Goal: Task Accomplishment & Management: Complete application form

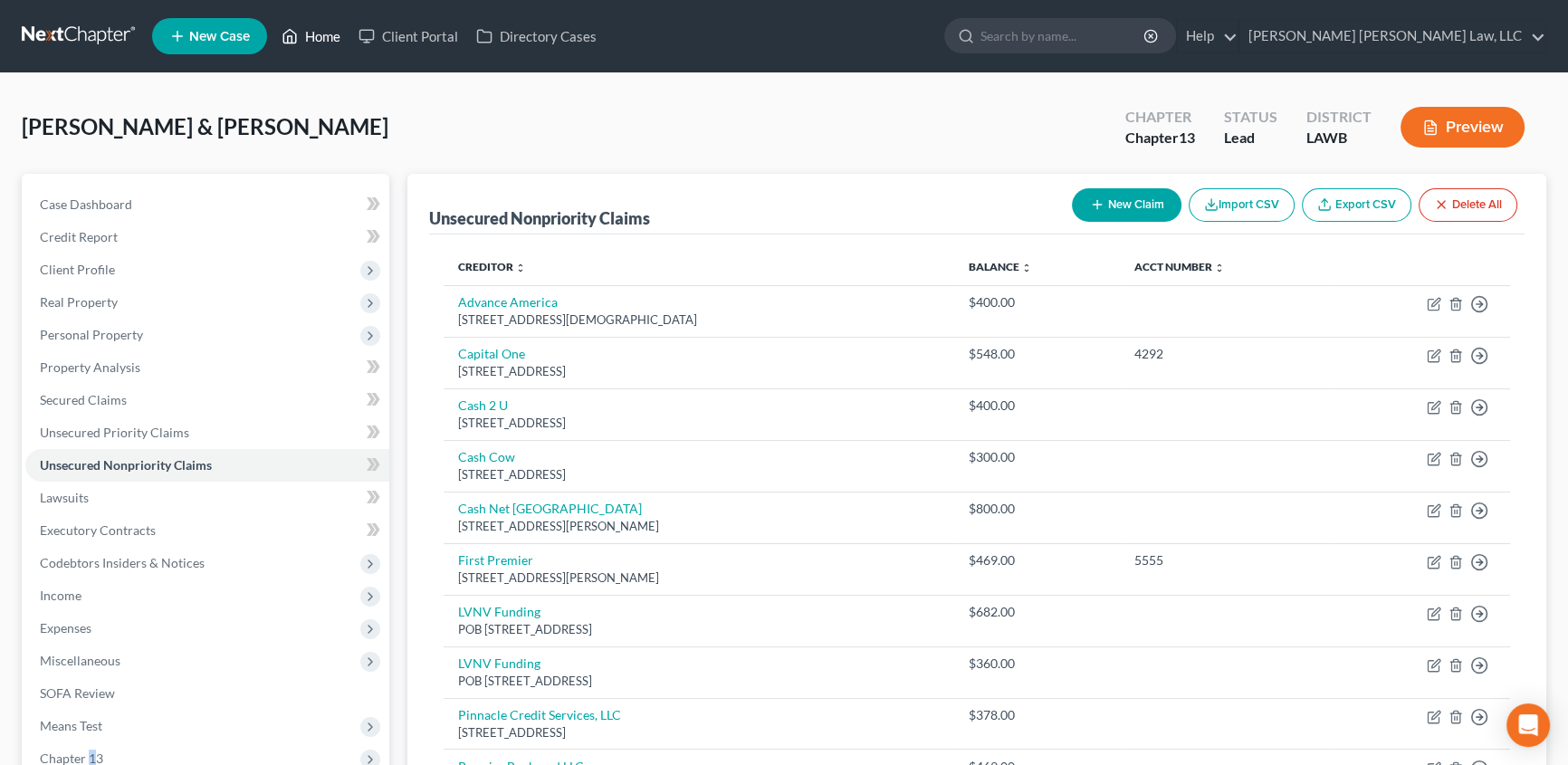
click at [306, 25] on link "Home" at bounding box center [311, 36] width 77 height 33
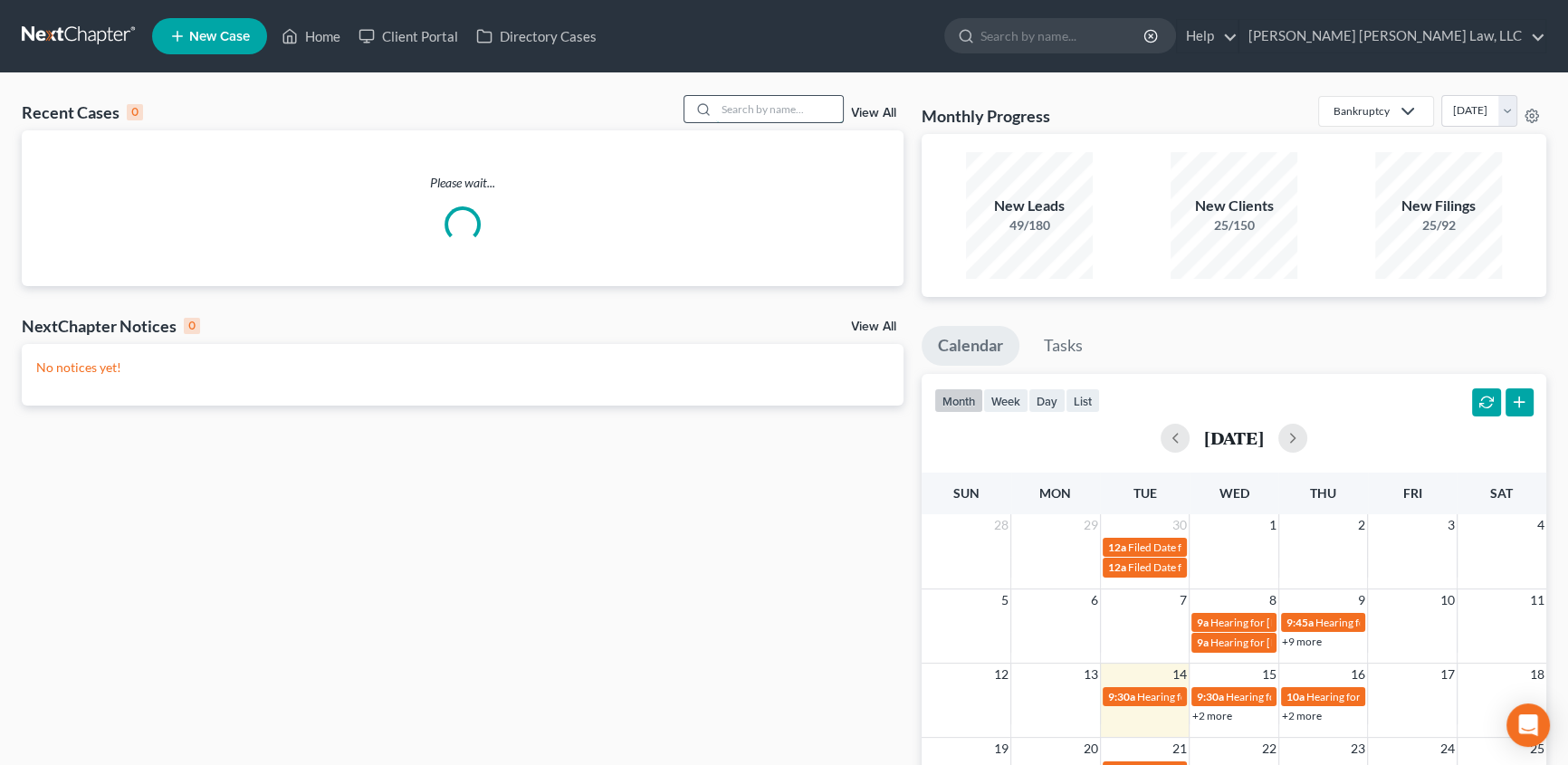
click at [738, 111] on input "search" at bounding box center [779, 109] width 126 height 26
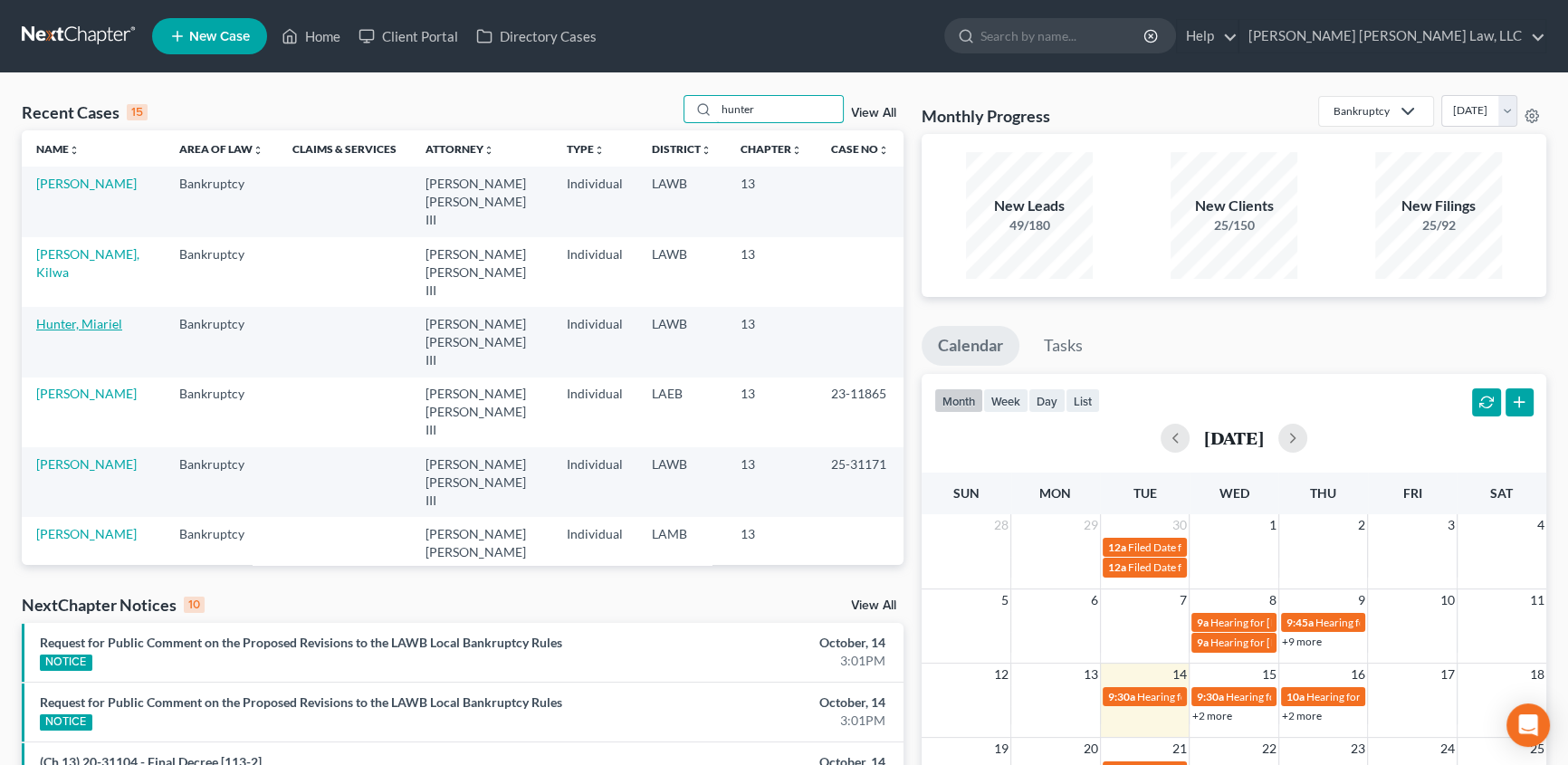
type input "hunter"
click at [70, 316] on link "Hunter, Miariel" at bounding box center [78, 324] width 86 height 15
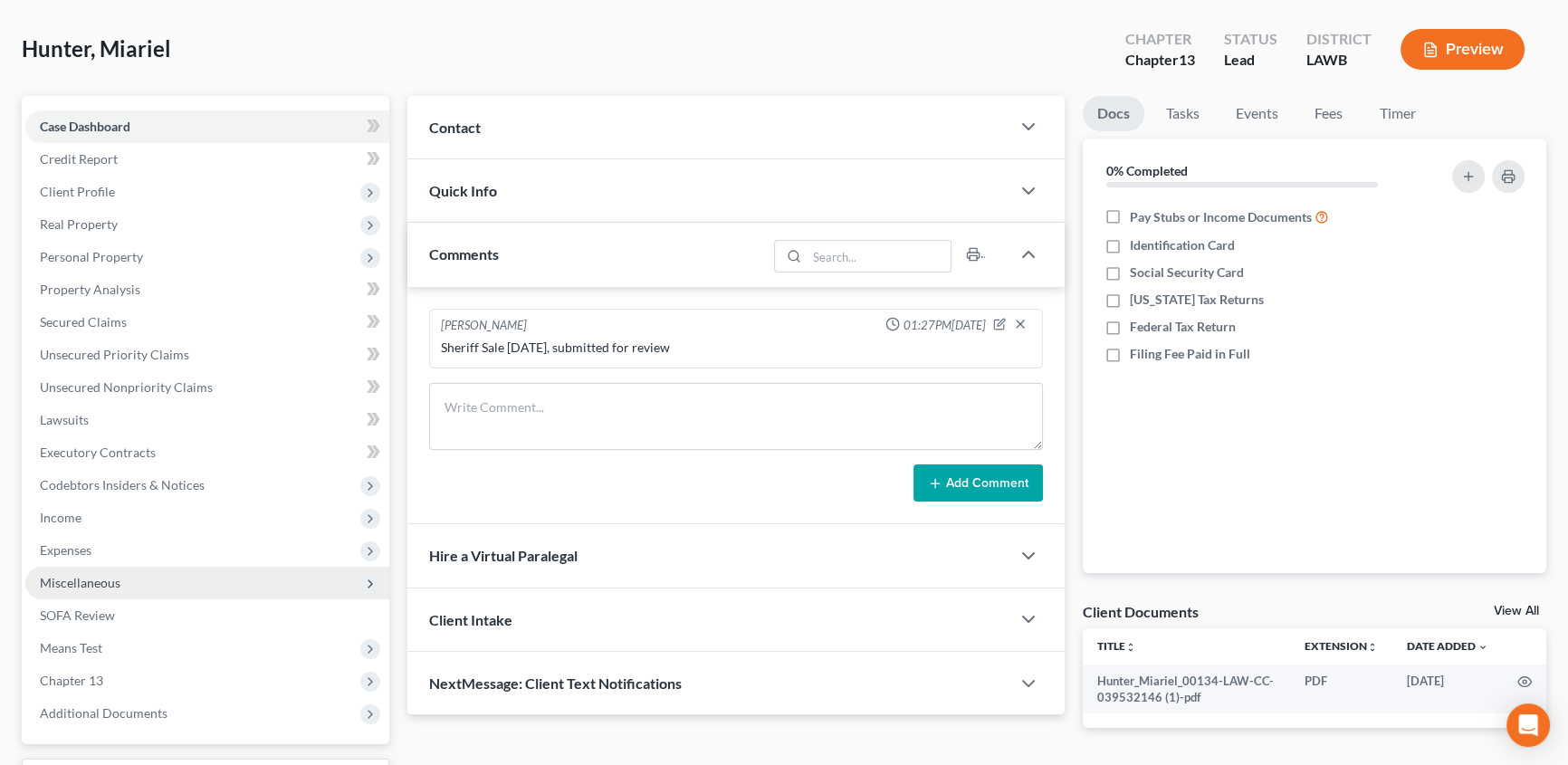
scroll to position [145, 0]
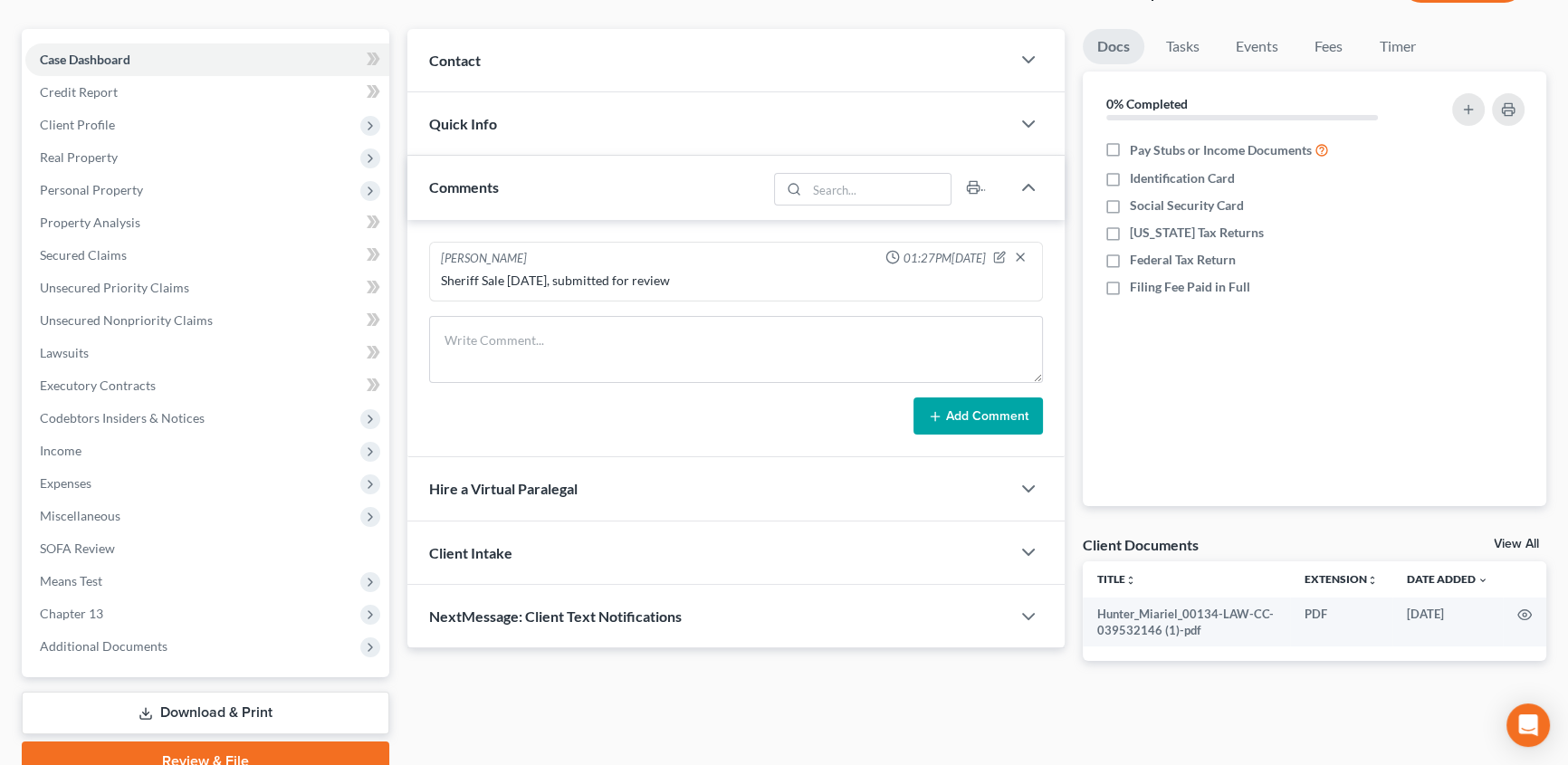
click at [282, 707] on link "Download & Print" at bounding box center [206, 712] width 368 height 42
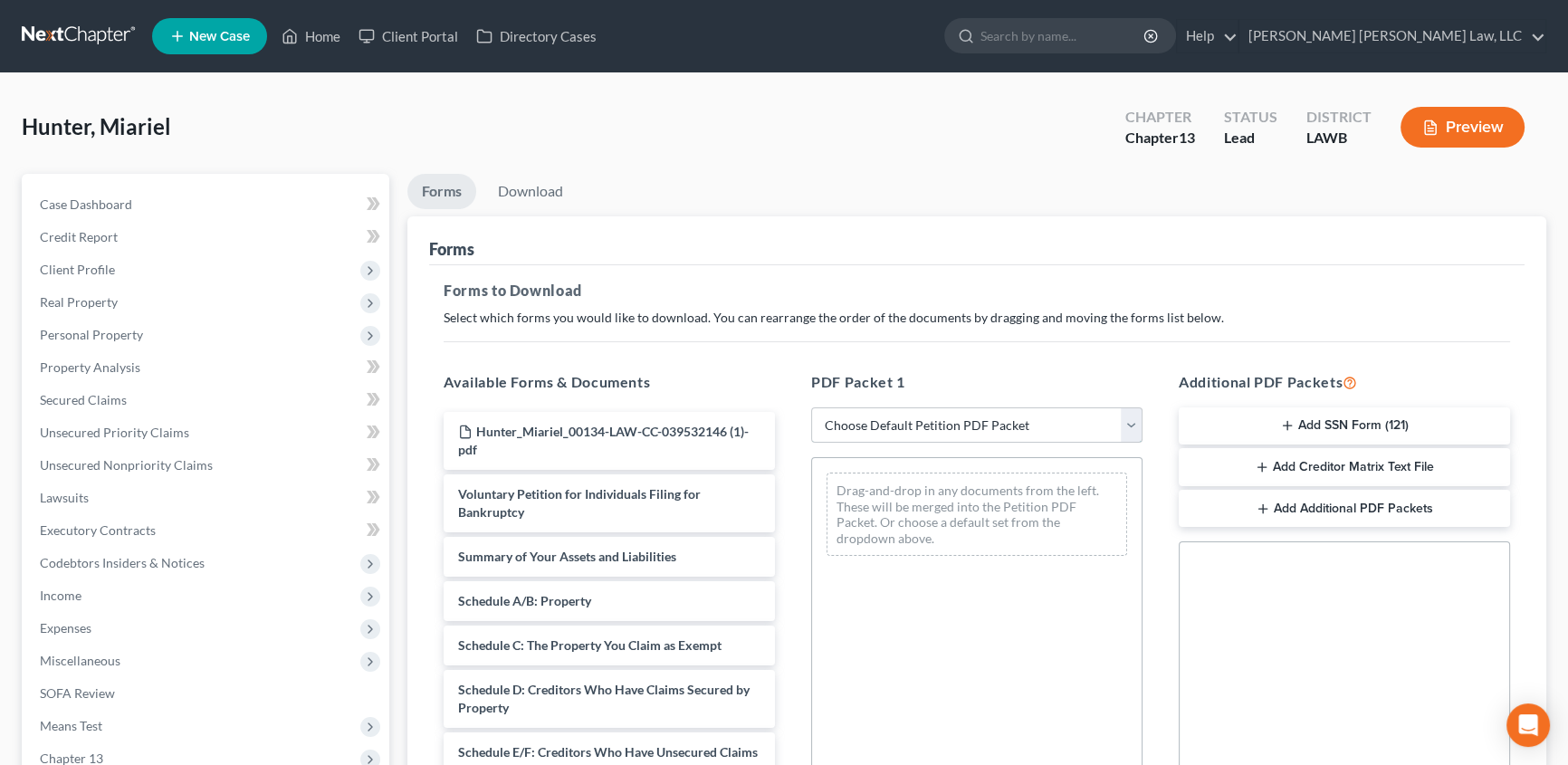
click at [868, 425] on select "Choose Default Petition PDF Packet Complete Bankruptcy Petition (all forms and …" at bounding box center [976, 425] width 331 height 36
select select "15"
click at [811, 407] on select "Choose Default Petition PDF Packet Complete Bankruptcy Petition (all forms and …" at bounding box center [976, 425] width 331 height 36
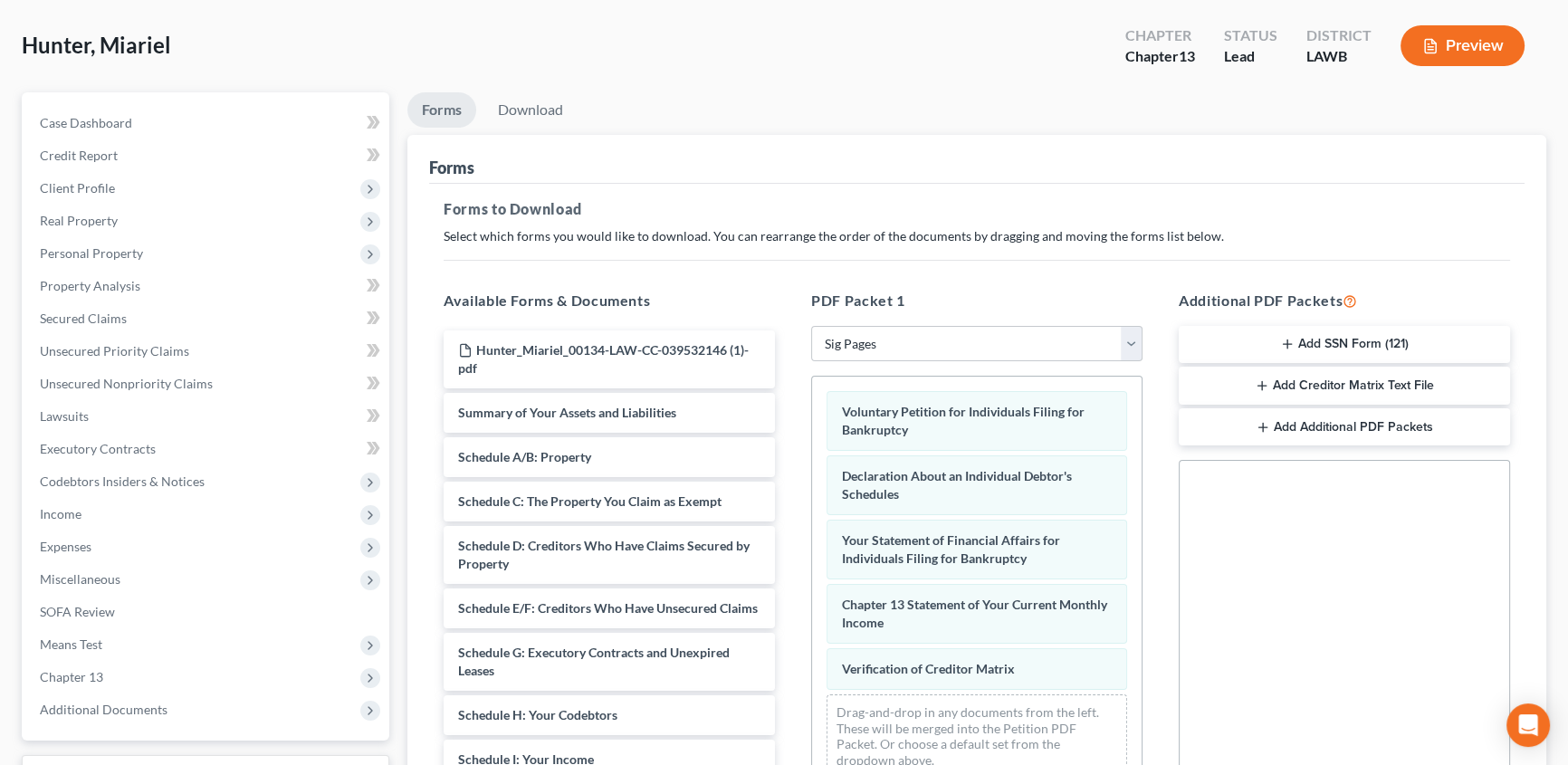
scroll to position [23, 0]
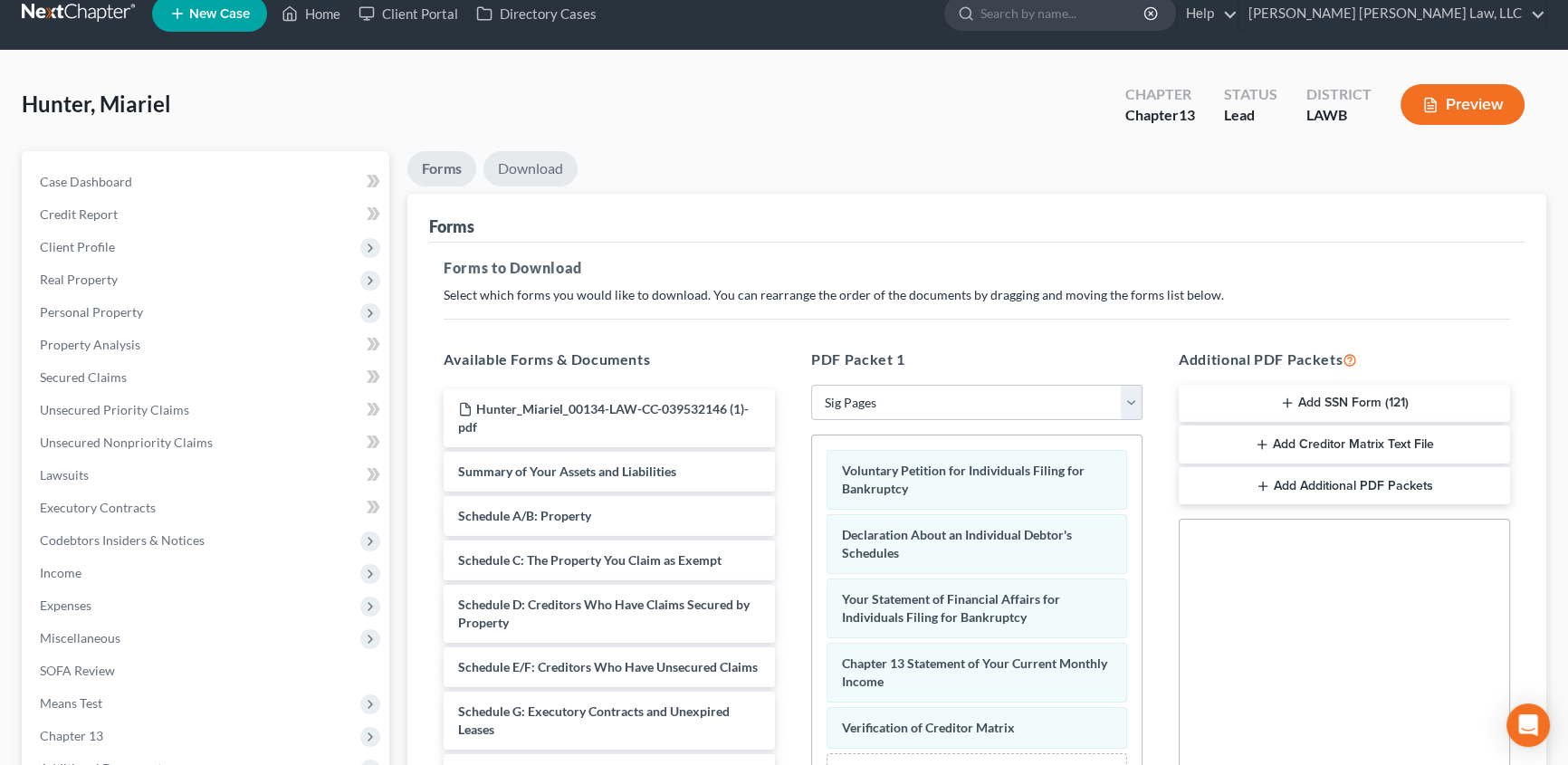
drag, startPoint x: 547, startPoint y: 169, endPoint x: 858, endPoint y: 330, distance: 350.2
click at [547, 169] on link "Download" at bounding box center [531, 168] width 94 height 35
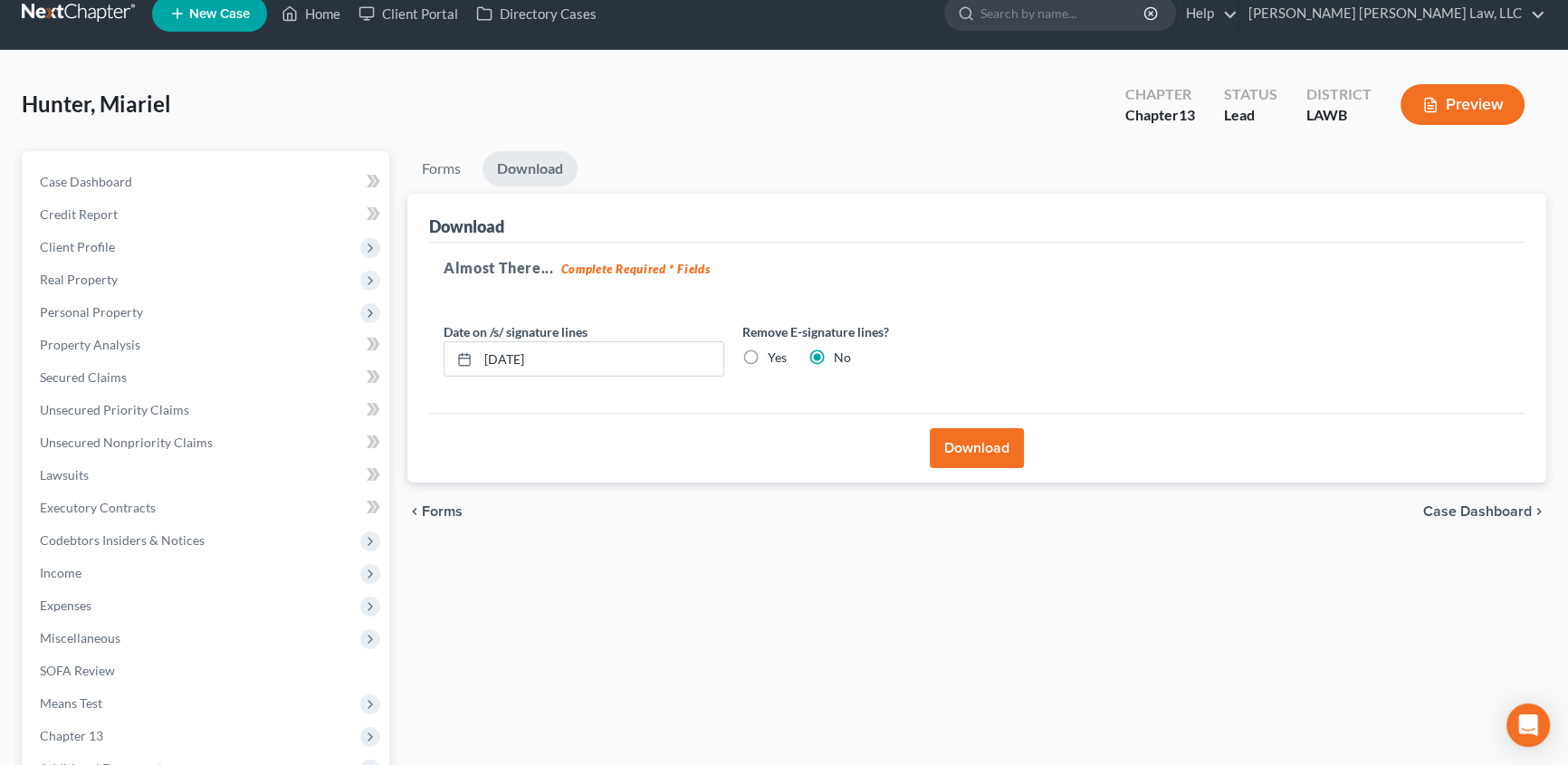
click at [996, 448] on button "Download" at bounding box center [977, 448] width 94 height 40
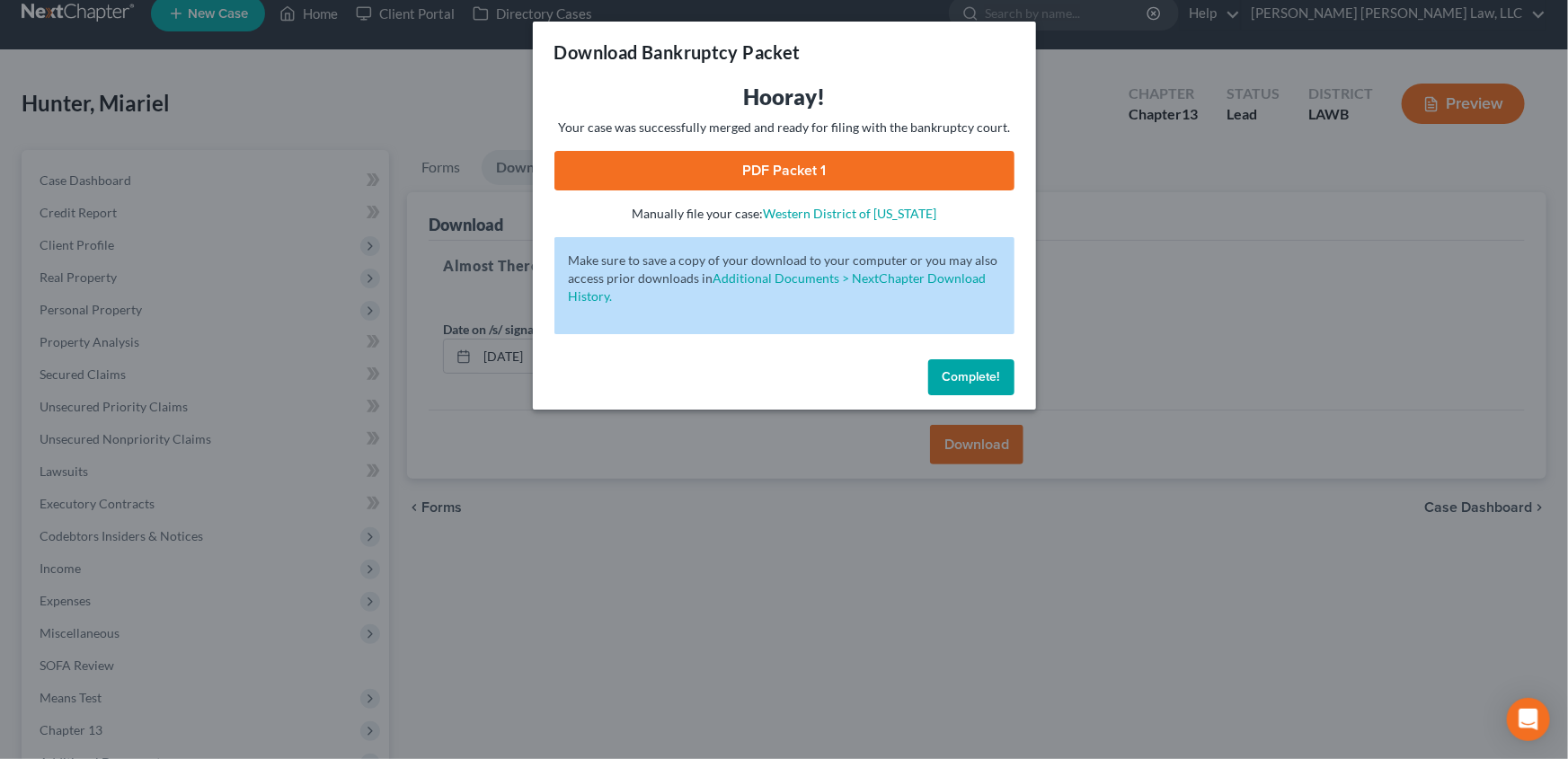
click at [750, 178] on link "PDF Packet 1" at bounding box center [784, 170] width 460 height 39
click at [975, 373] on span "Complete!" at bounding box center [971, 377] width 57 height 15
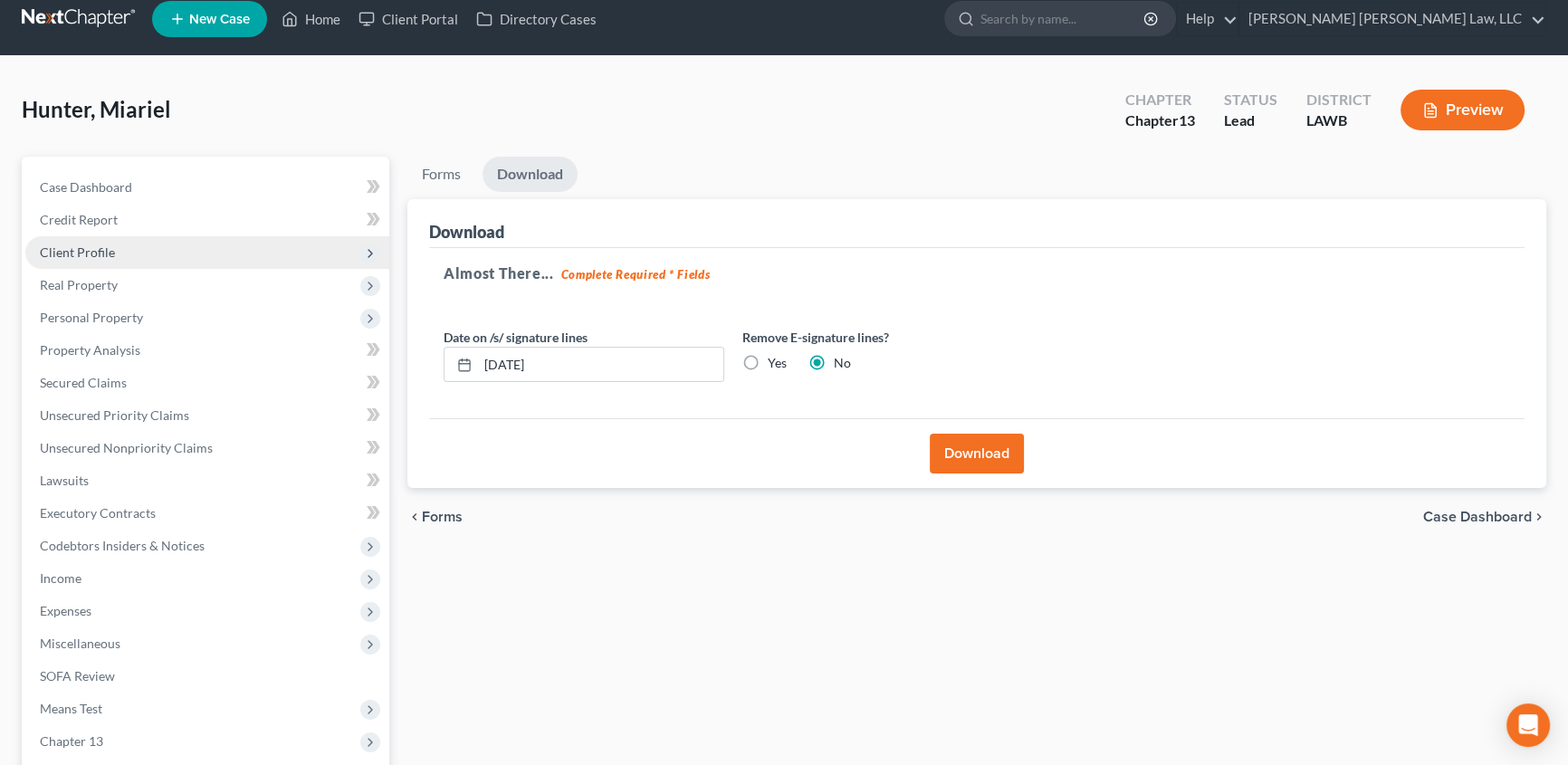
scroll to position [0, 0]
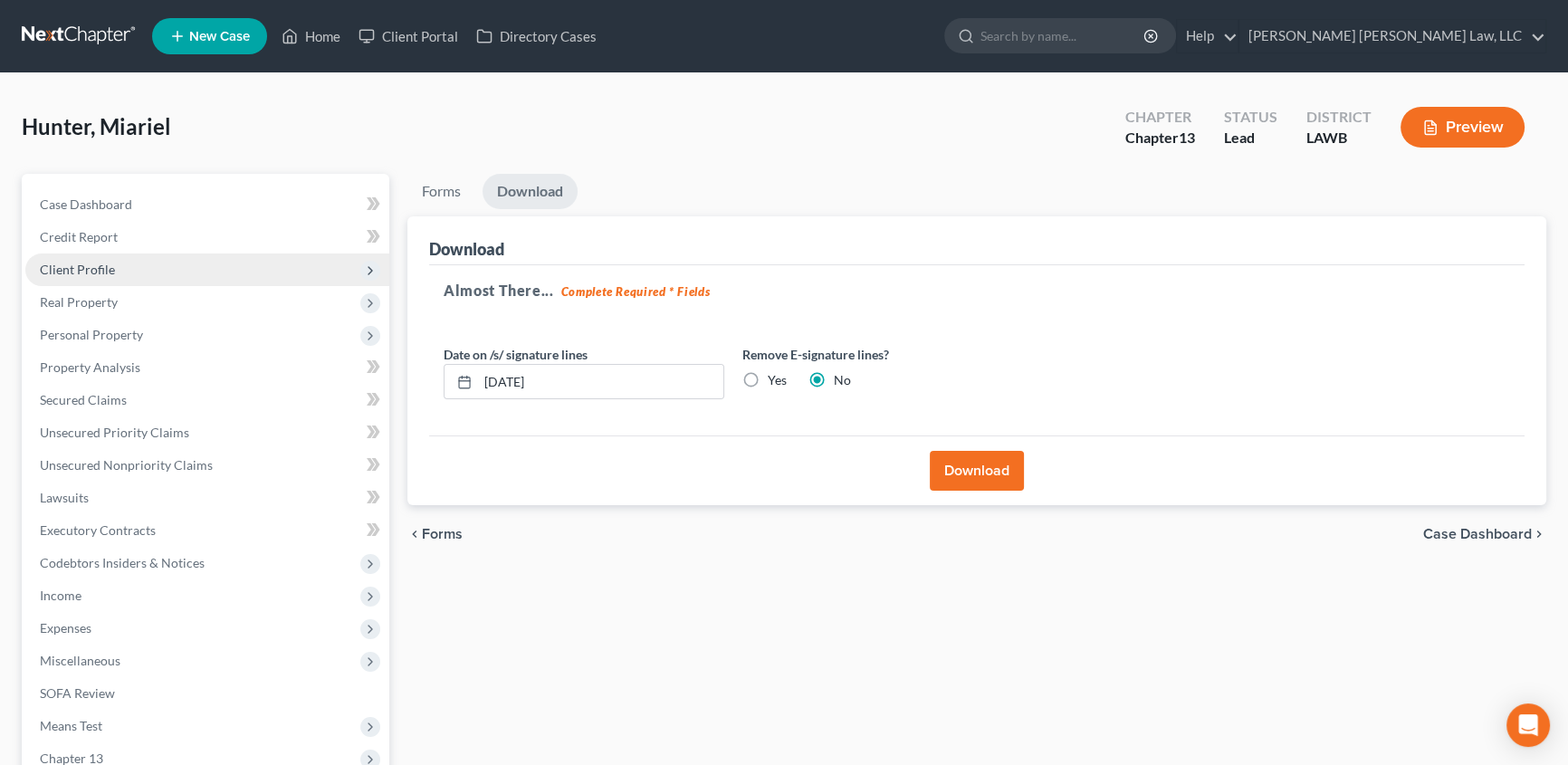
click at [82, 259] on span "Client Profile" at bounding box center [207, 270] width 364 height 33
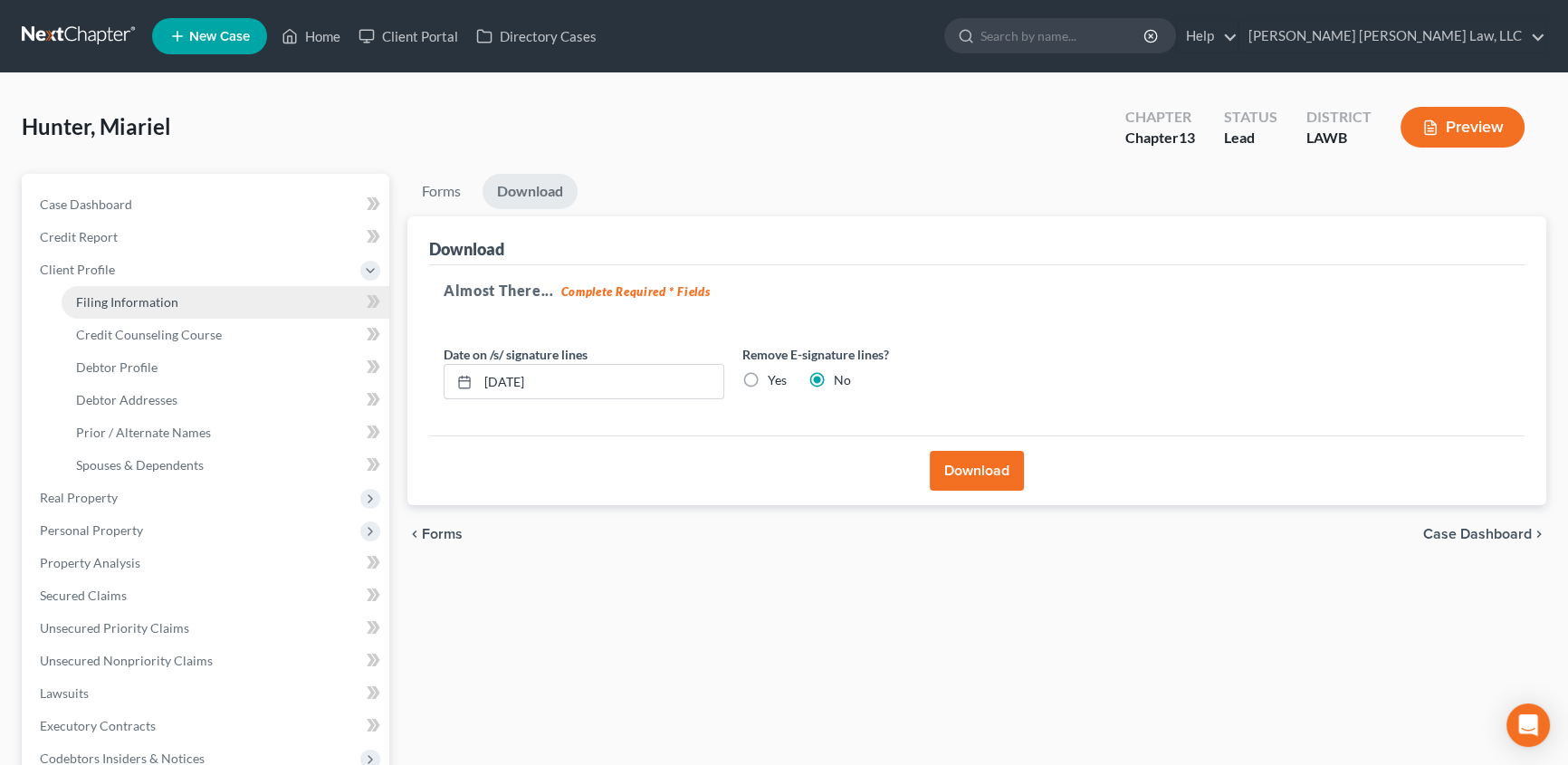
click at [107, 294] on span "Filing Information" at bounding box center [127, 302] width 102 height 15
select select "1"
select select "0"
select select "3"
select select "36"
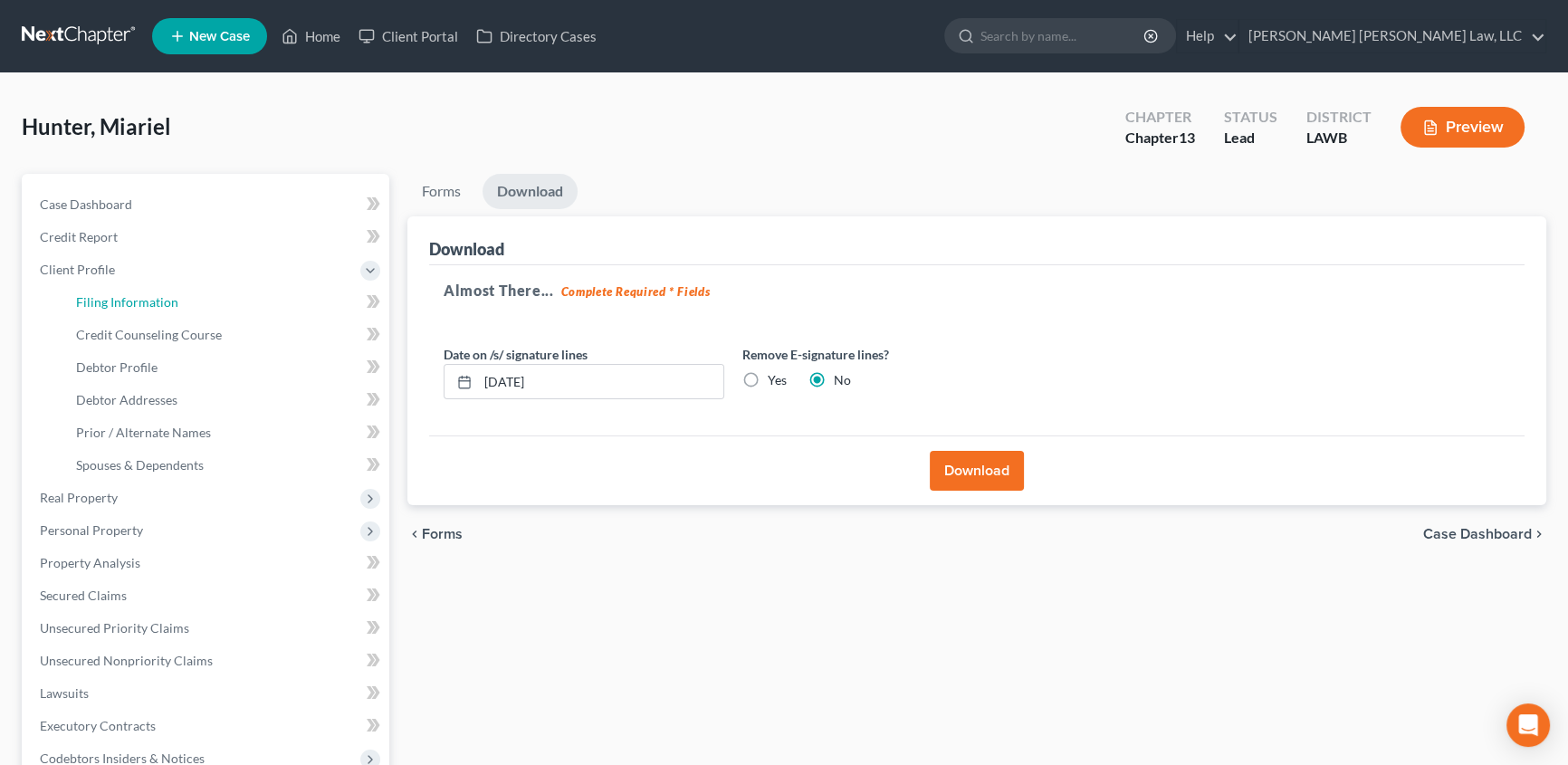
select select "0"
select select "19"
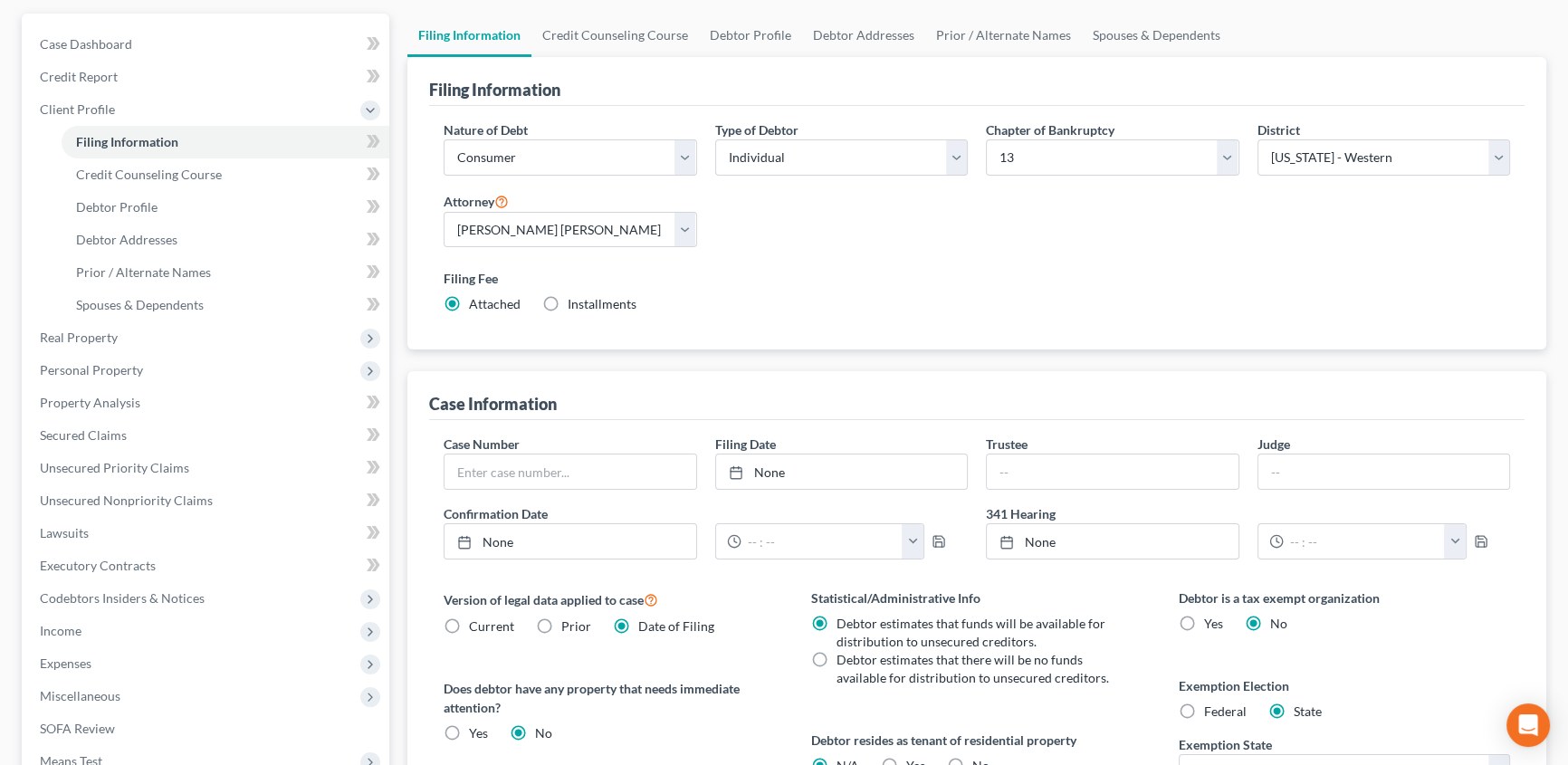
scroll to position [164, 0]
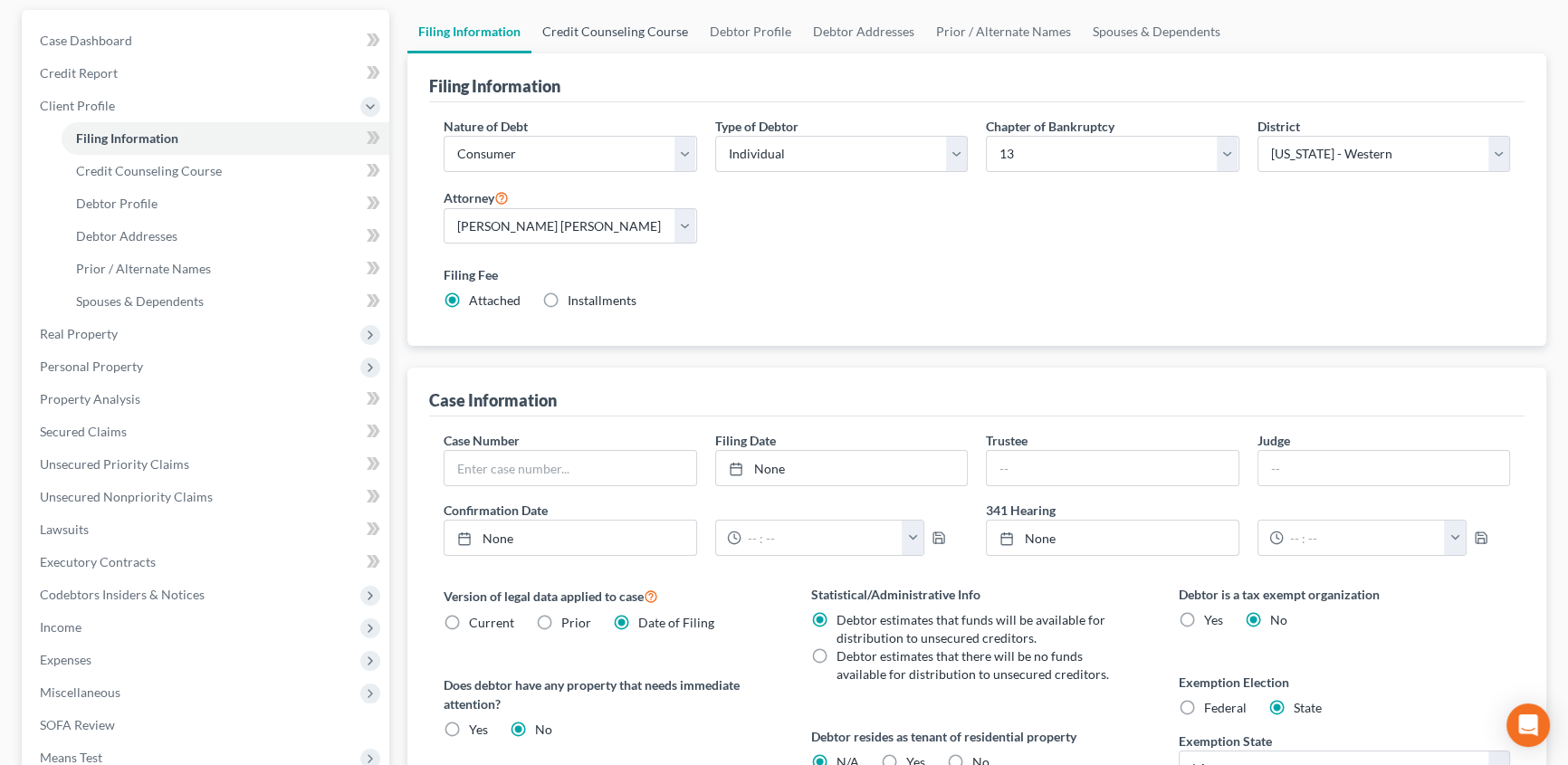
click at [678, 34] on link "Credit Counseling Course" at bounding box center [615, 32] width 168 height 43
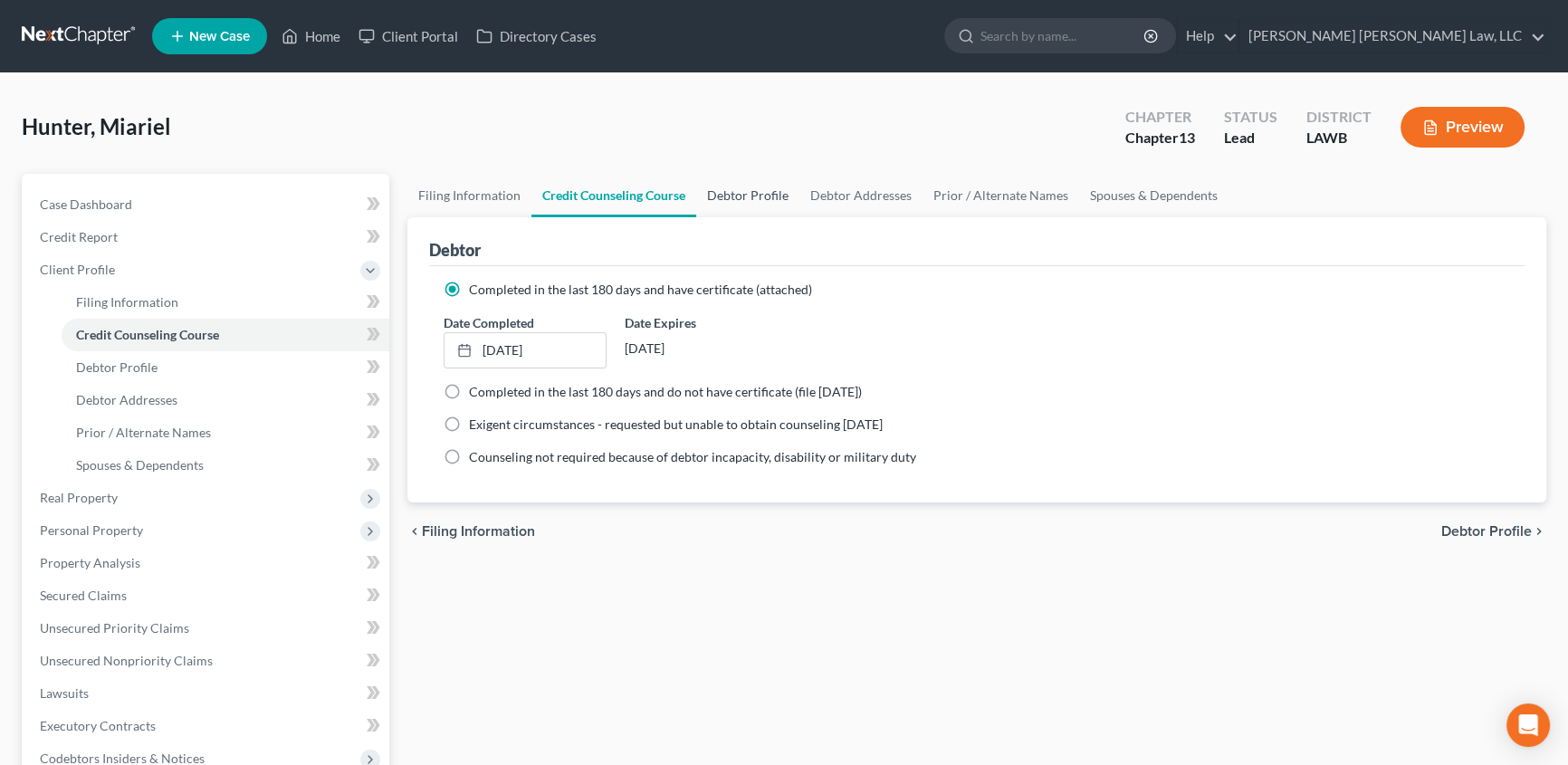
click at [764, 196] on link "Debtor Profile" at bounding box center [747, 195] width 103 height 43
select select "0"
select select "2"
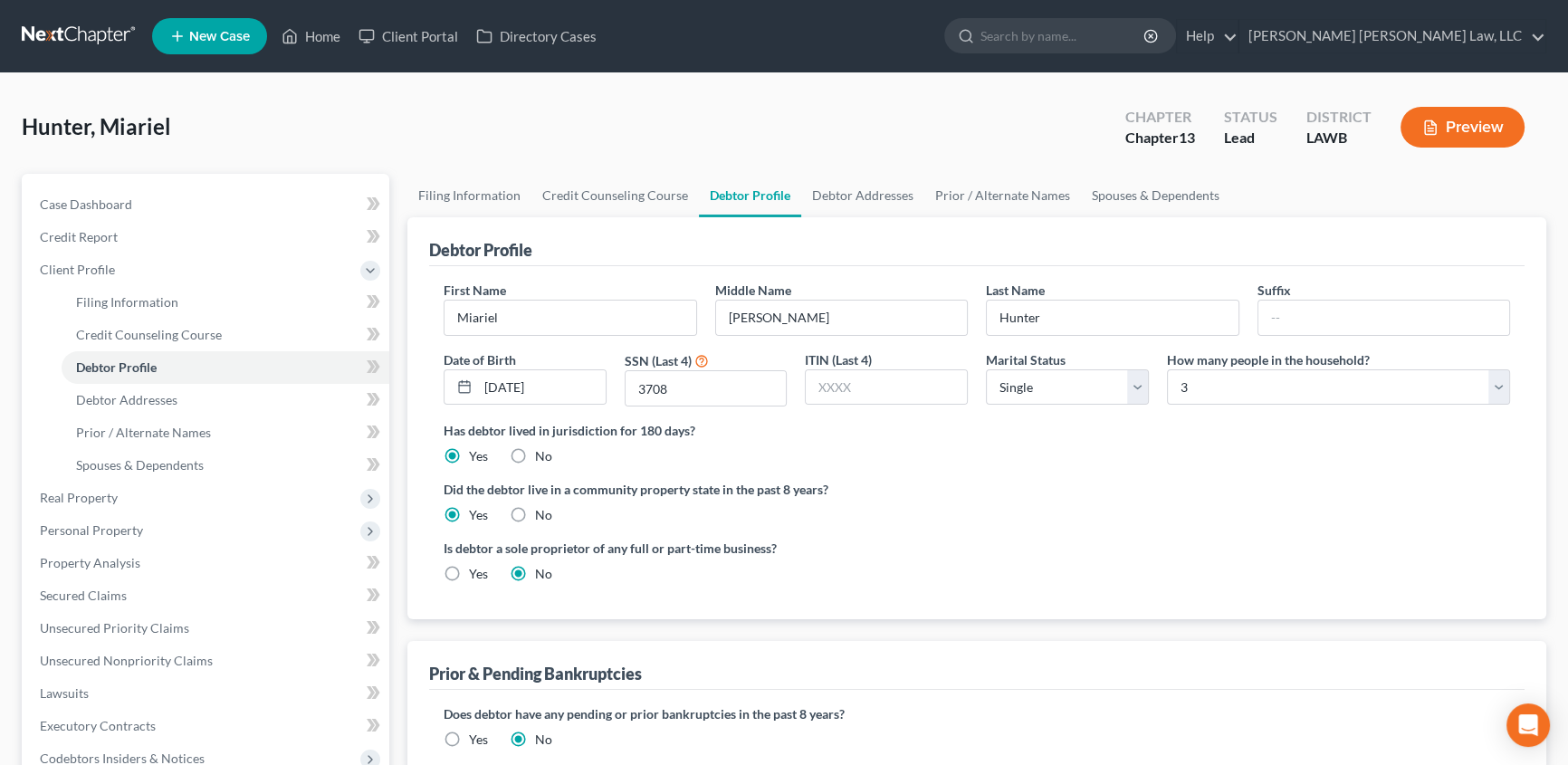
radio input "true"
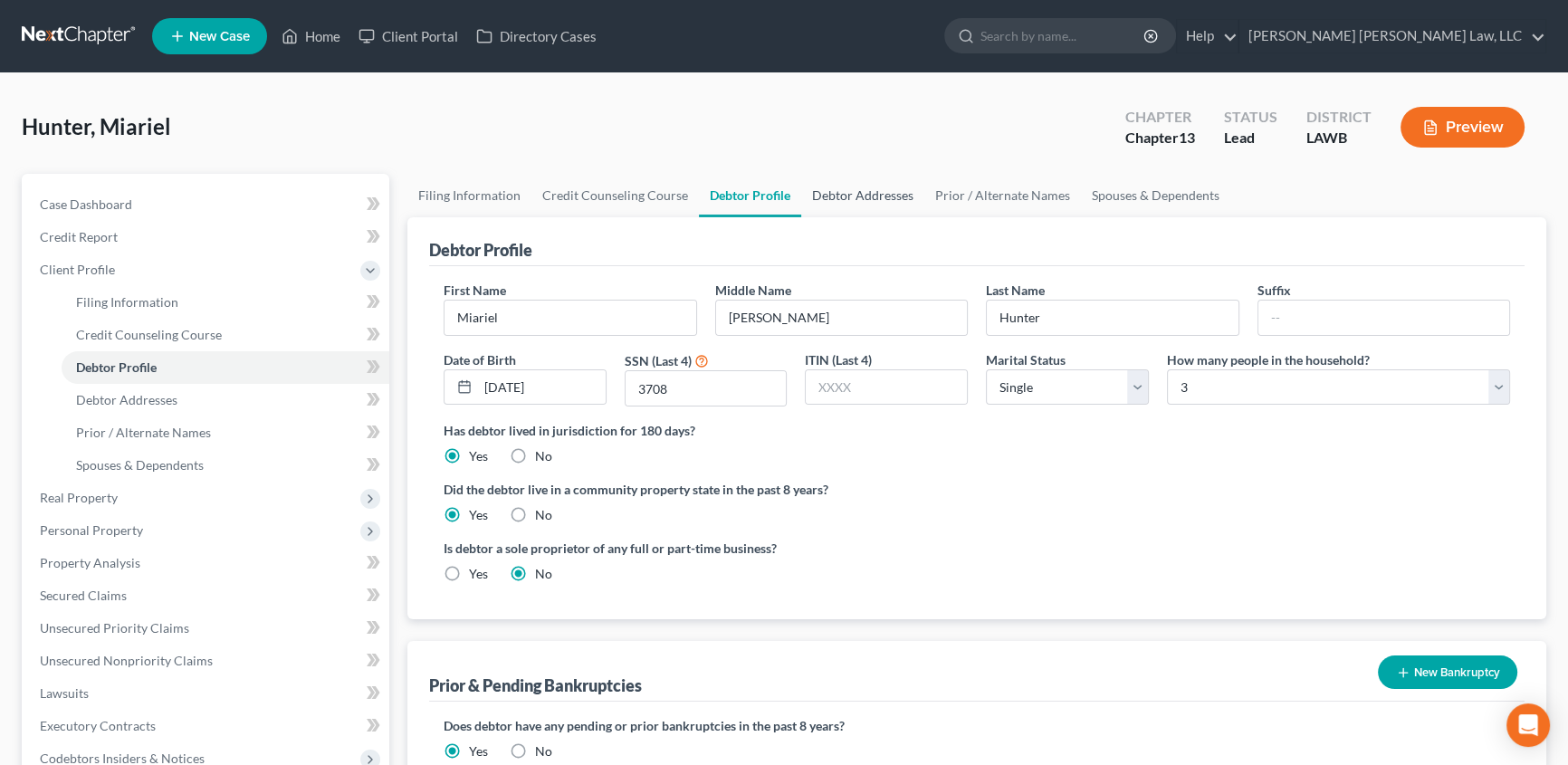
click at [850, 192] on link "Debtor Addresses" at bounding box center [863, 195] width 124 height 43
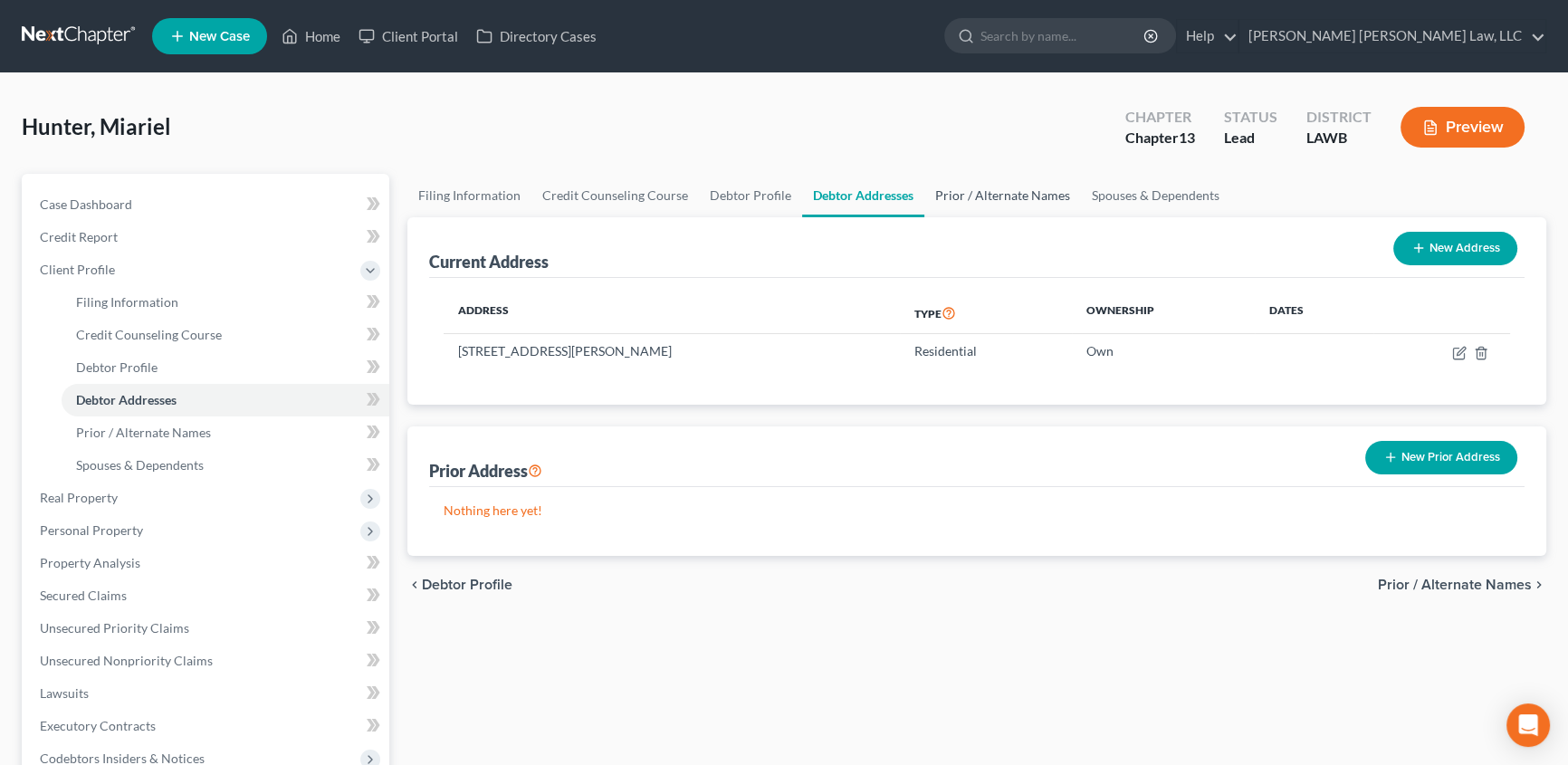
click at [955, 190] on link "Prior / Alternate Names" at bounding box center [1002, 195] width 157 height 43
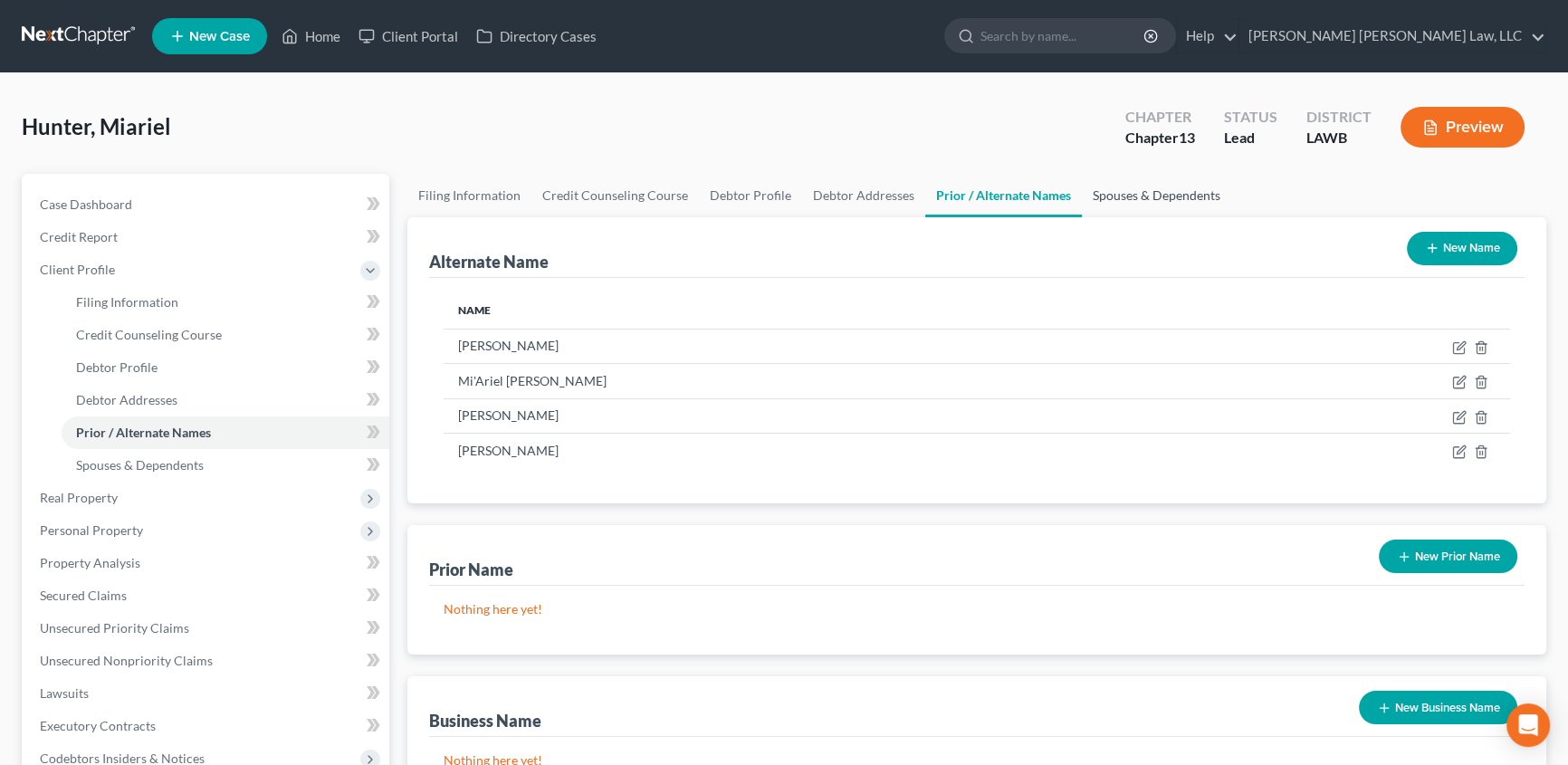
click at [1110, 196] on link "Spouses & Dependents" at bounding box center [1156, 195] width 149 height 43
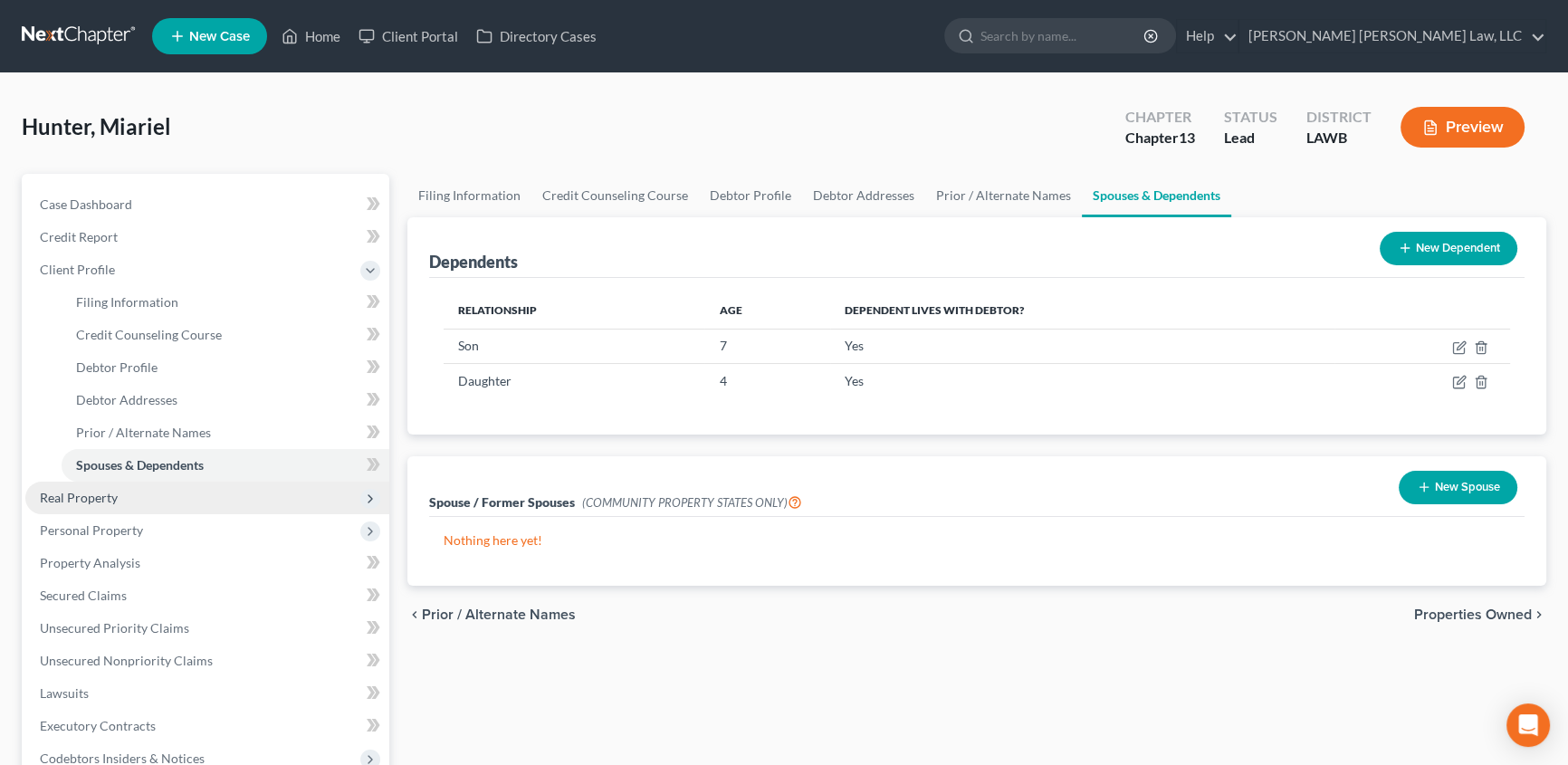
click at [86, 496] on span "Real Property" at bounding box center [78, 497] width 78 height 15
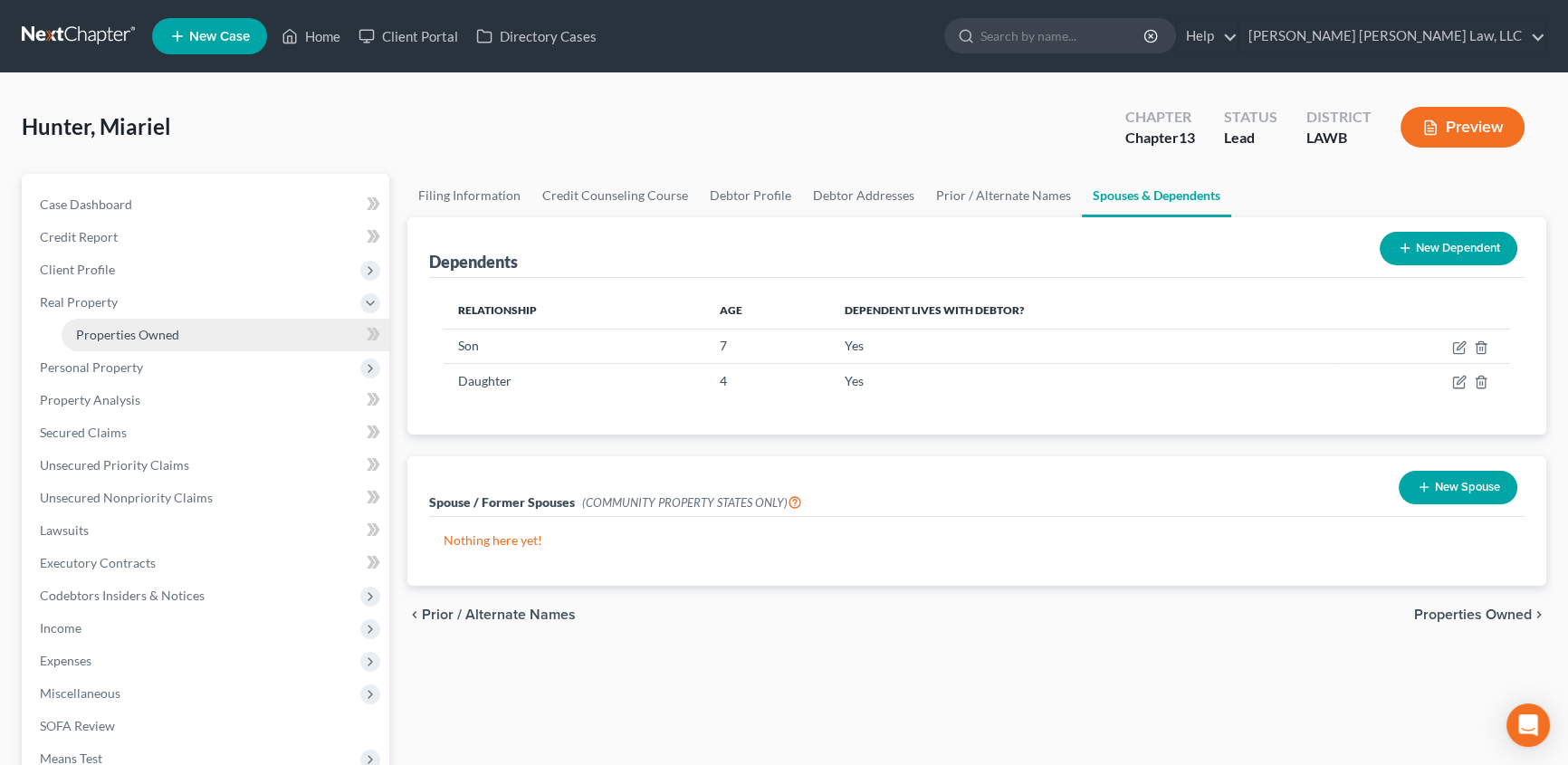
click at [150, 325] on link "Properties Owned" at bounding box center [224, 335] width 327 height 33
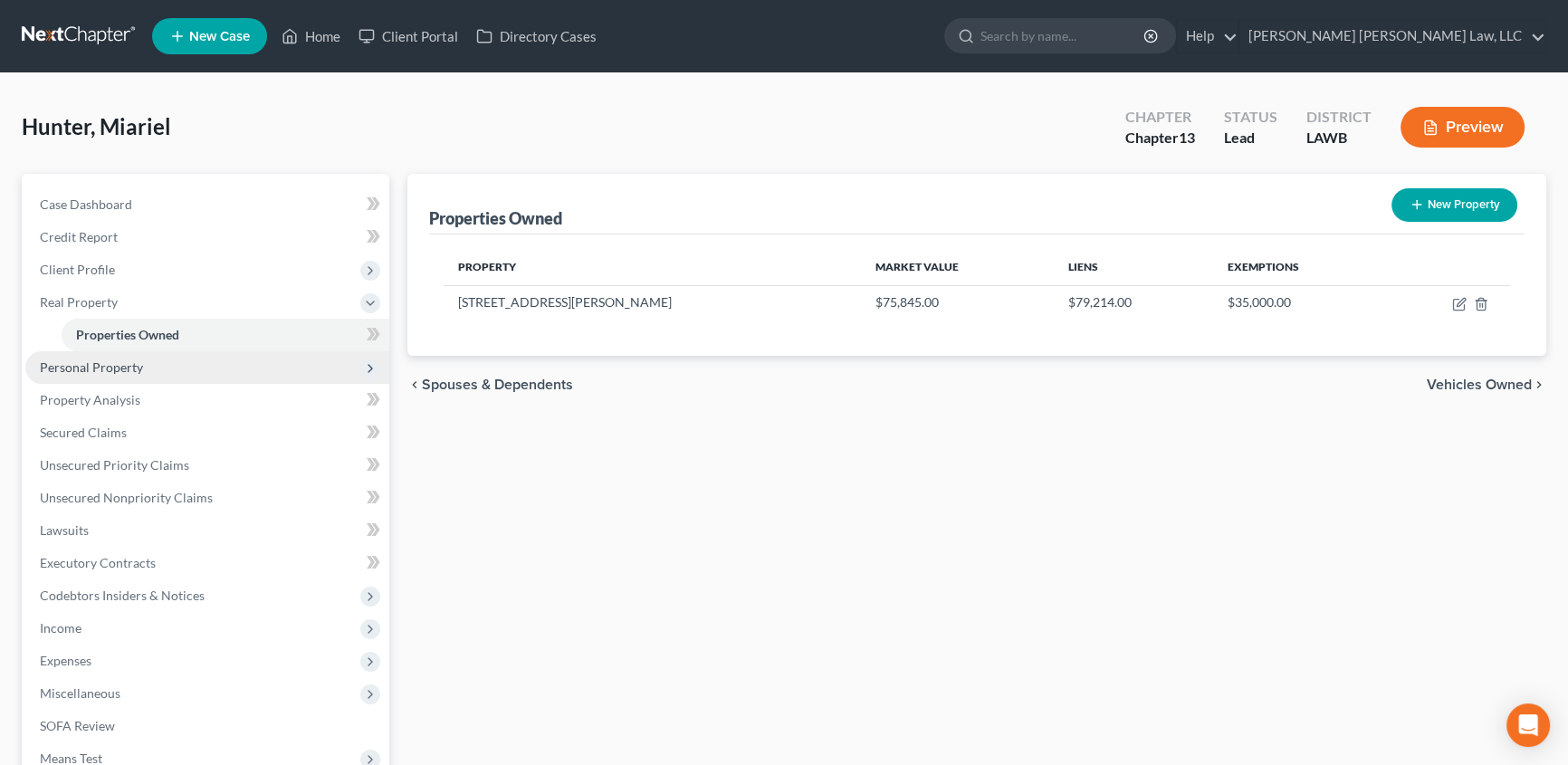
click at [117, 372] on span "Personal Property" at bounding box center [91, 367] width 103 height 15
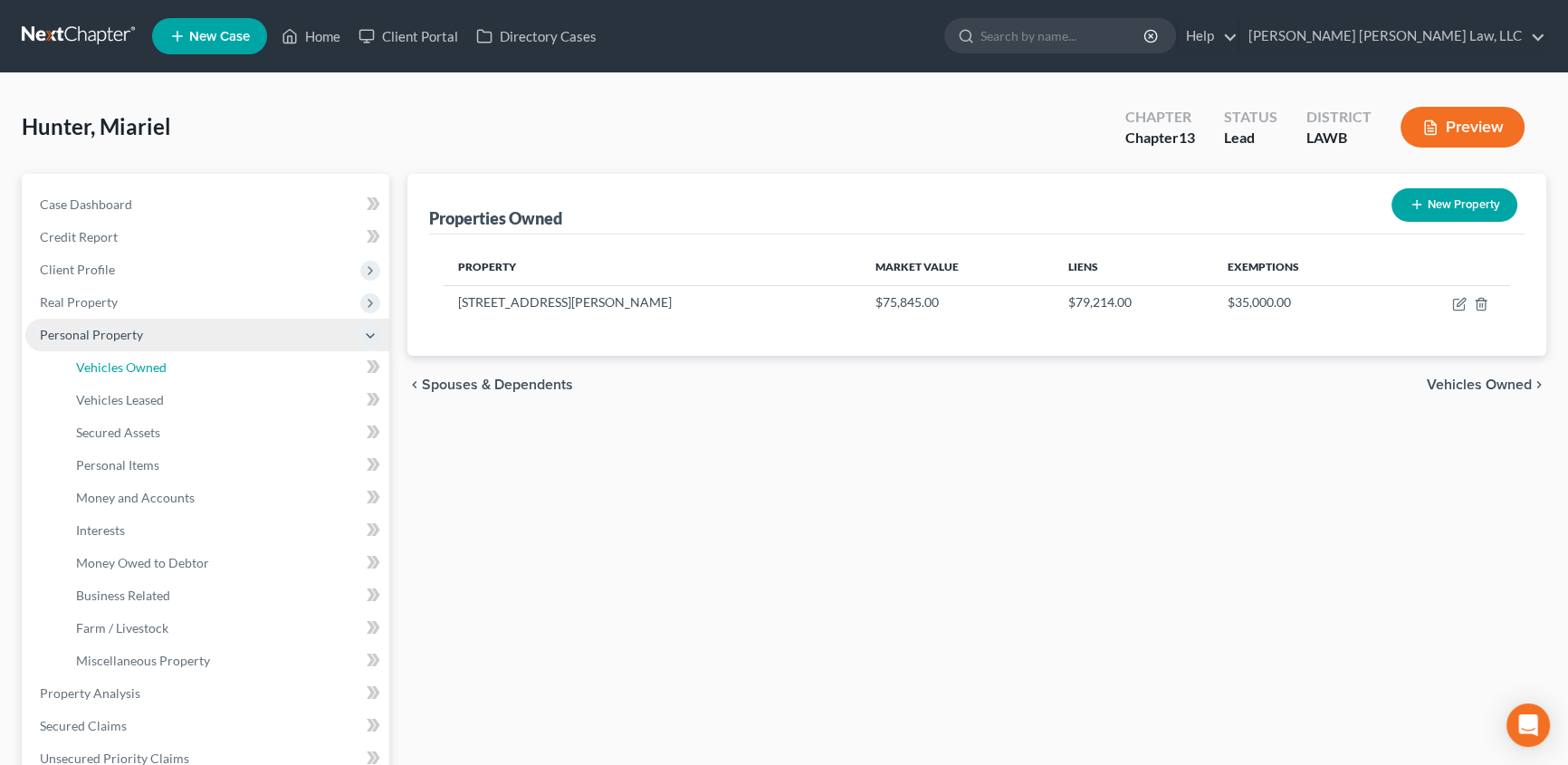
click at [118, 372] on span "Vehicles Owned" at bounding box center [122, 367] width 91 height 15
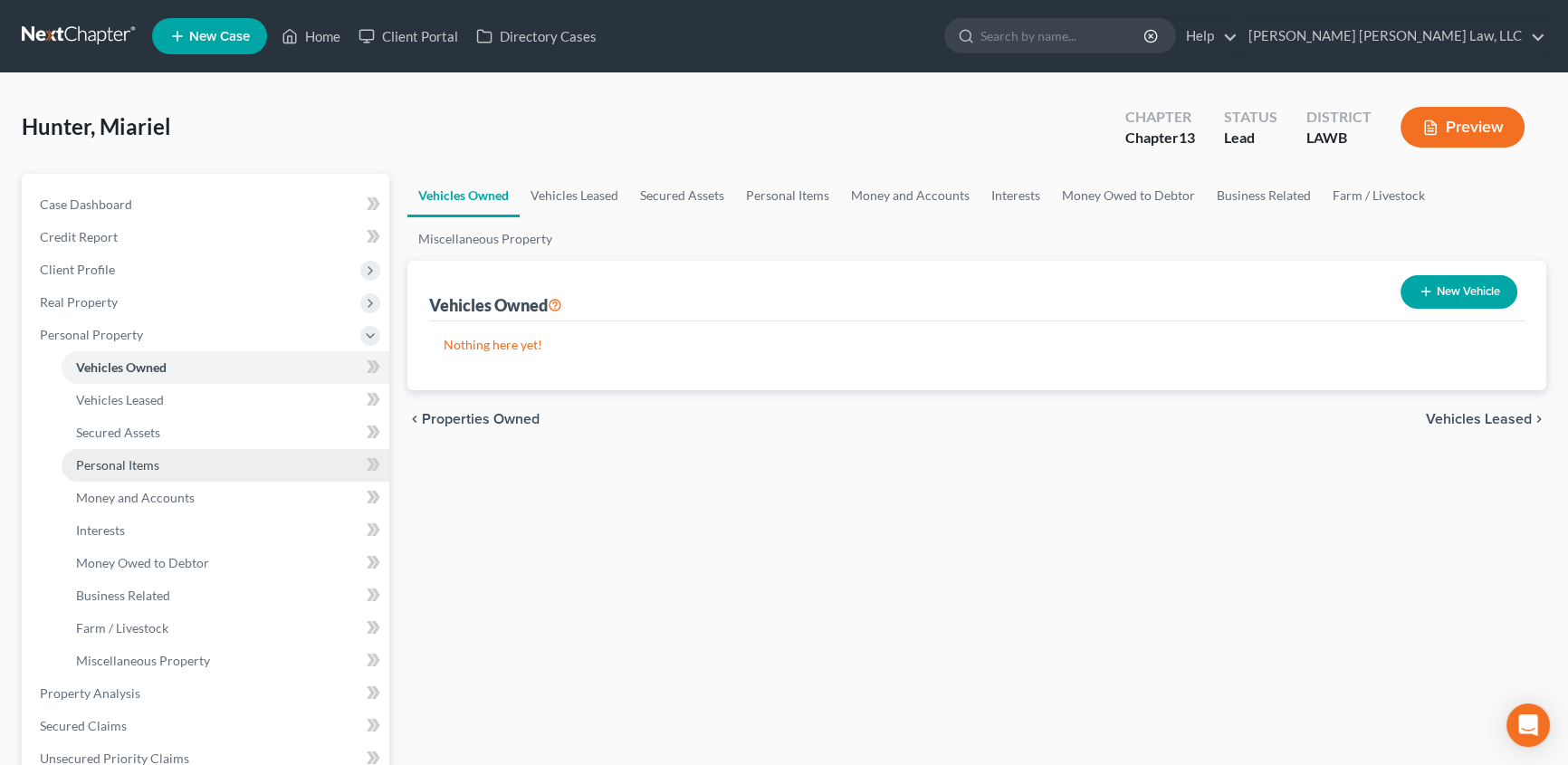
click at [118, 465] on span "Personal Items" at bounding box center [118, 465] width 83 height 15
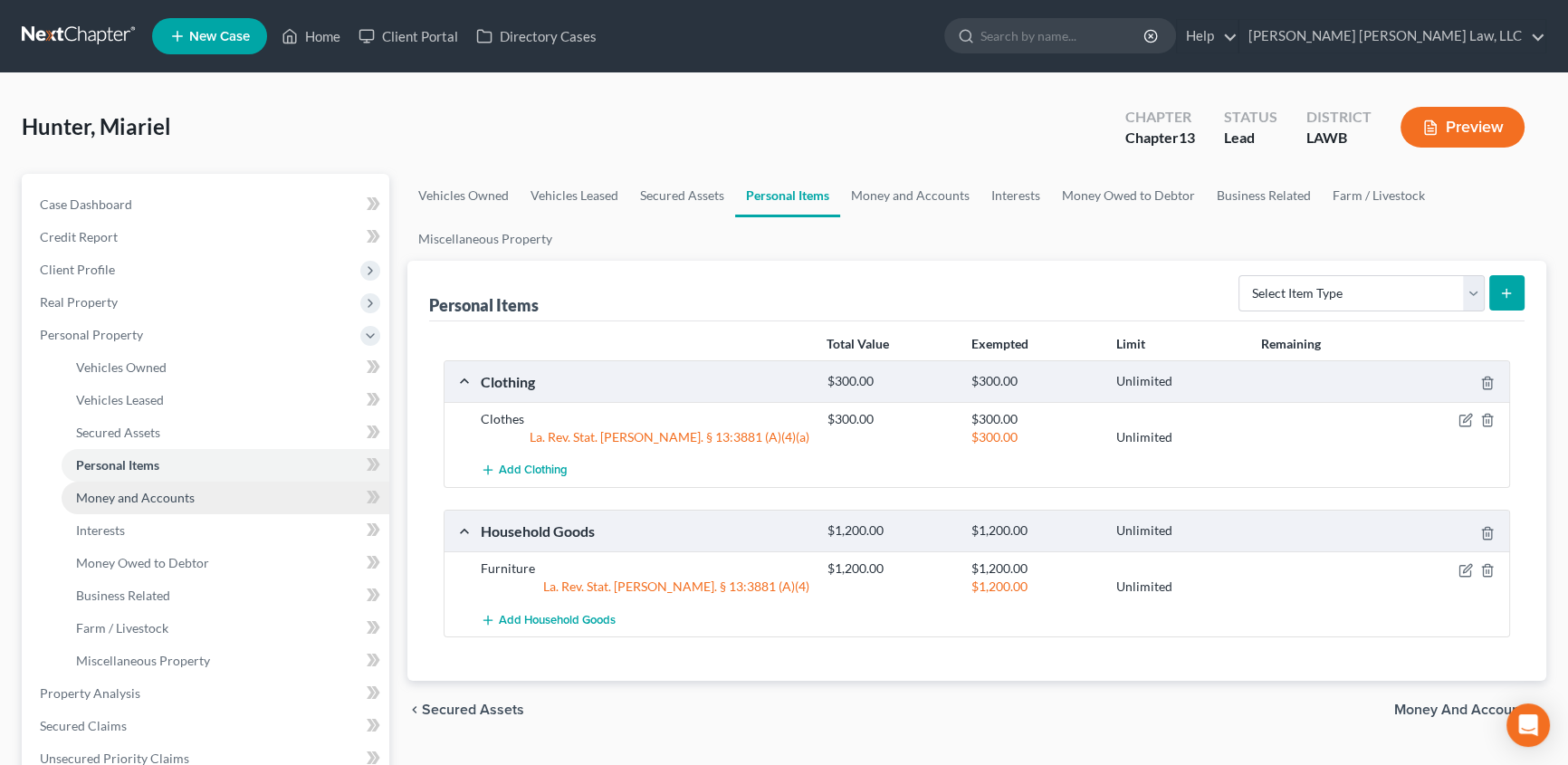
click at [166, 500] on span "Money and Accounts" at bounding box center [136, 497] width 119 height 15
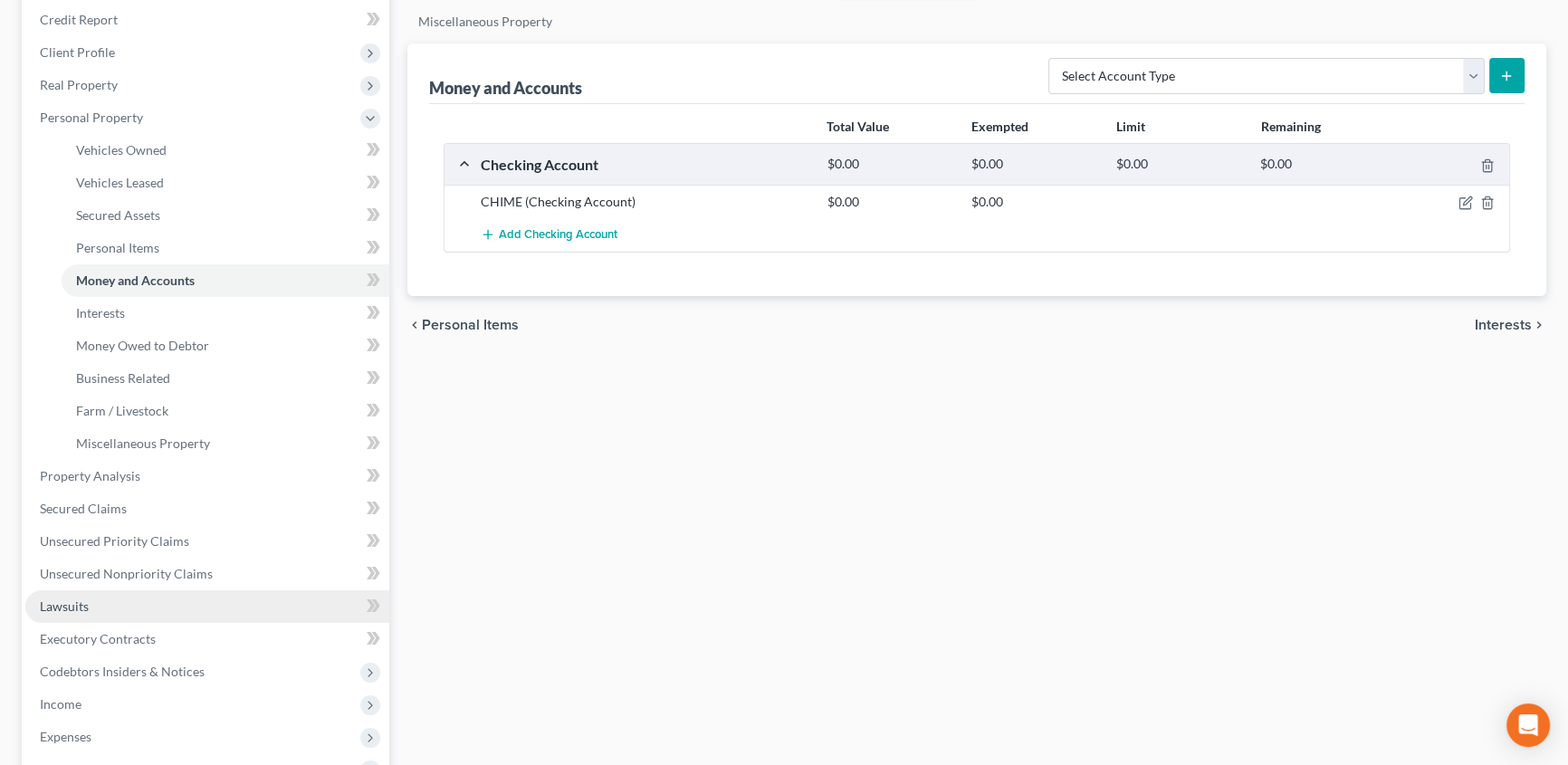
scroll to position [246, 0]
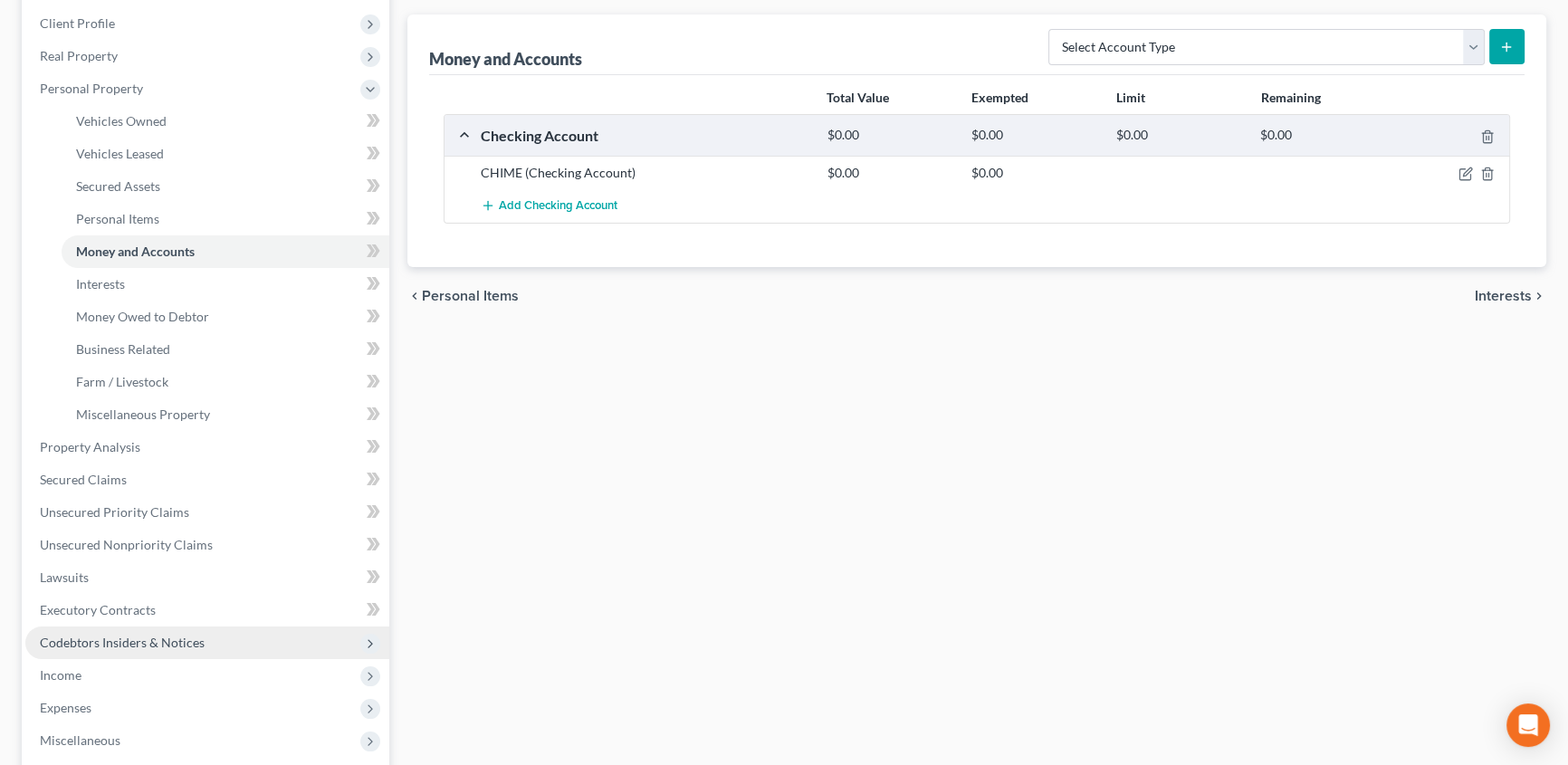
click at [168, 641] on span "Codebtors Insiders & Notices" at bounding box center [122, 642] width 165 height 15
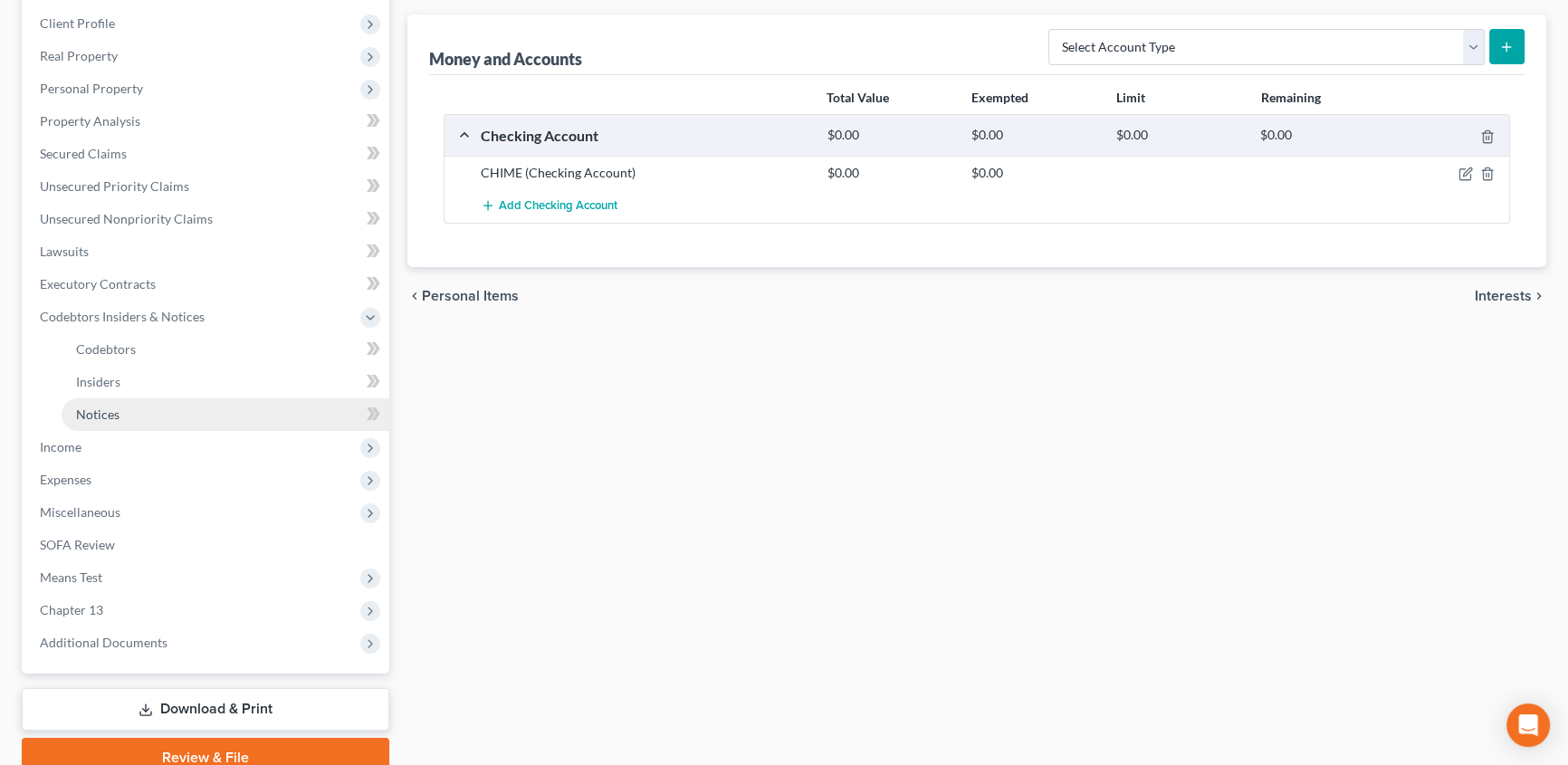
click at [99, 410] on span "Notices" at bounding box center [98, 414] width 43 height 15
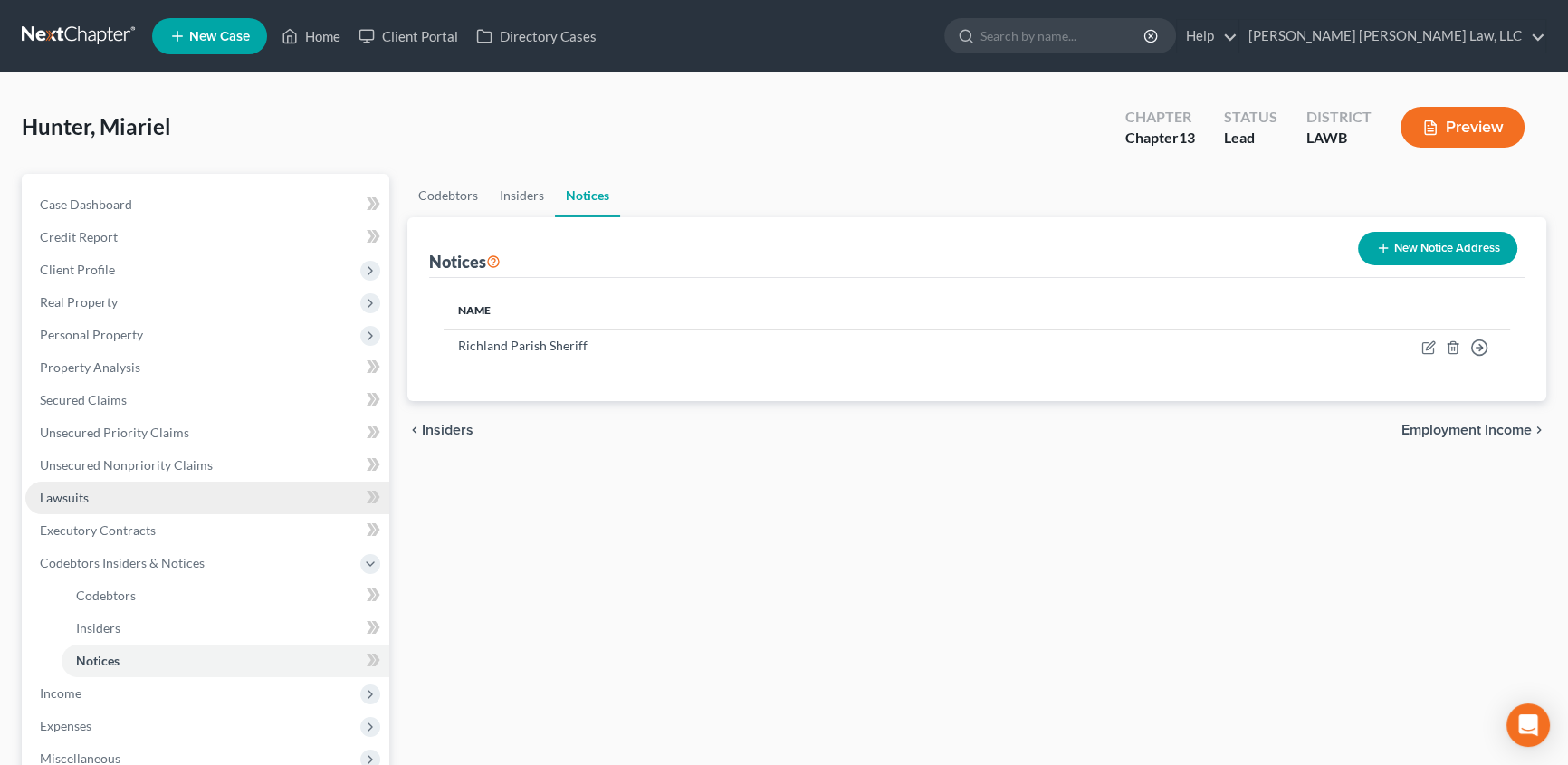
click at [69, 487] on link "Lawsuits" at bounding box center [207, 498] width 364 height 33
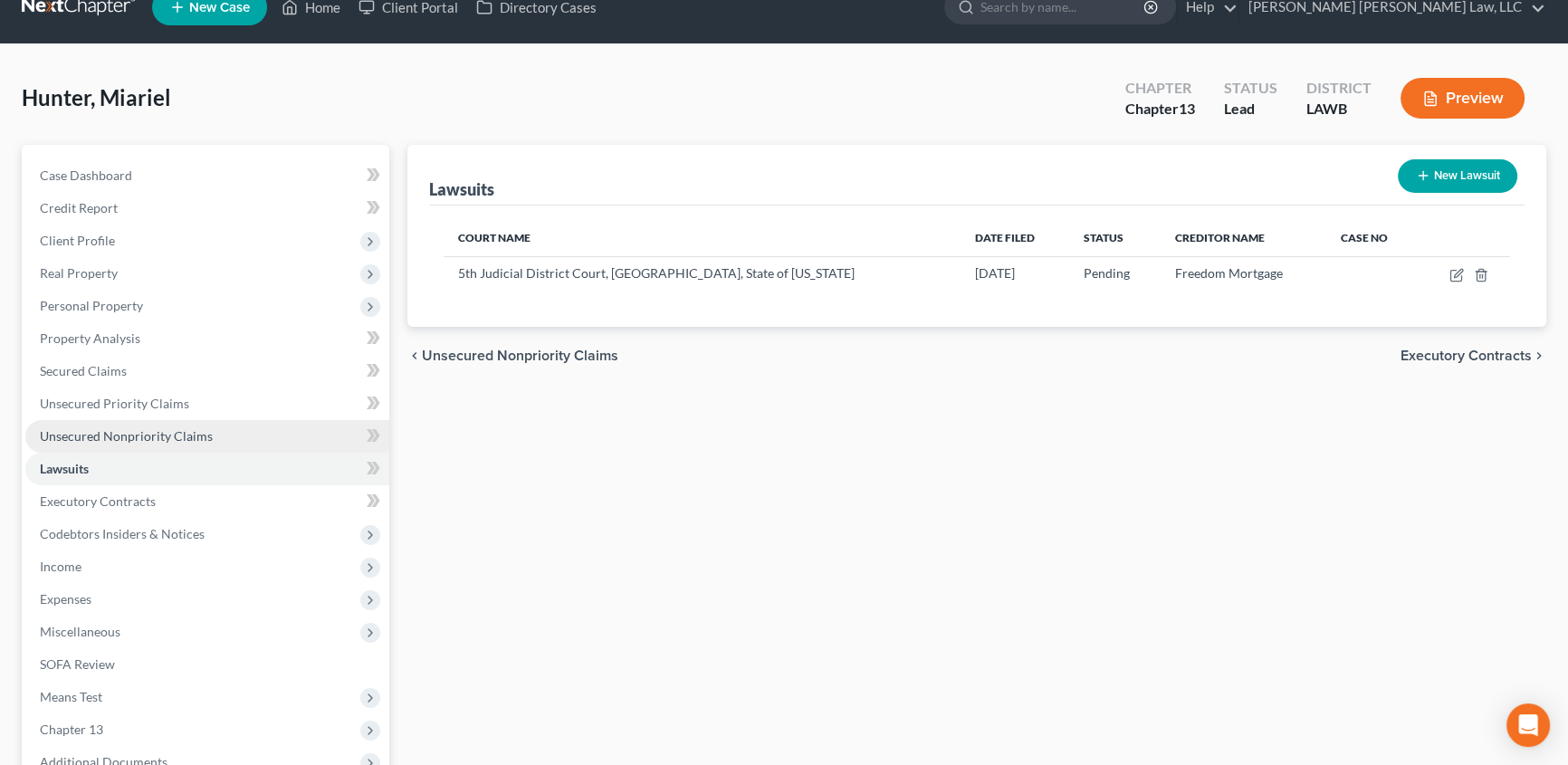
scroll to position [81, 0]
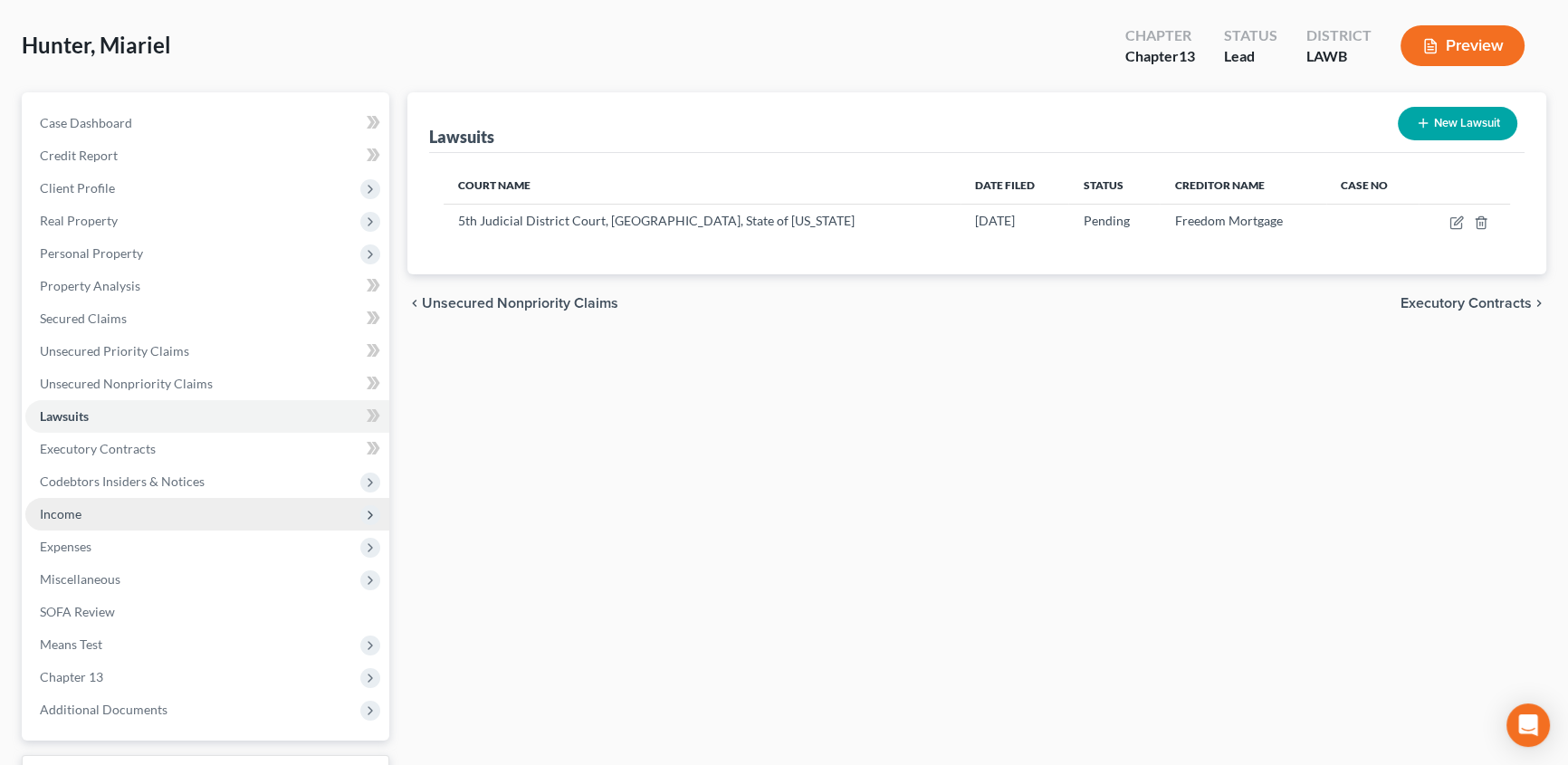
click at [63, 507] on span "Income" at bounding box center [60, 514] width 41 height 15
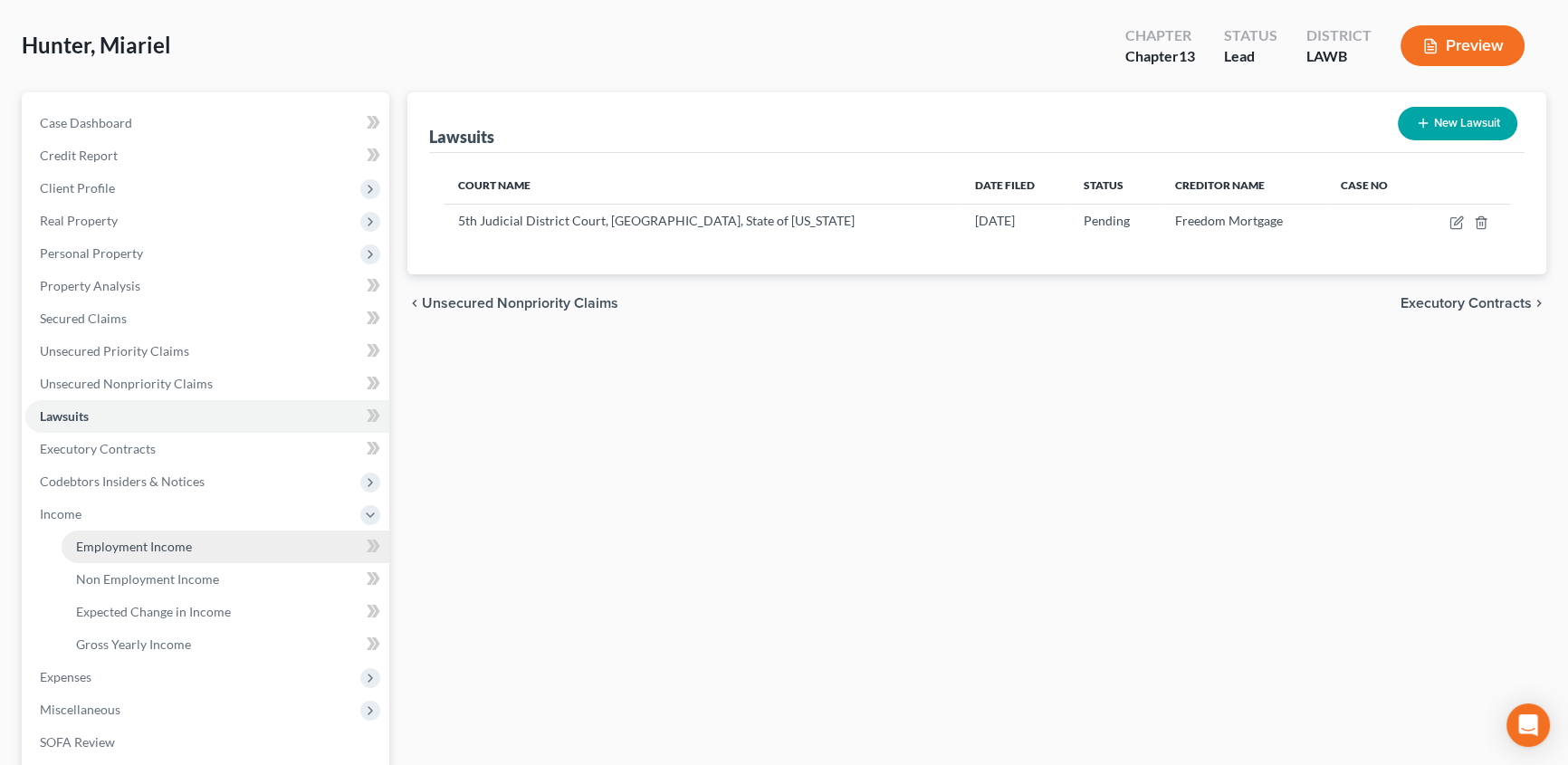
click at [165, 531] on link "Employment Income" at bounding box center [224, 547] width 327 height 33
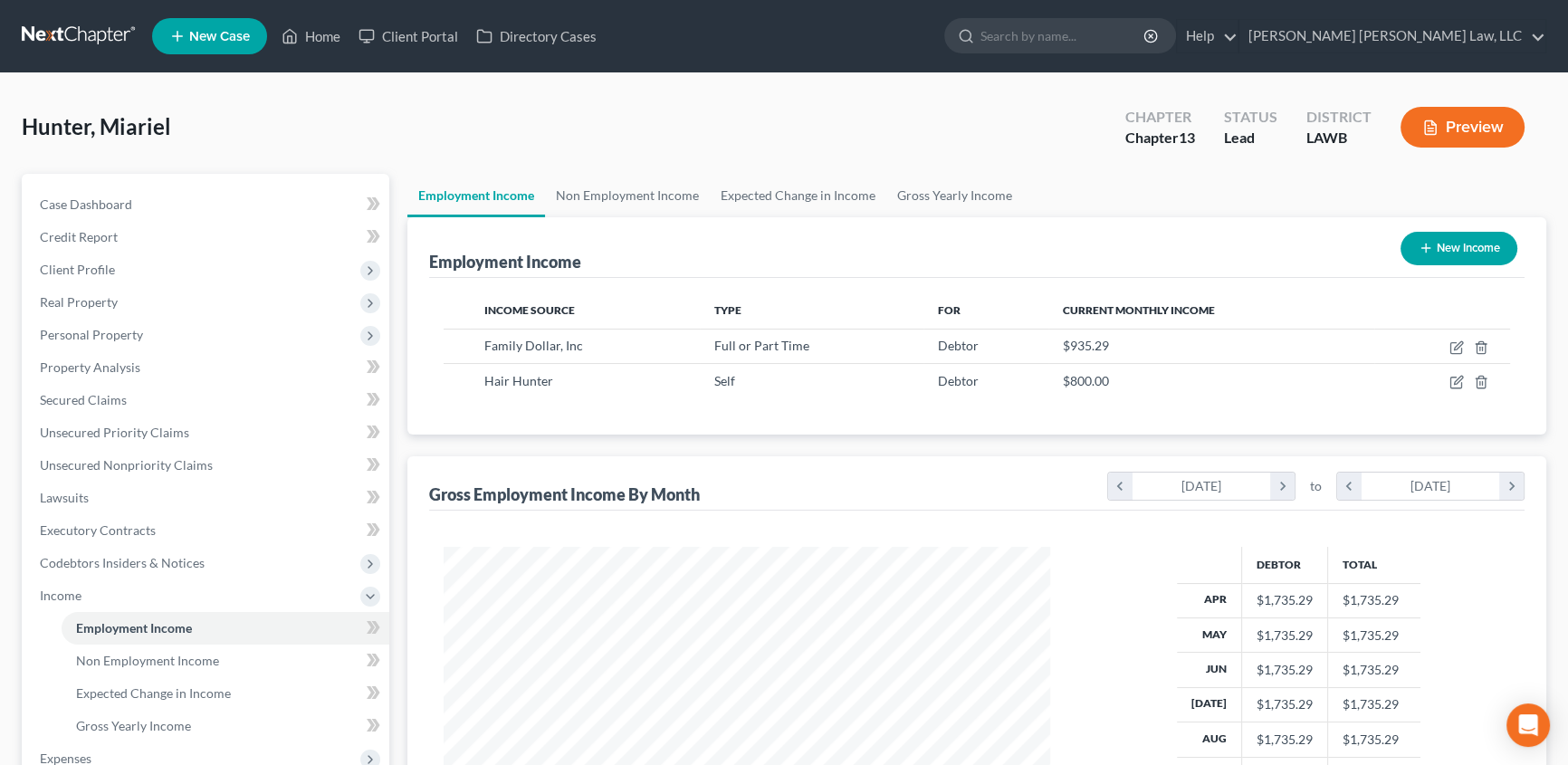
scroll to position [81, 0]
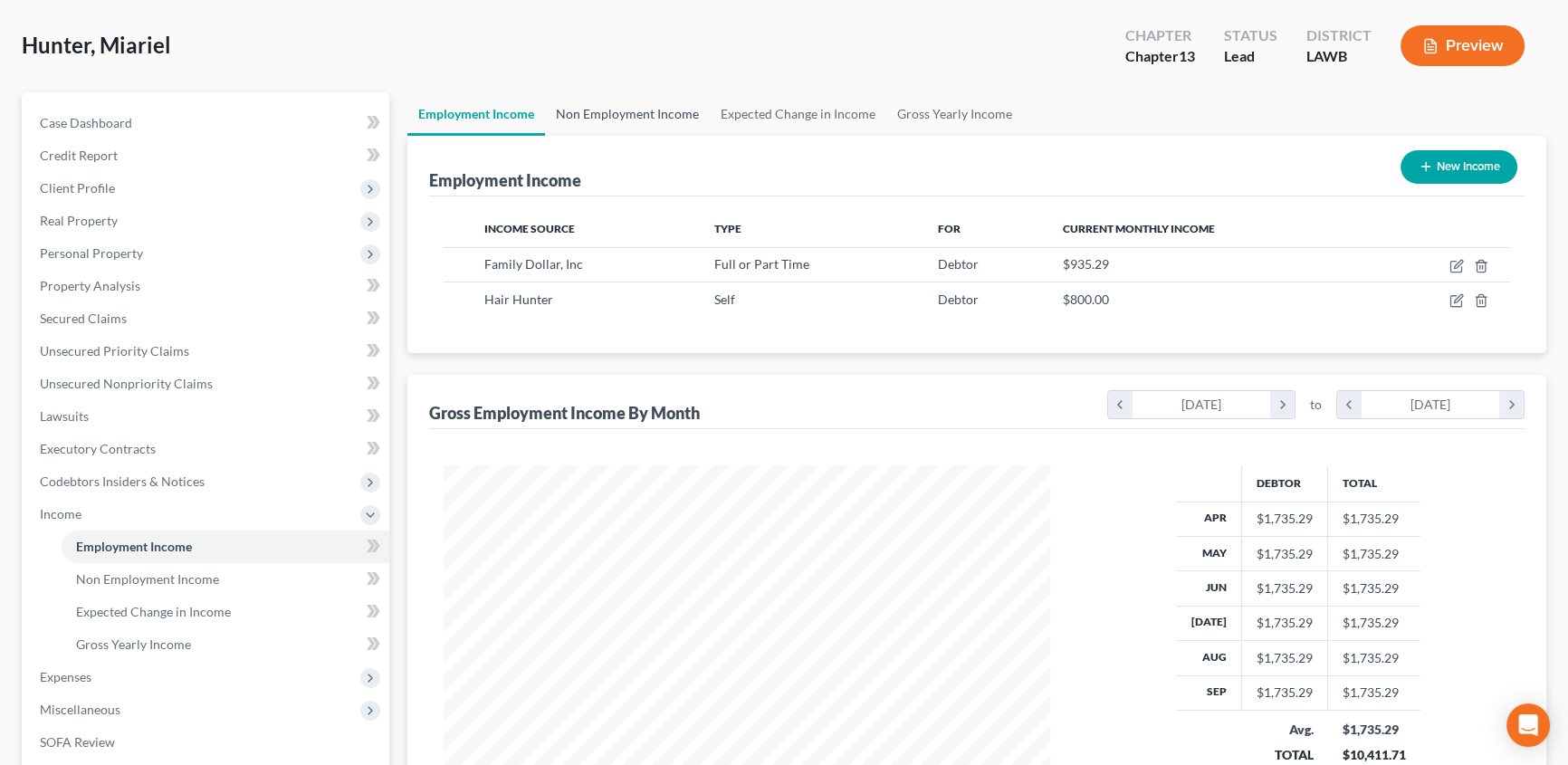
click at [660, 113] on link "Non Employment Income" at bounding box center [627, 114] width 165 height 43
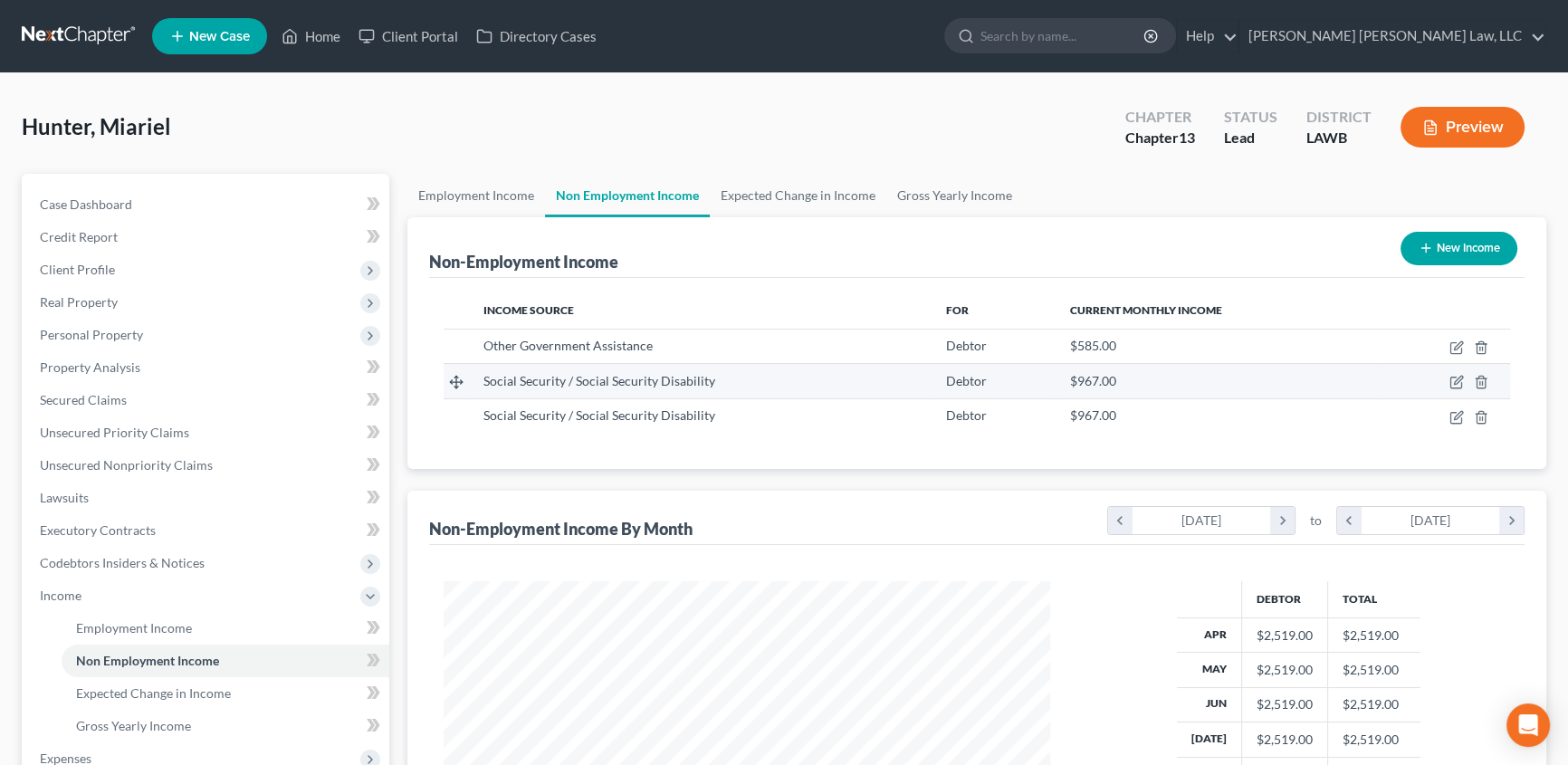
scroll to position [324, 643]
click at [936, 192] on link "Gross Yearly Income" at bounding box center [954, 195] width 137 height 43
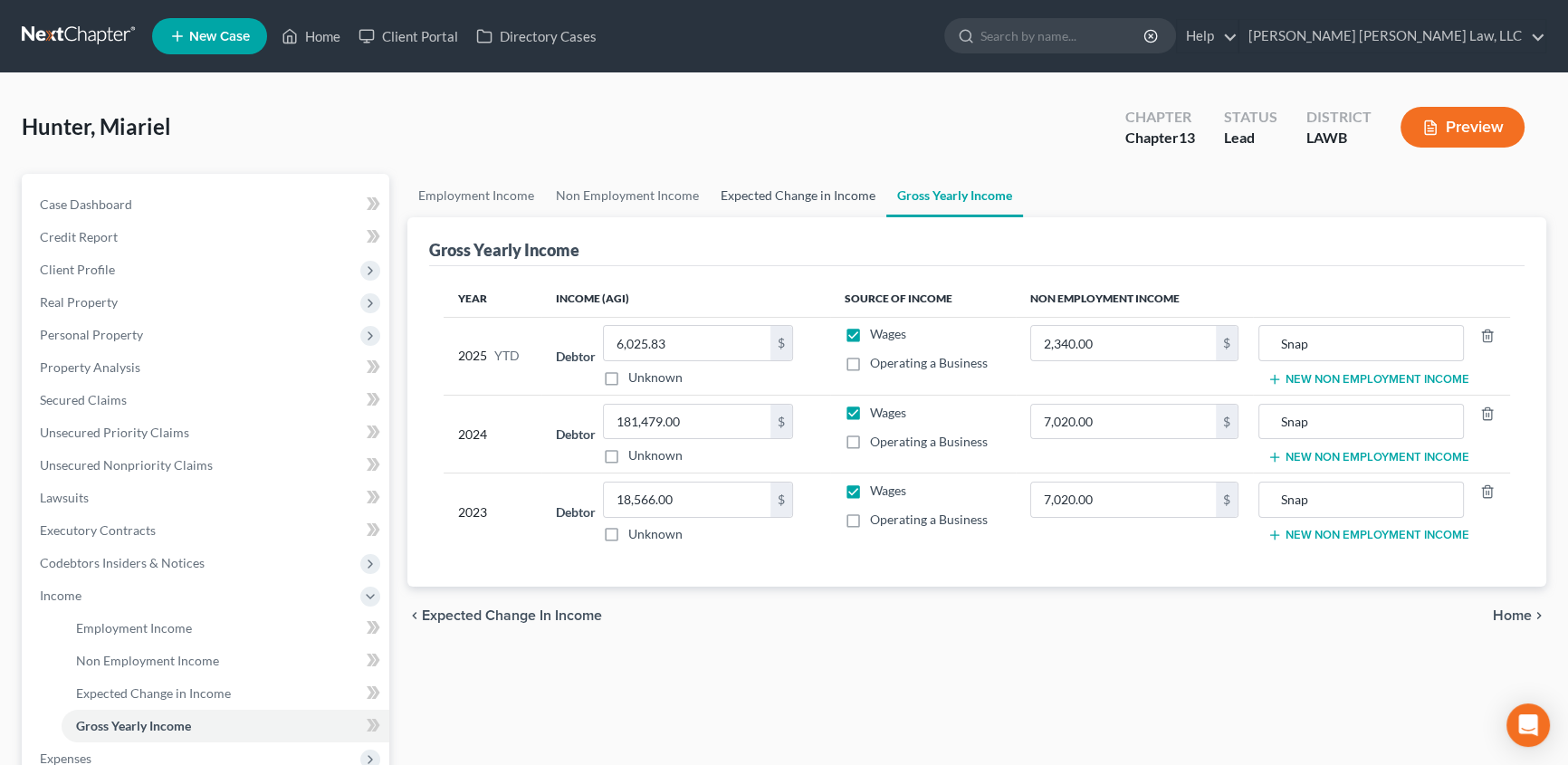
click at [779, 191] on link "Expected Change in Income" at bounding box center [798, 195] width 176 height 43
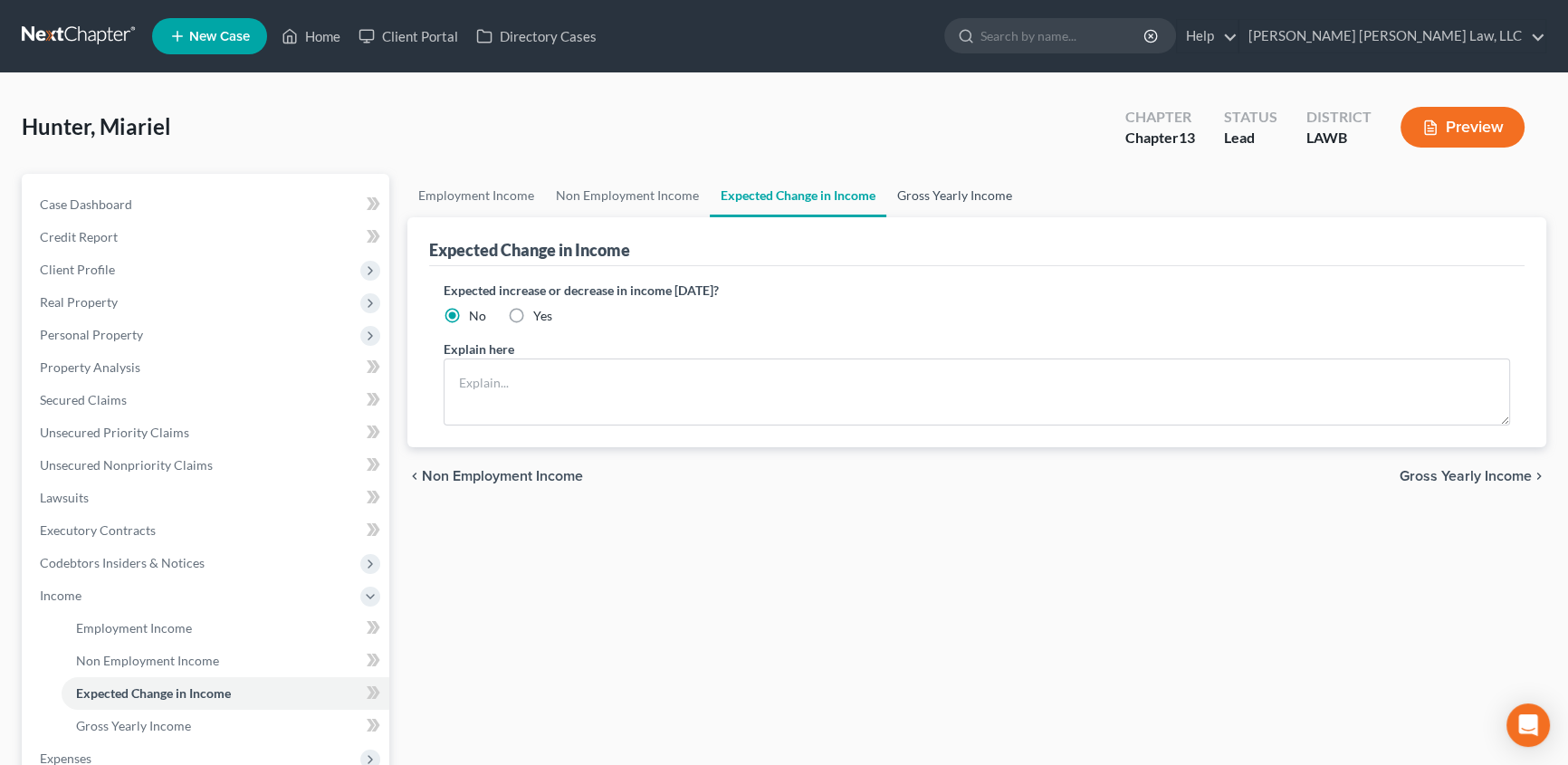
click at [899, 188] on link "Gross Yearly Income" at bounding box center [954, 195] width 137 height 43
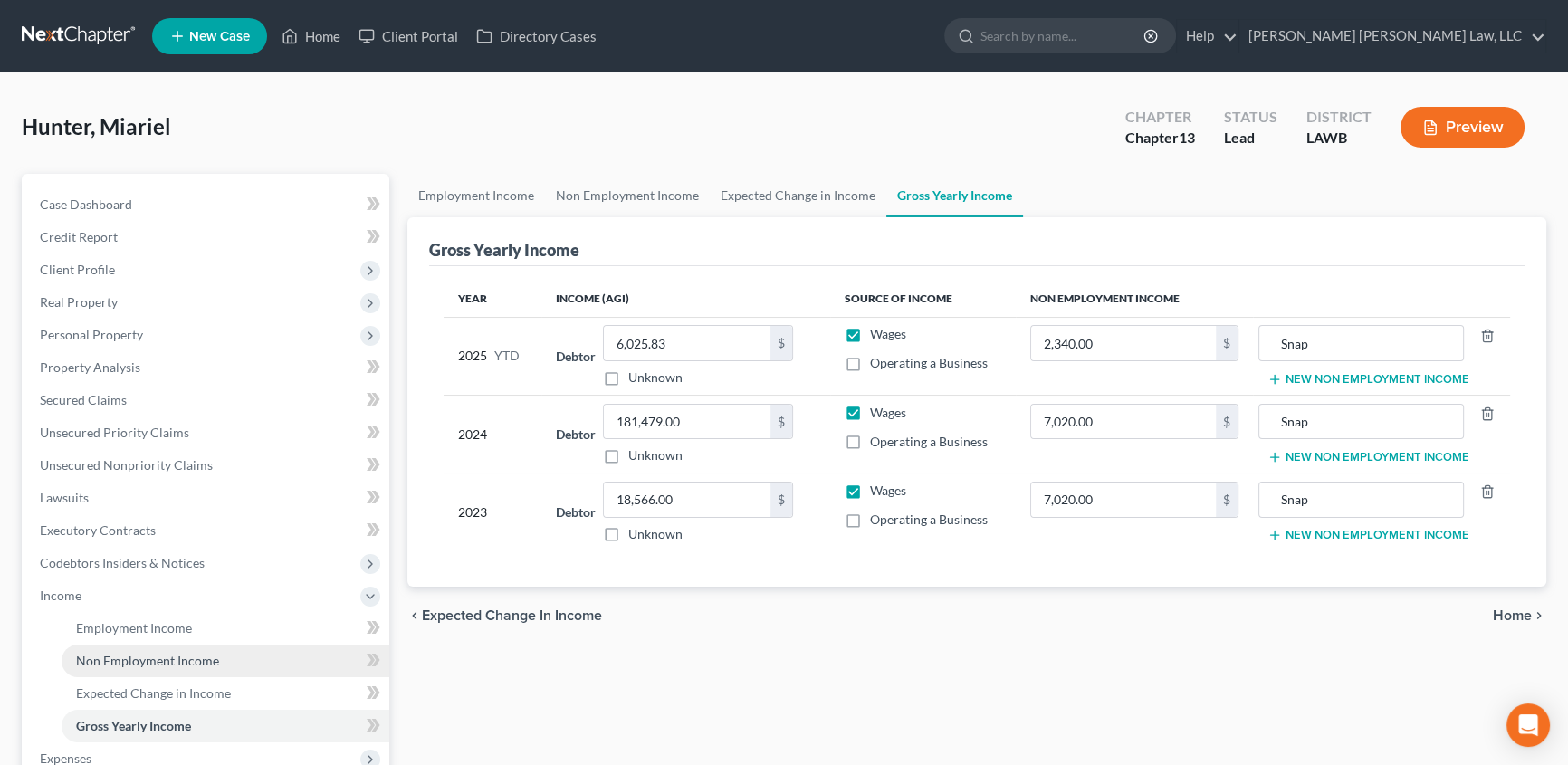
scroll to position [81, 0]
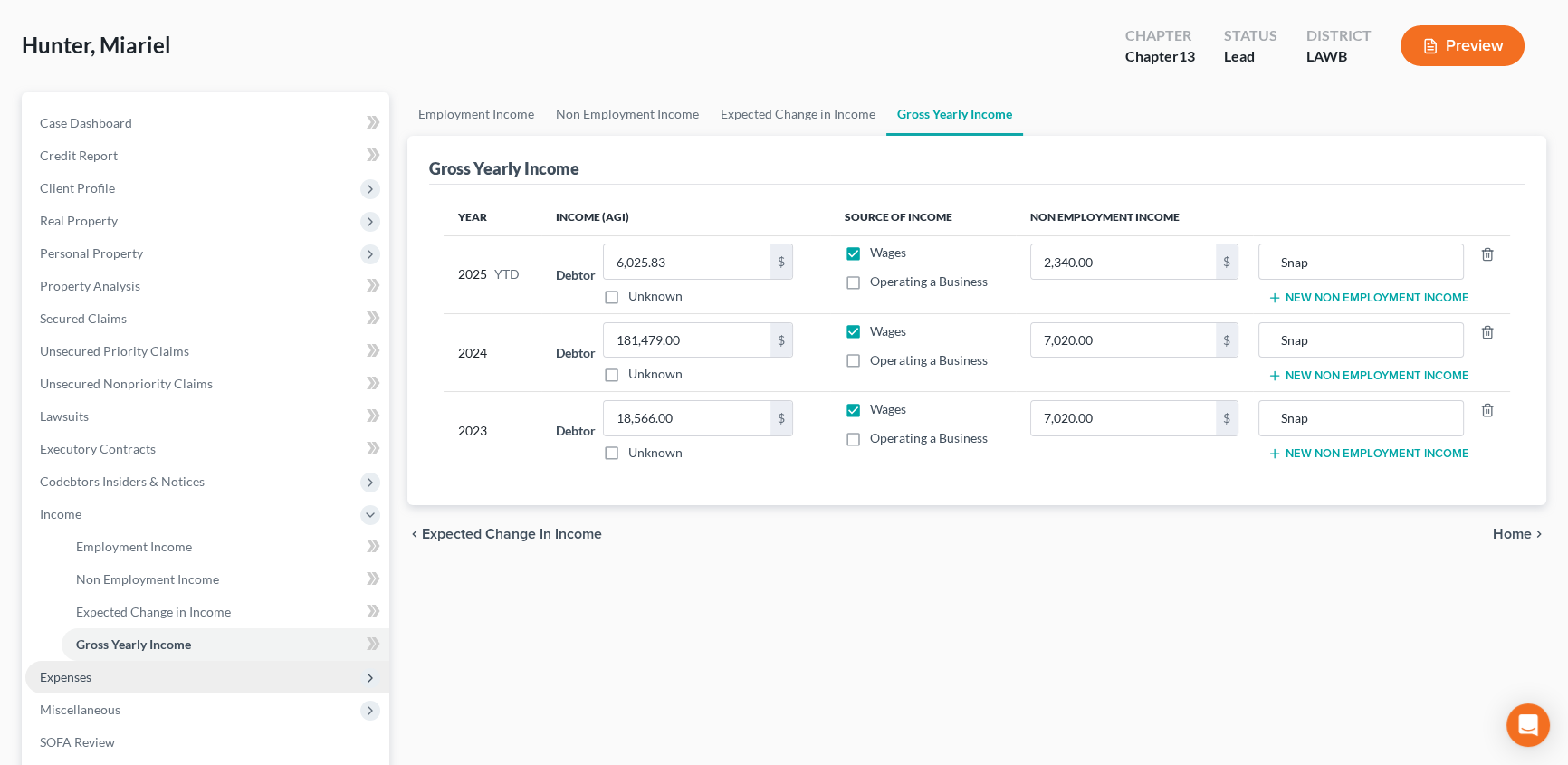
click at [94, 678] on span "Expenses" at bounding box center [207, 677] width 364 height 33
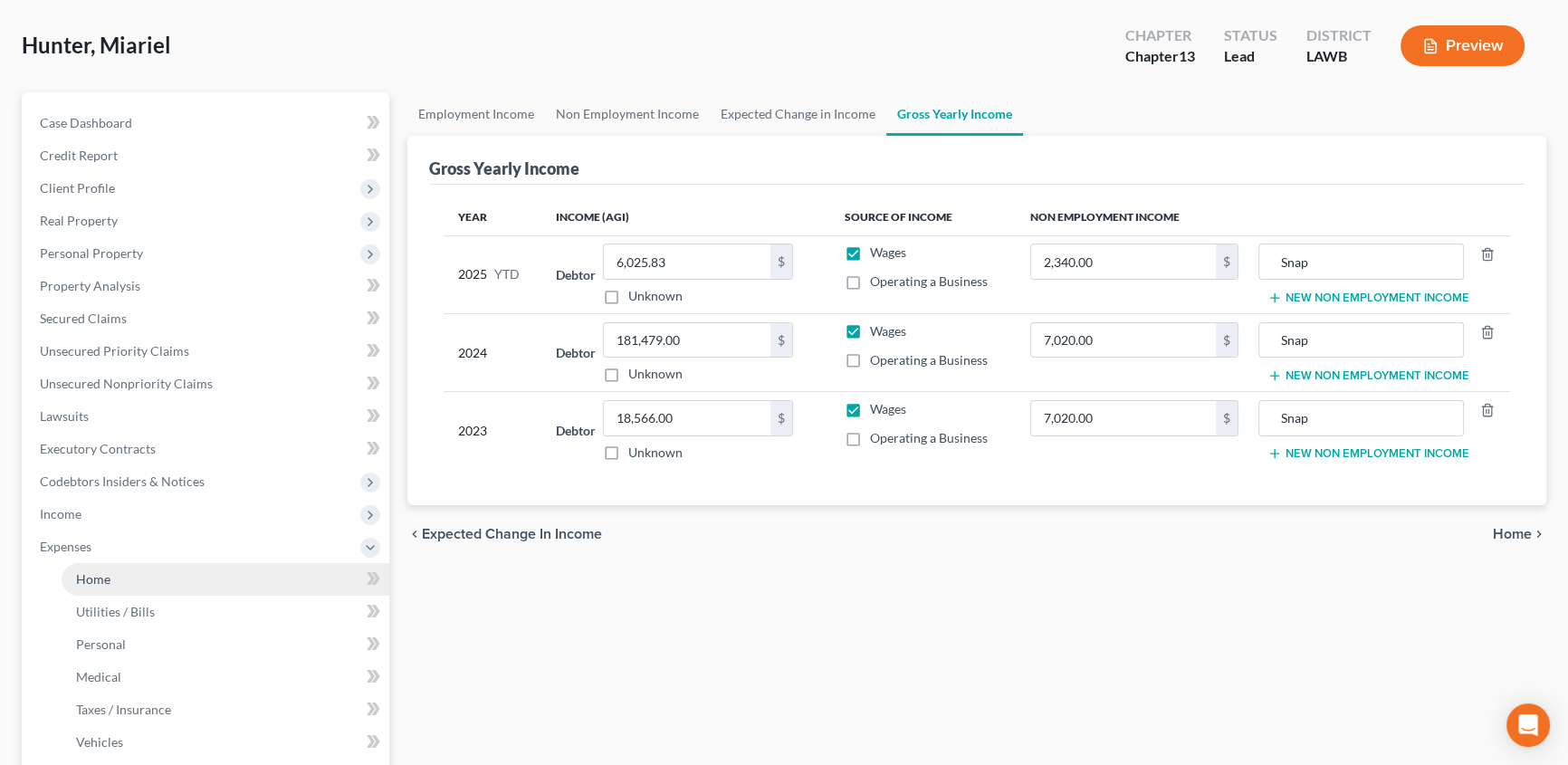
click at [119, 574] on link "Home" at bounding box center [224, 579] width 327 height 33
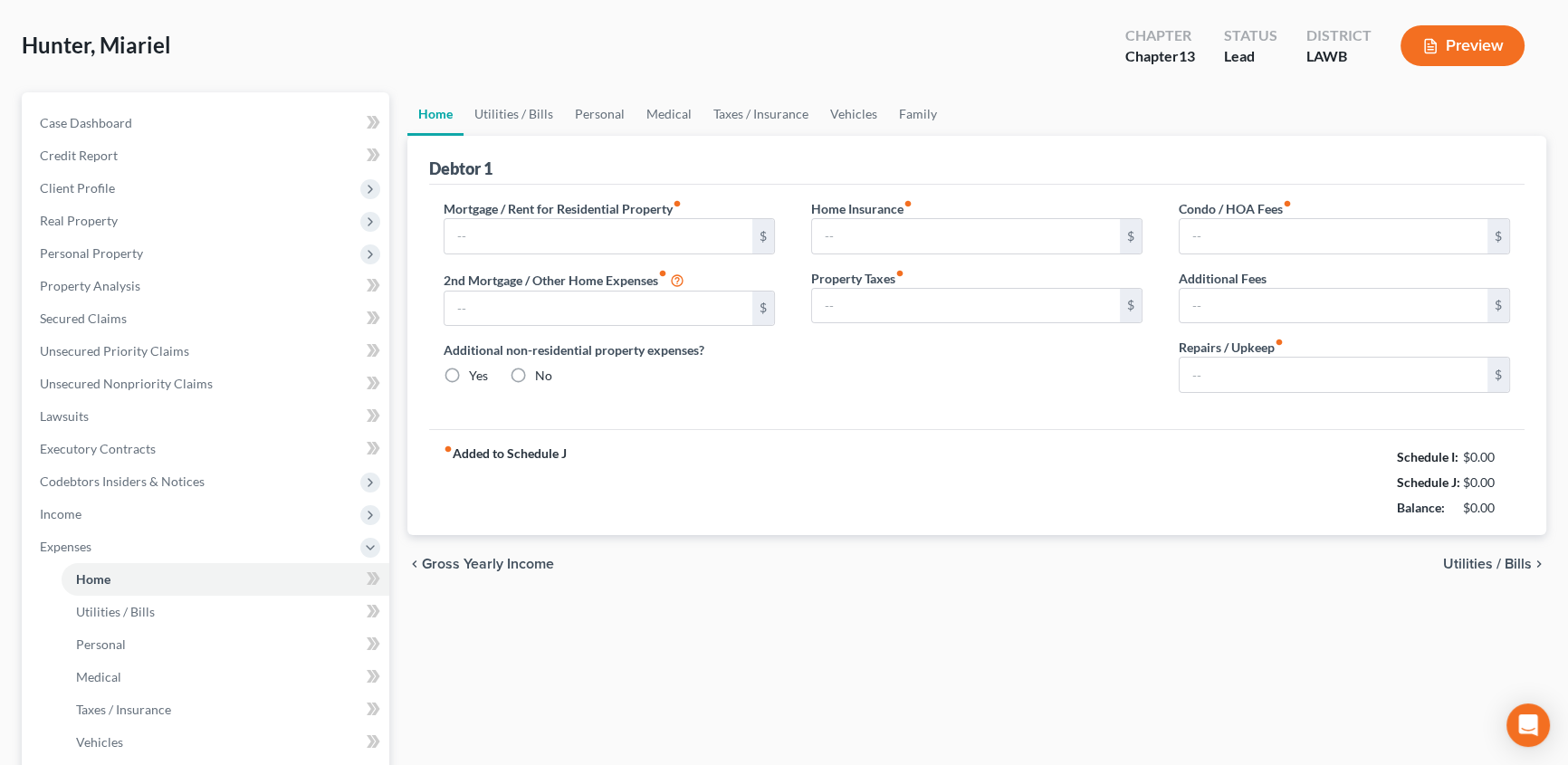
scroll to position [1, 0]
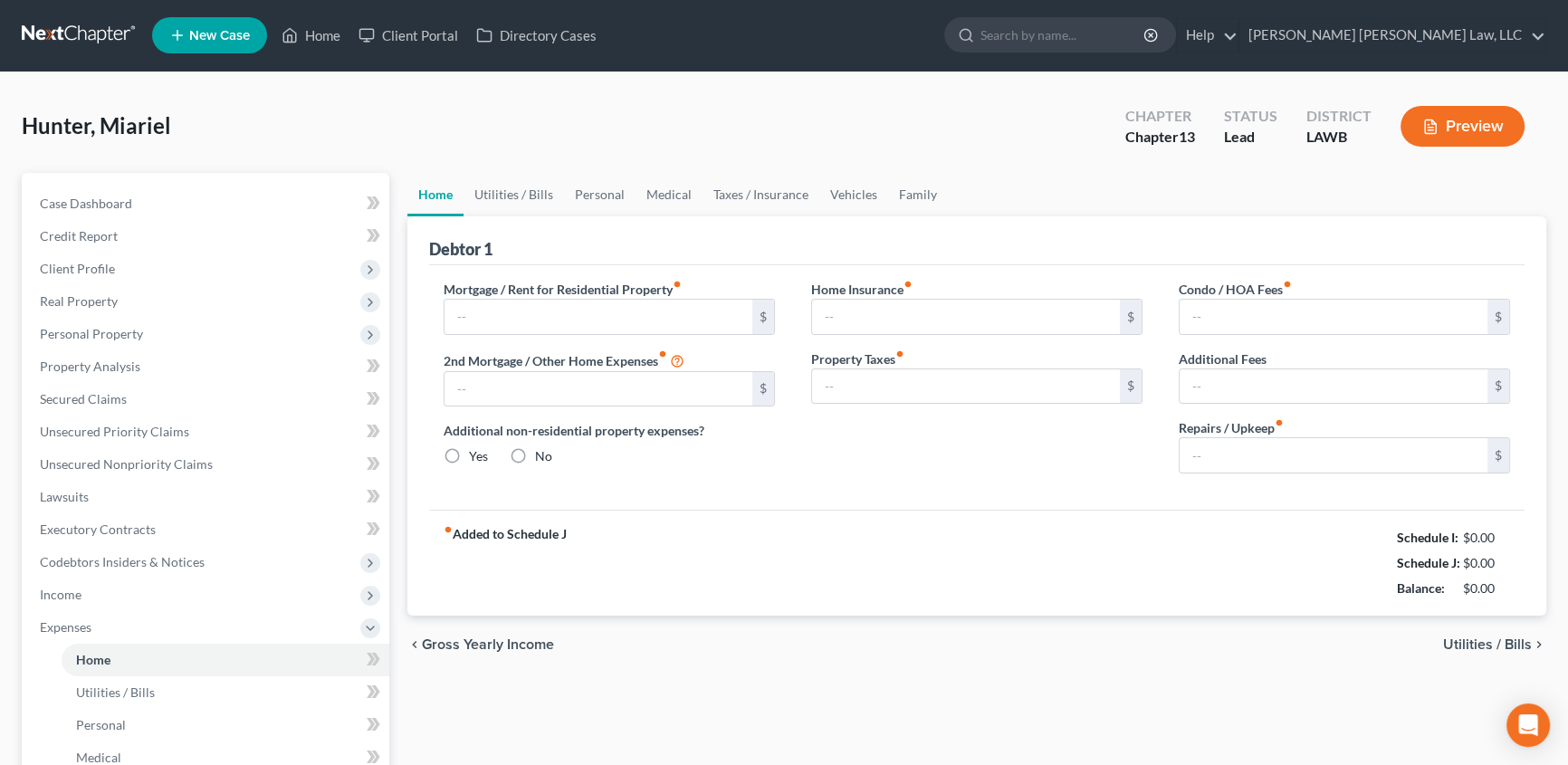
type input "0.00"
radio input "true"
type input "0.00"
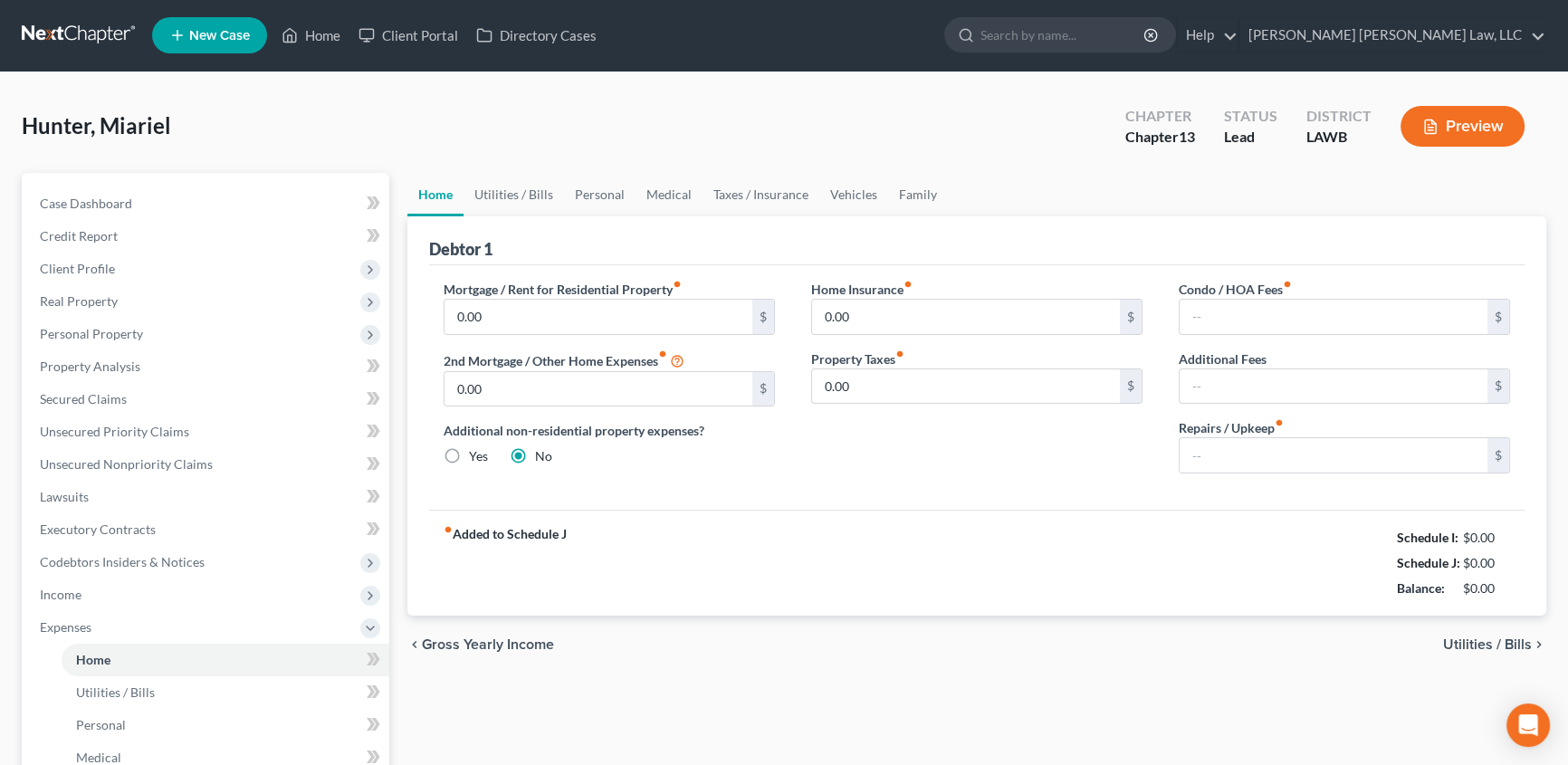
type input "0.00"
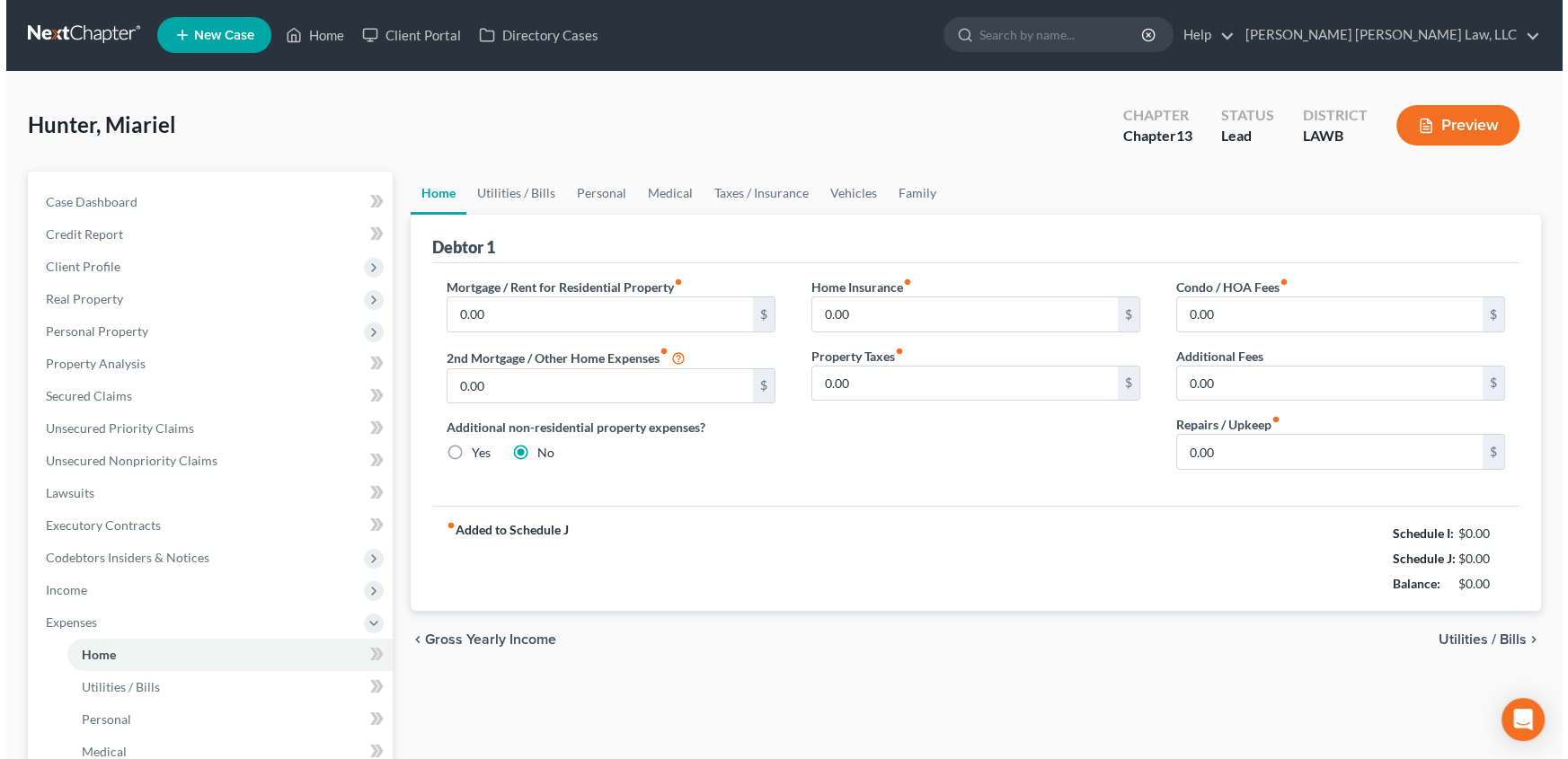
scroll to position [0, 0]
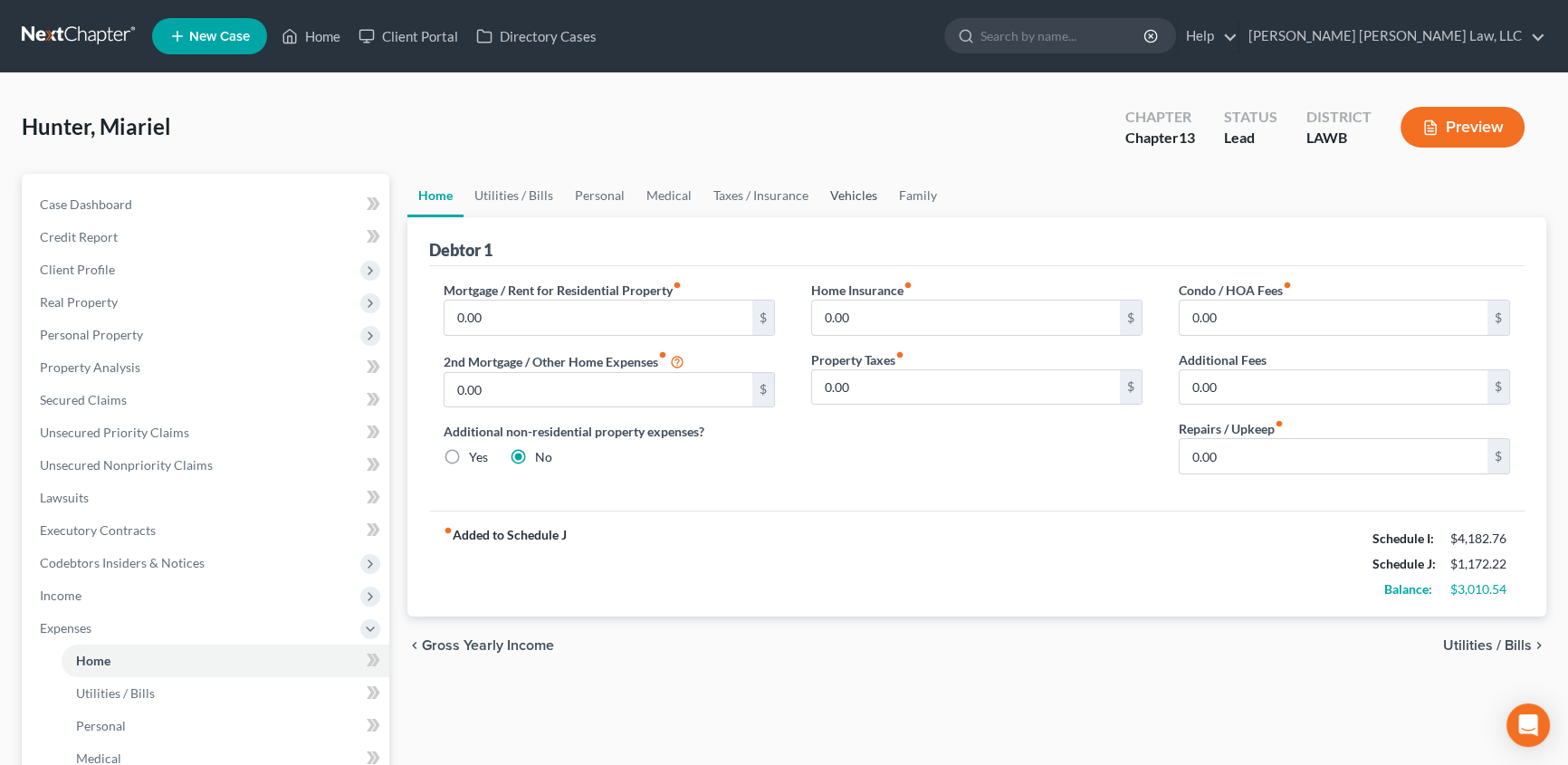
click at [829, 194] on link "Vehicles" at bounding box center [853, 195] width 69 height 43
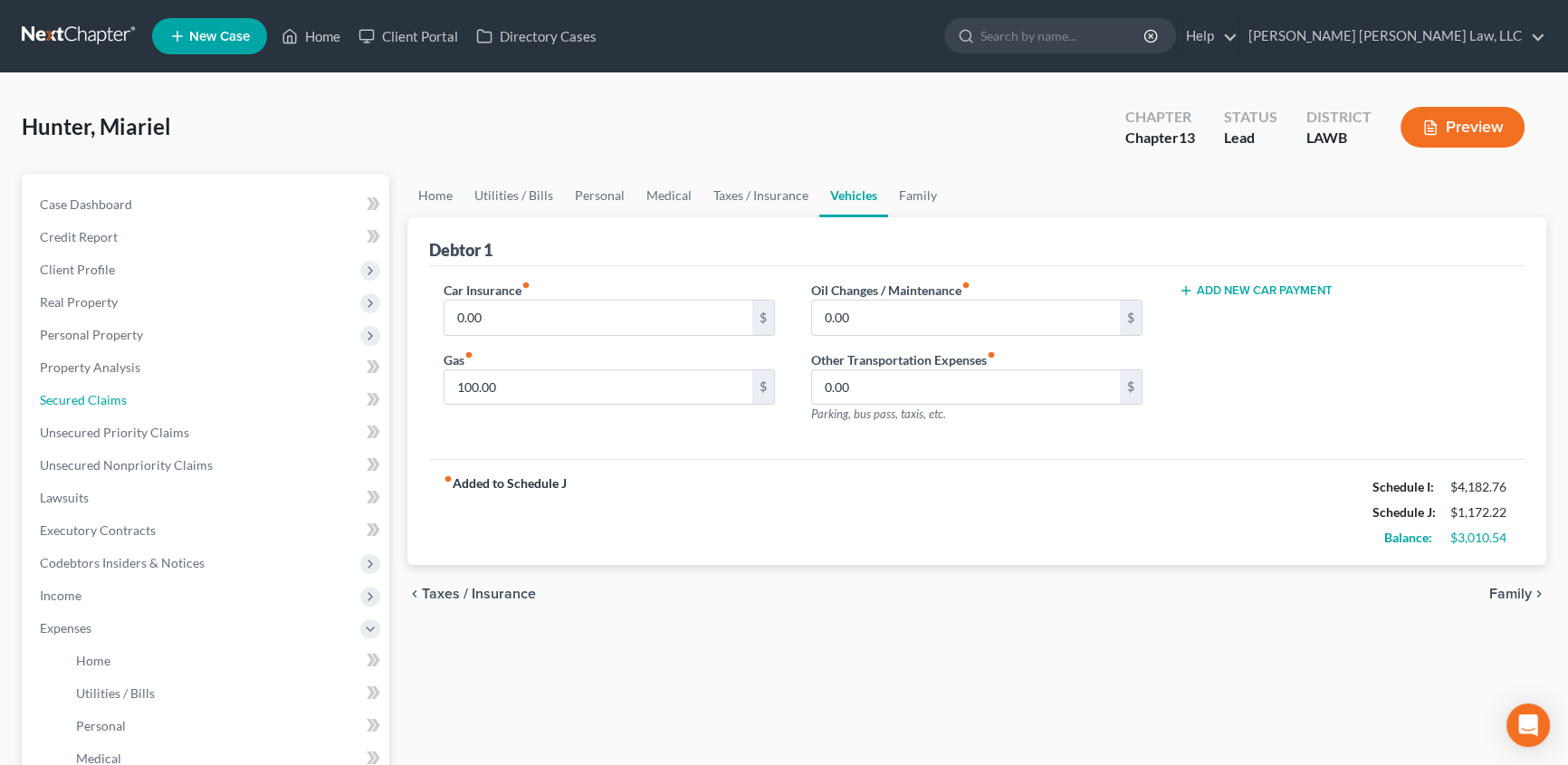
drag, startPoint x: 112, startPoint y: 392, endPoint x: 385, endPoint y: 397, distance: 273.0
click at [112, 392] on span "Secured Claims" at bounding box center [83, 400] width 87 height 15
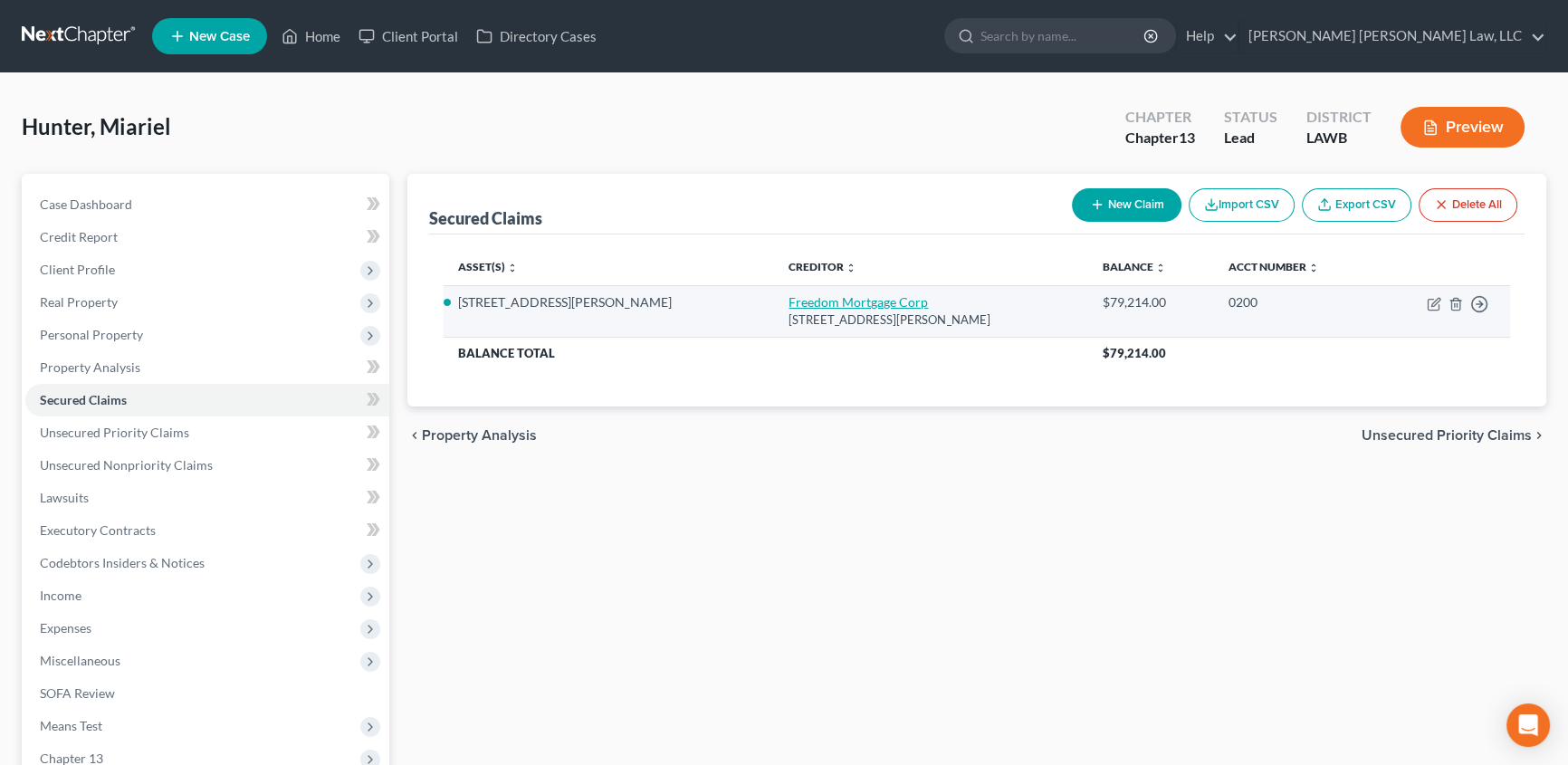
click at [788, 300] on link "Freedom Mortgage Corp" at bounding box center [858, 302] width 140 height 15
select select "15"
select select "8"
select select "0"
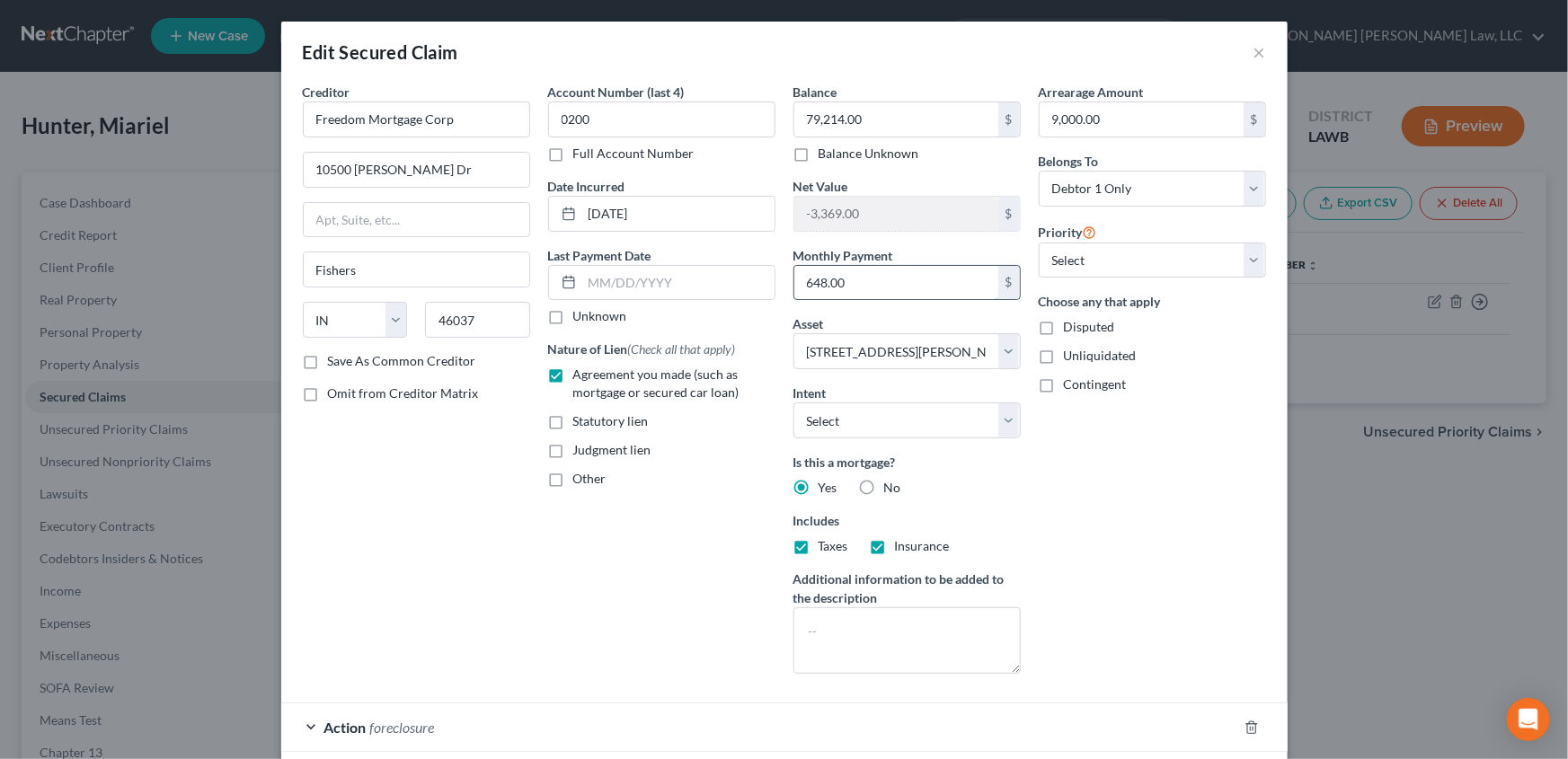
click at [853, 279] on input "648.00" at bounding box center [897, 283] width 204 height 34
type input "5"
type input "648.00"
click at [1254, 48] on button "×" at bounding box center [1259, 51] width 12 height 22
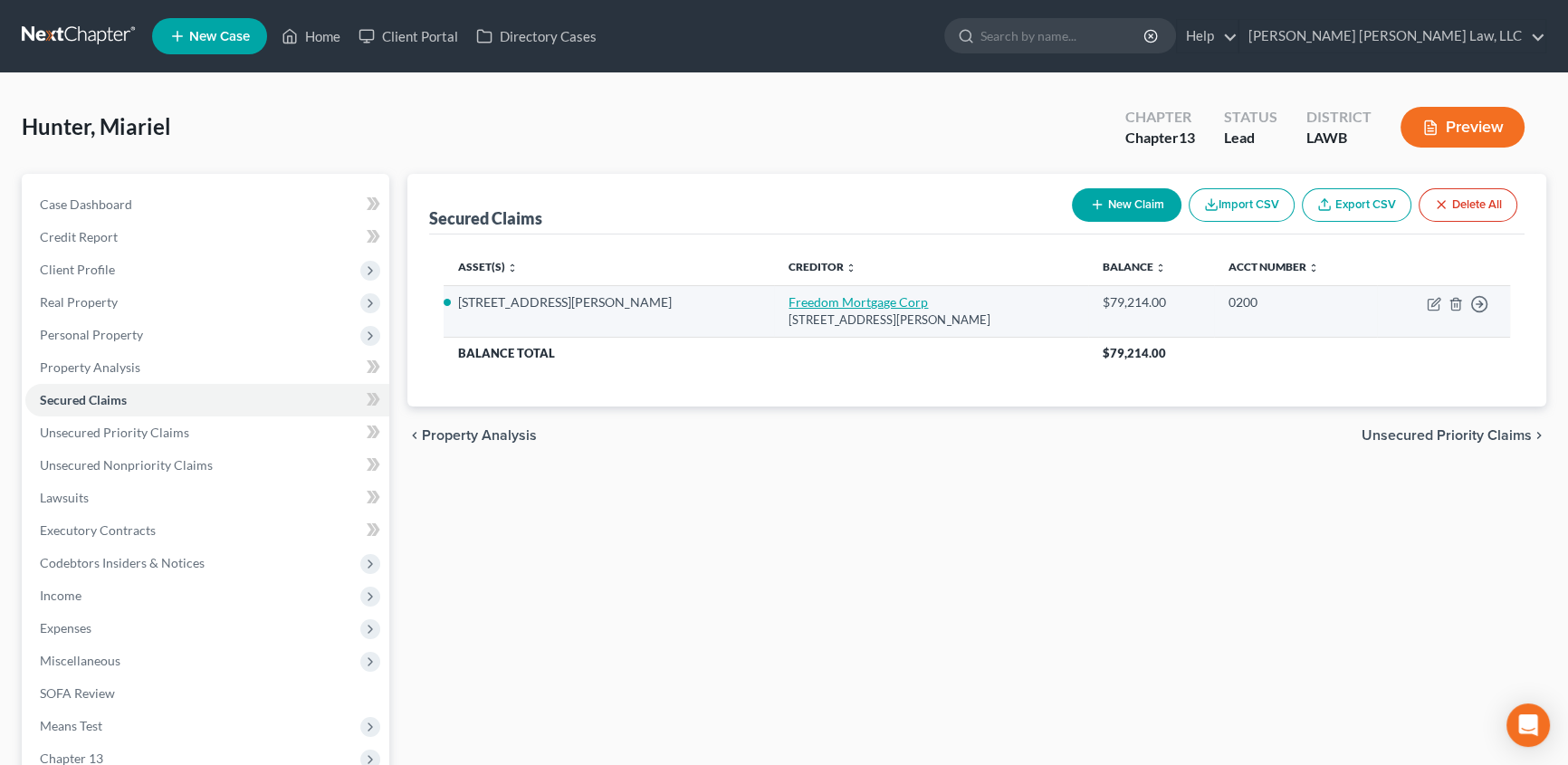
click at [788, 302] on link "Freedom Mortgage Corp" at bounding box center [858, 302] width 140 height 15
select select "15"
select select "8"
select select "0"
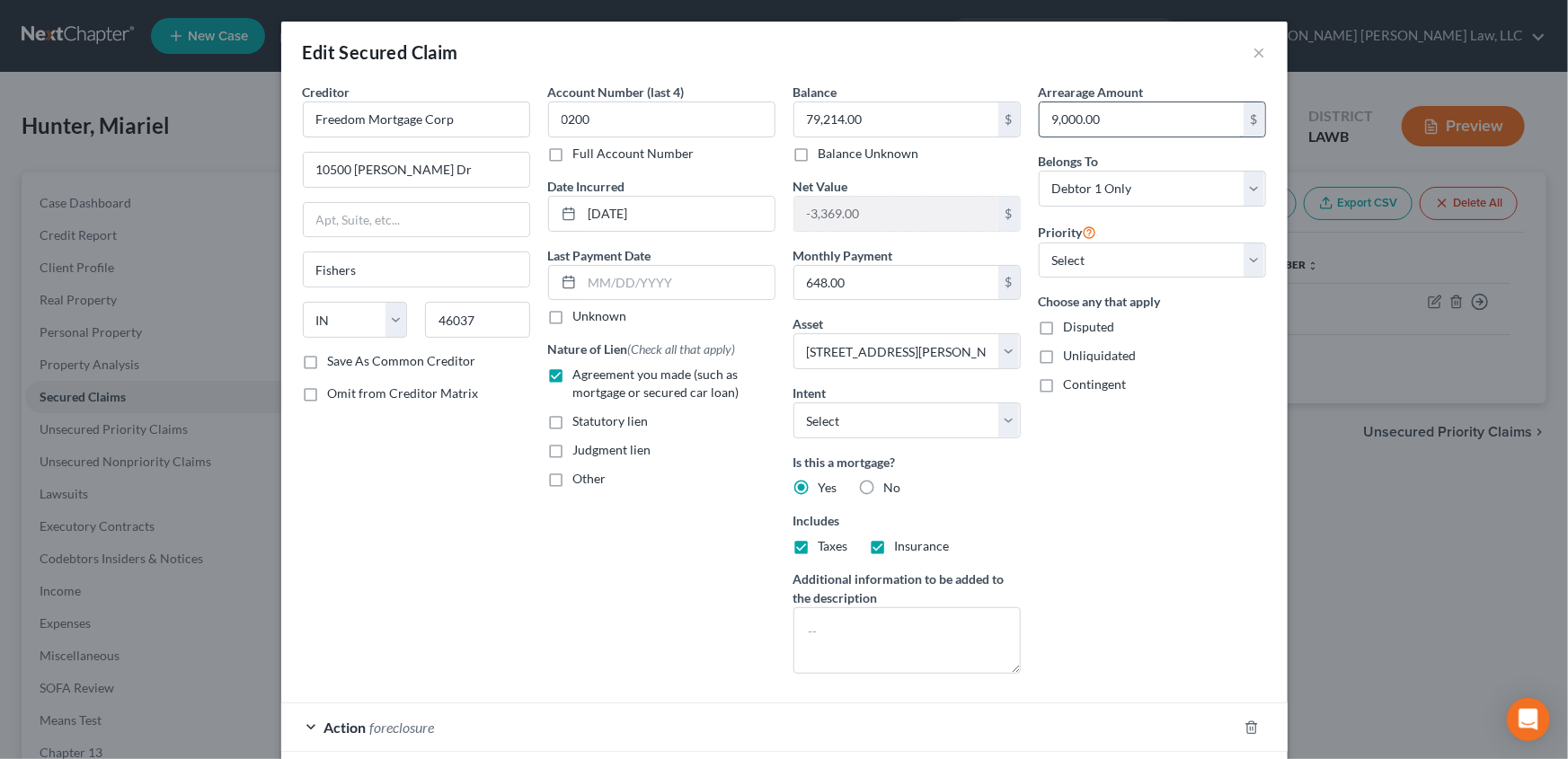
click at [1109, 120] on input "9,000.00" at bounding box center [1142, 119] width 204 height 34
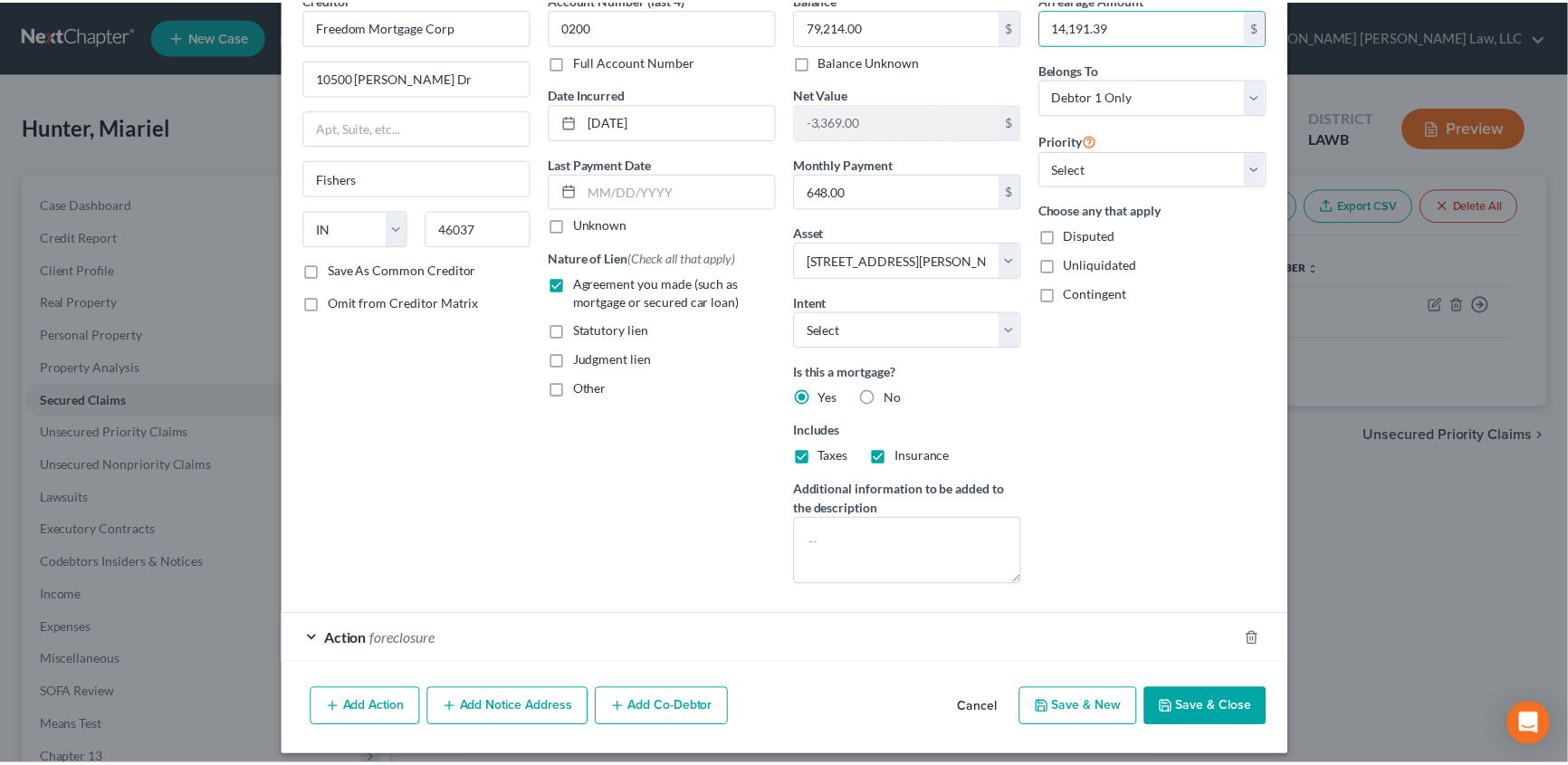
scroll to position [106, 0]
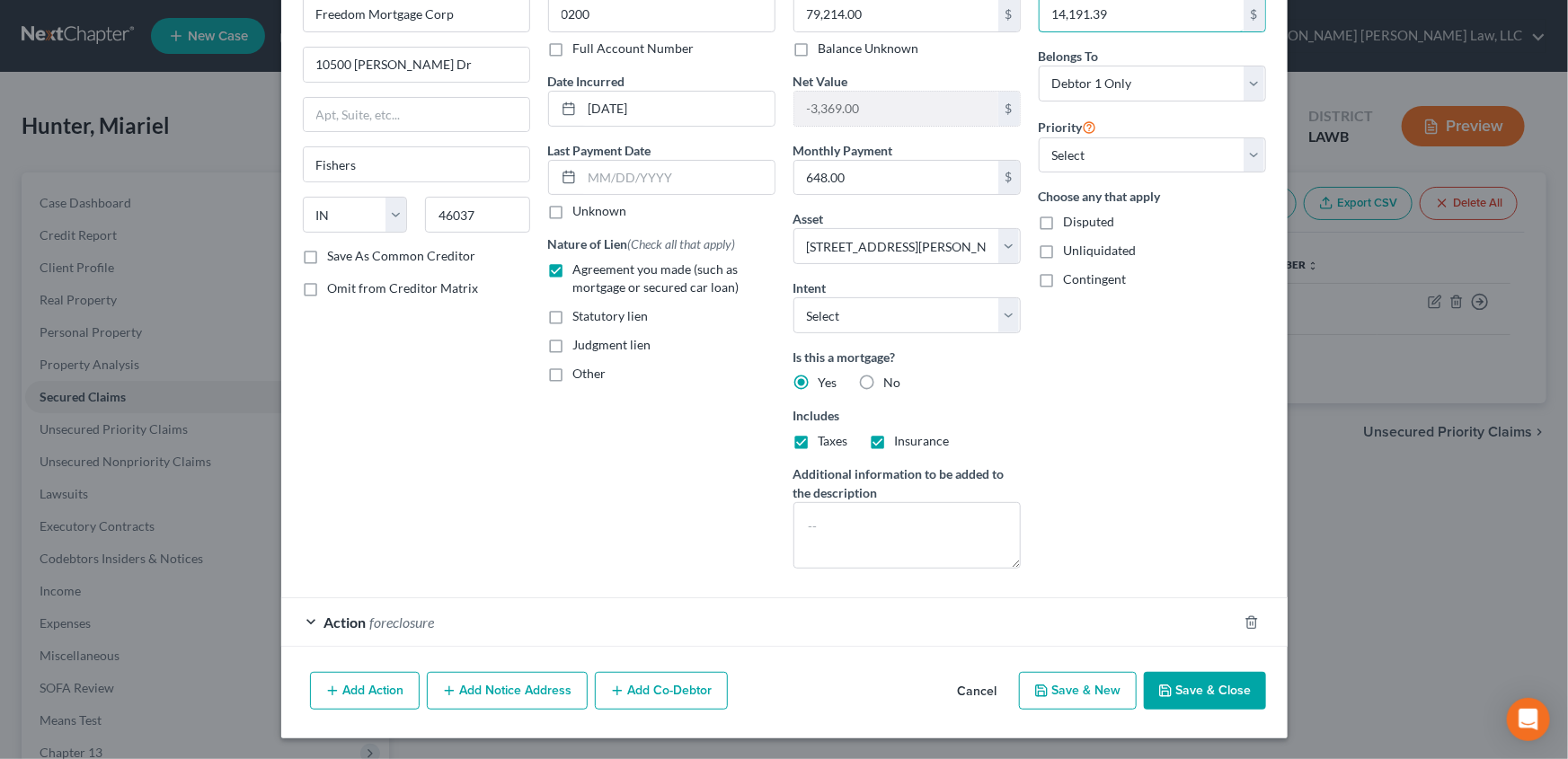
type input "14,191.39"
click at [1194, 693] on button "Save & Close" at bounding box center [1205, 691] width 123 height 37
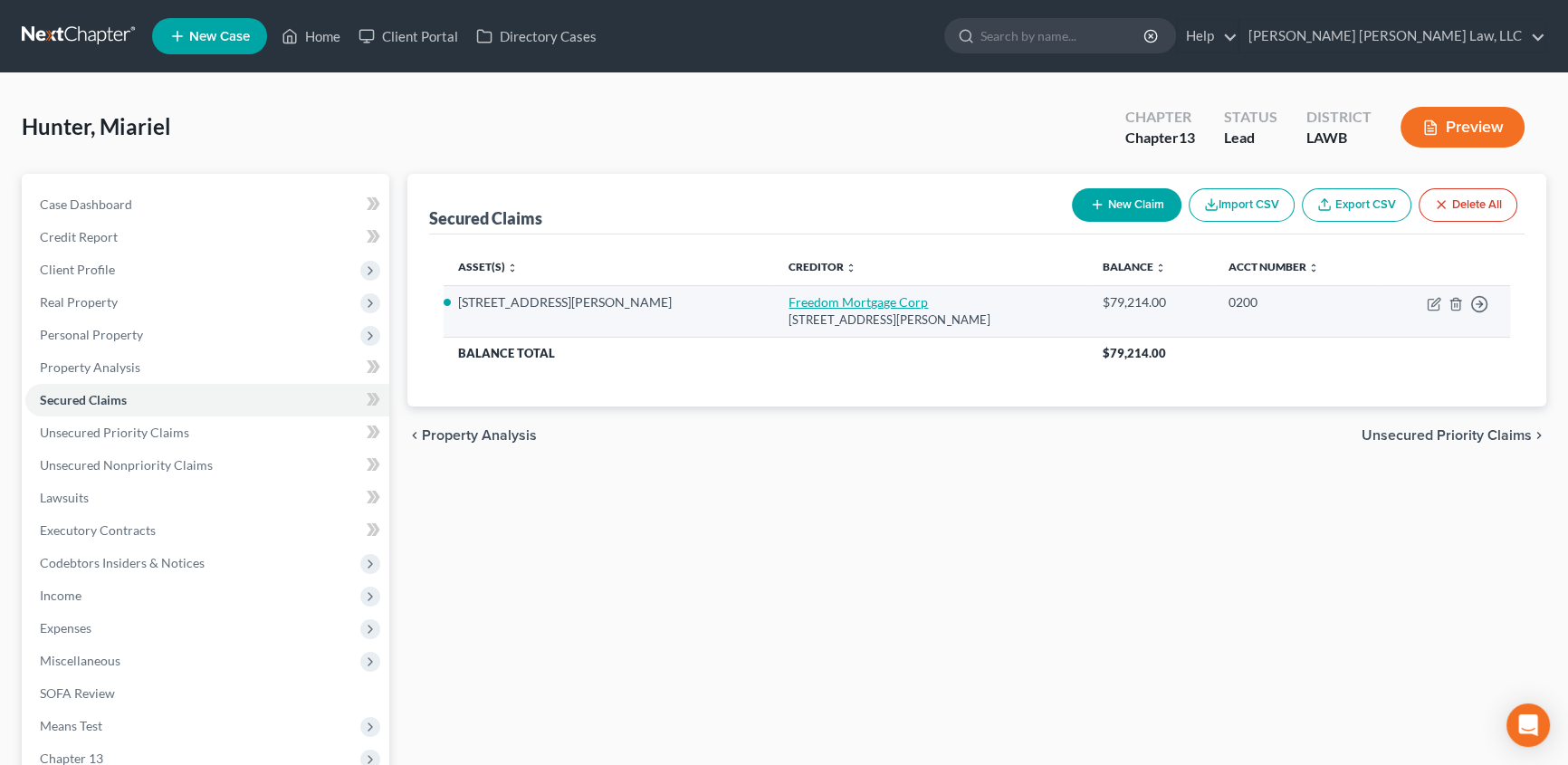
click at [788, 302] on link "Freedom Mortgage Corp" at bounding box center [858, 302] width 140 height 15
select select "15"
select select "0"
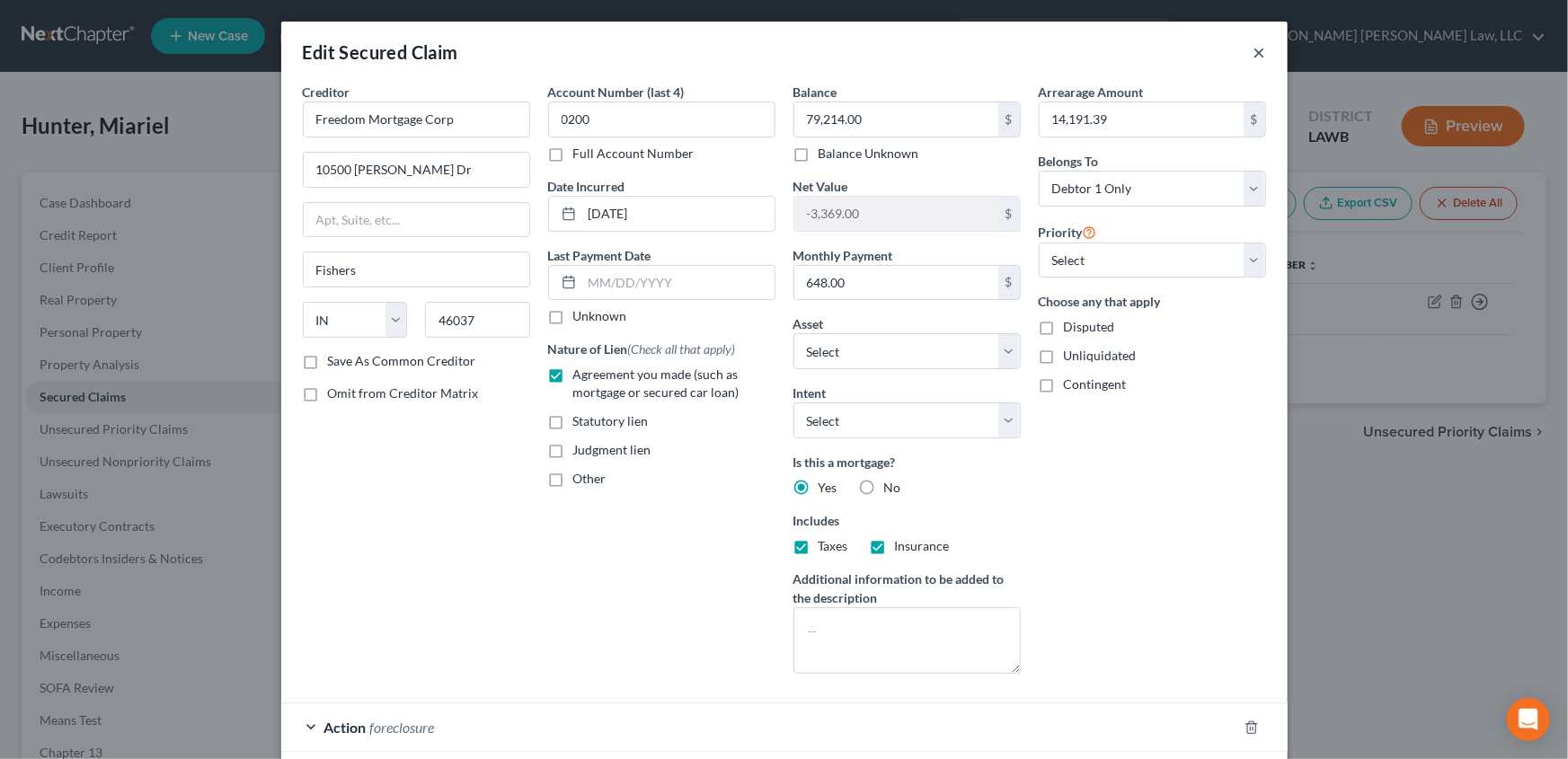
click at [1253, 50] on button "×" at bounding box center [1259, 51] width 12 height 22
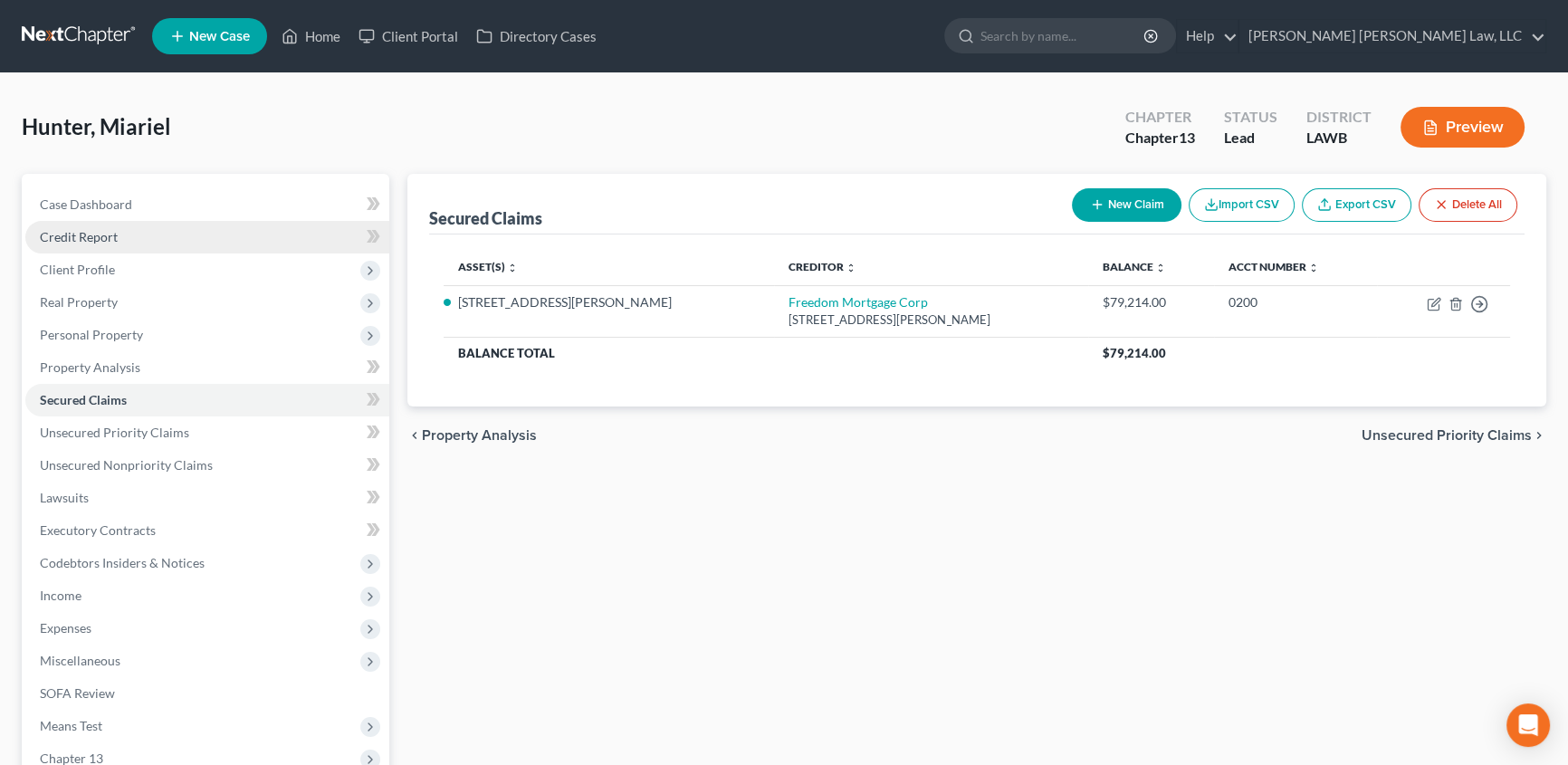
click at [77, 234] on span "Credit Report" at bounding box center [78, 237] width 78 height 15
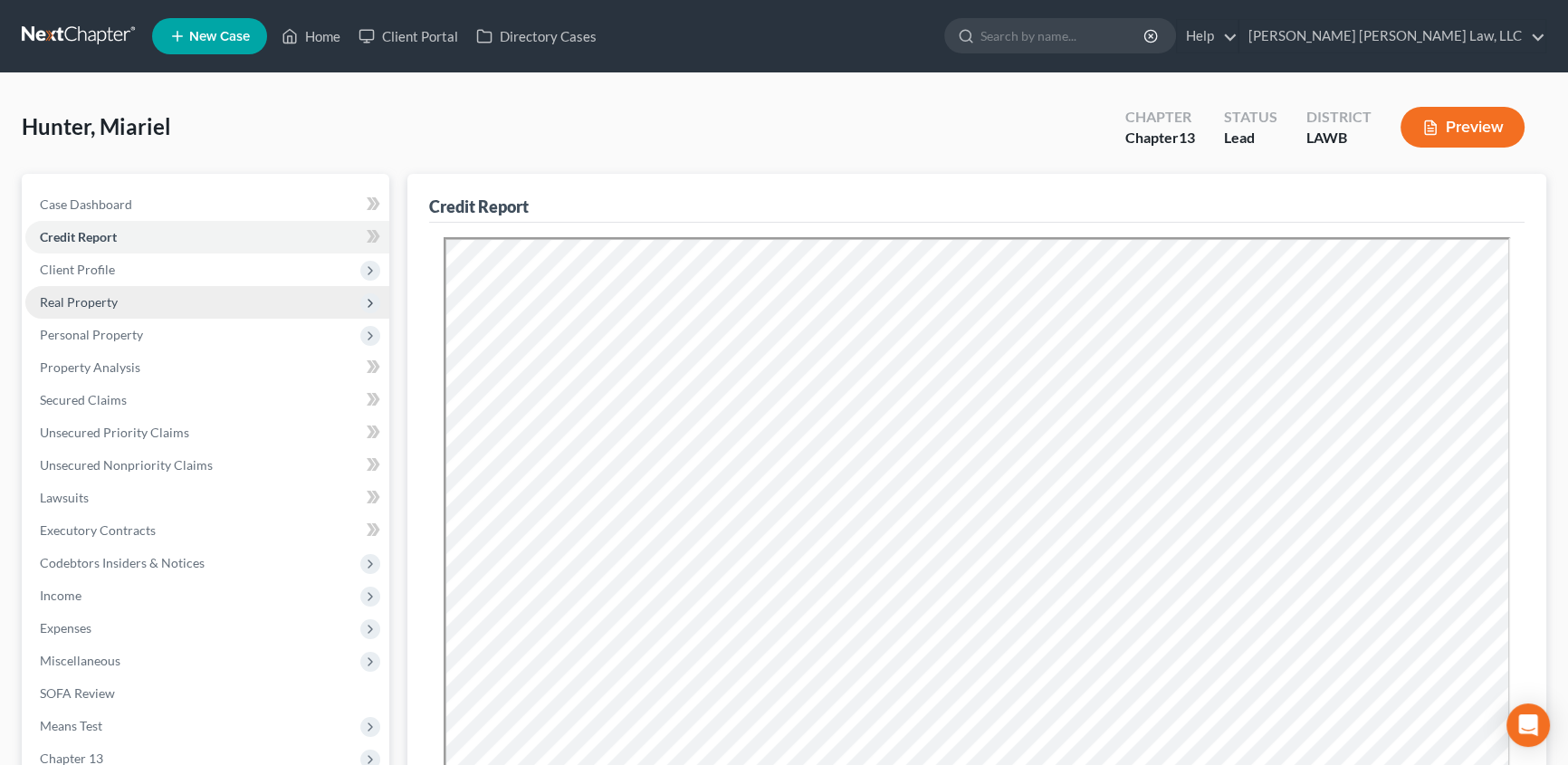
click at [107, 303] on span "Real Property" at bounding box center [78, 302] width 78 height 15
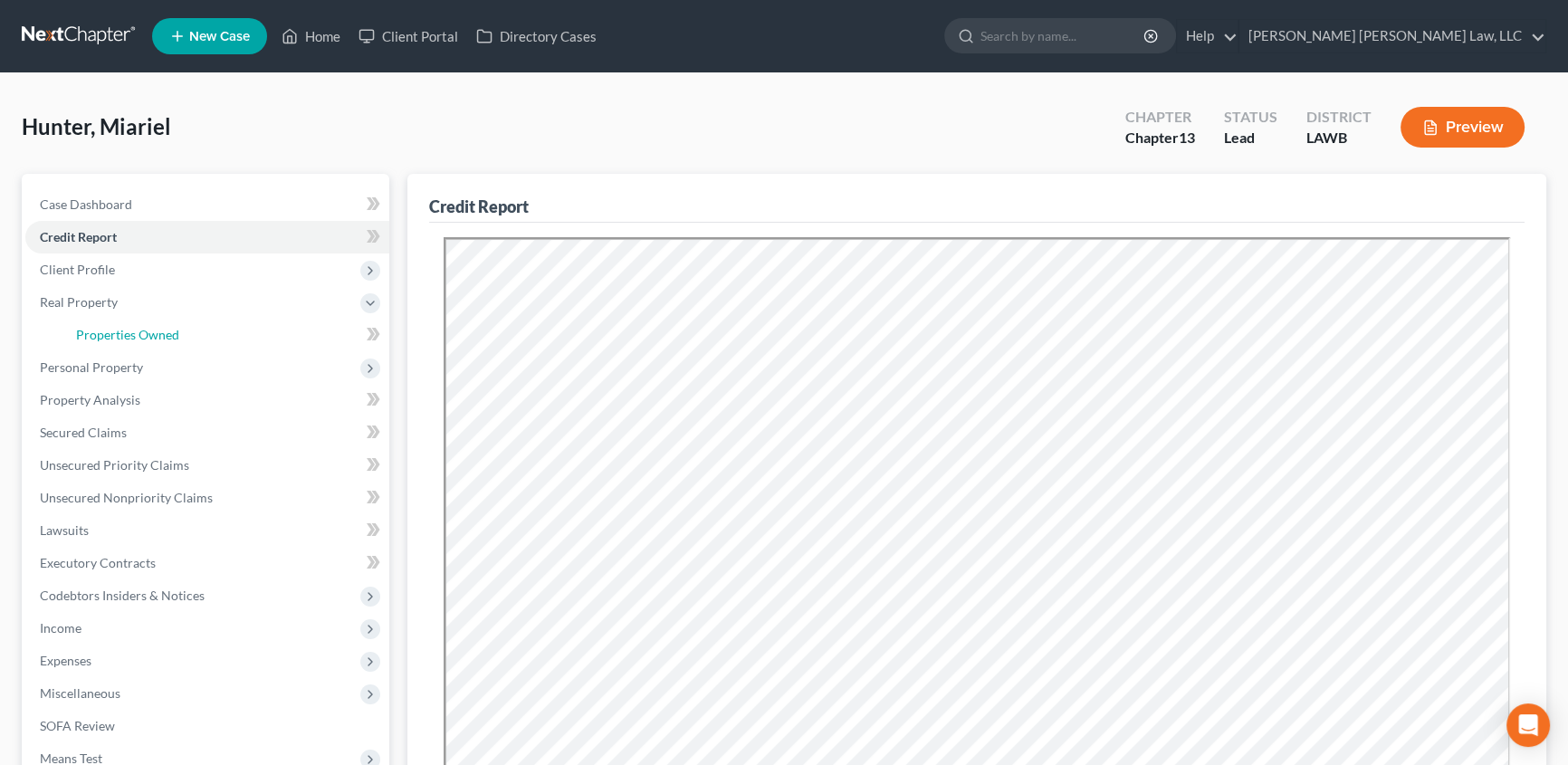
click at [96, 328] on span "Properties Owned" at bounding box center [127, 335] width 103 height 15
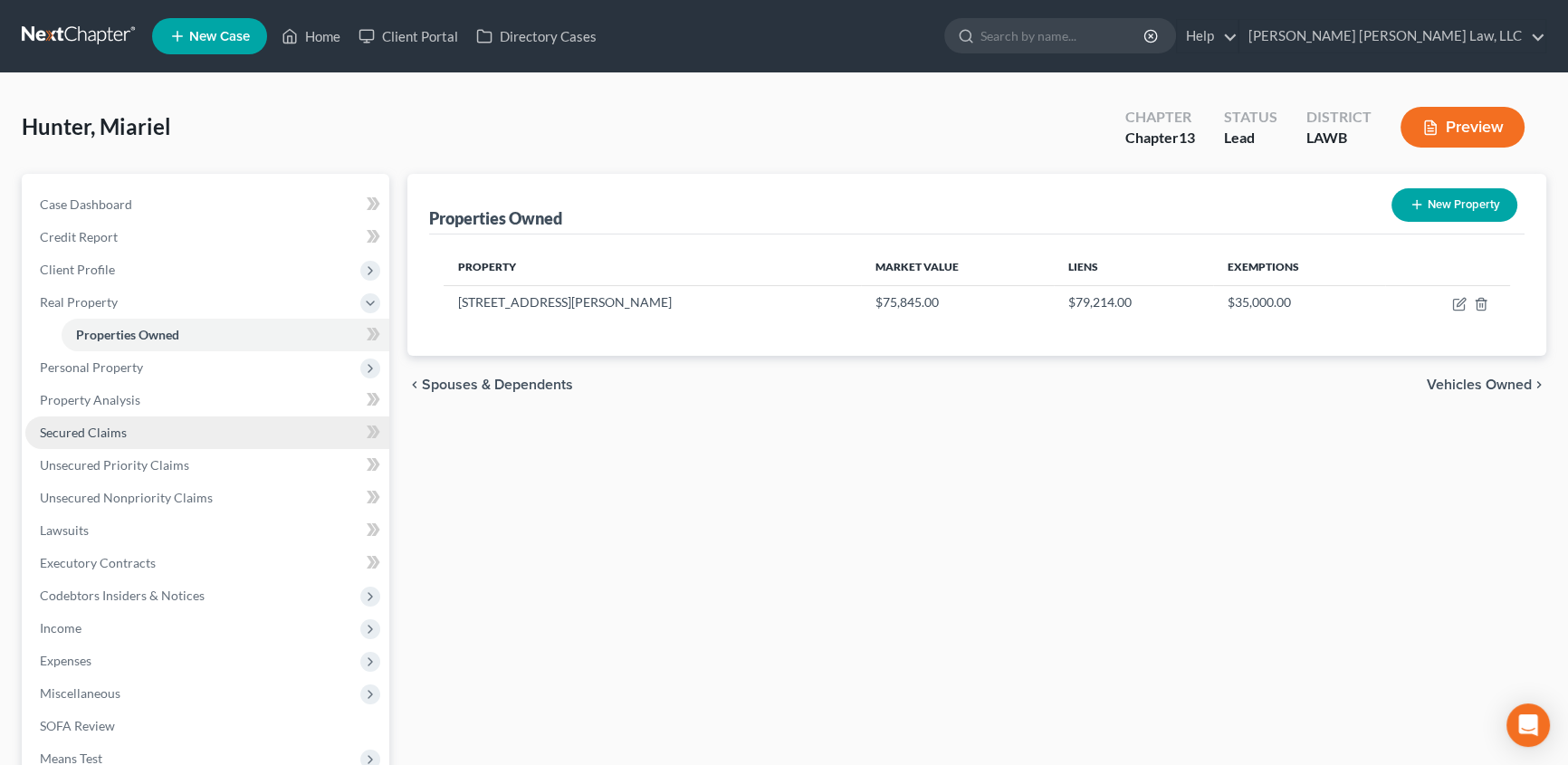
click at [76, 429] on span "Secured Claims" at bounding box center [83, 432] width 87 height 15
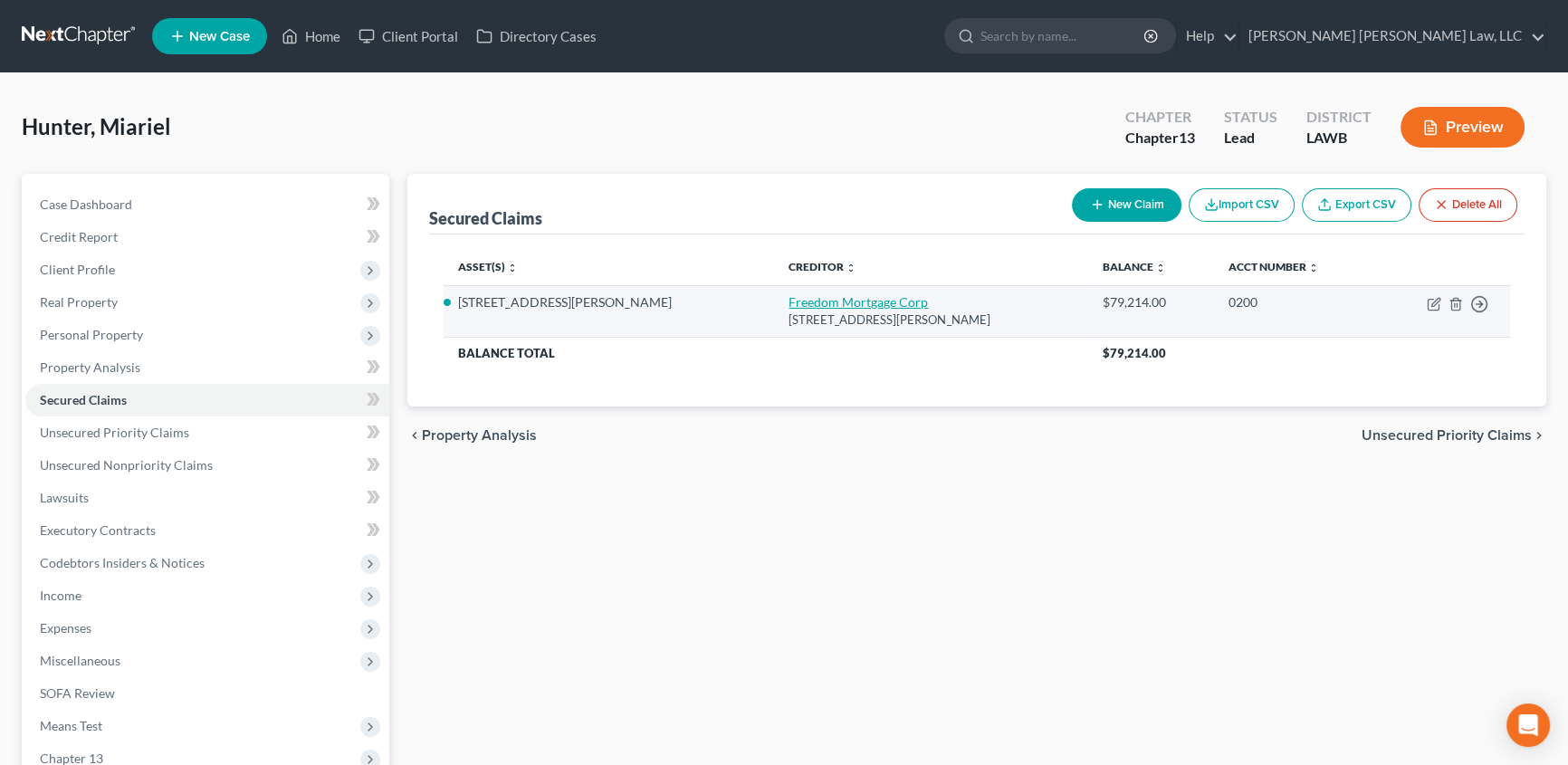
click at [788, 294] on link "Freedom Mortgage Corp" at bounding box center [858, 302] width 140 height 15
select select "15"
select select "8"
select select "0"
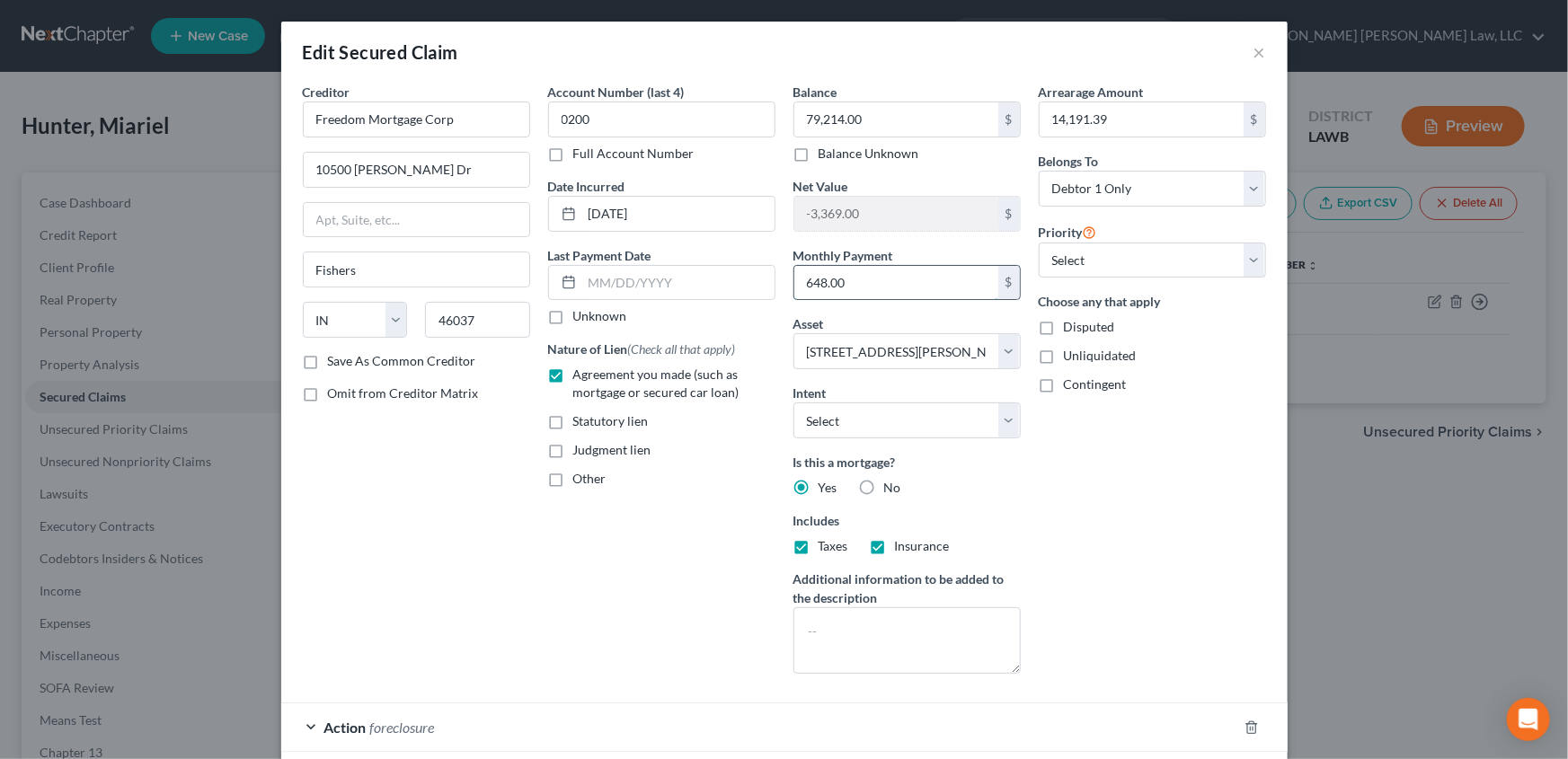
click at [862, 287] on input "648.00" at bounding box center [897, 283] width 204 height 34
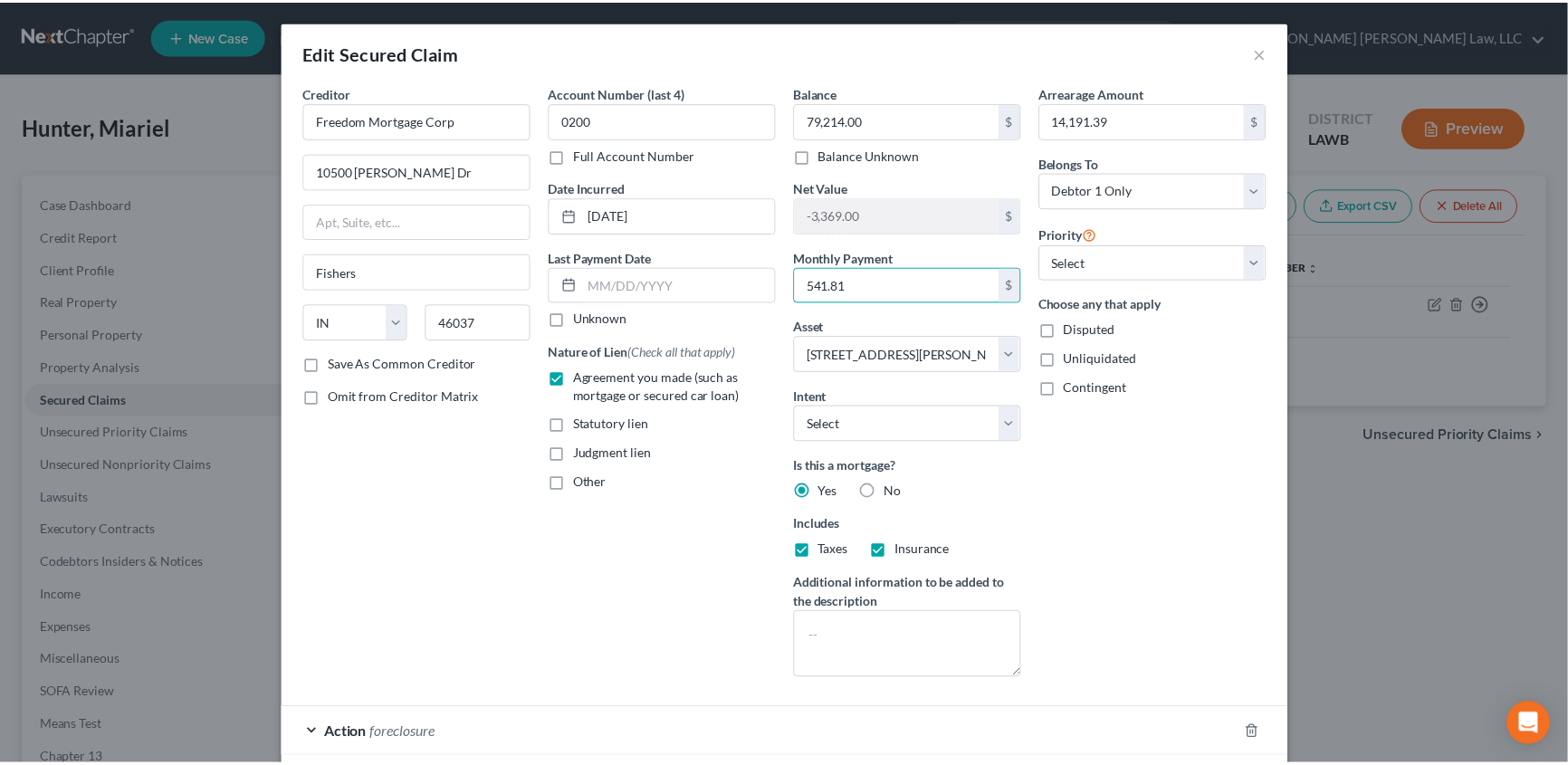
scroll to position [106, 0]
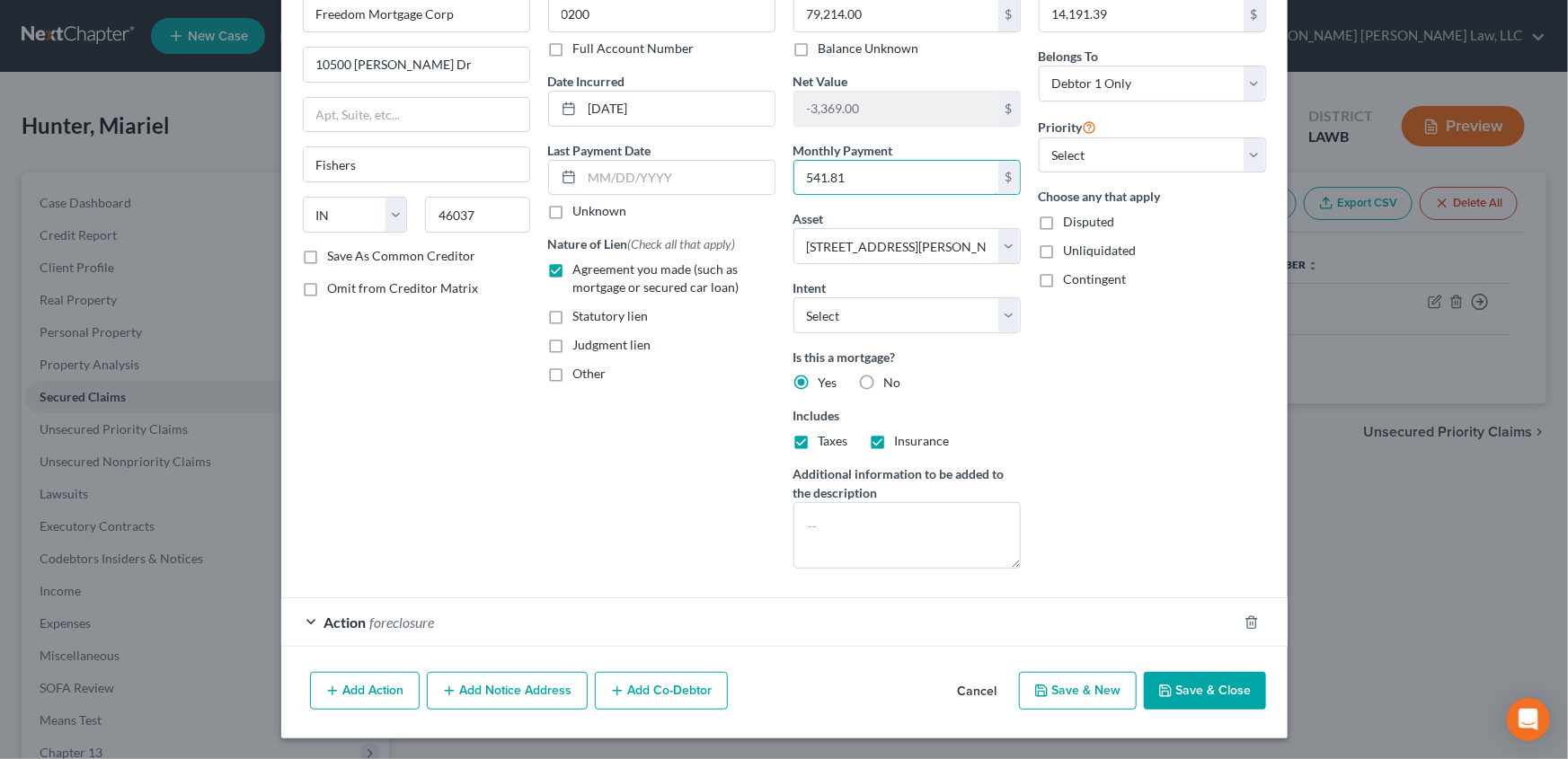
type input "541.81"
click at [1180, 697] on button "Save & Close" at bounding box center [1205, 691] width 123 height 37
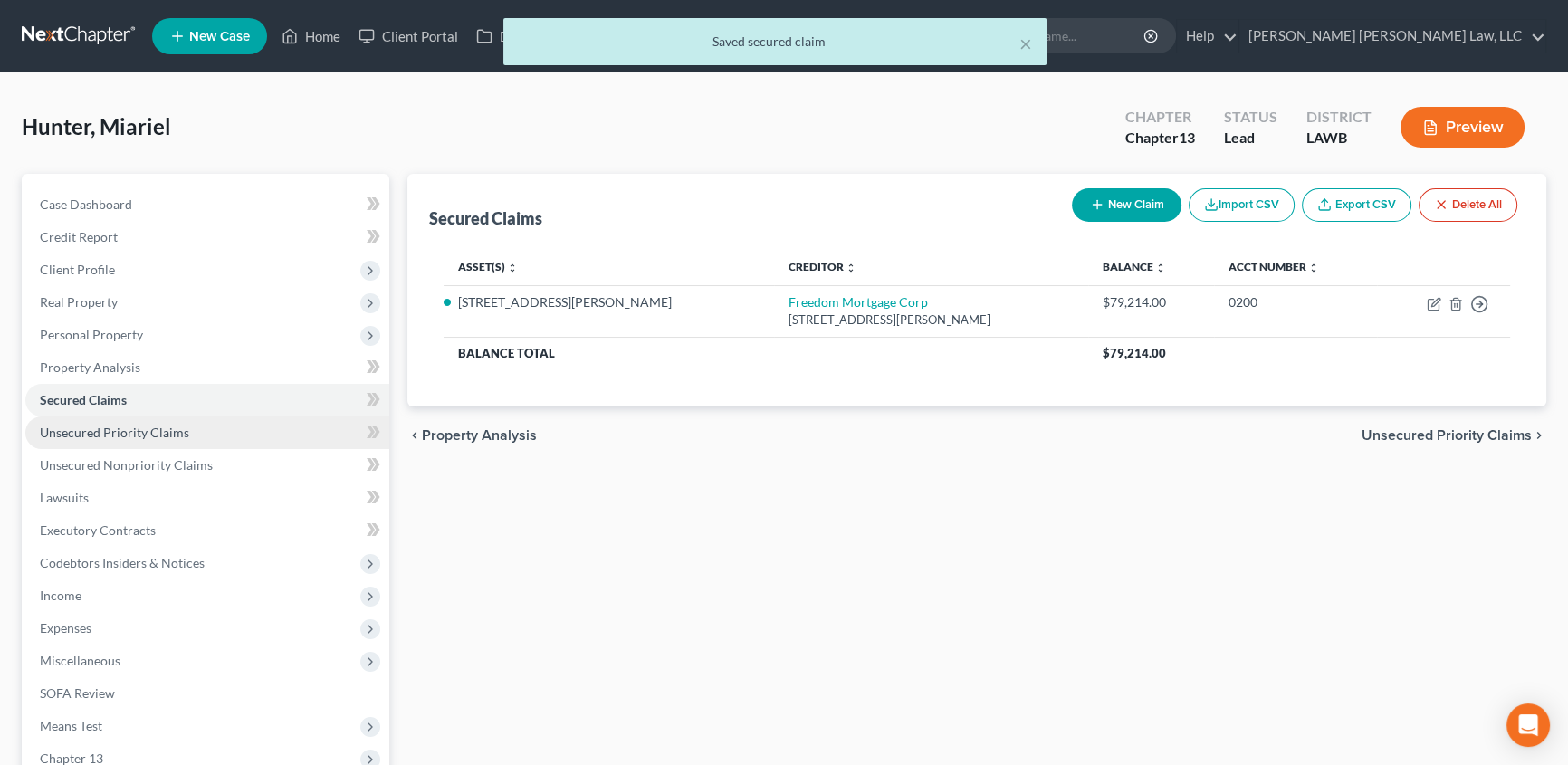
click at [100, 428] on span "Unsecured Priority Claims" at bounding box center [114, 432] width 149 height 15
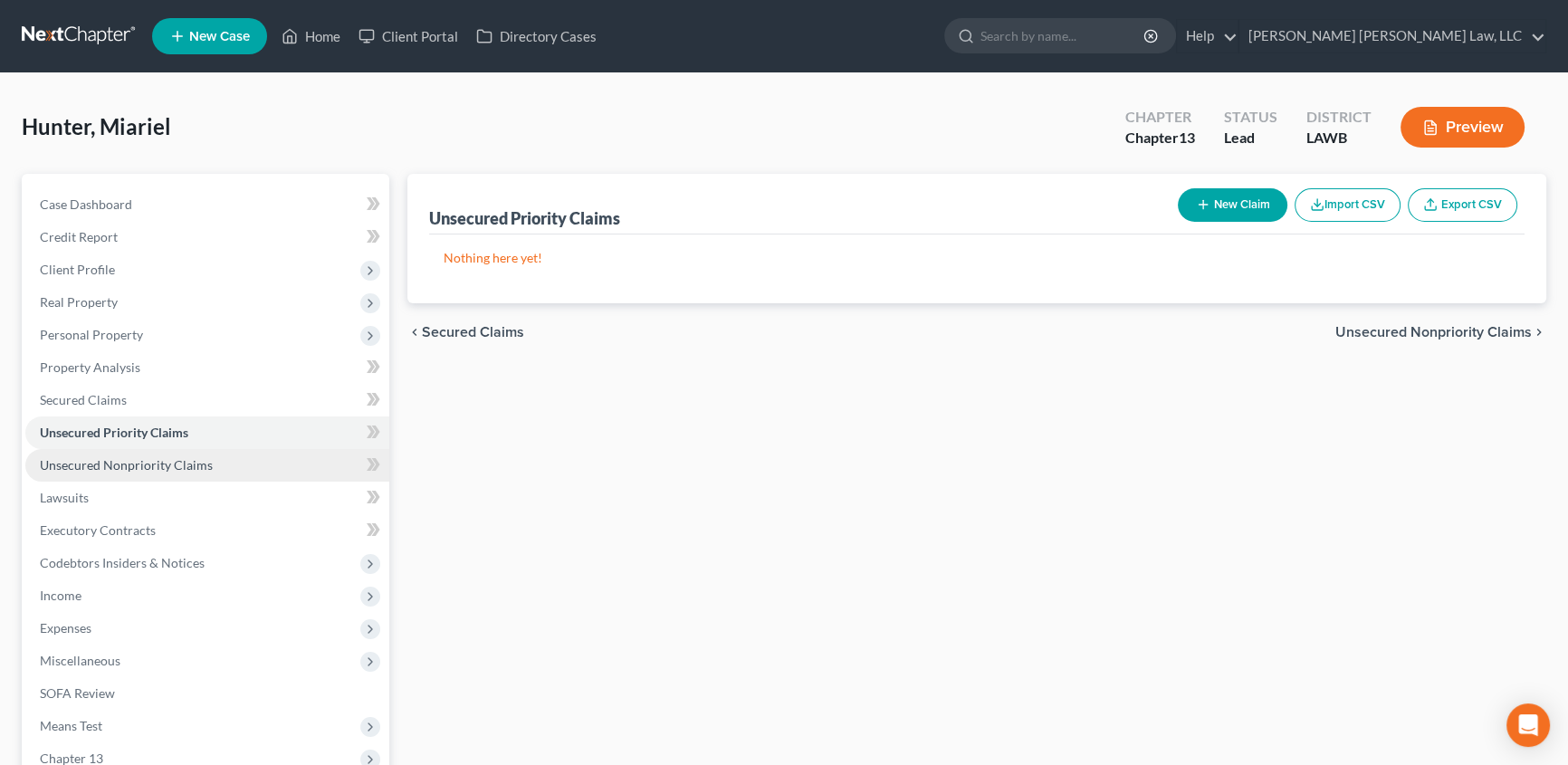
click at [78, 461] on span "Unsecured Nonpriority Claims" at bounding box center [125, 465] width 173 height 15
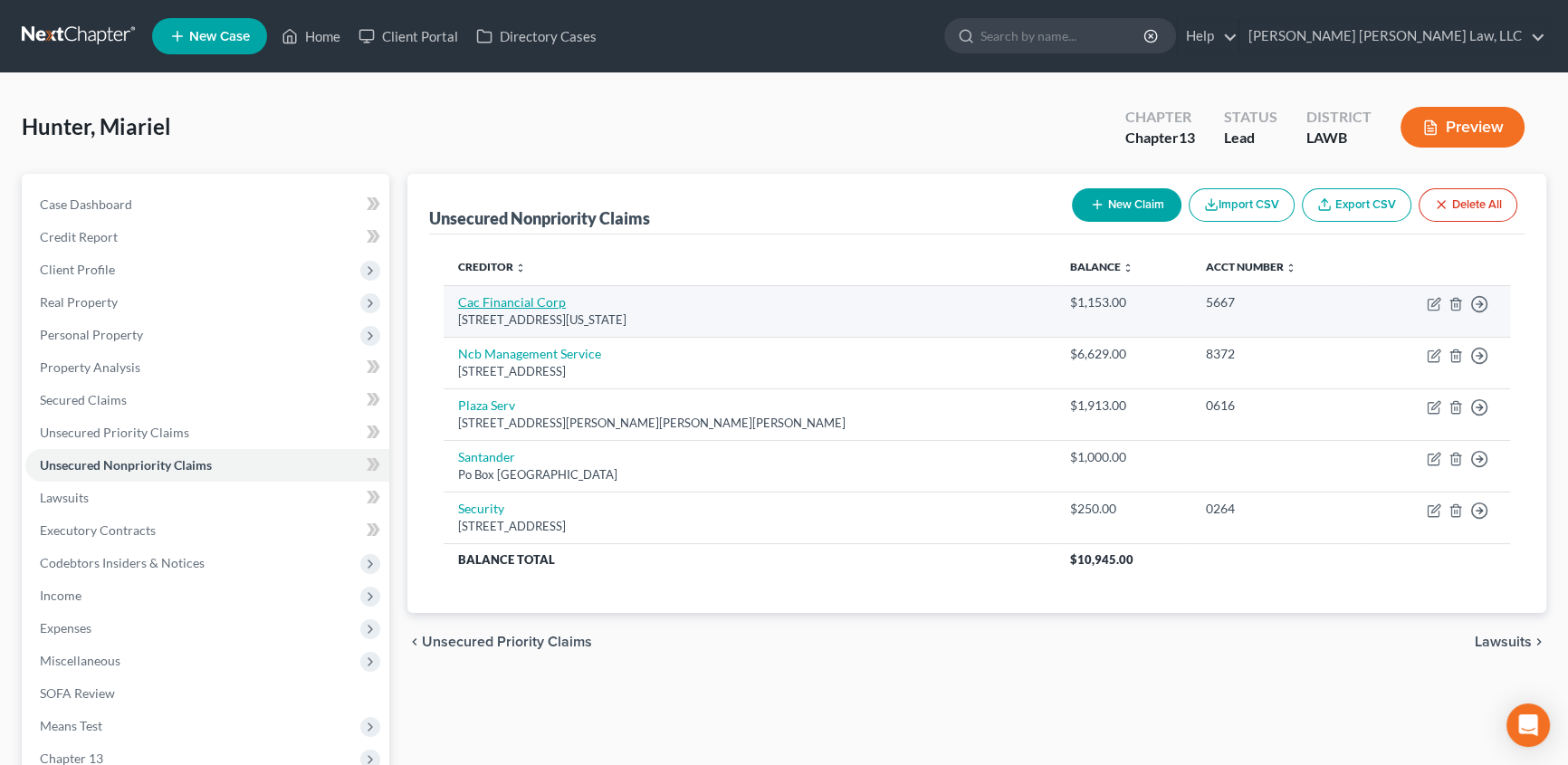
click at [536, 304] on link "Cac Financial Corp" at bounding box center [512, 302] width 107 height 15
select select "37"
select select "1"
select select "0"
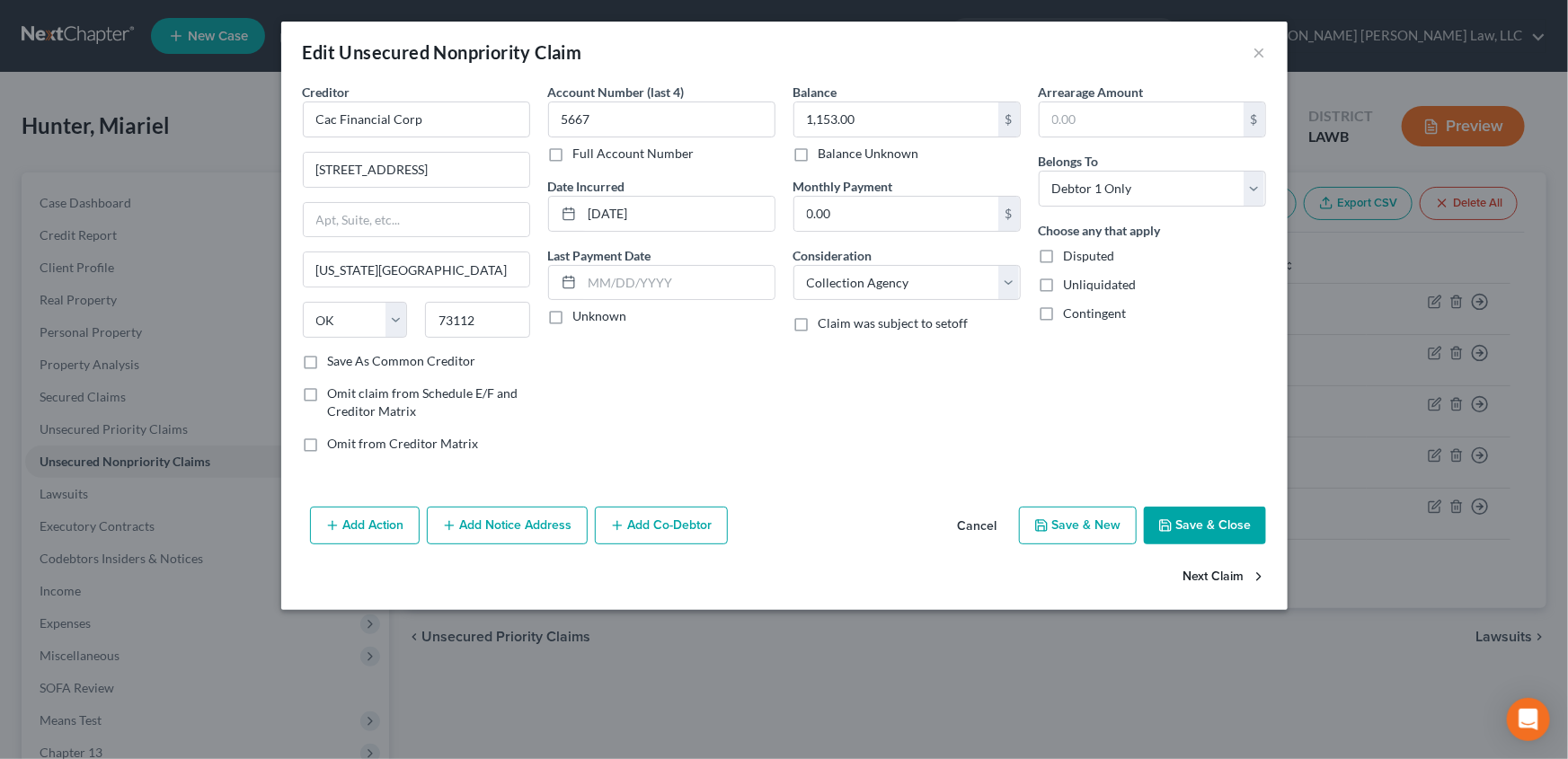
click at [1213, 572] on button "Next Claim" at bounding box center [1224, 577] width 82 height 37
select select "39"
select select "1"
select select "0"
click at [1213, 572] on button "Next Claim" at bounding box center [1224, 577] width 82 height 37
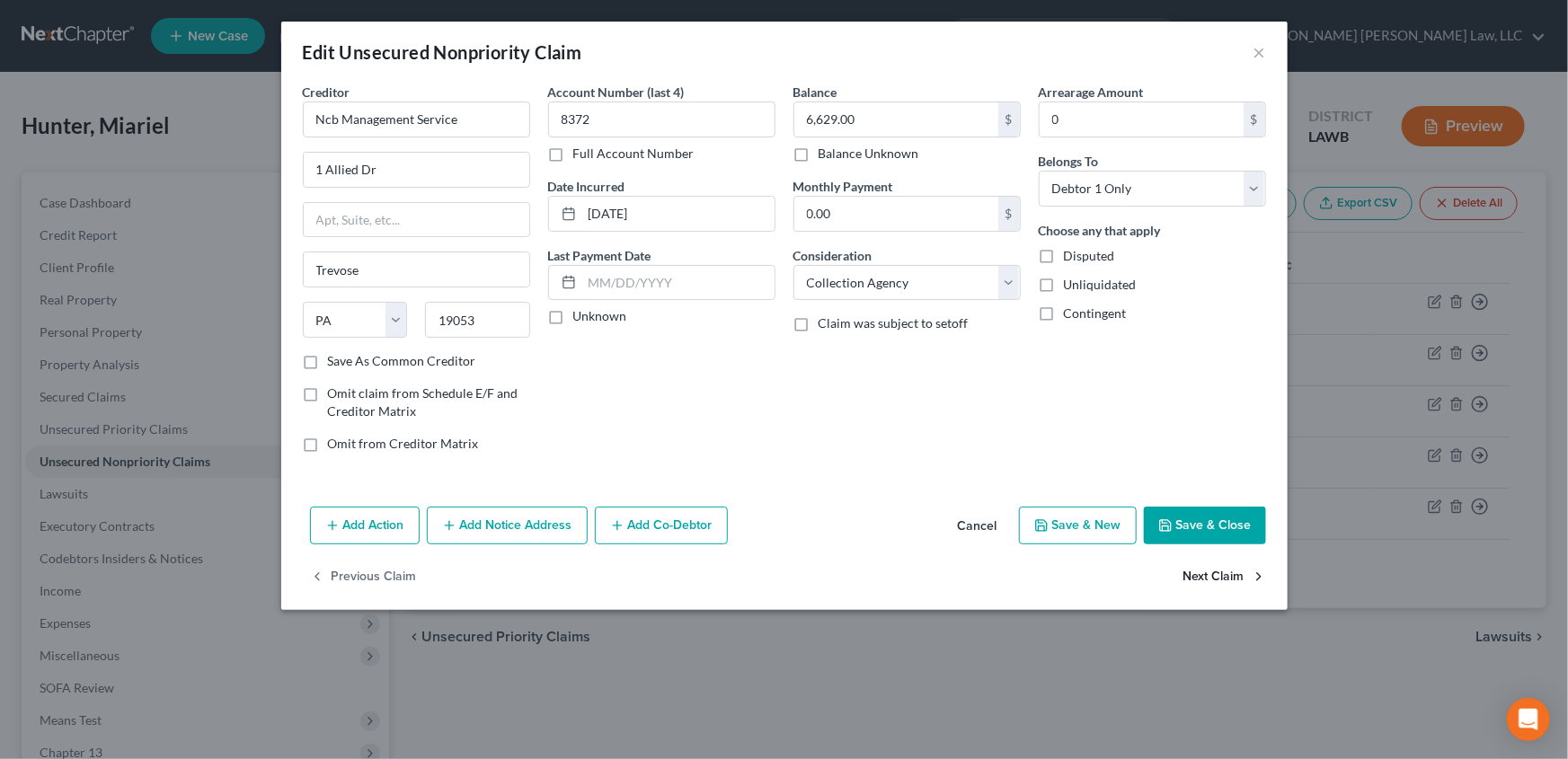
select select "10"
select select "1"
select select "0"
click at [1213, 572] on button "Next Claim" at bounding box center [1224, 577] width 82 height 37
select select "45"
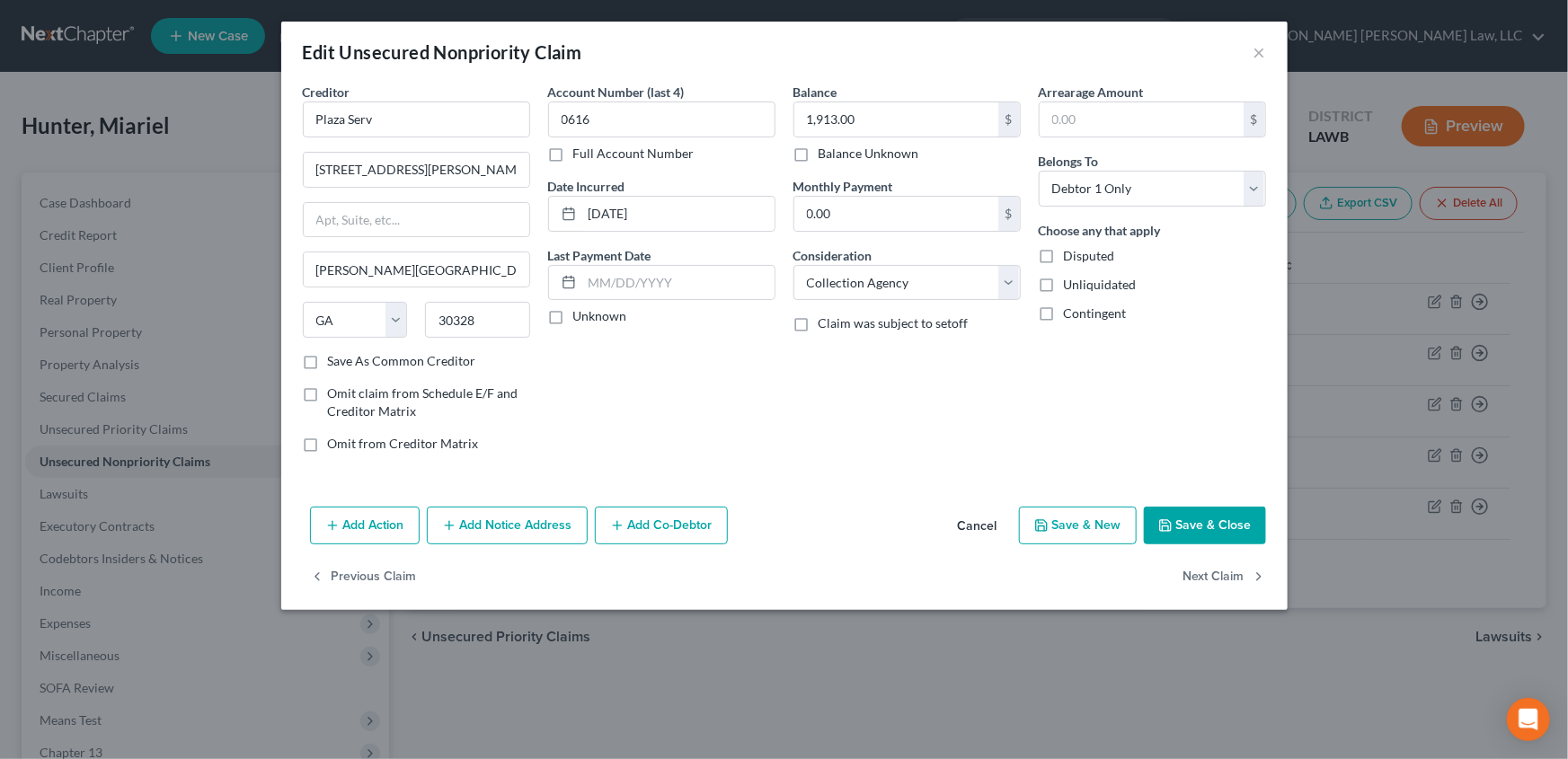
select select "4"
select select "0"
click at [1214, 572] on button "Next Claim" at bounding box center [1224, 577] width 82 height 37
select select "42"
select select "1"
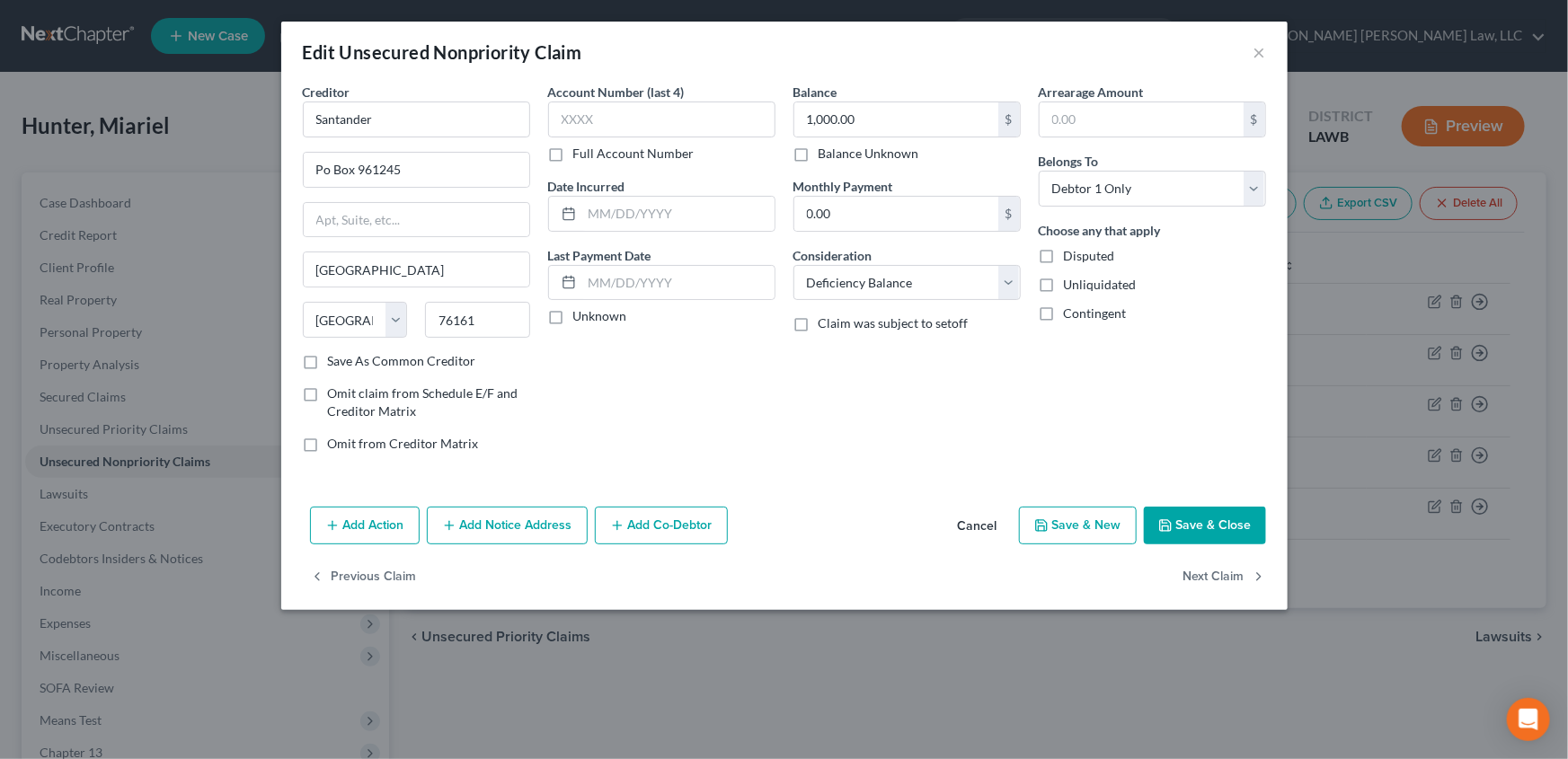
select select "0"
click at [1208, 533] on button "Save & Close" at bounding box center [1205, 525] width 123 height 37
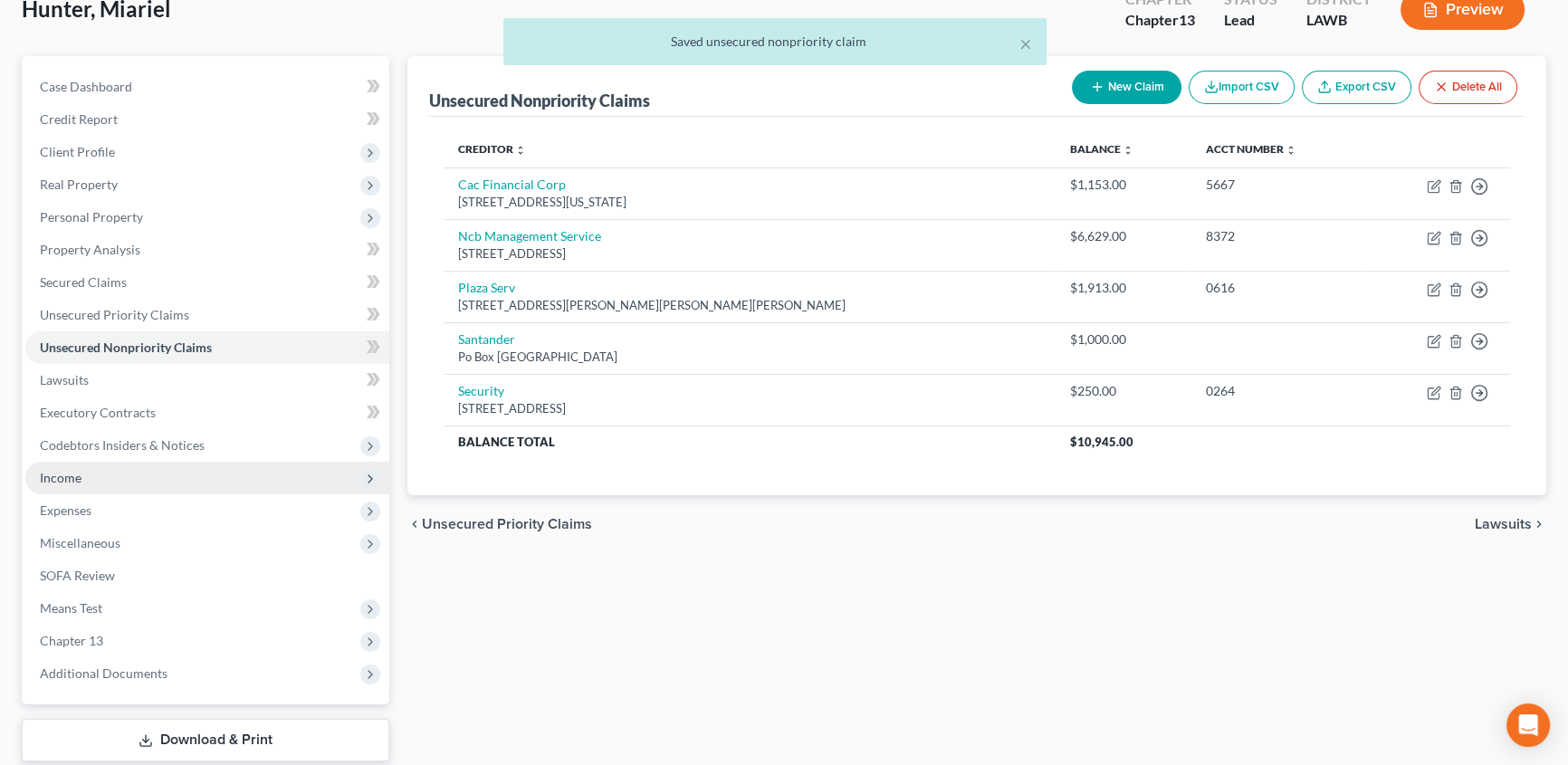
scroll to position [164, 0]
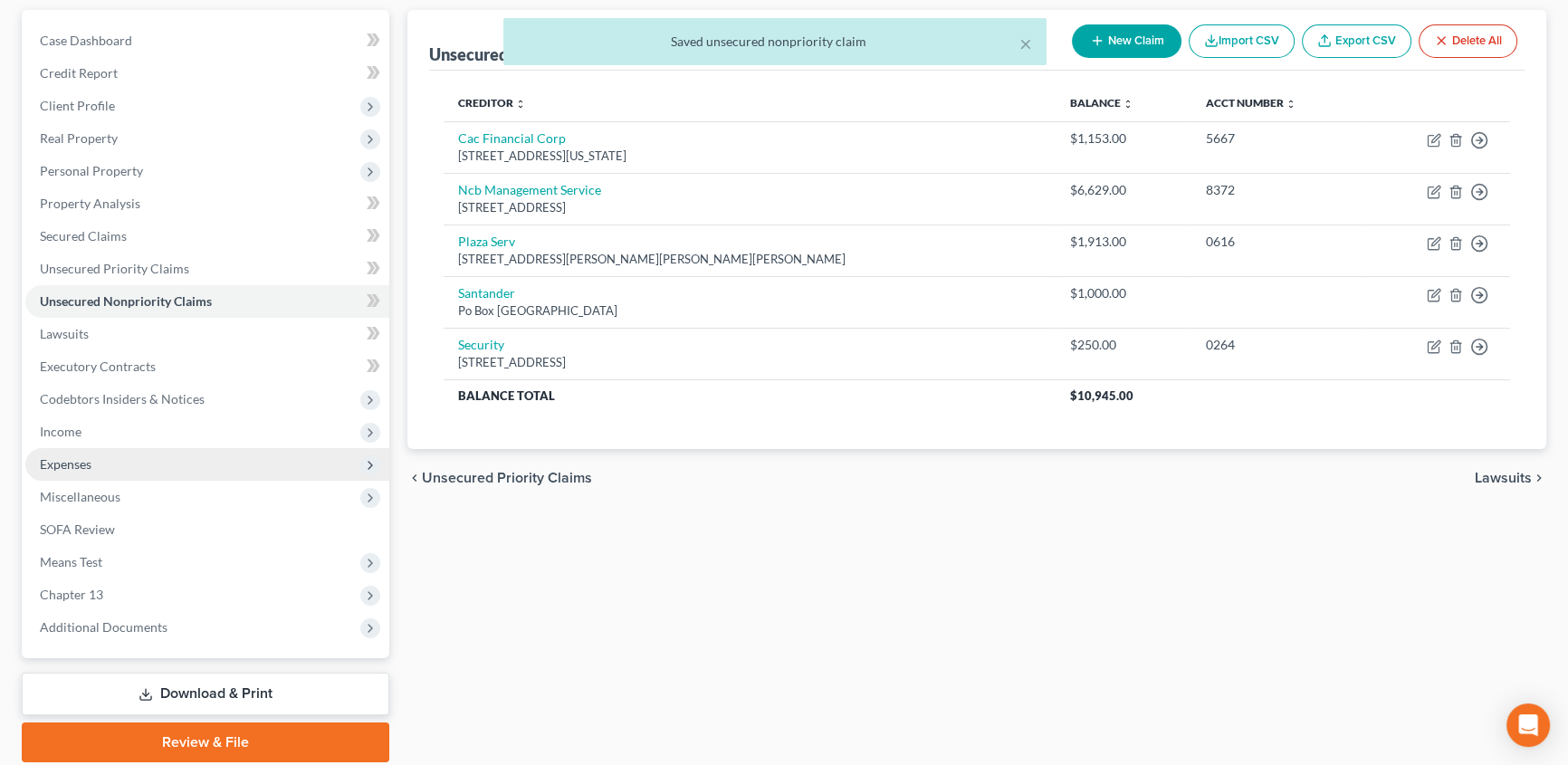
click at [72, 466] on span "Expenses" at bounding box center [65, 464] width 52 height 15
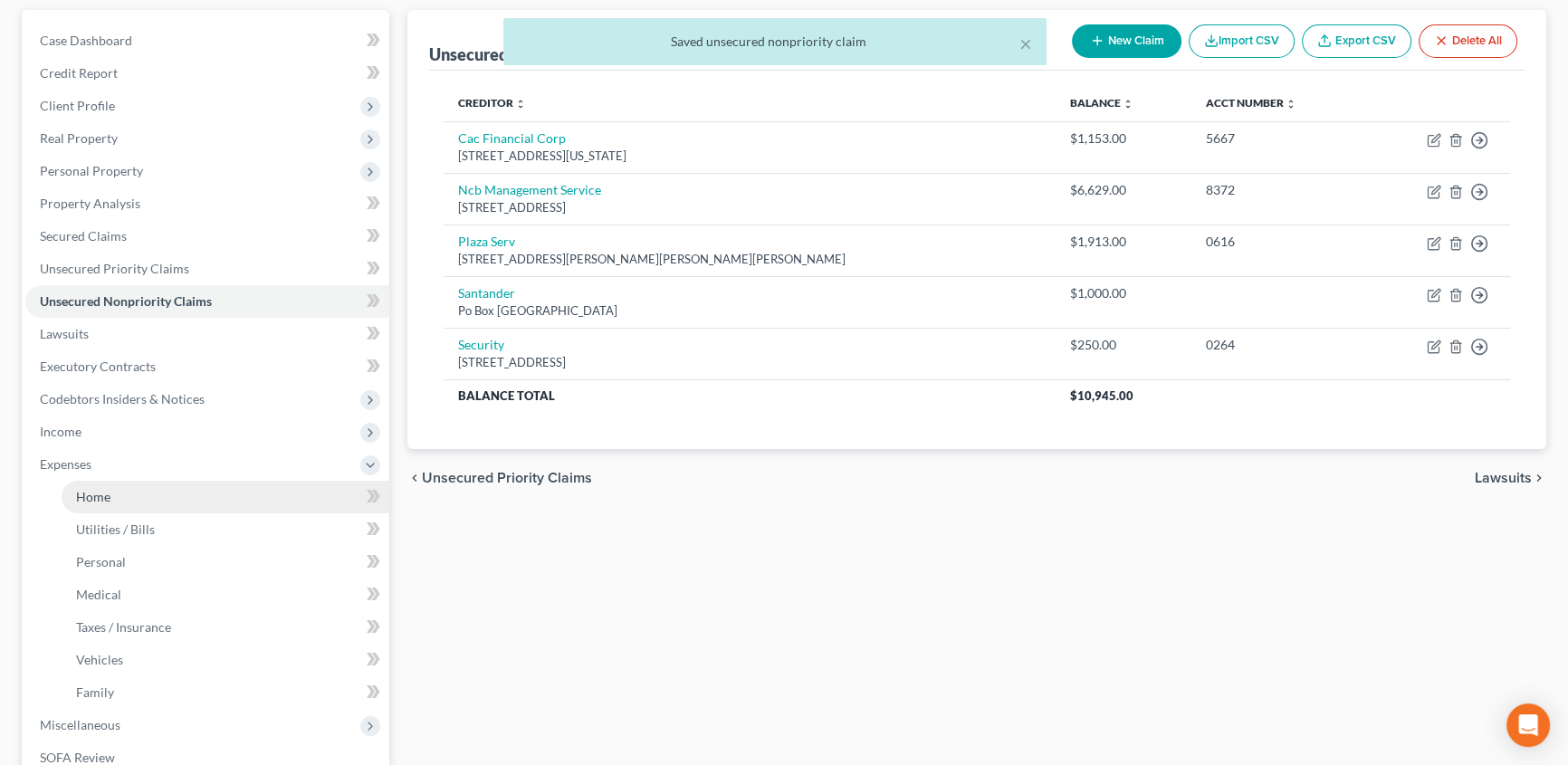
click at [136, 488] on link "Home" at bounding box center [224, 497] width 327 height 33
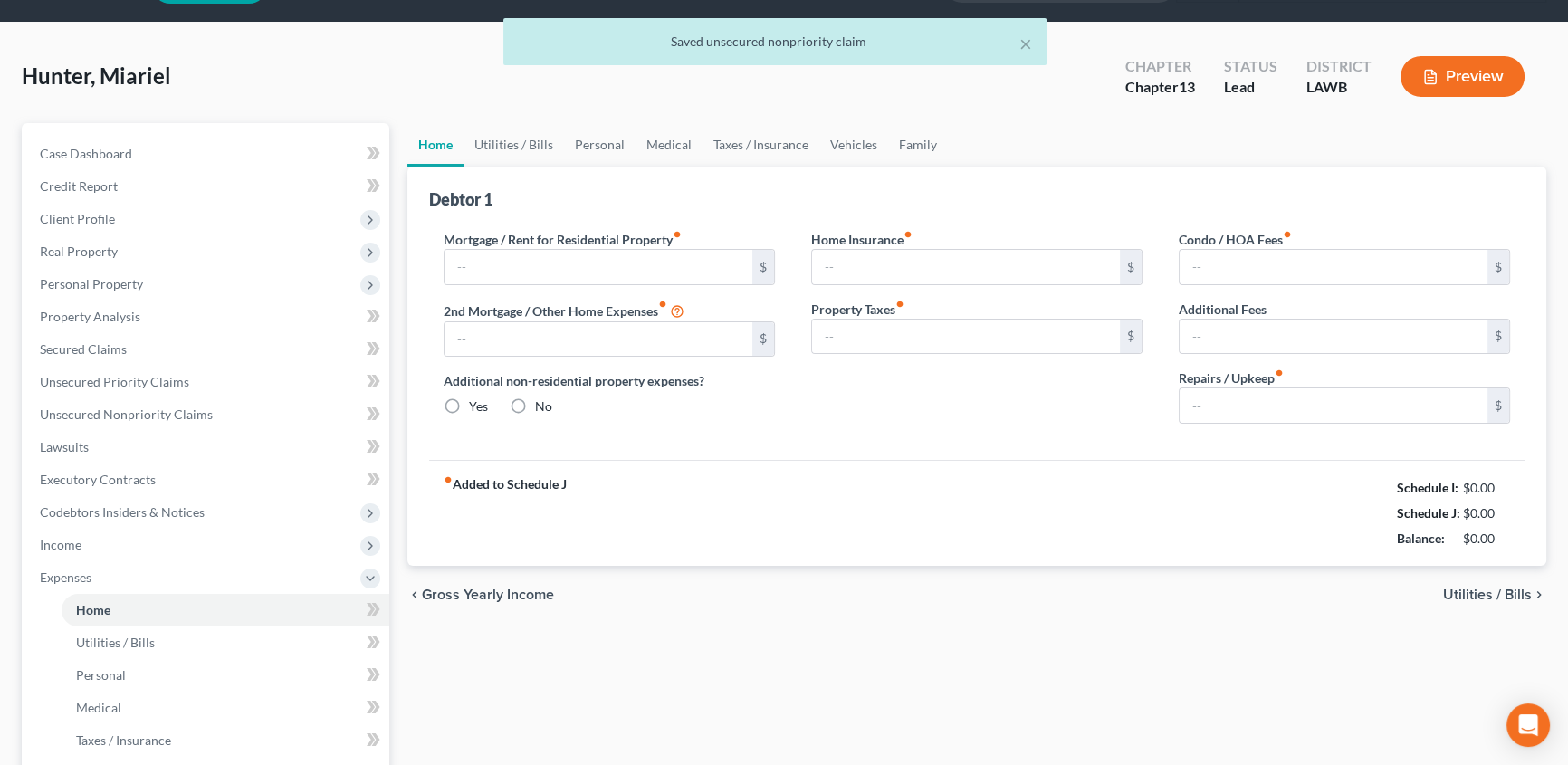
type input "0.00"
radio input "true"
type input "0.00"
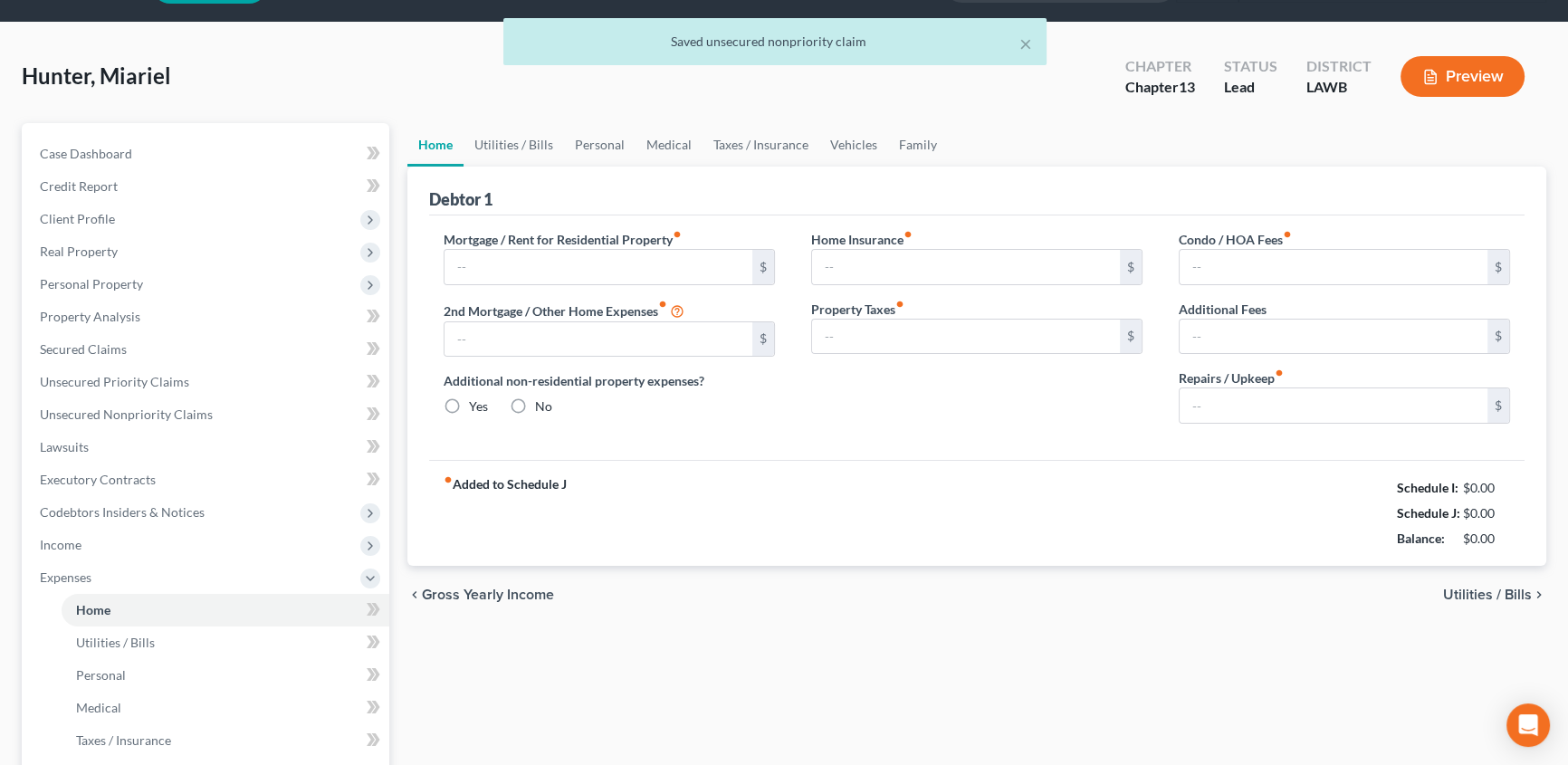
type input "0.00"
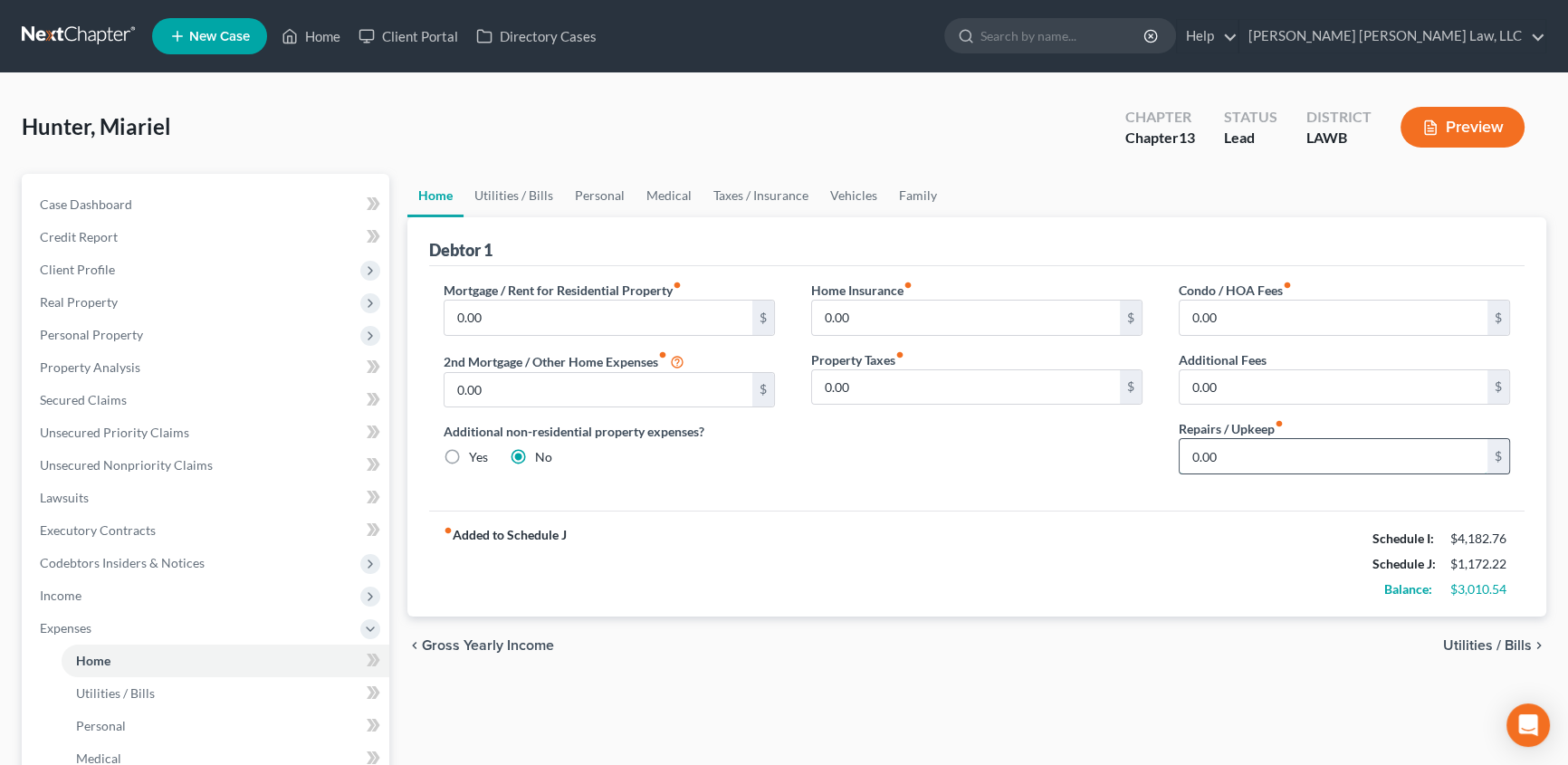
click at [1246, 465] on input "0.00" at bounding box center [1333, 457] width 307 height 34
type input "100.00"
click at [488, 192] on link "Utilities / Bills" at bounding box center [513, 195] width 101 height 43
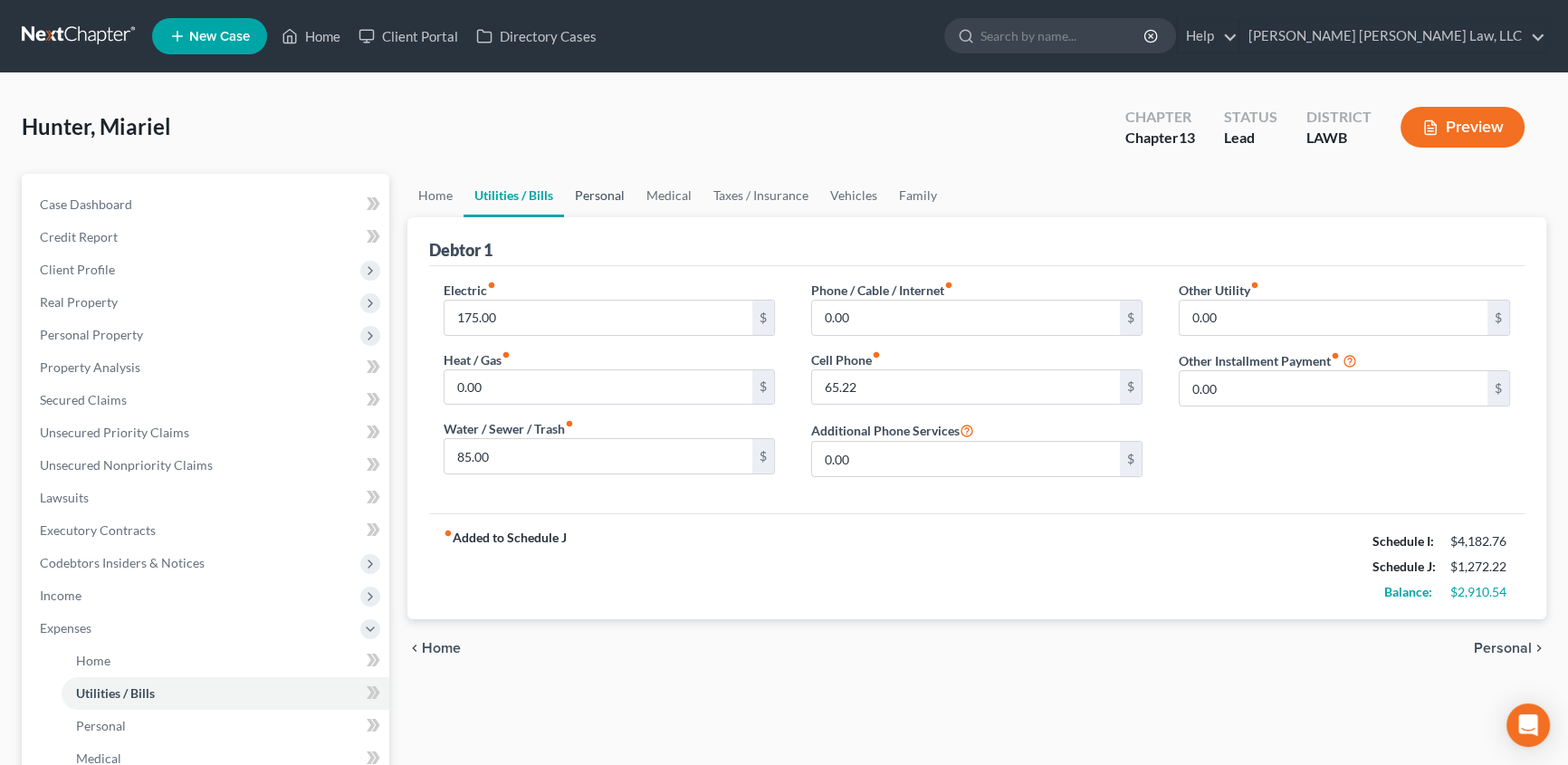
click at [607, 196] on link "Personal" at bounding box center [600, 195] width 72 height 43
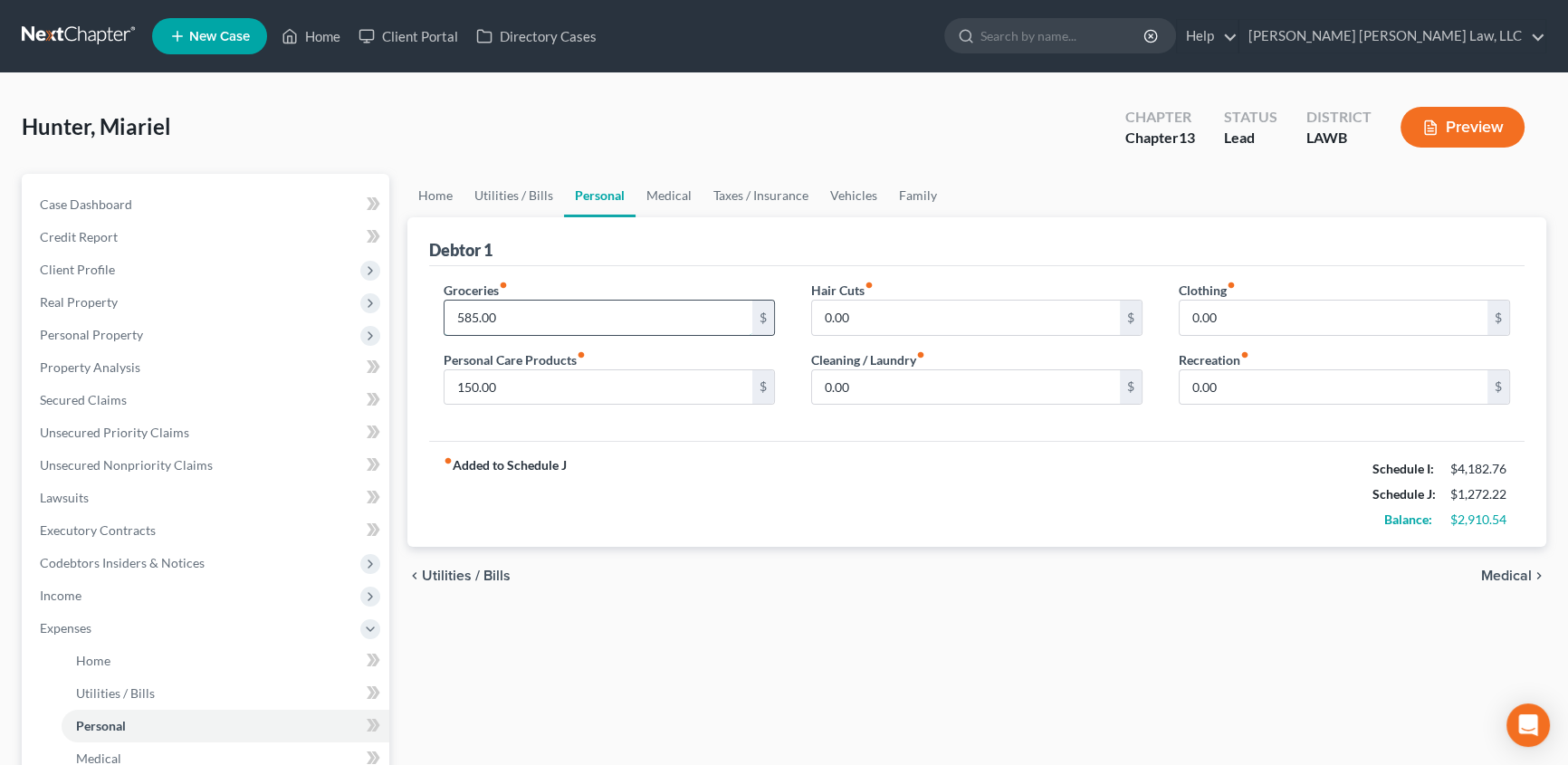
click at [512, 317] on input "585.00" at bounding box center [598, 318] width 307 height 34
type input "1,068.00"
type input "94.00"
click at [885, 324] on input "0.00" at bounding box center [966, 318] width 307 height 34
click at [1216, 309] on input "0.00" at bounding box center [1333, 318] width 307 height 34
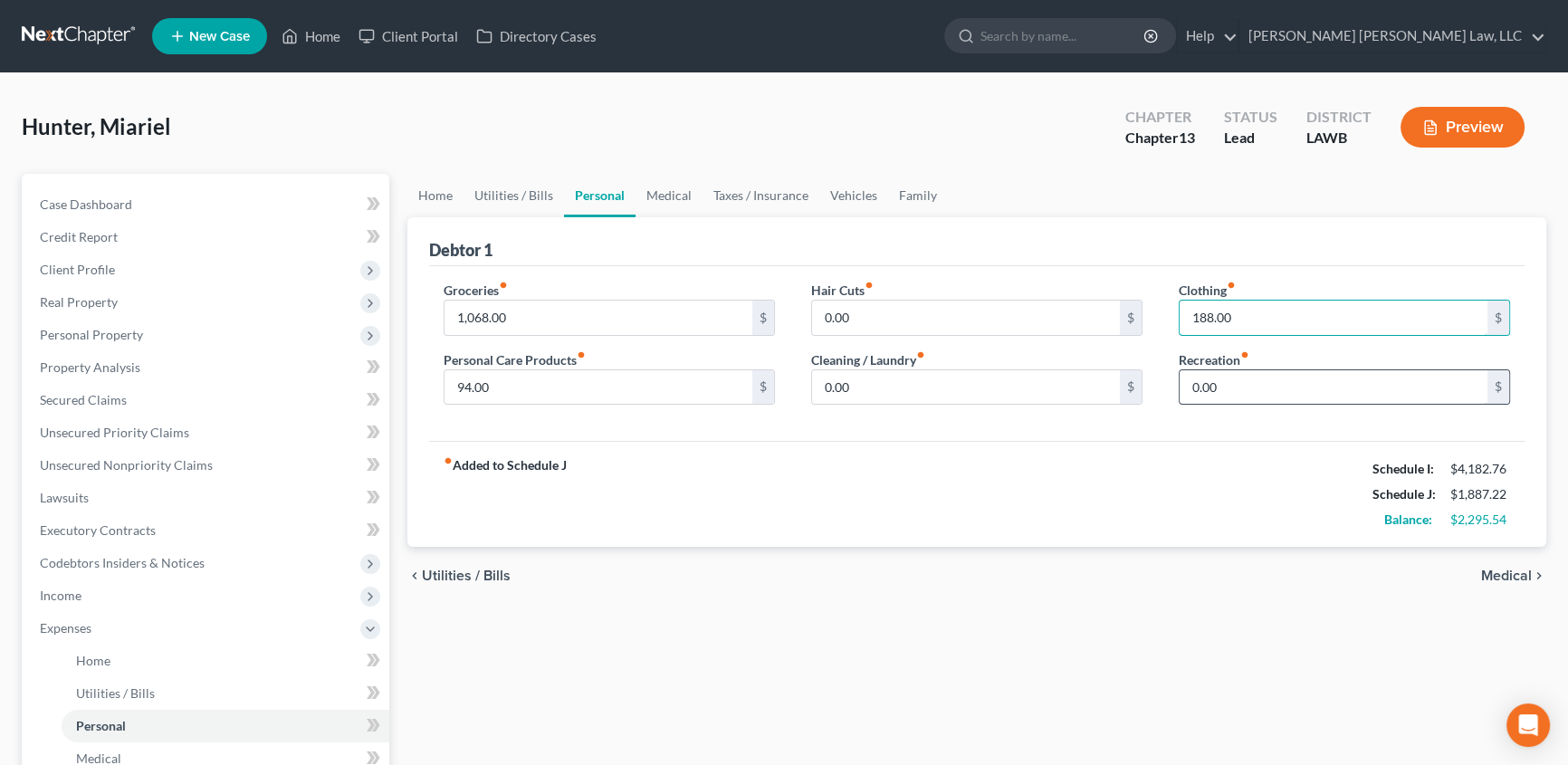
type input "188.00"
click at [1236, 380] on input "0.00" at bounding box center [1333, 388] width 307 height 34
type input "75.00"
click at [870, 394] on input "0.00" at bounding box center [966, 388] width 307 height 34
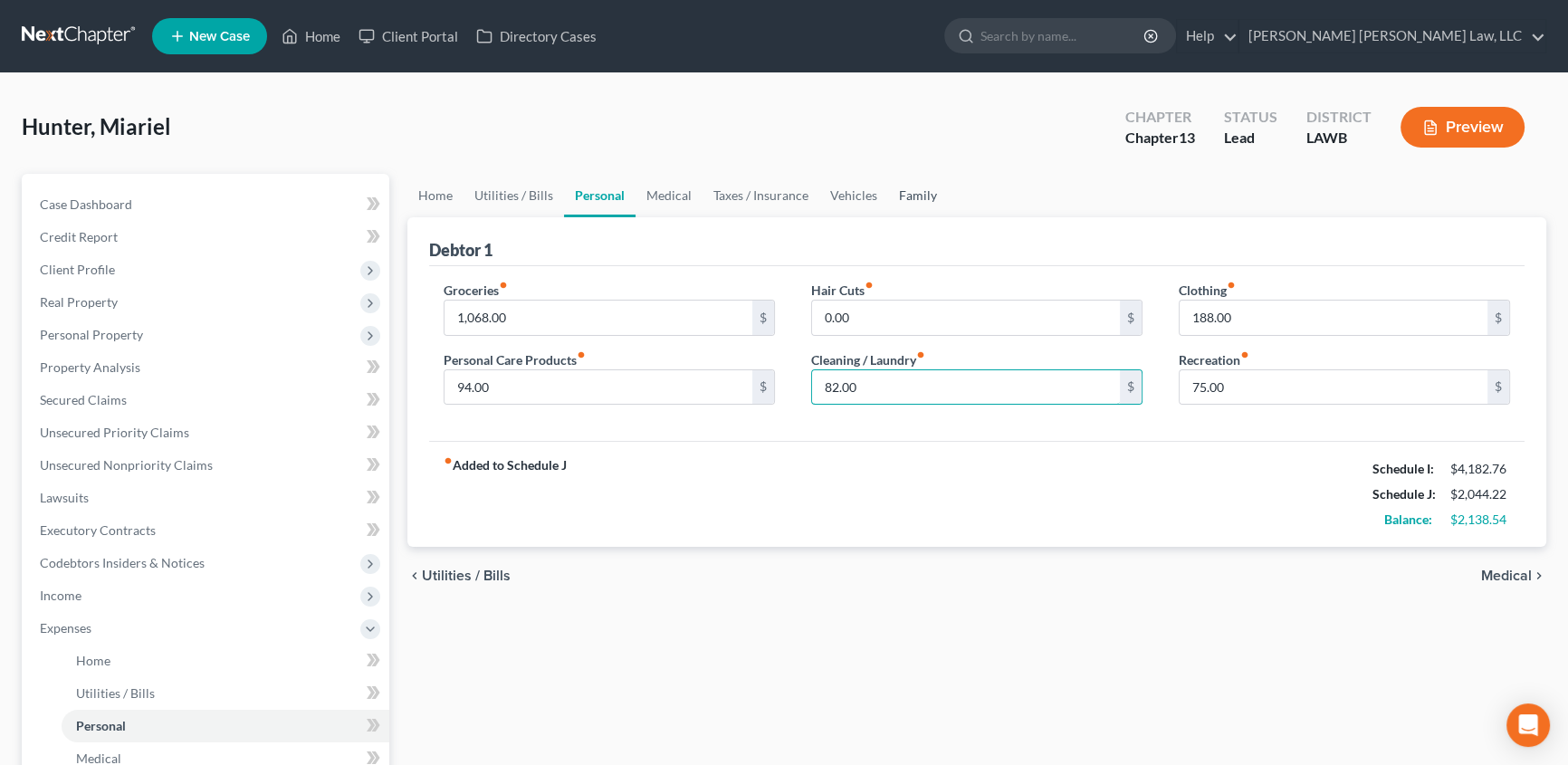
type input "82.00"
click at [920, 192] on link "Family" at bounding box center [917, 195] width 59 height 43
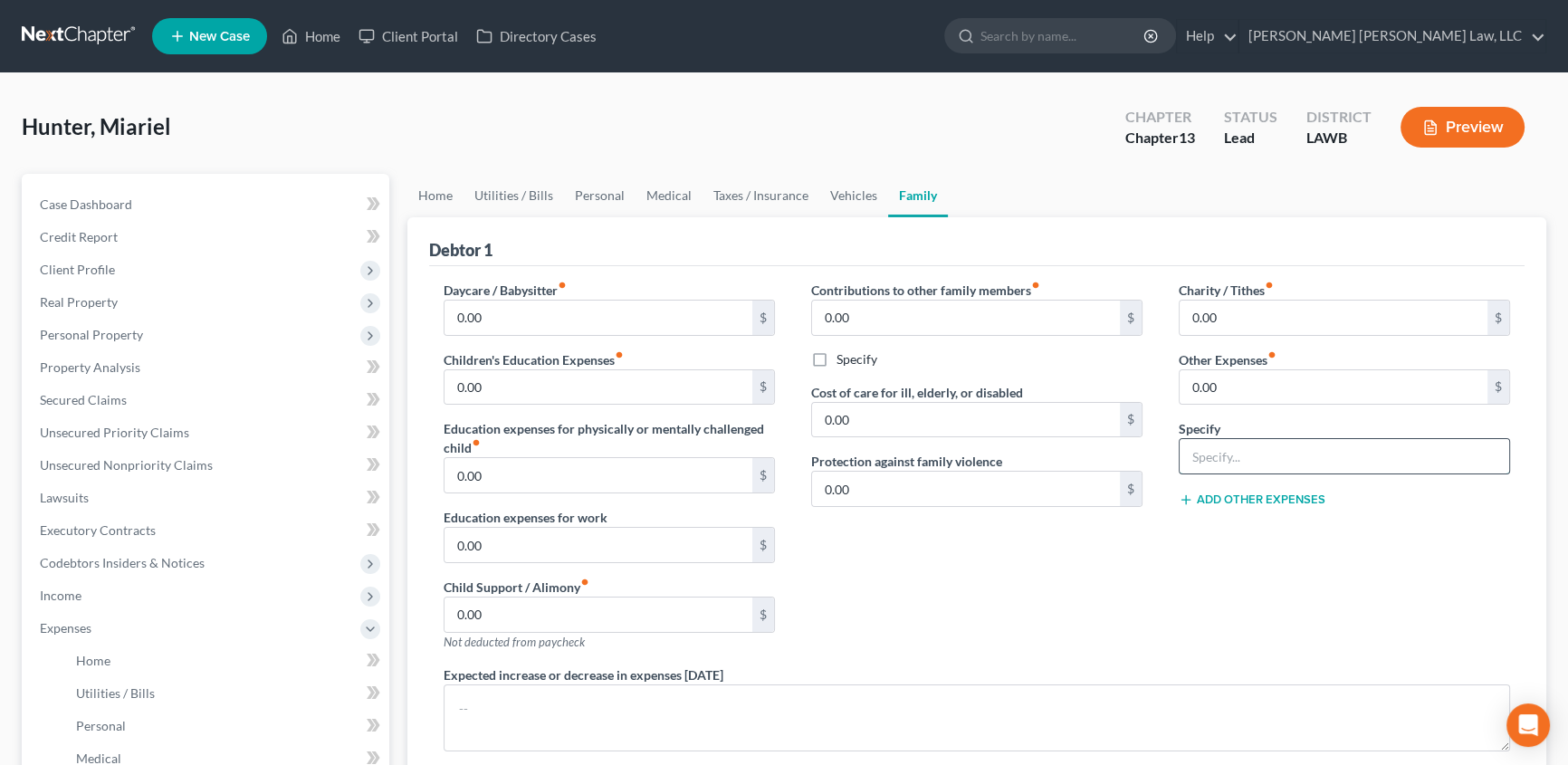
click at [1231, 459] on input "text" at bounding box center [1344, 457] width 329 height 34
type input "misc; emergency fund, plan funding"
click at [1246, 391] on input "0.00" at bounding box center [1333, 388] width 307 height 34
type input "246.00"
click at [516, 697] on textarea at bounding box center [976, 718] width 1066 height 67
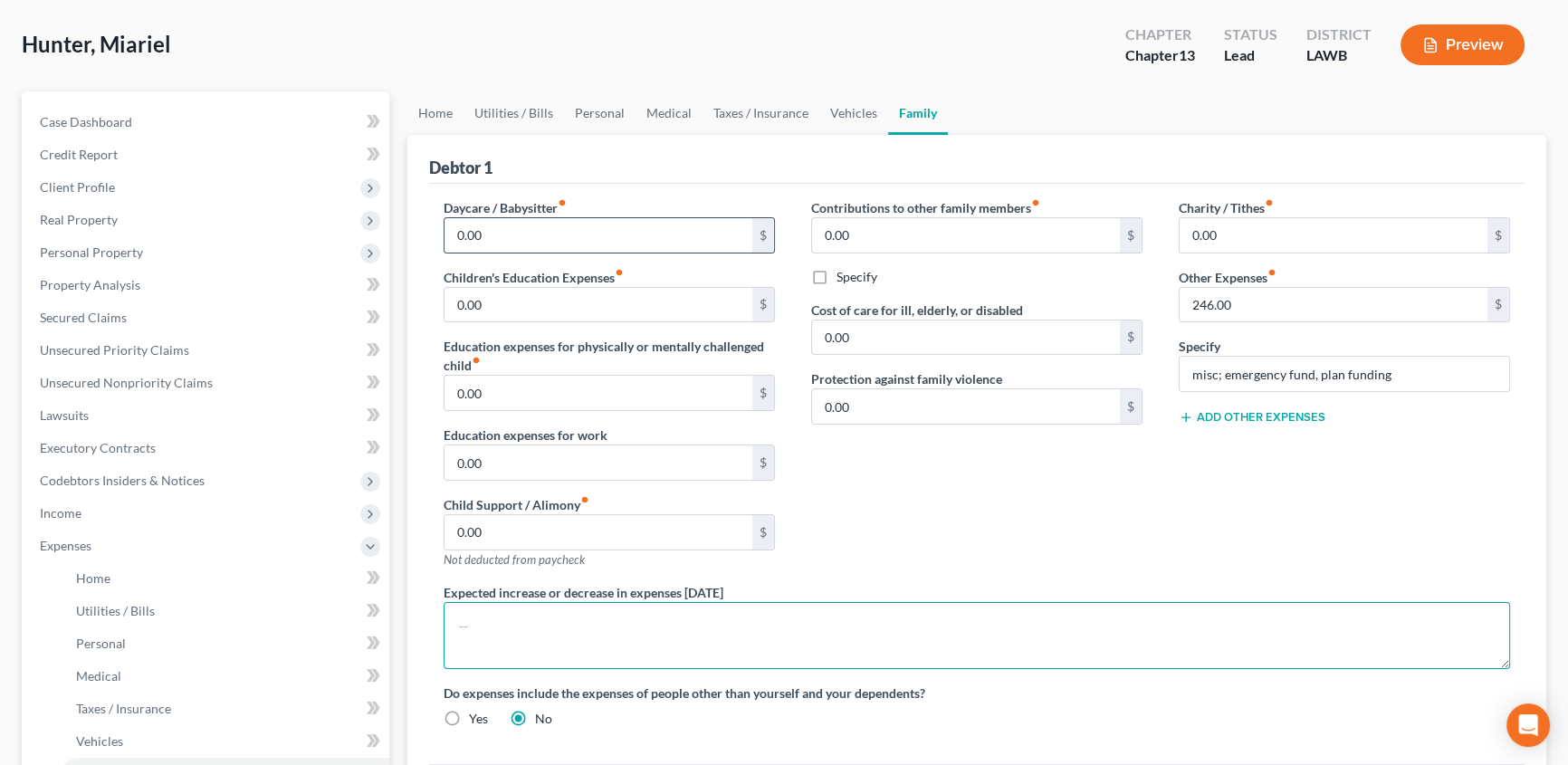
scroll to position [81, 0]
click at [679, 115] on link "Medical" at bounding box center [668, 114] width 67 height 43
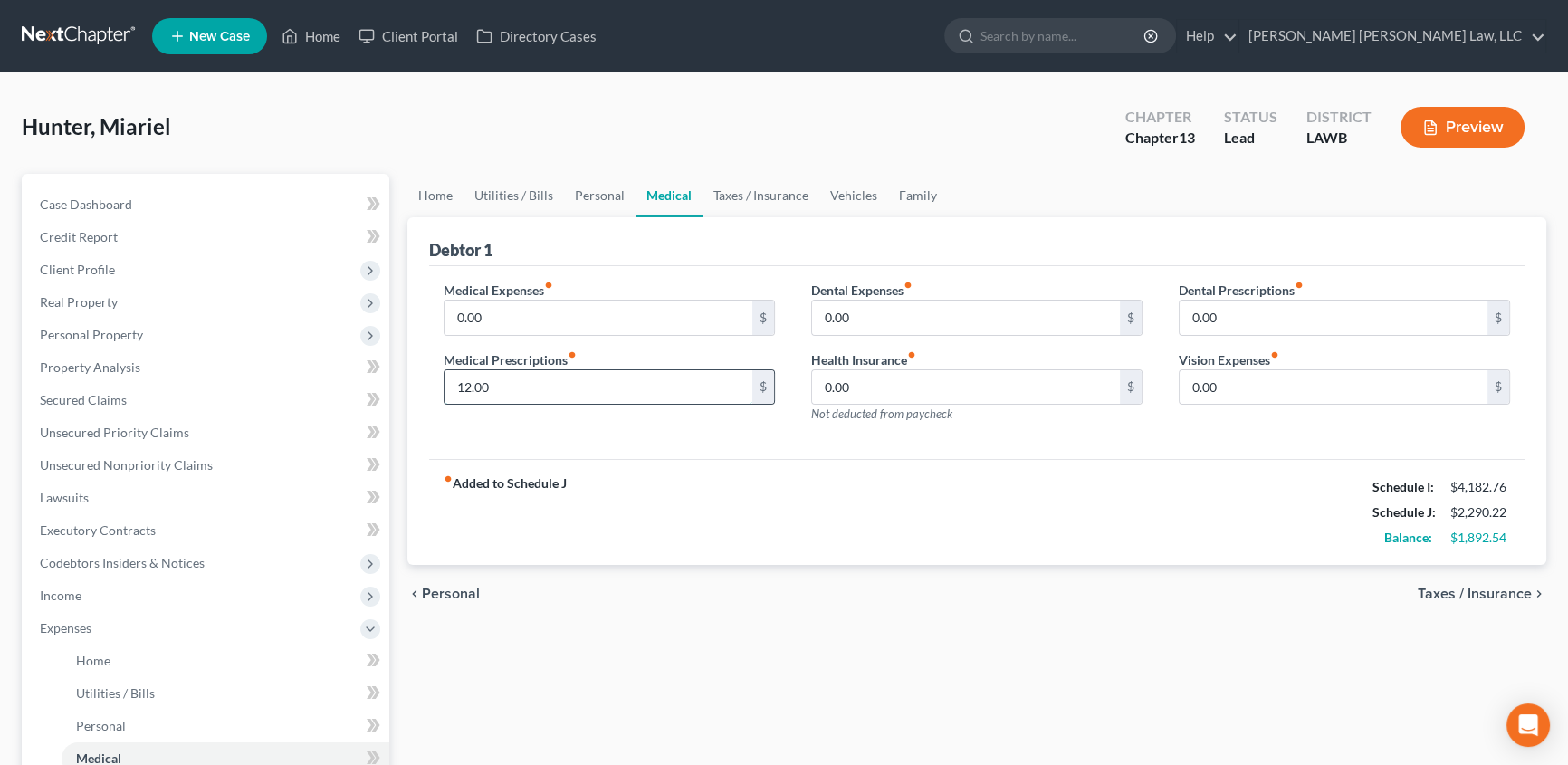
click at [508, 391] on input "12.00" at bounding box center [598, 388] width 307 height 34
type input "25.00"
click at [542, 323] on input "0.00" at bounding box center [598, 318] width 307 height 34
type input "25.00"
drag, startPoint x: 594, startPoint y: 197, endPoint x: 604, endPoint y: 192, distance: 11.2
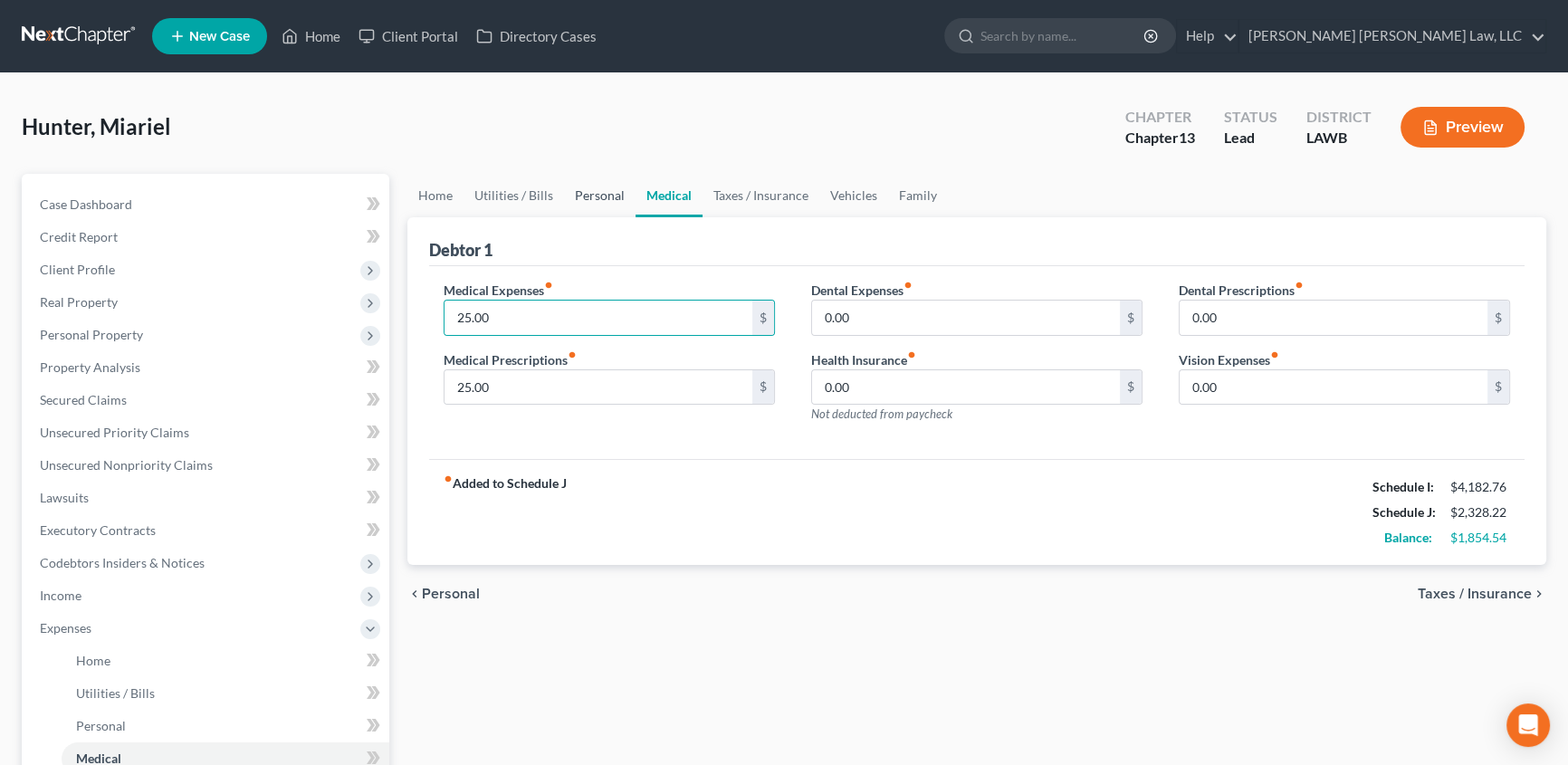
click at [594, 197] on link "Personal" at bounding box center [600, 195] width 72 height 43
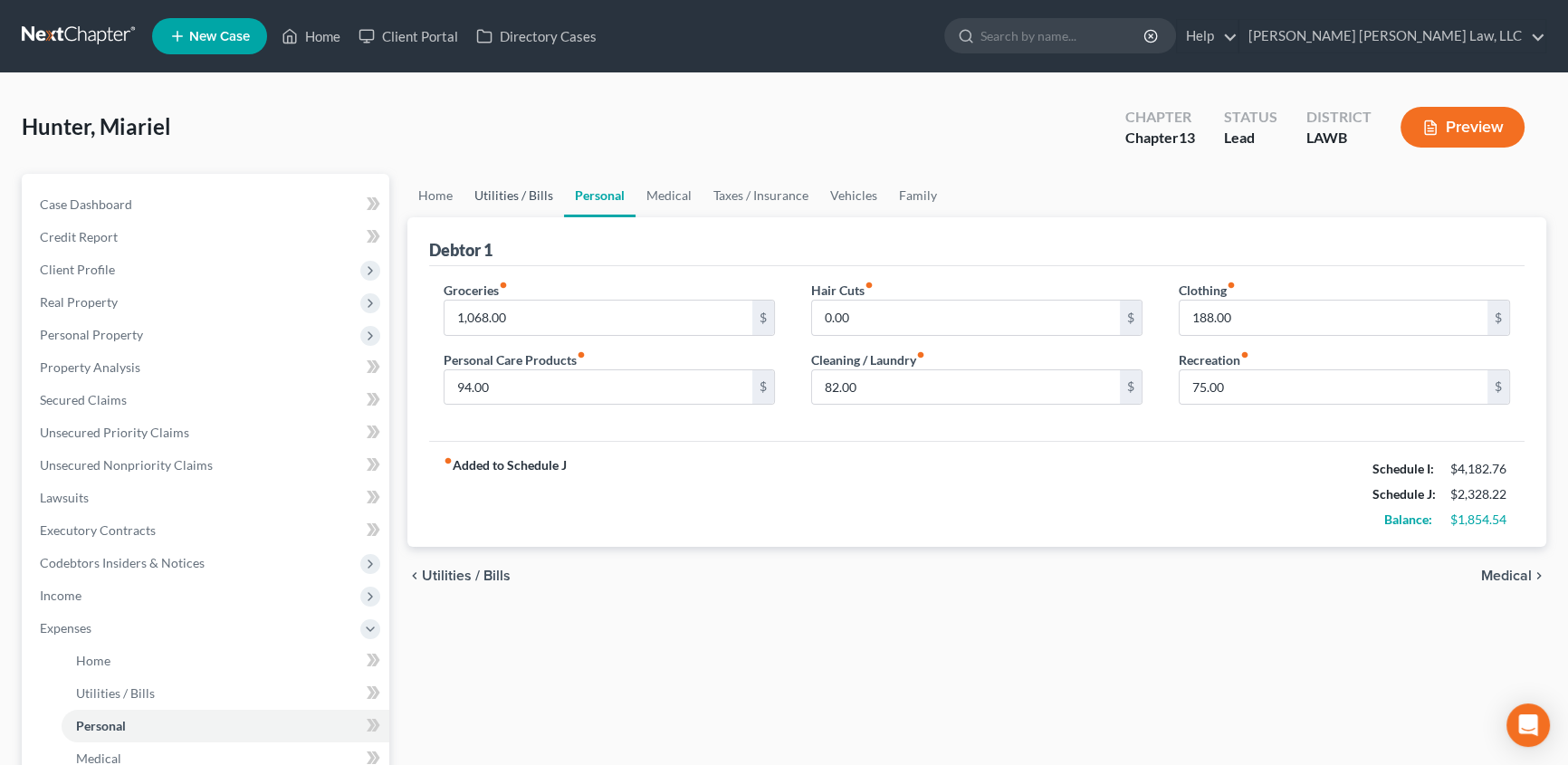
click at [525, 193] on link "Utilities / Bills" at bounding box center [513, 195] width 101 height 43
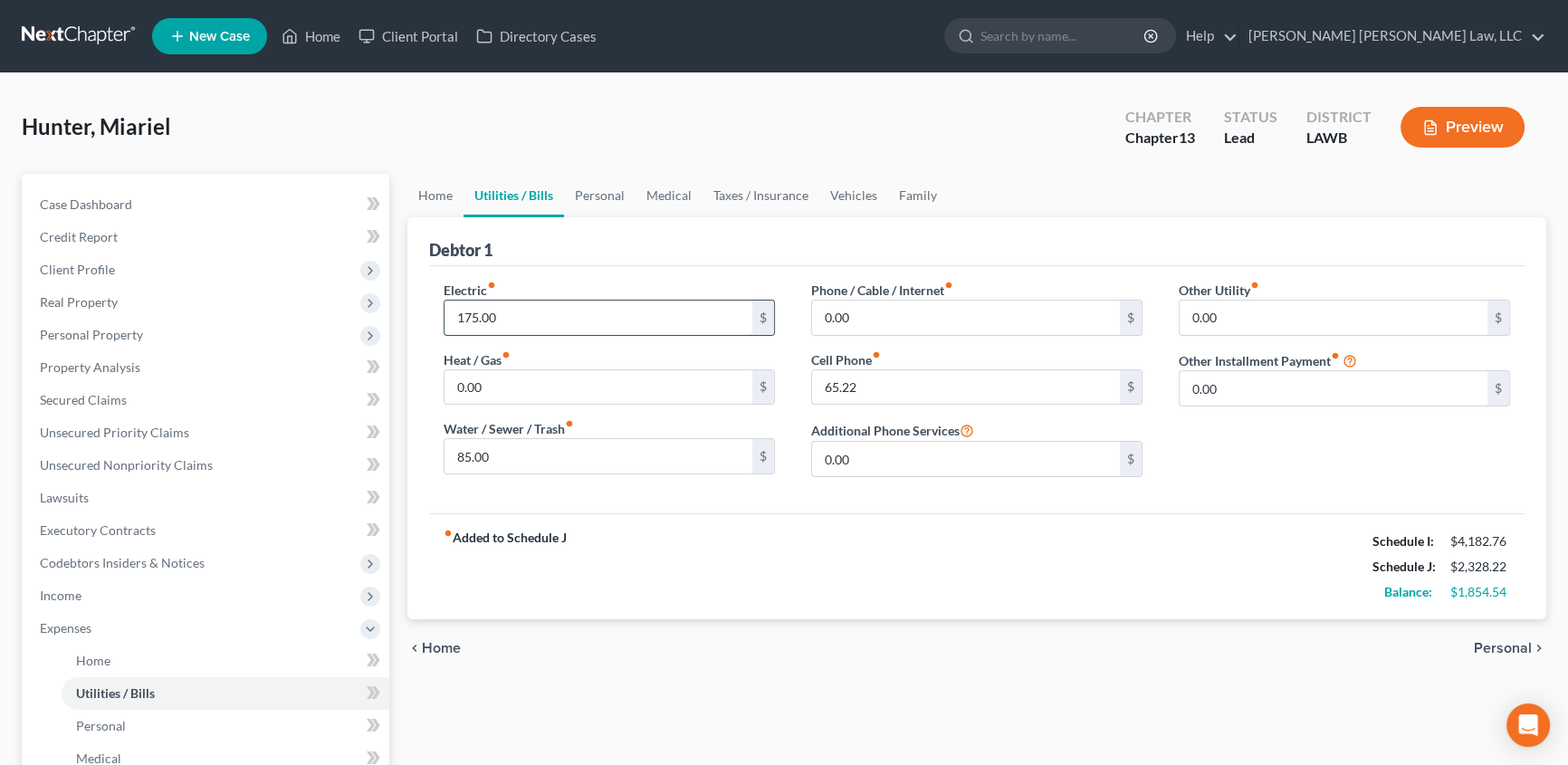
click at [529, 321] on input "175.00" at bounding box center [598, 318] width 307 height 34
click at [540, 317] on input "175.00" at bounding box center [598, 318] width 307 height 34
click at [467, 316] on input "172.54" at bounding box center [598, 318] width 307 height 34
click at [592, 317] on input "182.54" at bounding box center [598, 318] width 307 height 34
type input "182.54"
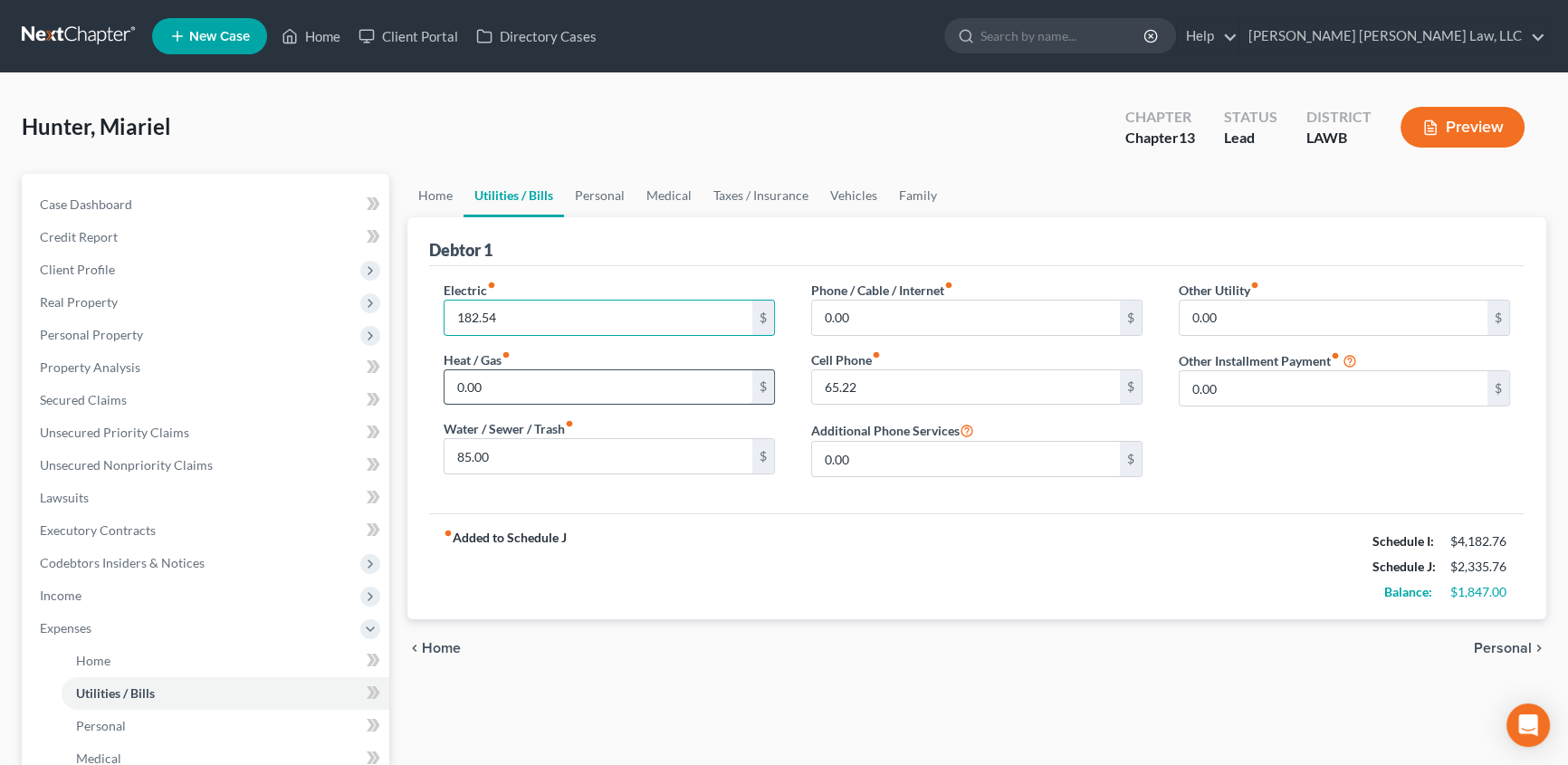
click at [499, 387] on input "0.00" at bounding box center [598, 388] width 307 height 34
type input "70.00"
click at [823, 389] on input "65.22" at bounding box center [966, 388] width 307 height 34
click at [822, 389] on input "65.22" at bounding box center [966, 388] width 307 height 34
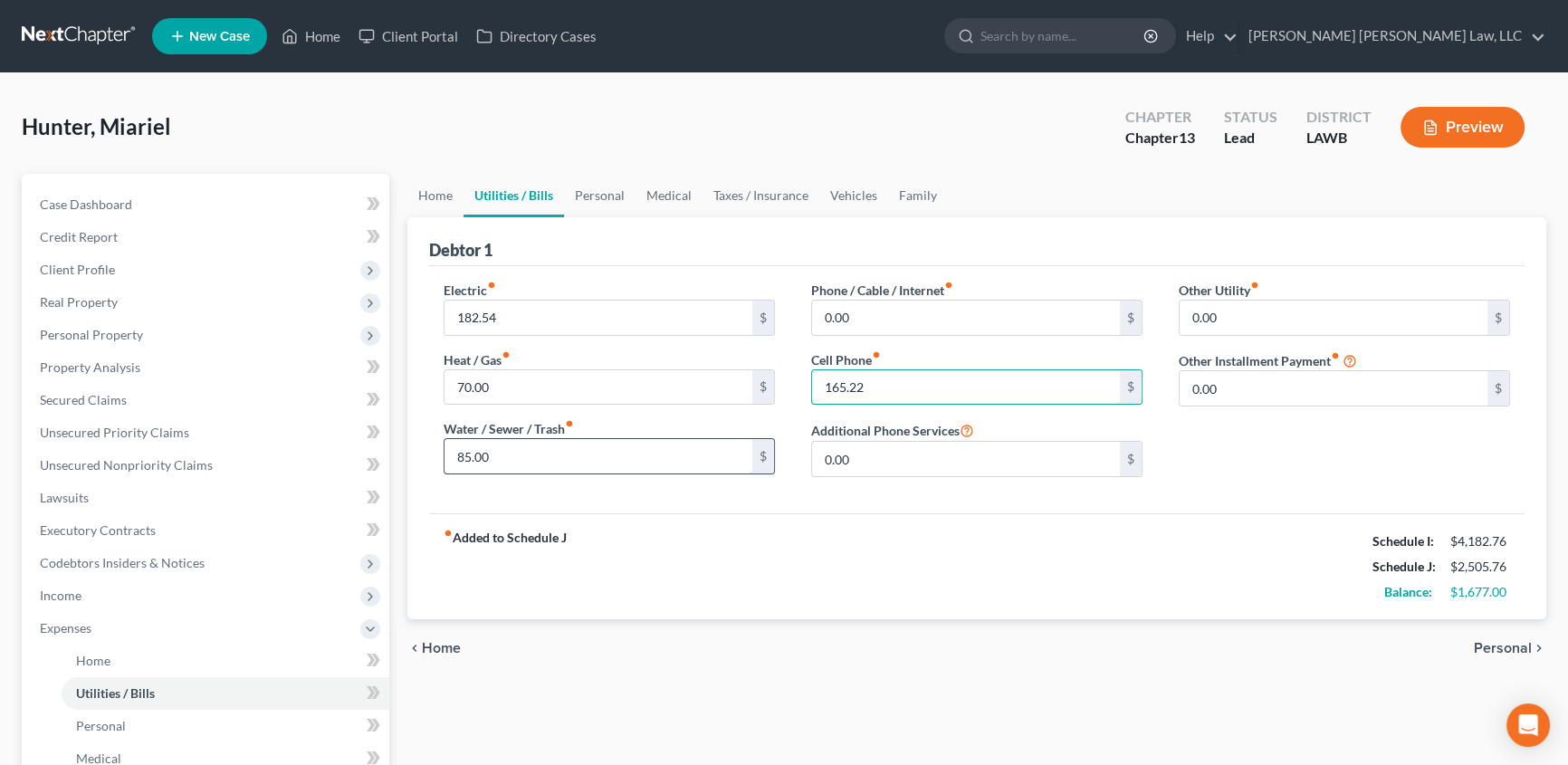
type input "165.22"
click at [454, 456] on input "85.00" at bounding box center [598, 457] width 307 height 34
click at [455, 455] on input "85.00" at bounding box center [598, 457] width 307 height 34
click at [536, 457] on input "85.00" at bounding box center [598, 457] width 307 height 34
click at [598, 192] on link "Personal" at bounding box center [600, 195] width 72 height 43
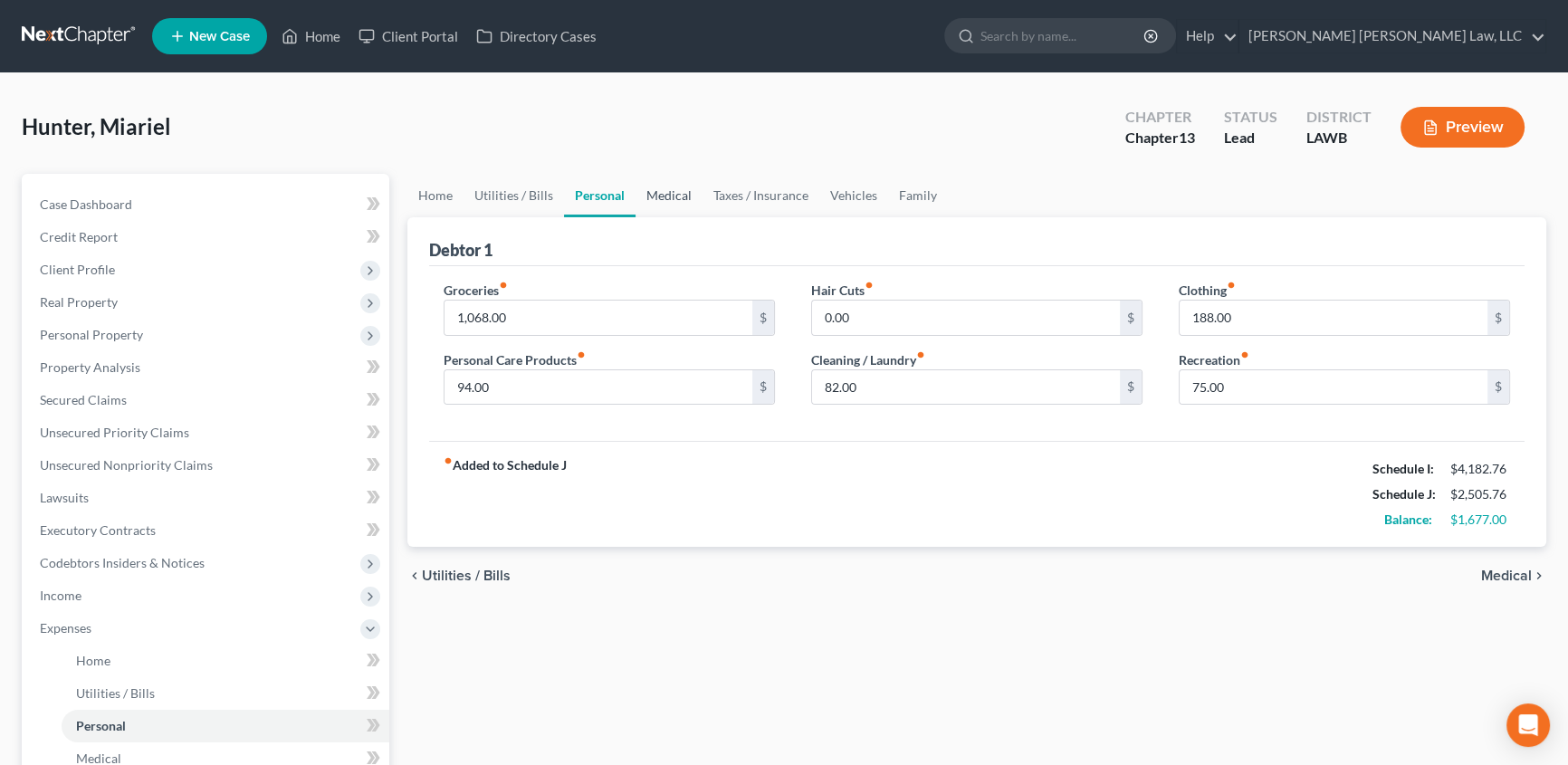
click at [657, 196] on link "Medical" at bounding box center [668, 195] width 67 height 43
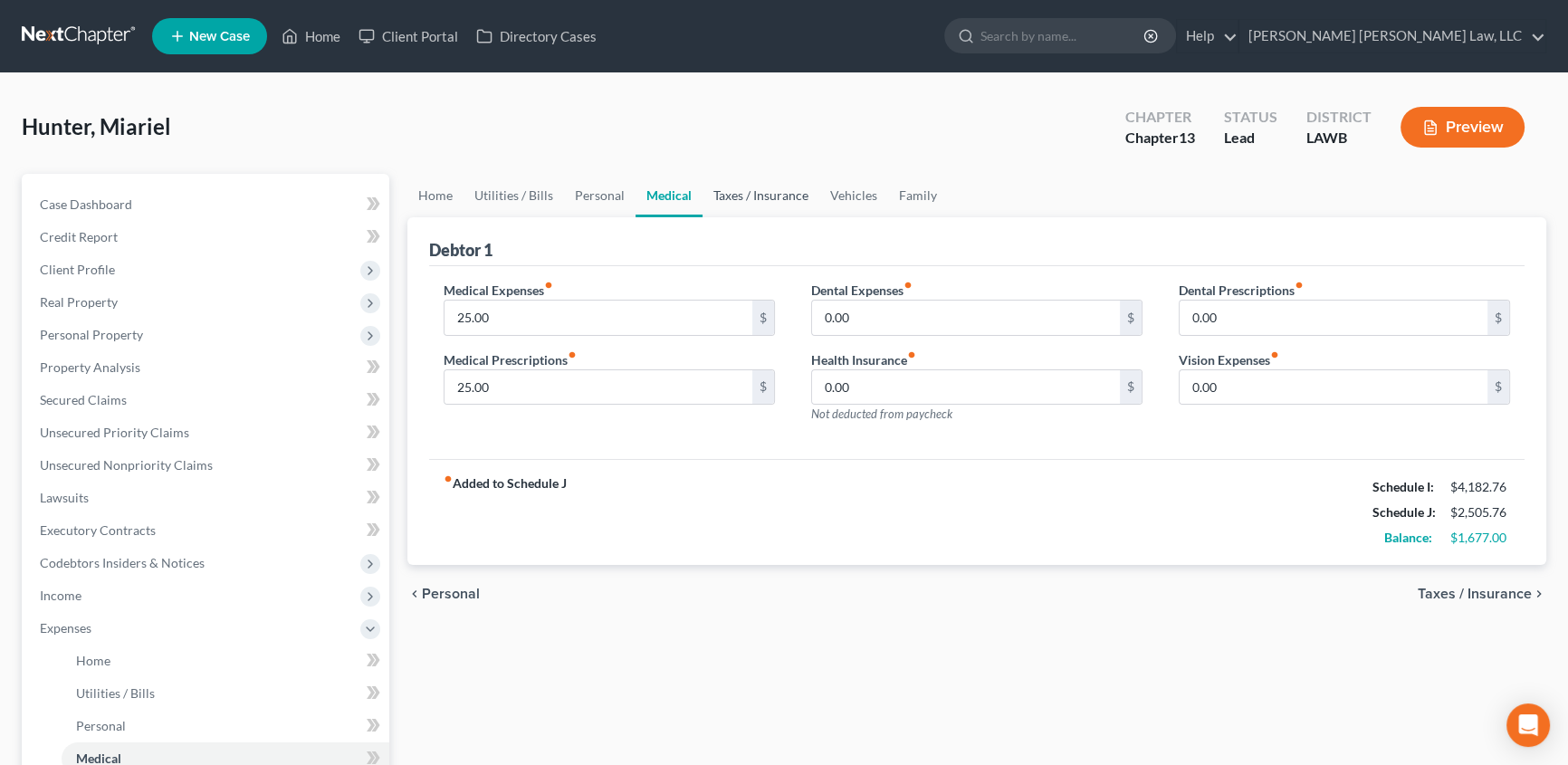
click at [745, 192] on link "Taxes / Insurance" at bounding box center [761, 195] width 117 height 43
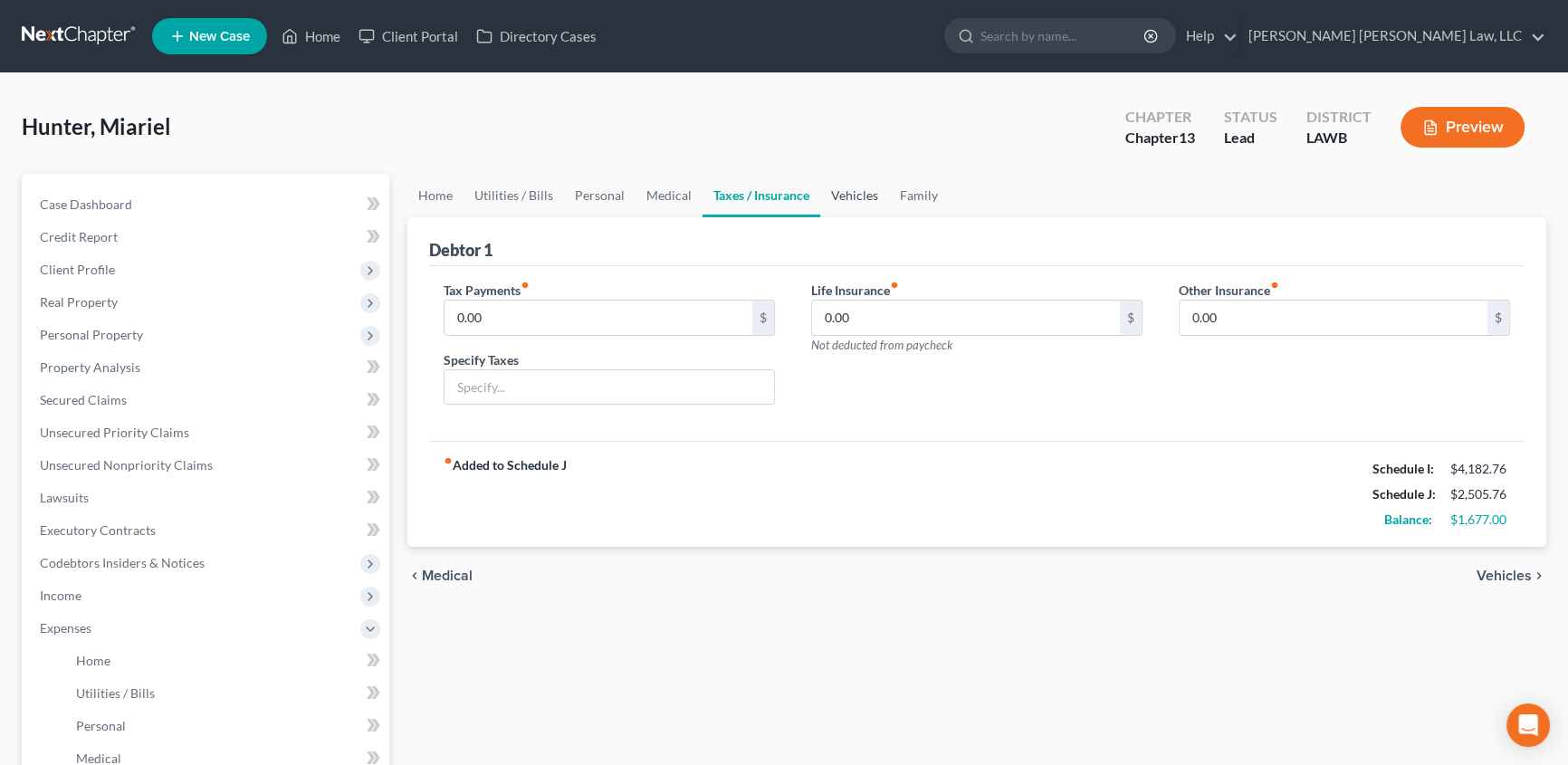
click at [849, 199] on link "Vehicles" at bounding box center [854, 195] width 69 height 43
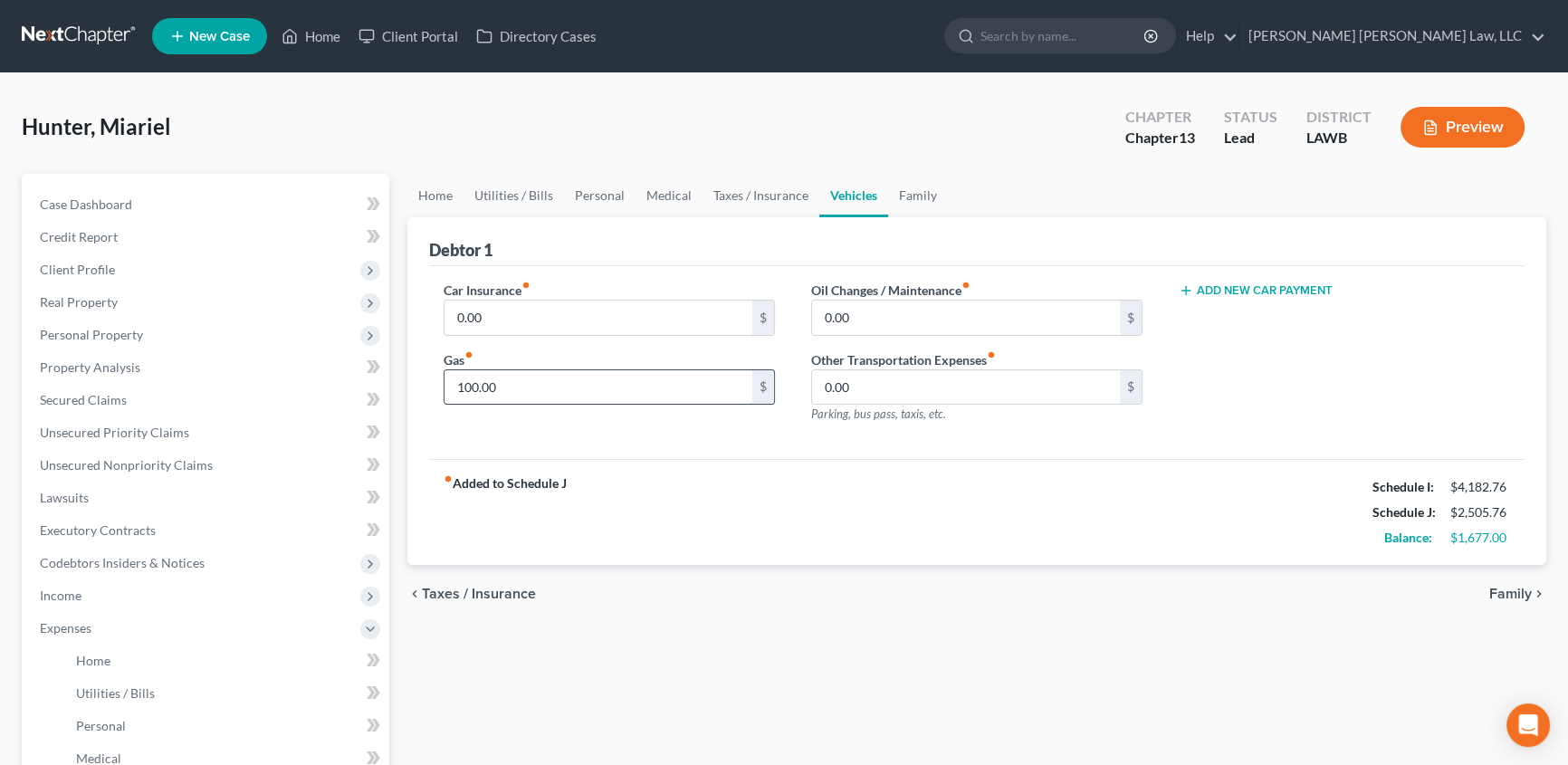
click at [508, 385] on input "100.00" at bounding box center [598, 388] width 307 height 34
click at [652, 381] on input "200.00" at bounding box center [598, 388] width 307 height 34
type input "200.00"
click at [882, 389] on input "0.00" at bounding box center [966, 388] width 307 height 34
click at [878, 307] on input "0.00" at bounding box center [966, 318] width 307 height 34
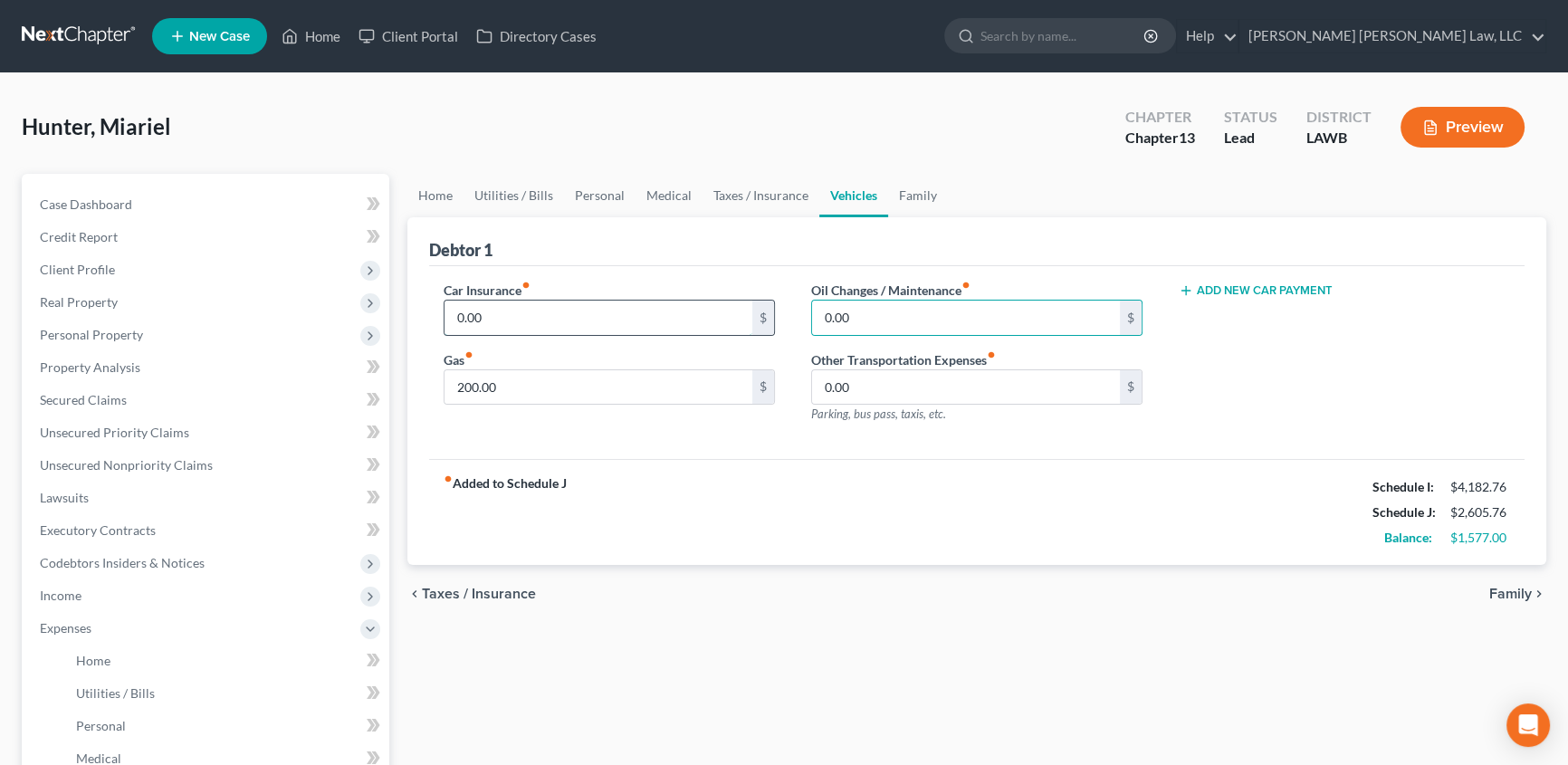
click at [595, 312] on input "0.00" at bounding box center [598, 318] width 307 height 34
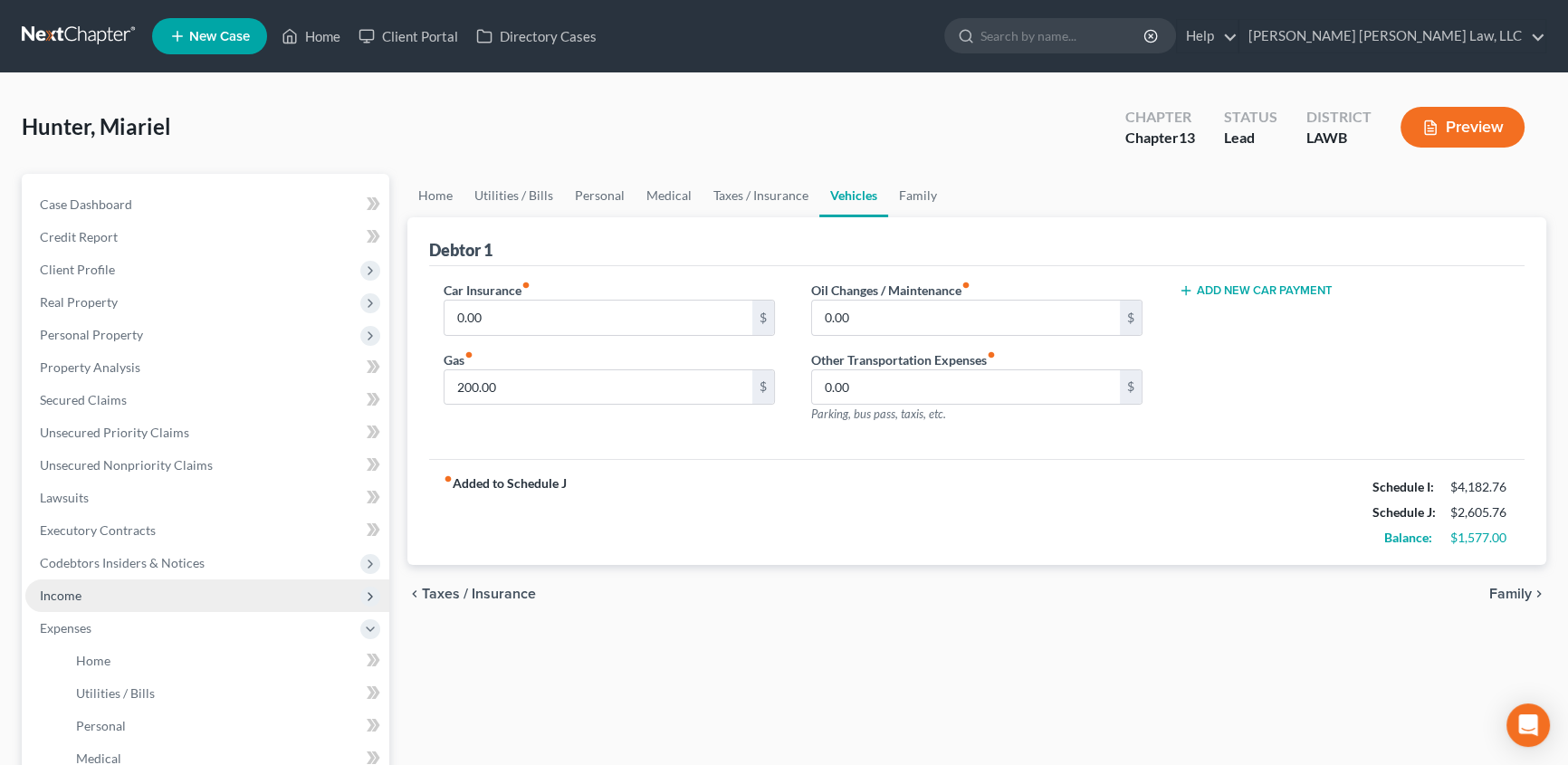
click at [81, 597] on span "Income" at bounding box center [207, 595] width 364 height 33
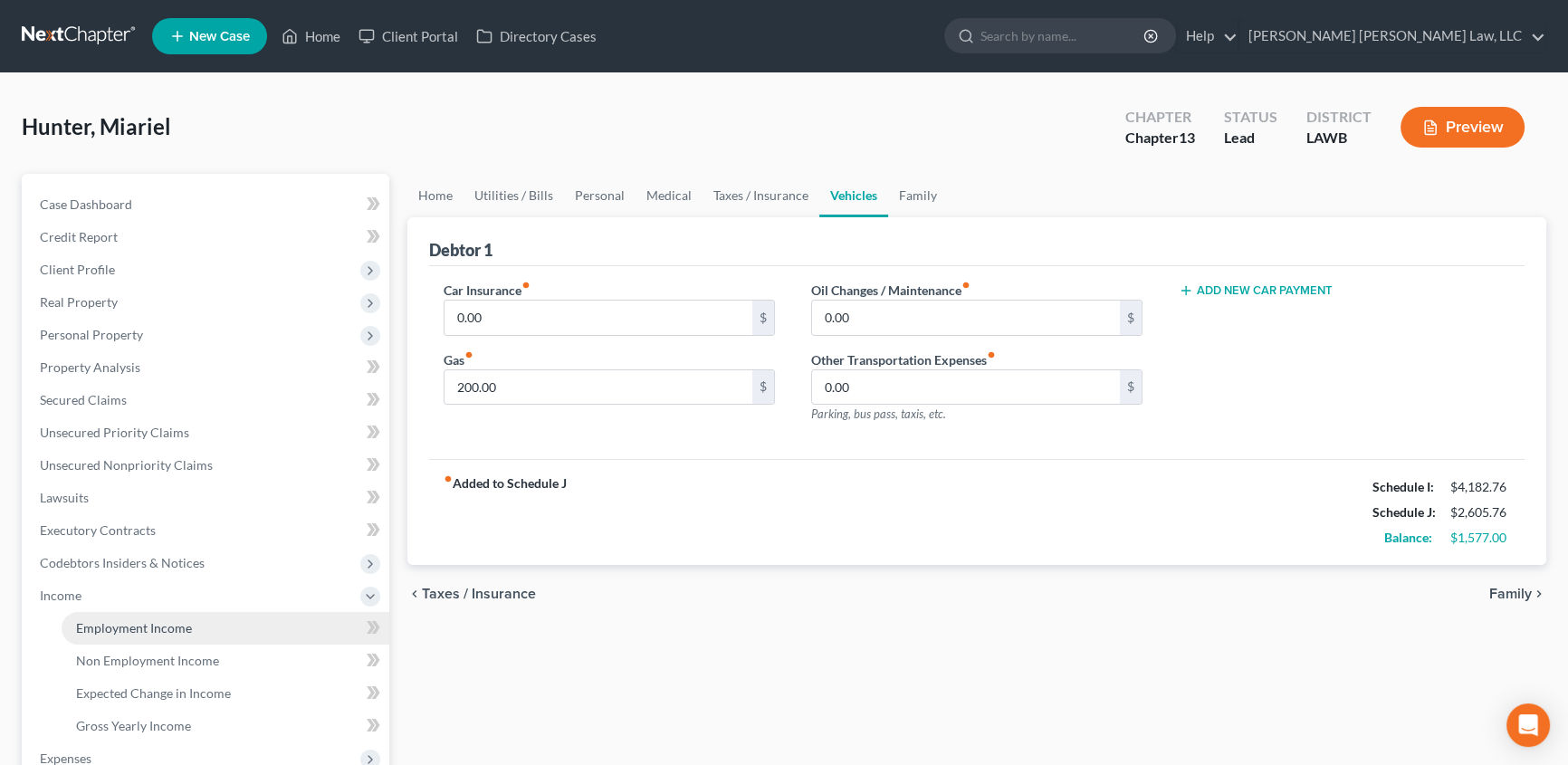
click at [143, 624] on span "Employment Income" at bounding box center [134, 628] width 116 height 15
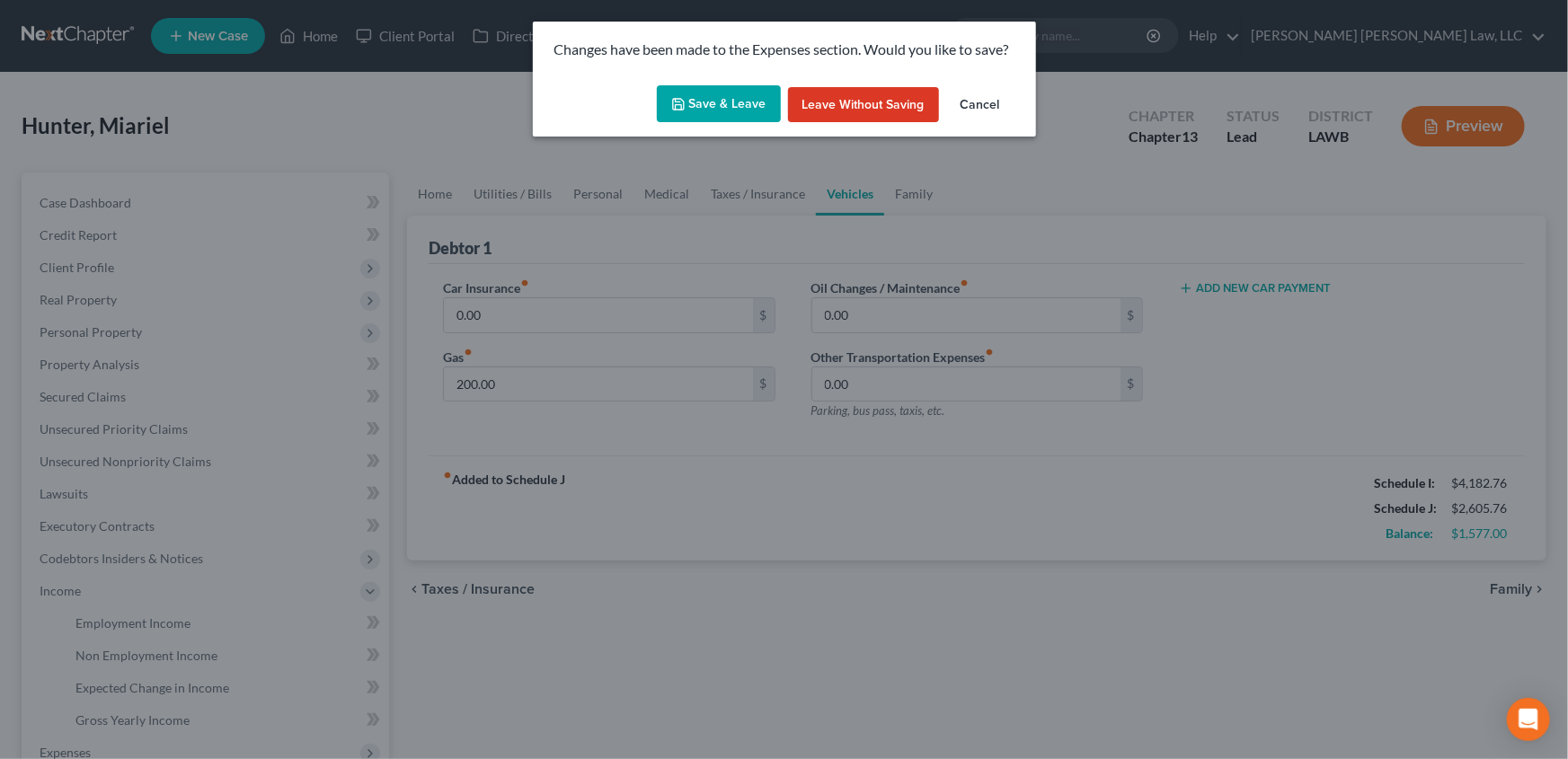
click at [710, 98] on button "Save & Leave" at bounding box center [719, 104] width 124 height 37
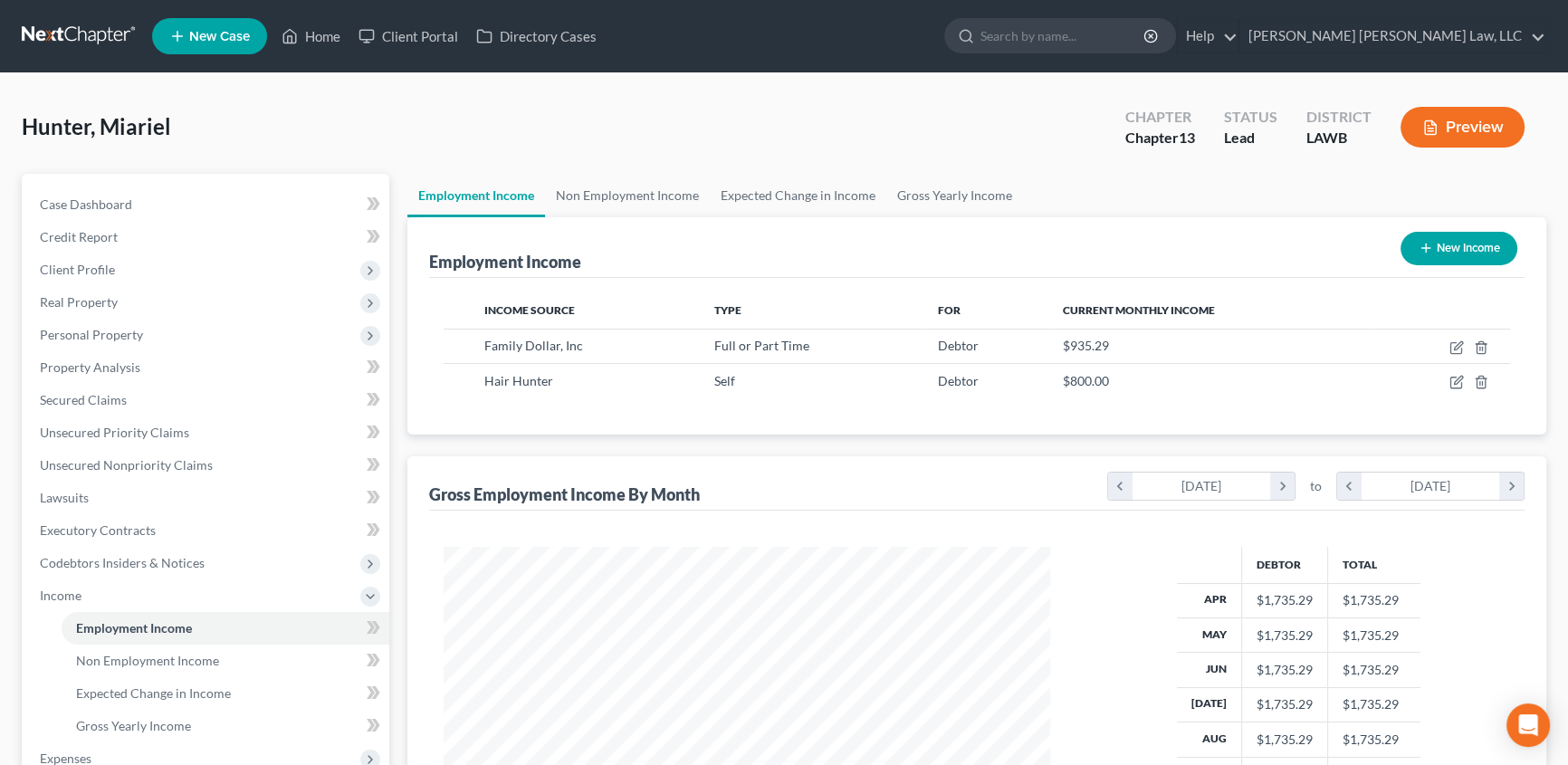
scroll to position [324, 643]
click at [628, 198] on link "Non Employment Income" at bounding box center [627, 195] width 165 height 43
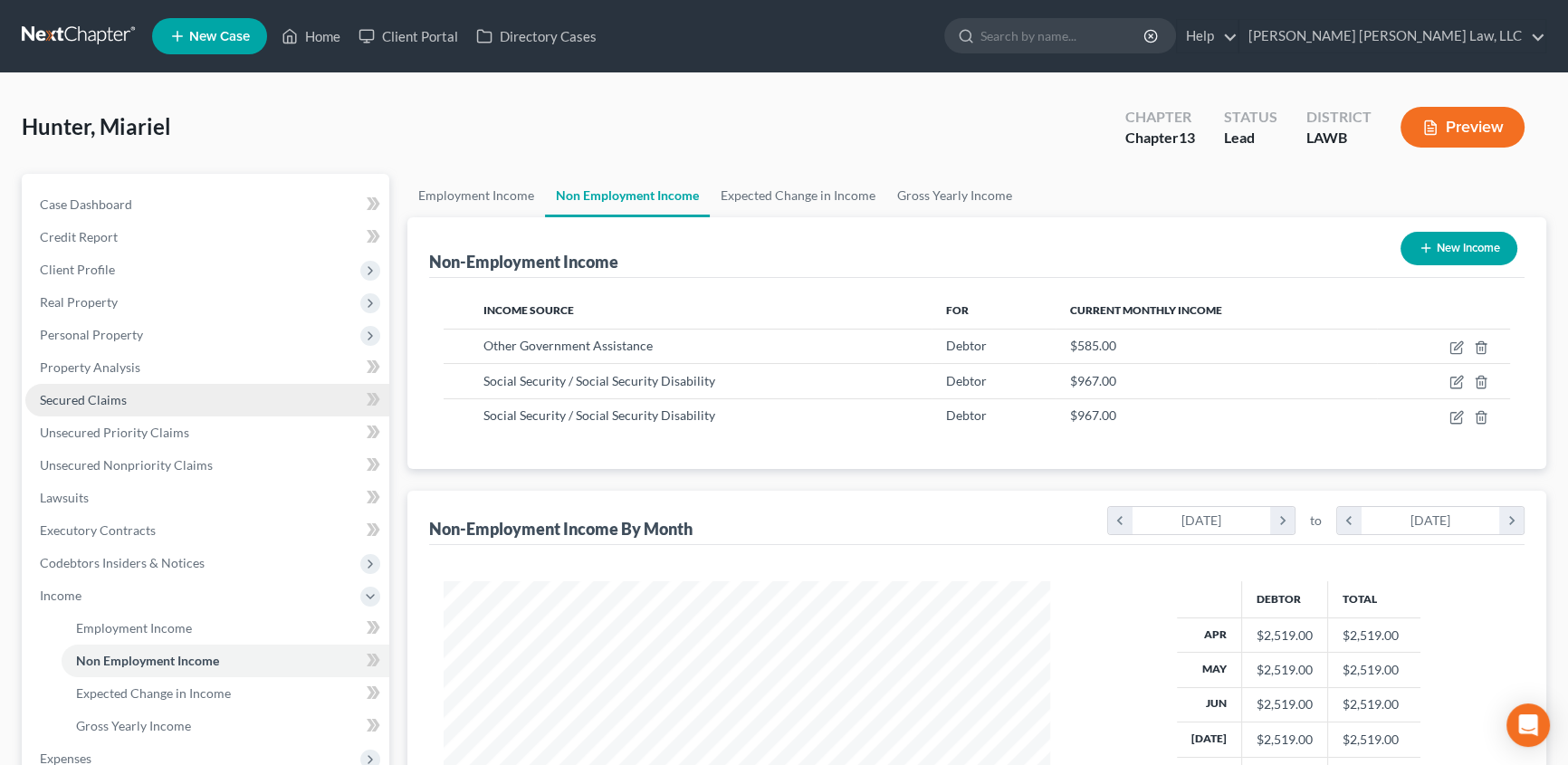
click at [99, 395] on span "Secured Claims" at bounding box center [83, 400] width 87 height 15
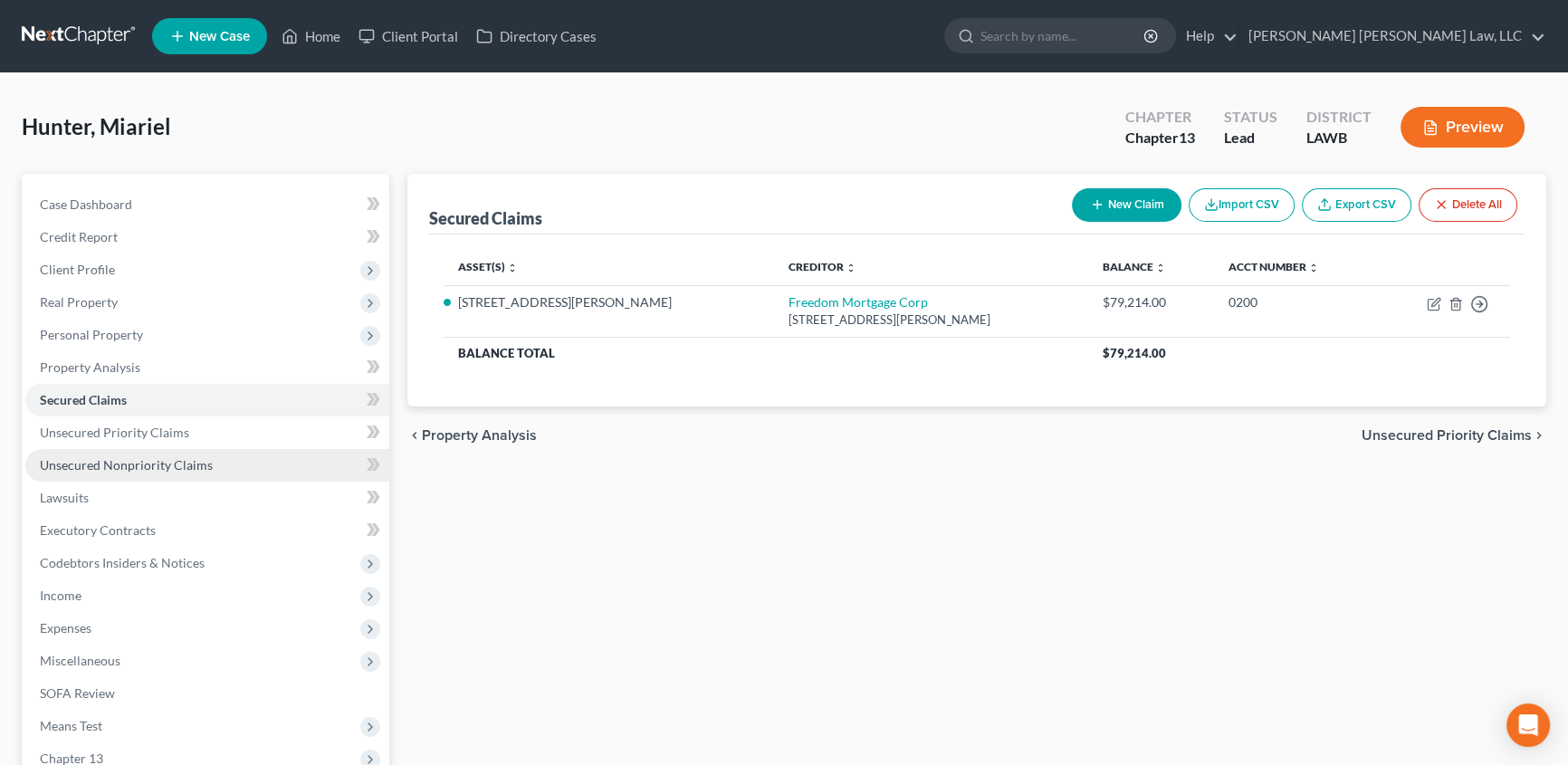
click at [151, 467] on span "Unsecured Nonpriority Claims" at bounding box center [125, 465] width 173 height 15
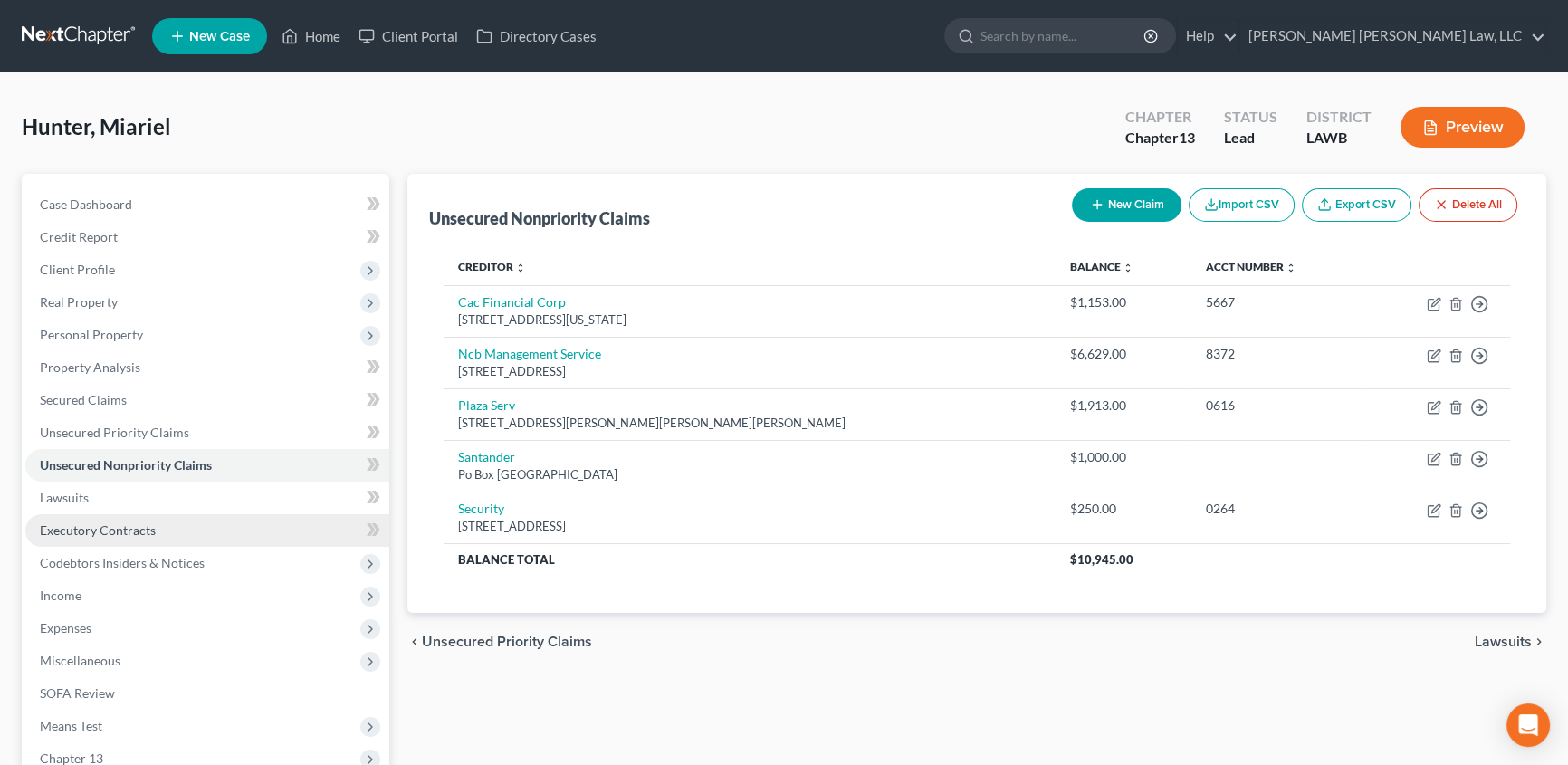
scroll to position [81, 0]
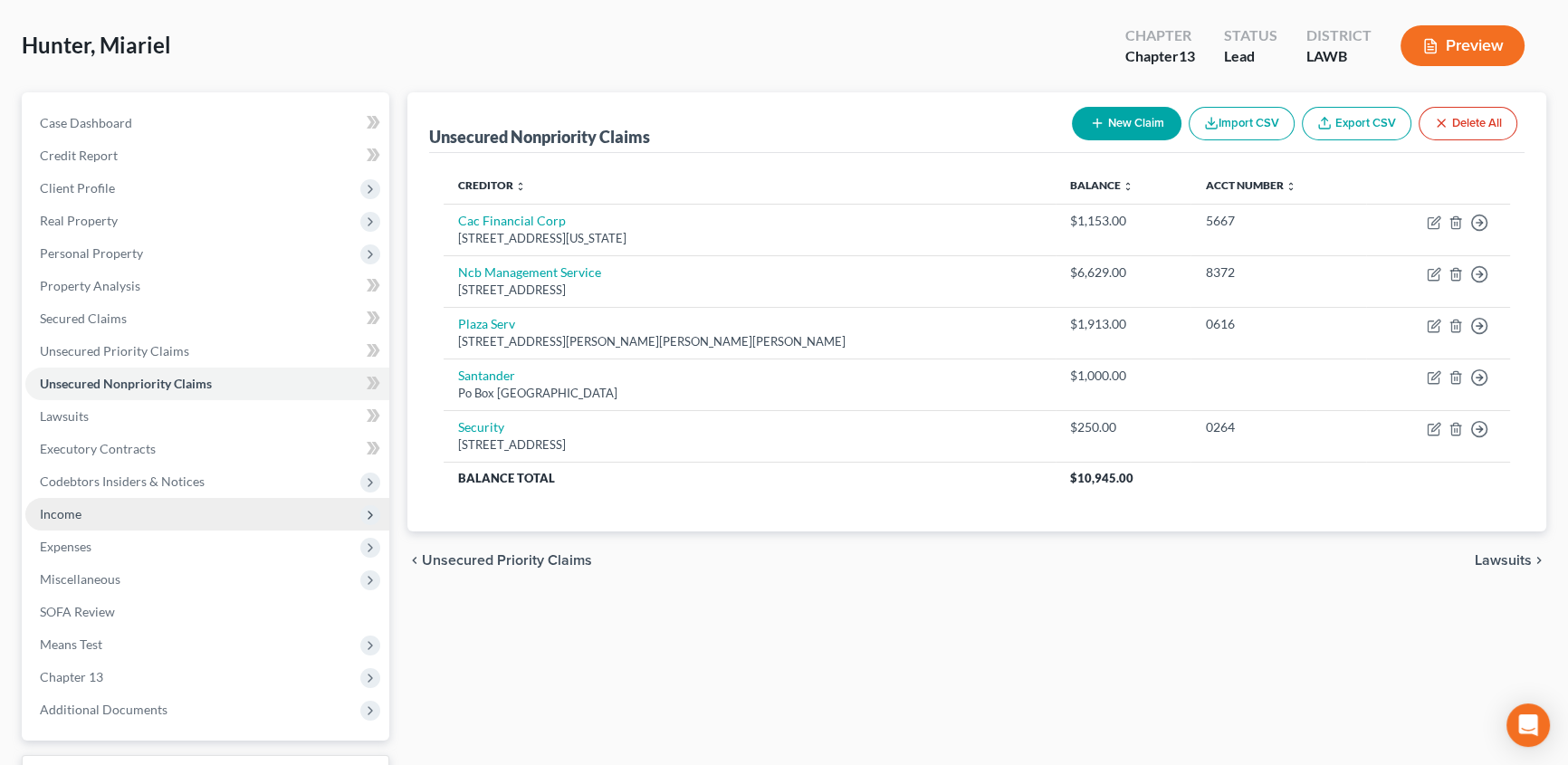
click at [72, 509] on span "Income" at bounding box center [60, 514] width 41 height 15
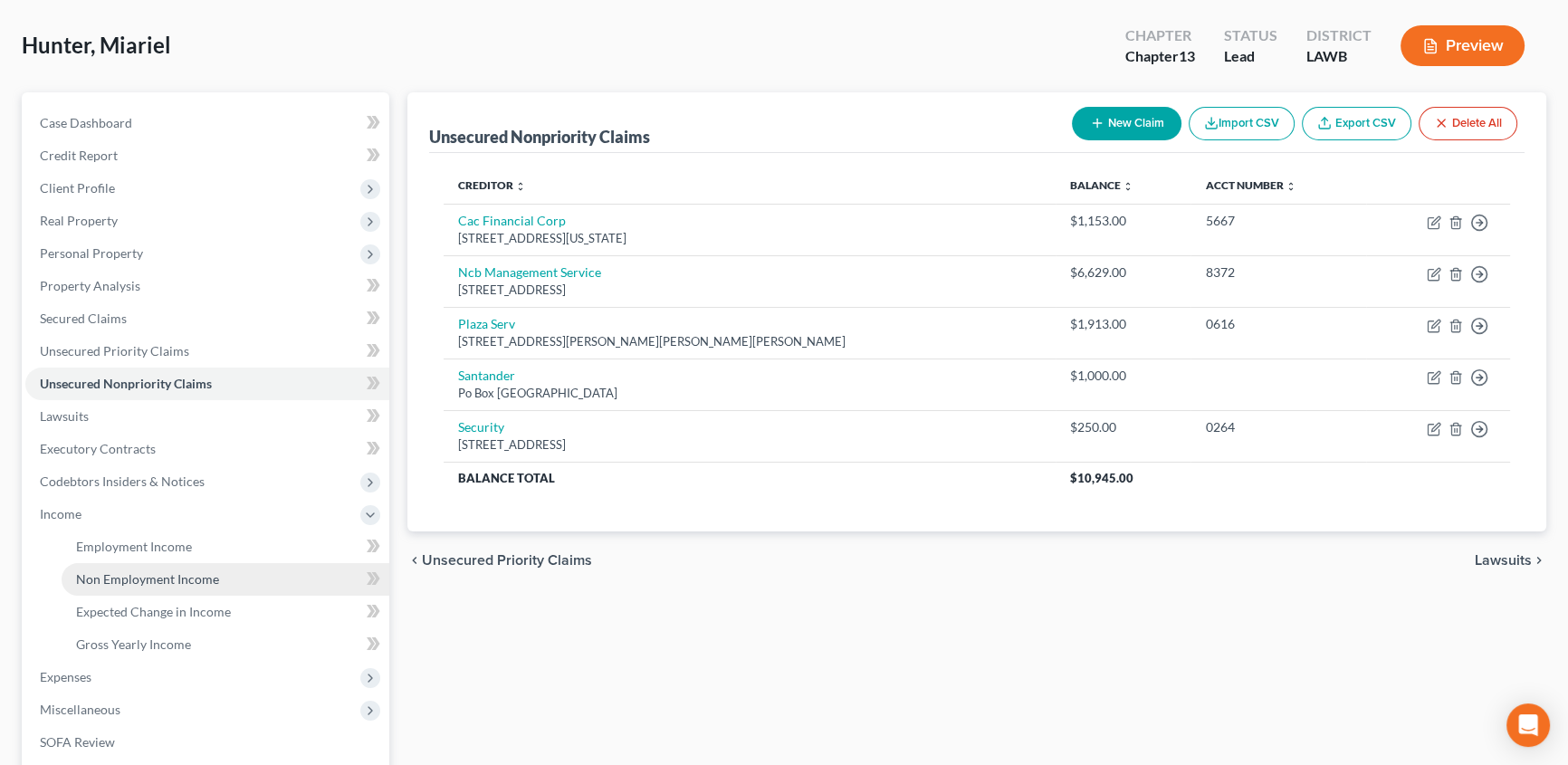
click at [135, 580] on span "Non Employment Income" at bounding box center [148, 579] width 143 height 15
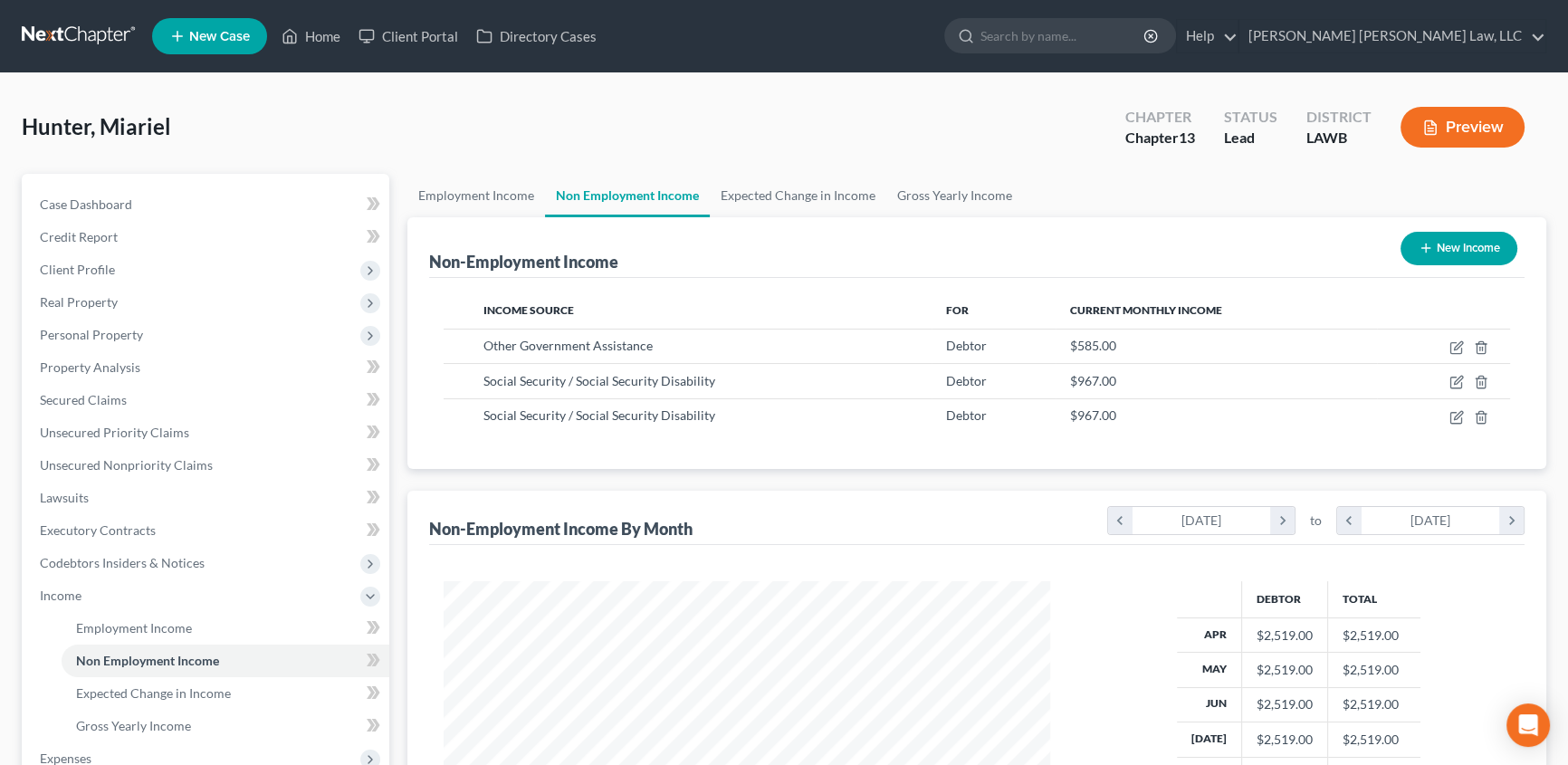
scroll to position [324, 643]
click at [486, 191] on link "Employment Income" at bounding box center [476, 195] width 138 height 43
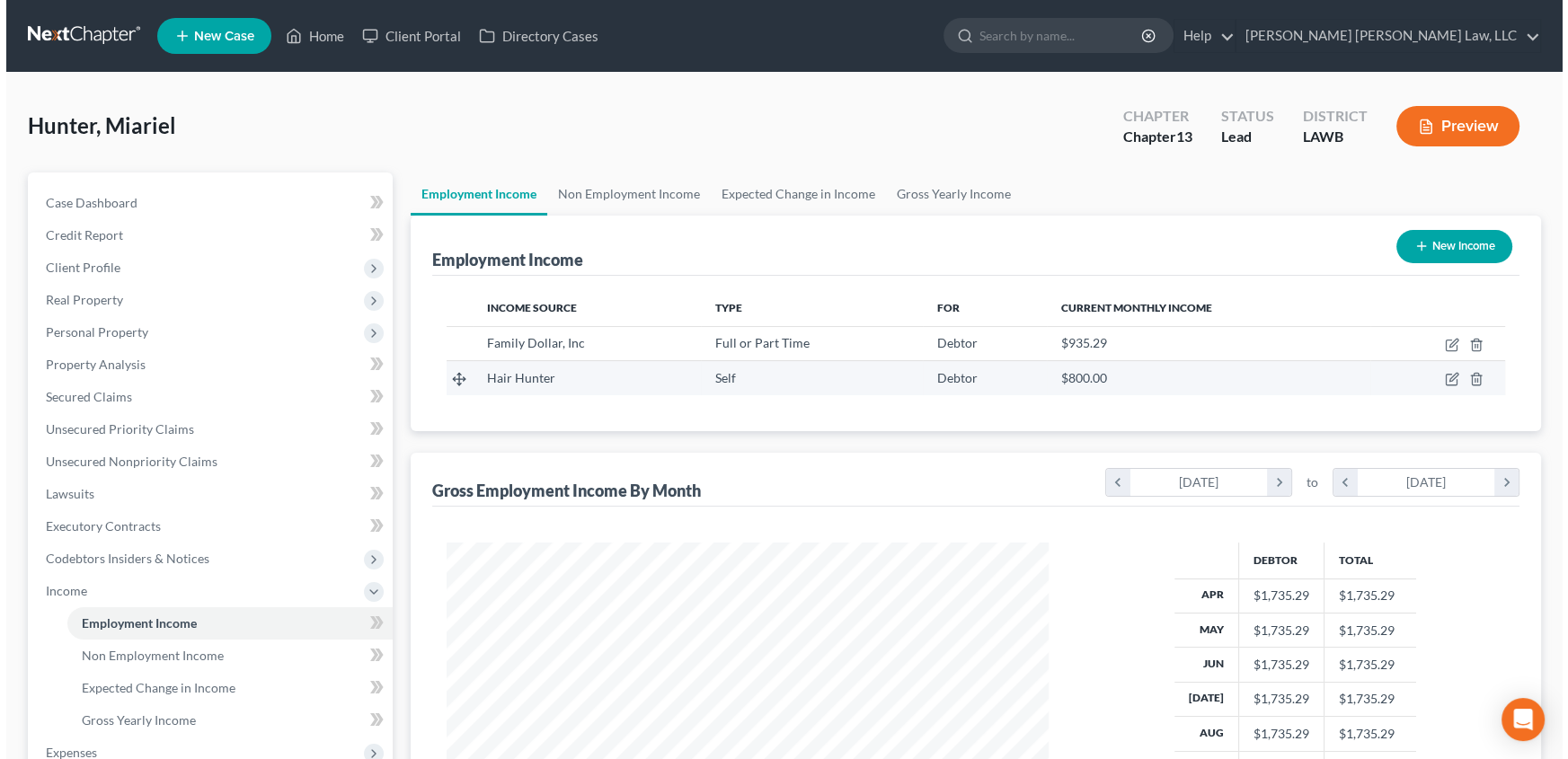
scroll to position [322, 638]
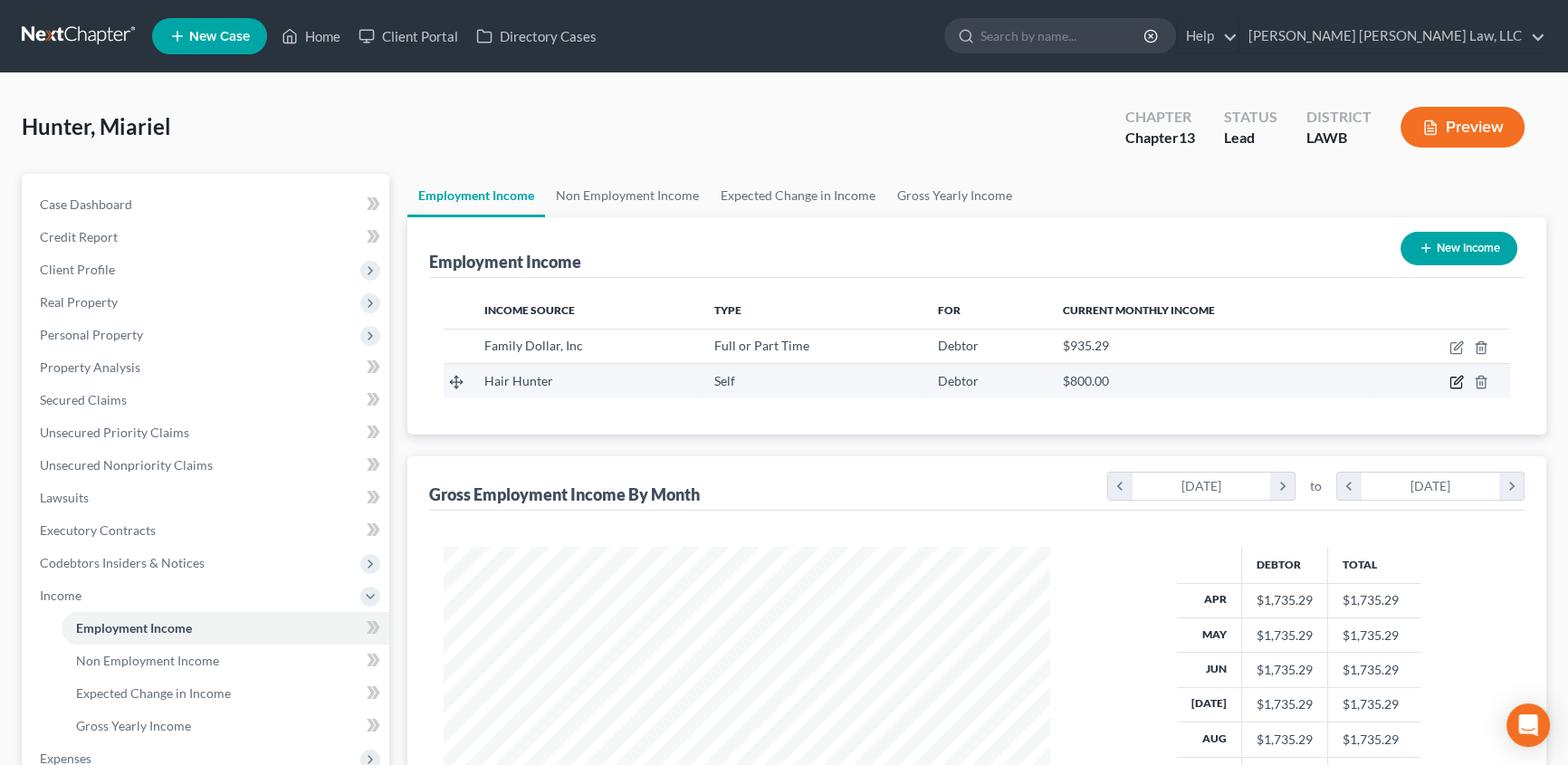
click at [1455, 379] on icon "button" at bounding box center [1456, 381] width 14 height 14
select select "1"
select select "19"
select select "0"
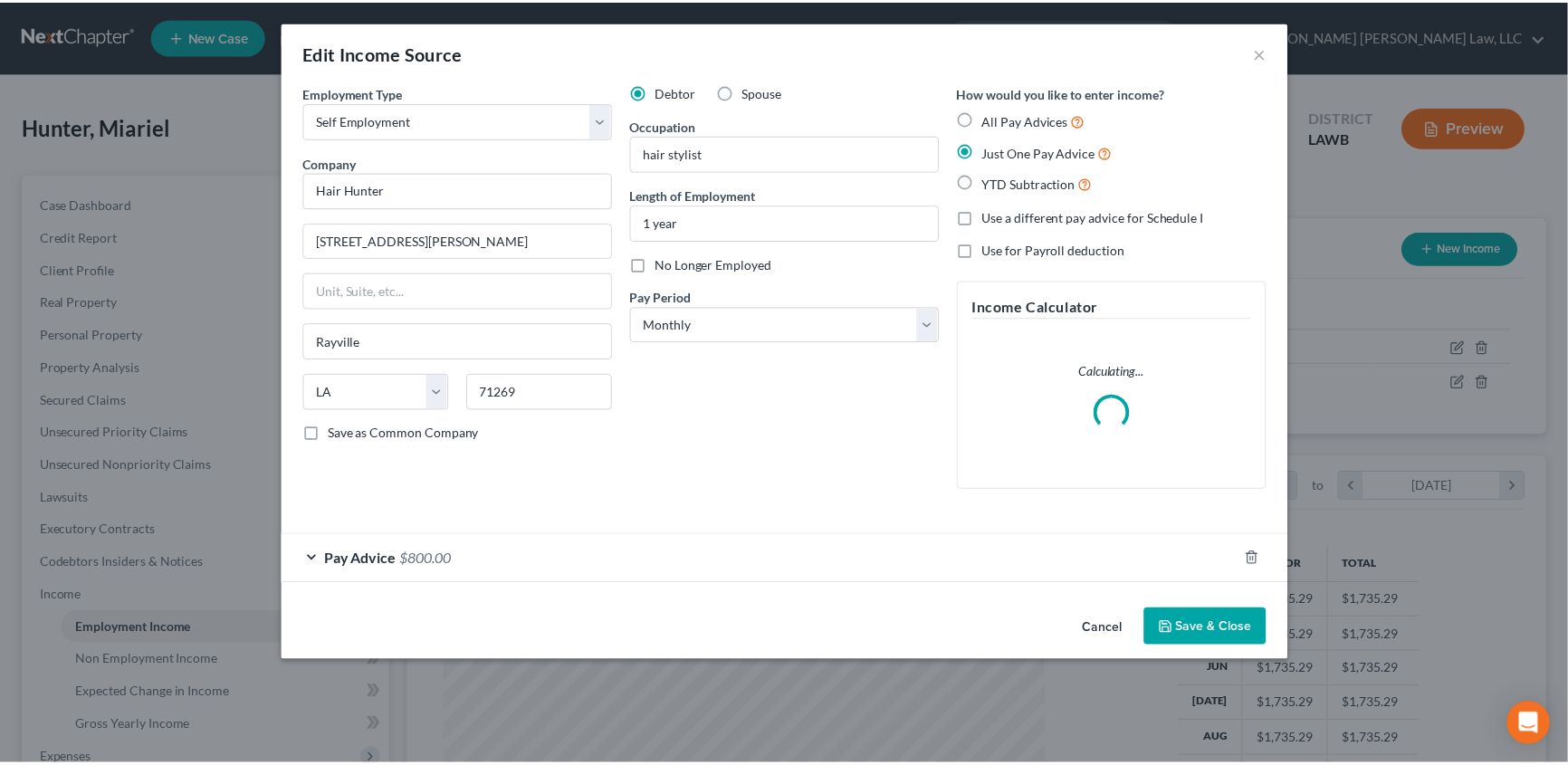
scroll to position [324, 648]
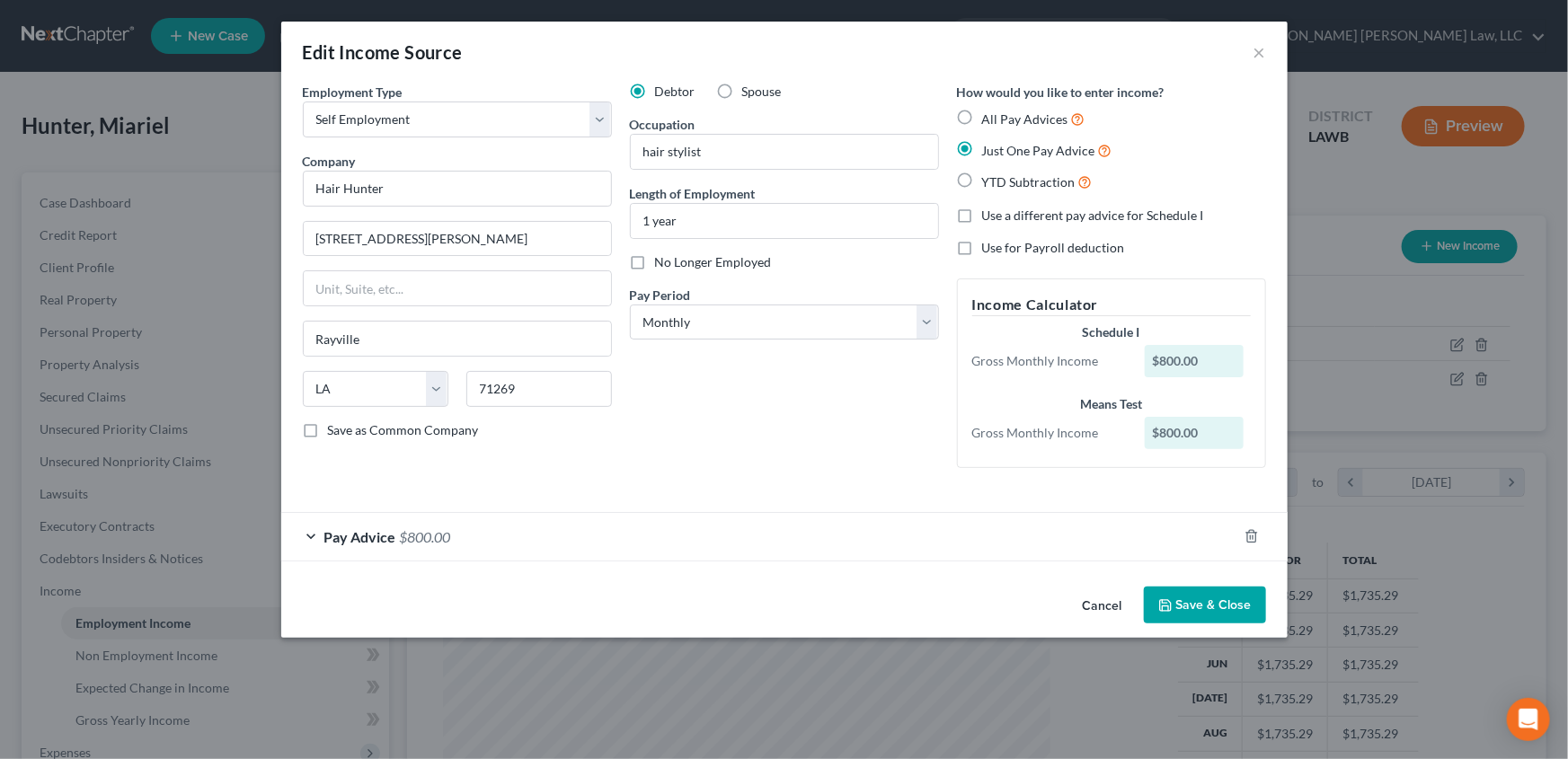
click at [381, 541] on span "Pay Advice" at bounding box center [360, 536] width 72 height 17
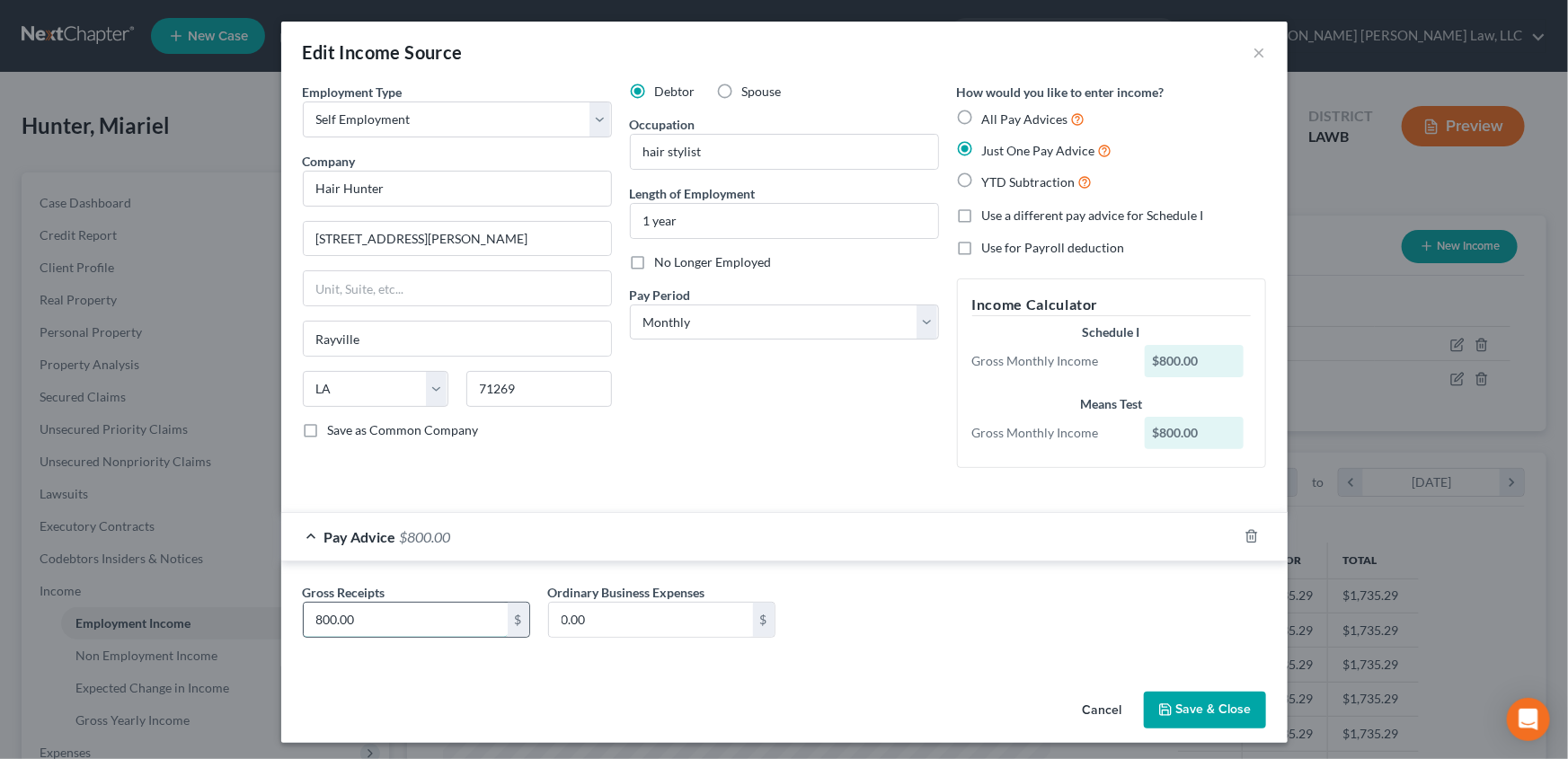
click at [350, 615] on input "800.00" at bounding box center [405, 620] width 204 height 34
type input "720.00"
click at [1176, 712] on button "Save & Close" at bounding box center [1205, 710] width 123 height 37
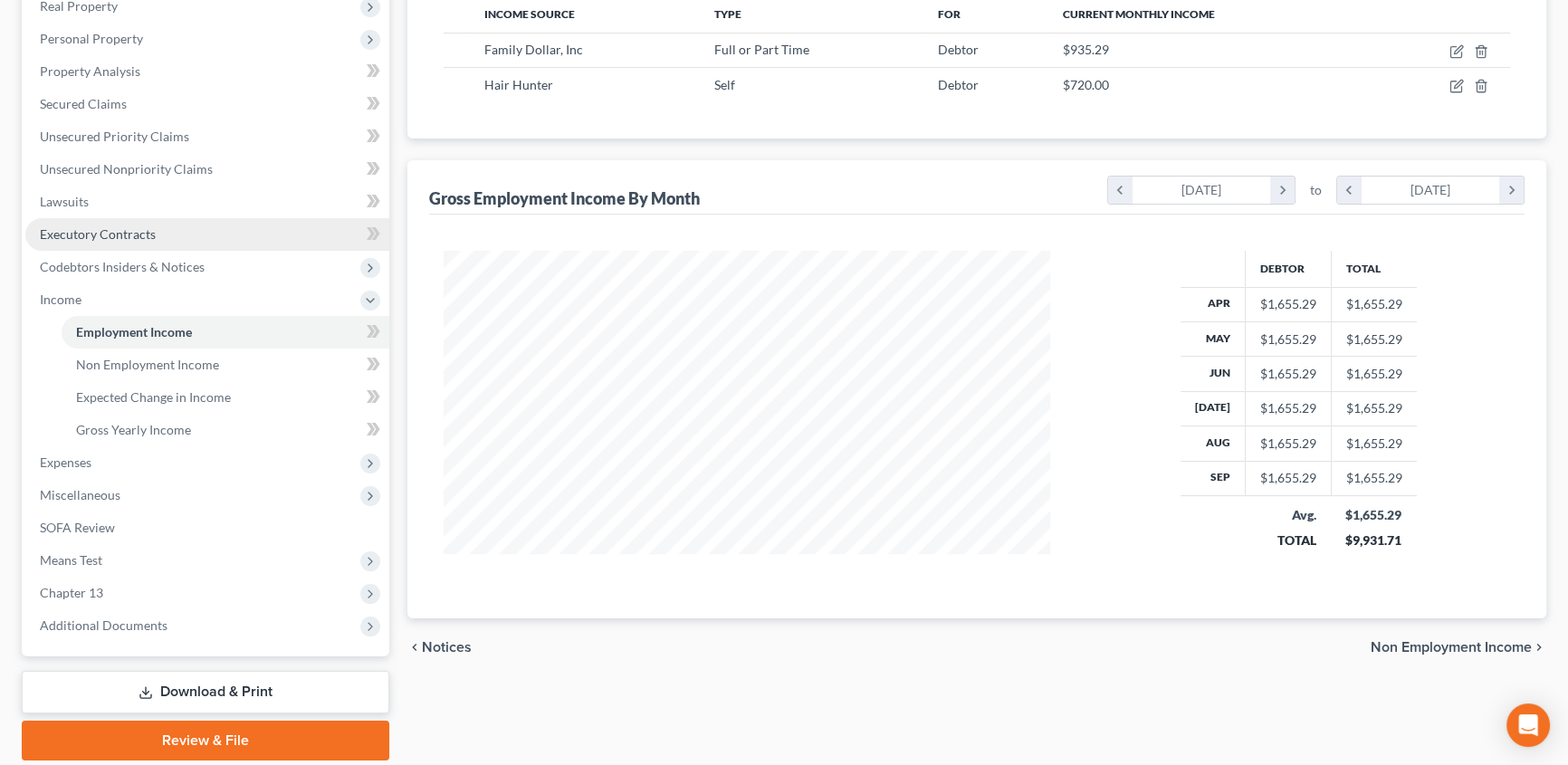
scroll to position [328, 0]
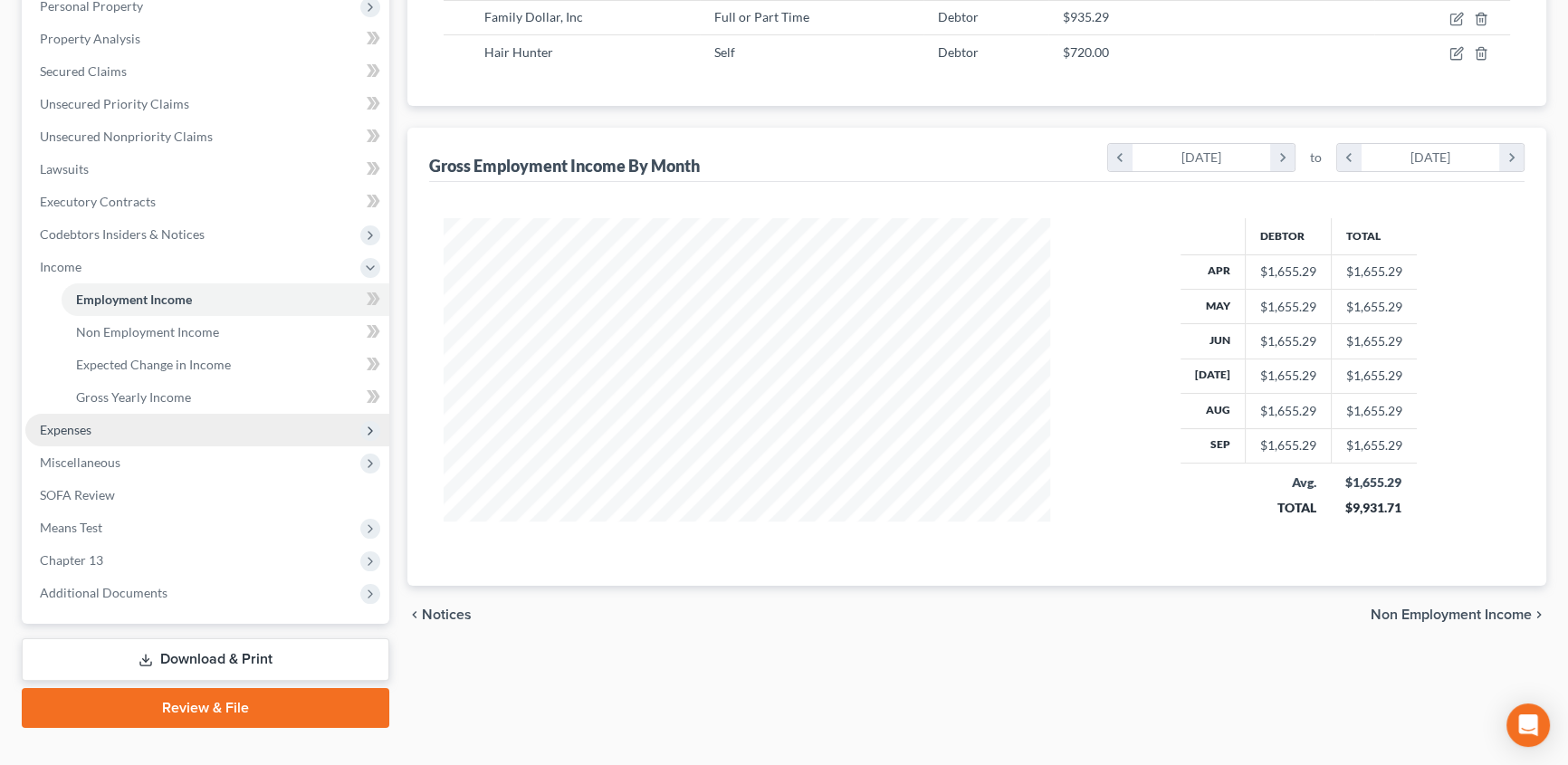
click at [79, 436] on span "Expenses" at bounding box center [207, 430] width 364 height 33
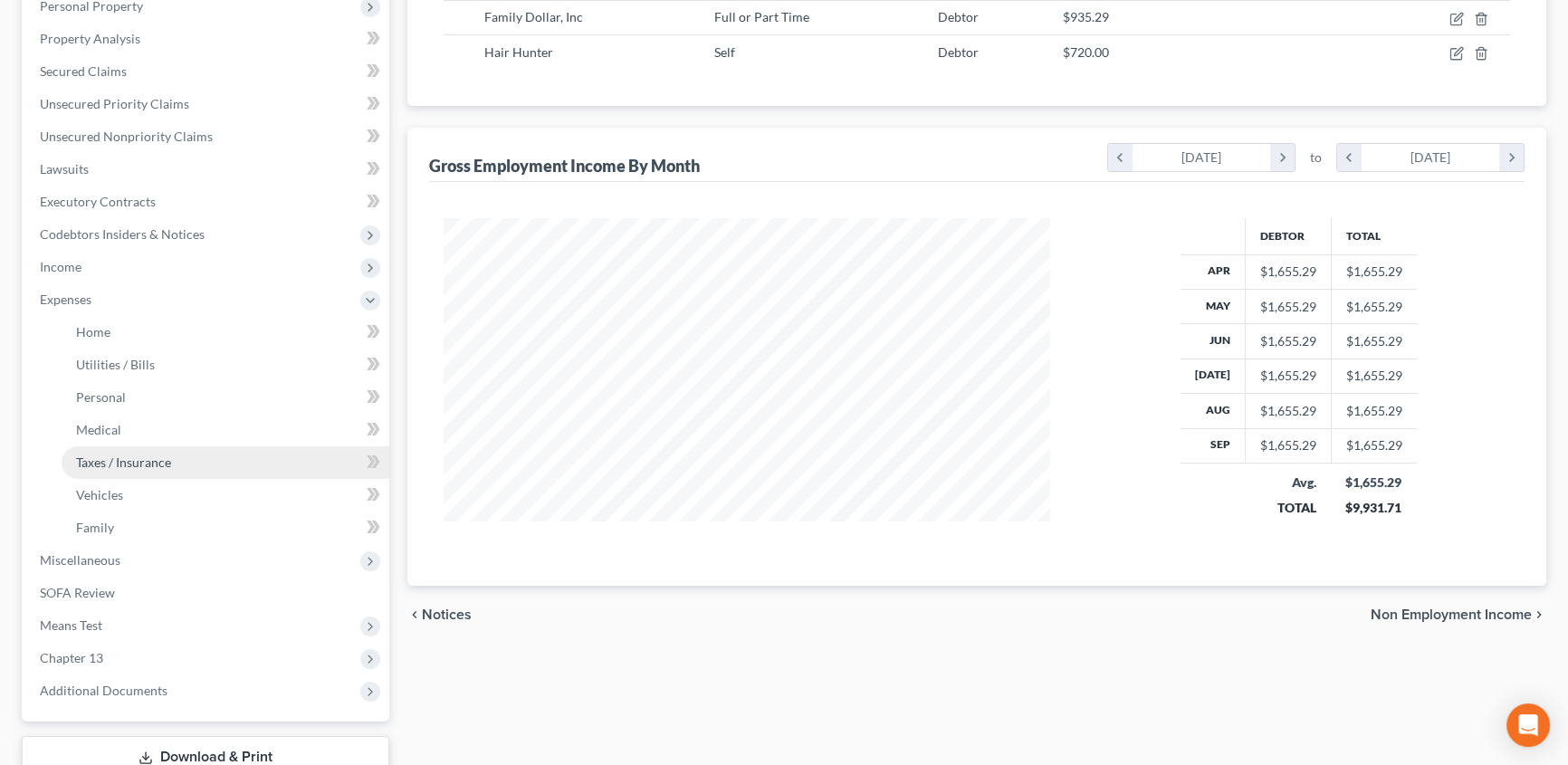
click at [107, 461] on span "Taxes / Insurance" at bounding box center [124, 462] width 95 height 15
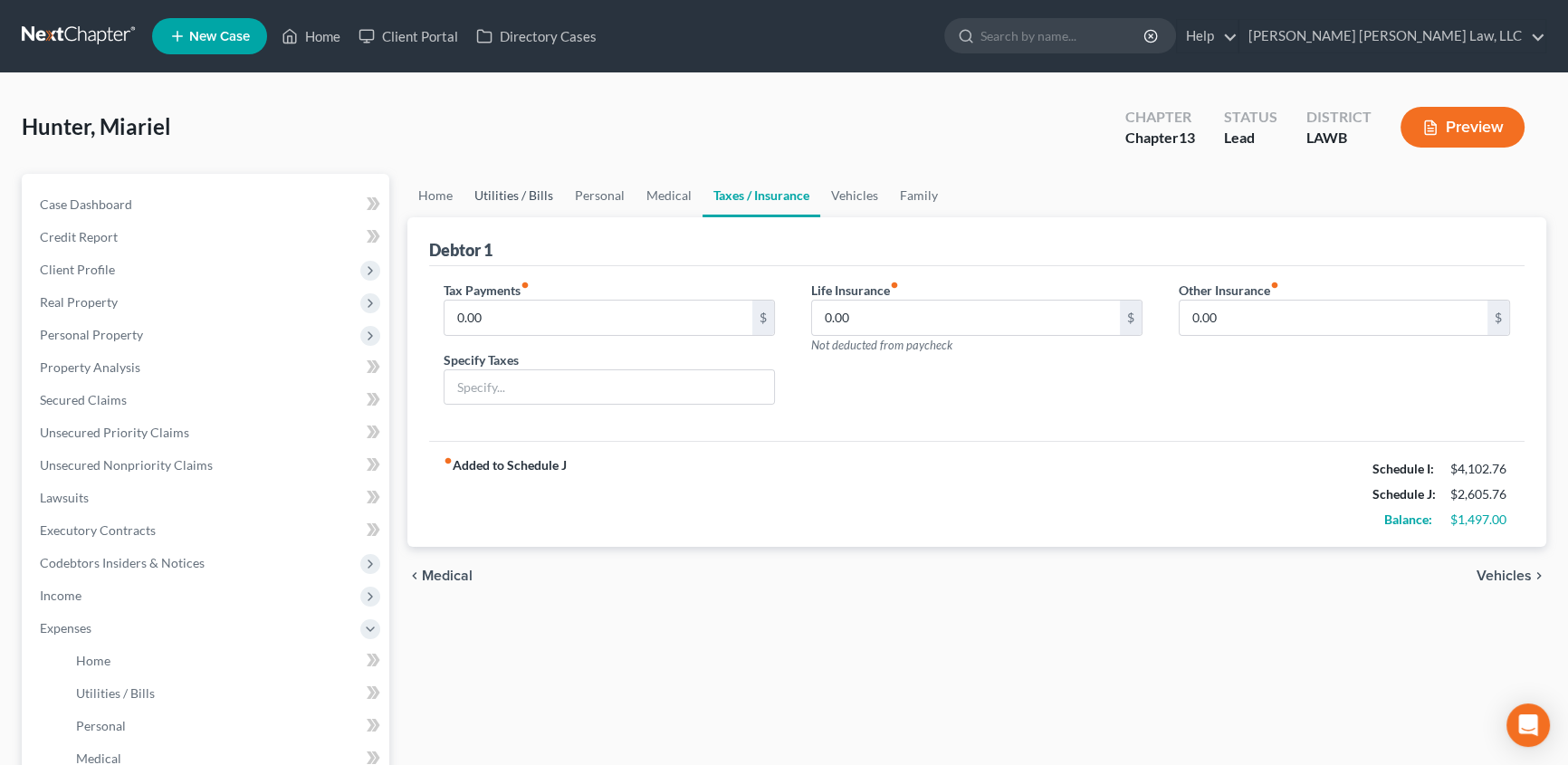
click at [523, 190] on link "Utilities / Bills" at bounding box center [513, 195] width 101 height 43
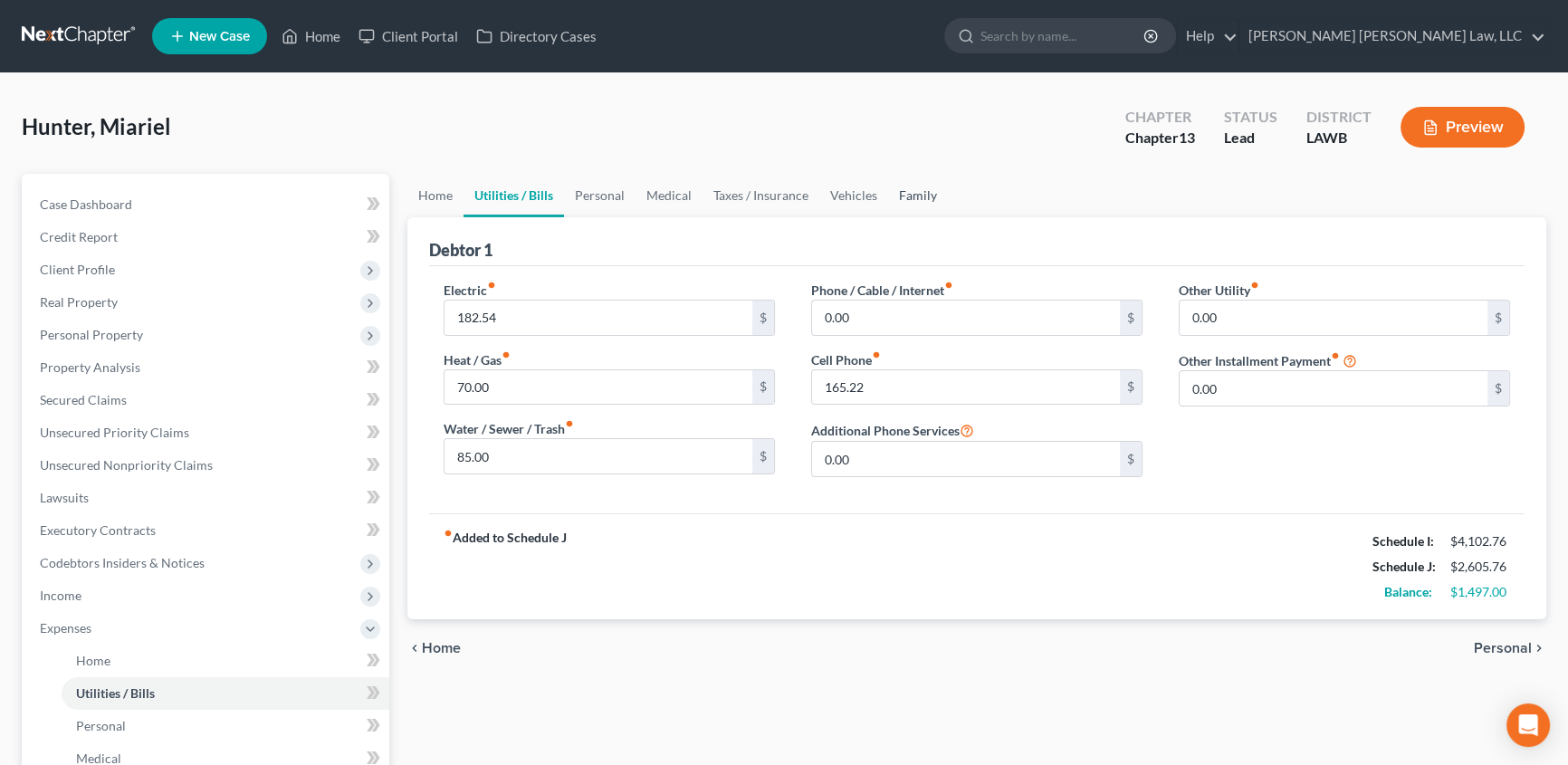
click at [921, 196] on link "Family" at bounding box center [917, 195] width 59 height 43
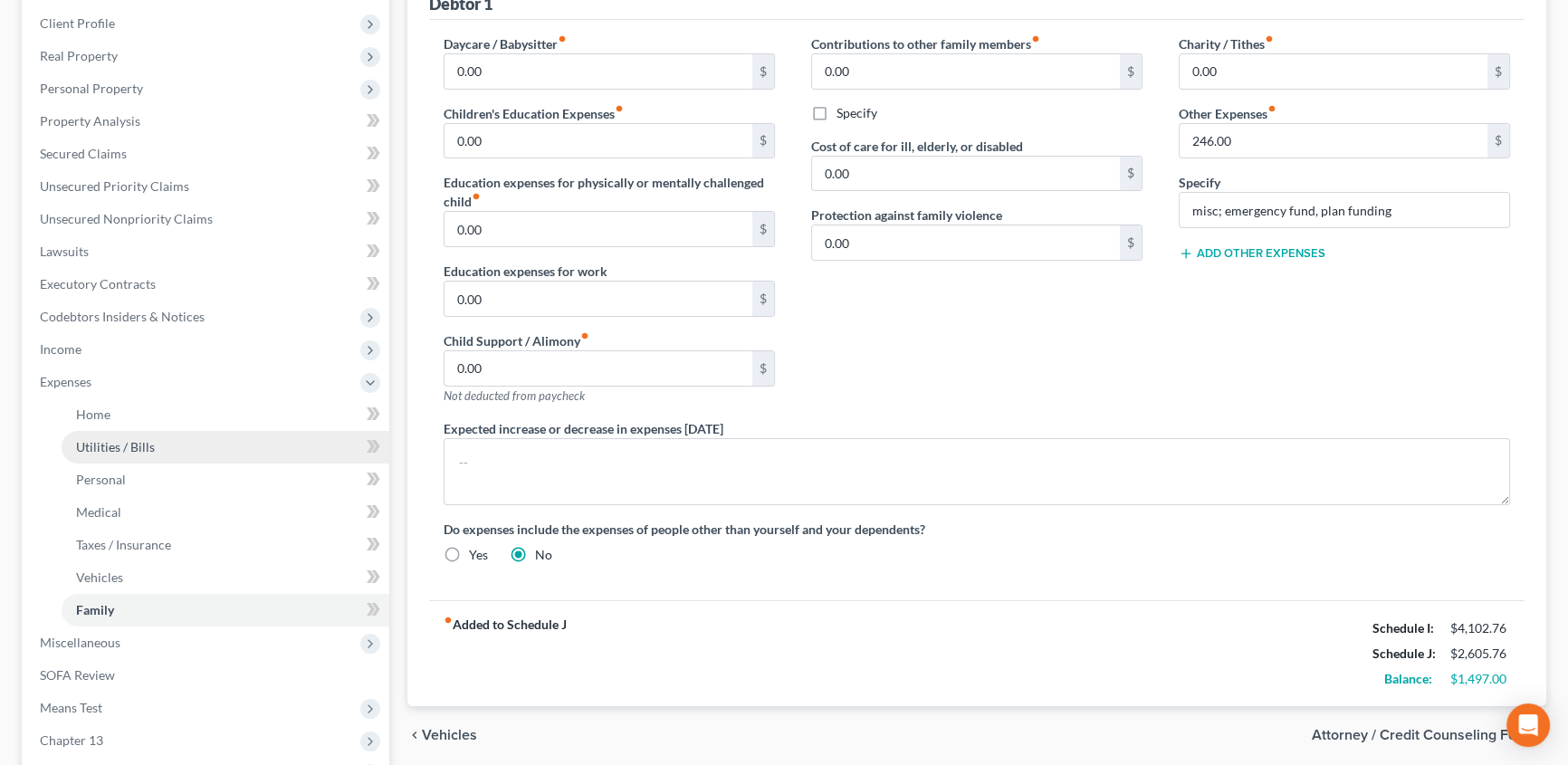
scroll to position [328, 0]
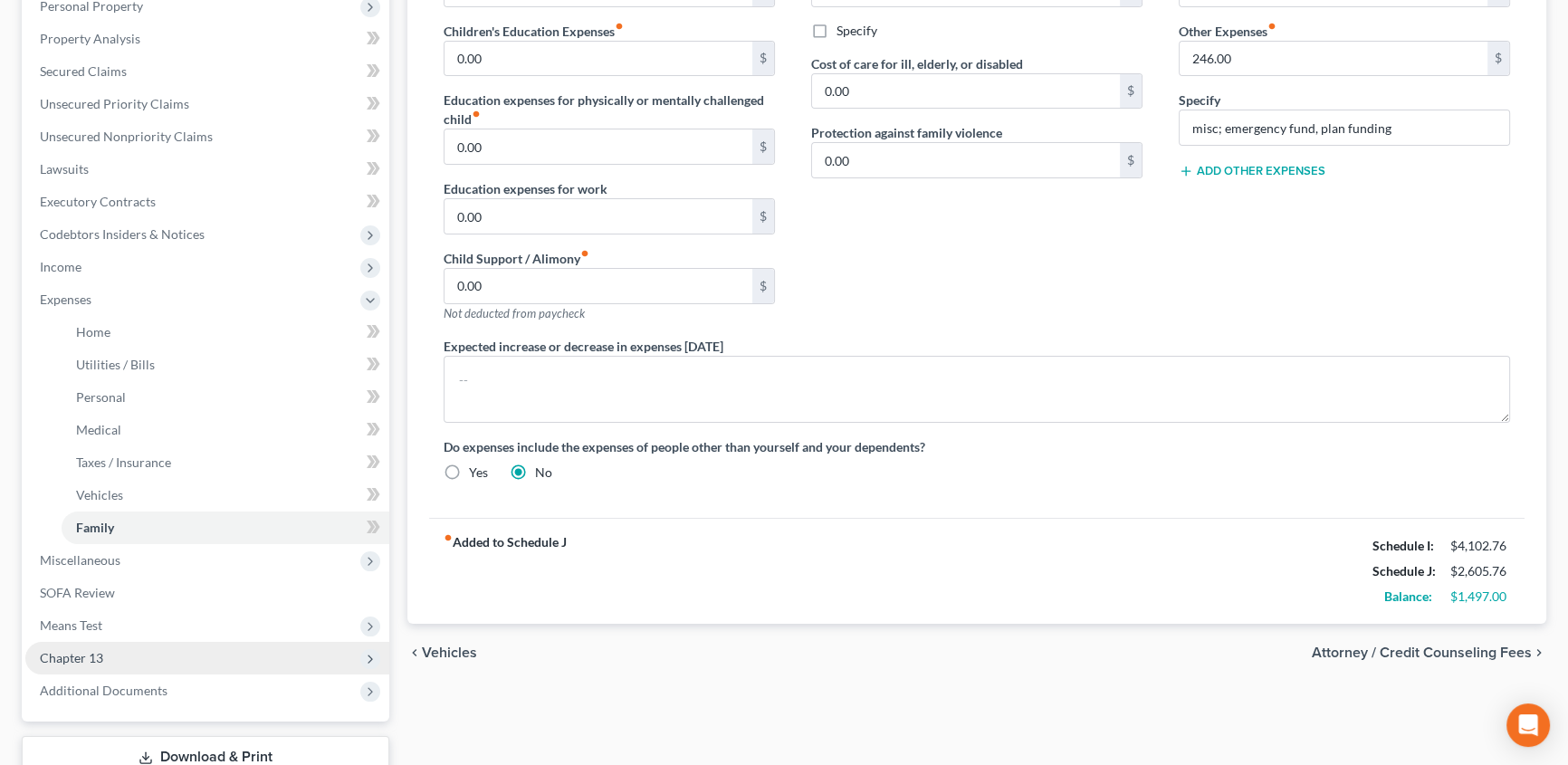
click at [105, 653] on span "Chapter 13" at bounding box center [207, 658] width 364 height 33
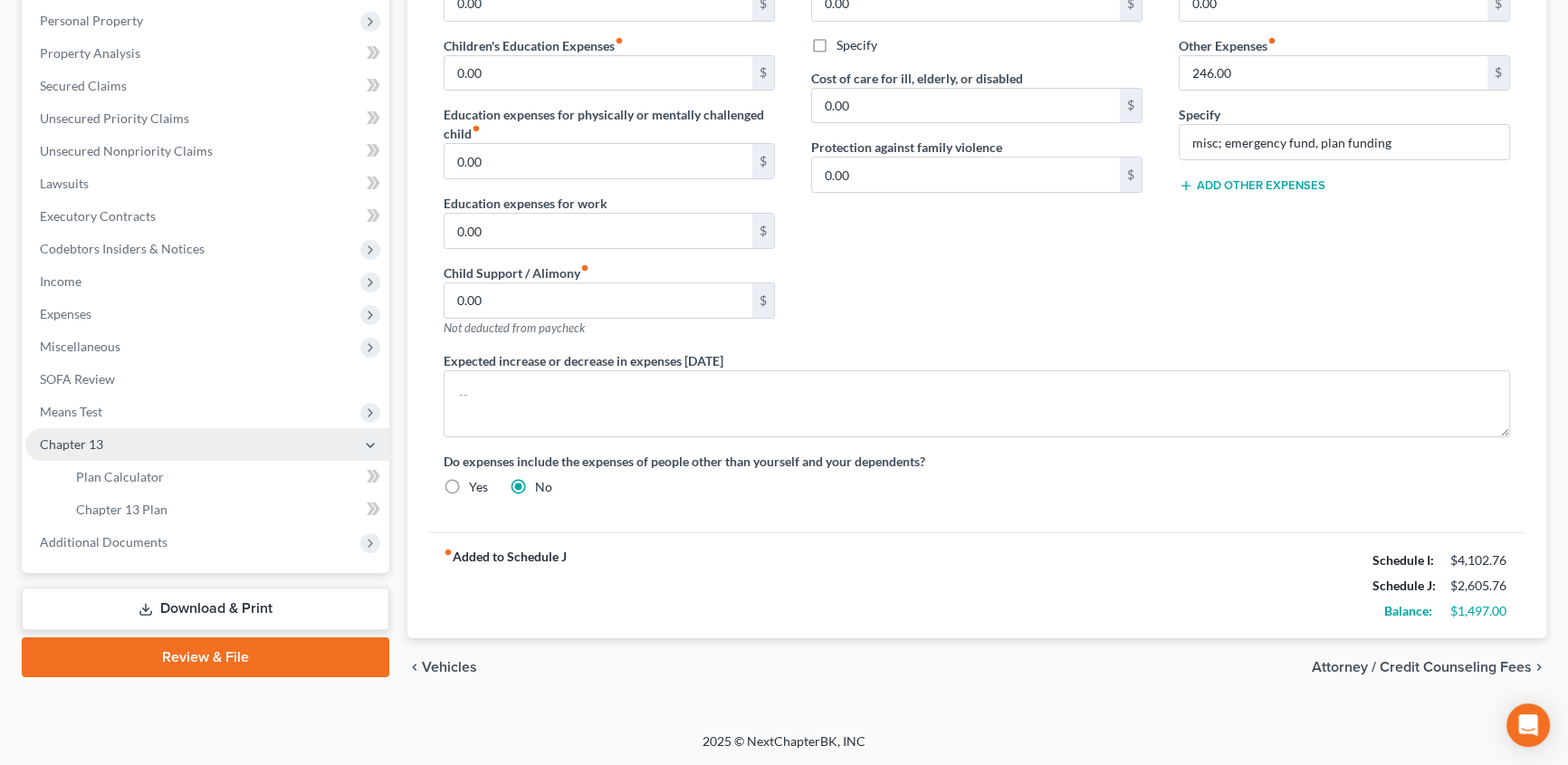
scroll to position [311, 0]
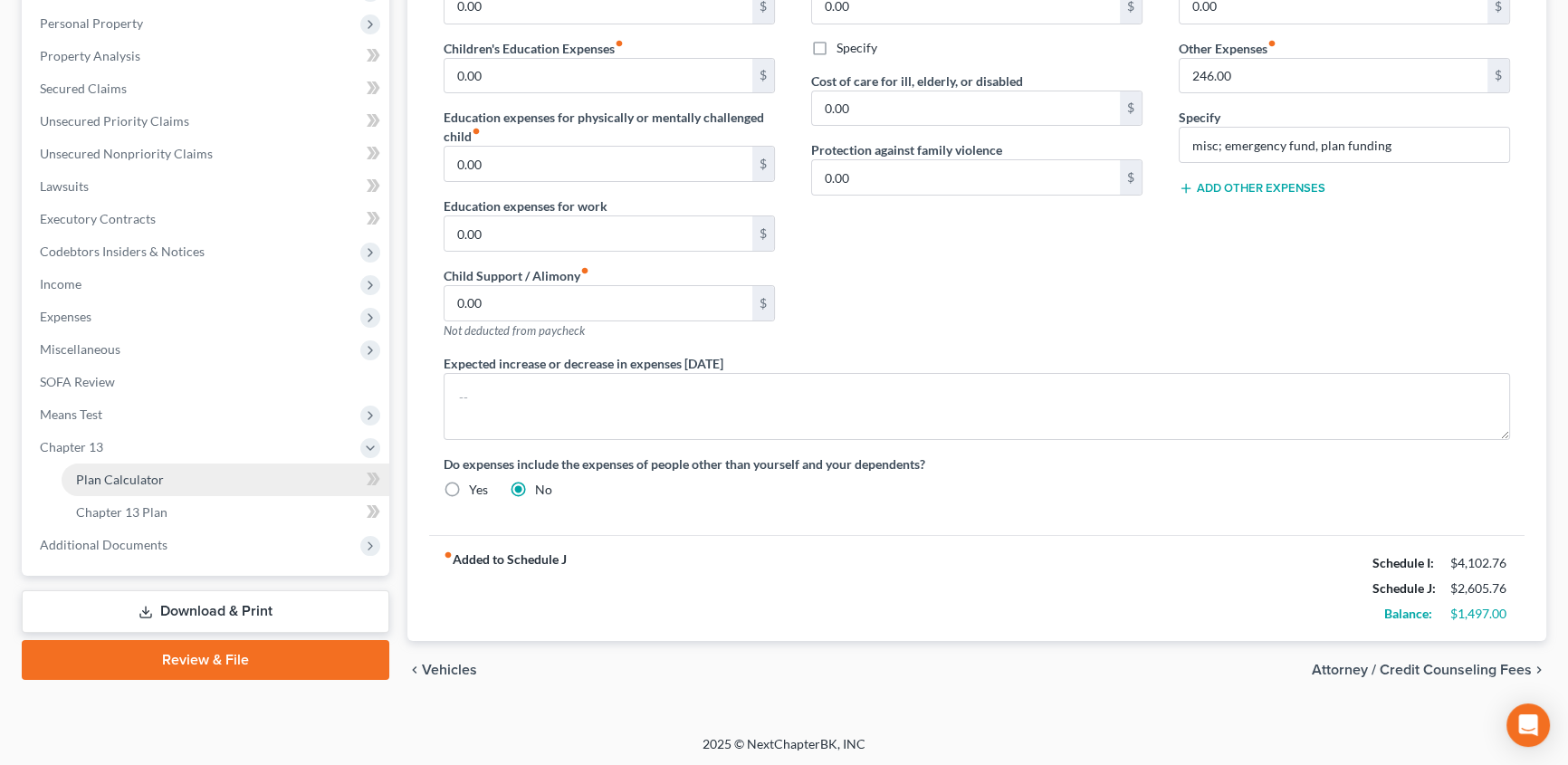
click at [165, 475] on link "Plan Calculator" at bounding box center [224, 479] width 327 height 33
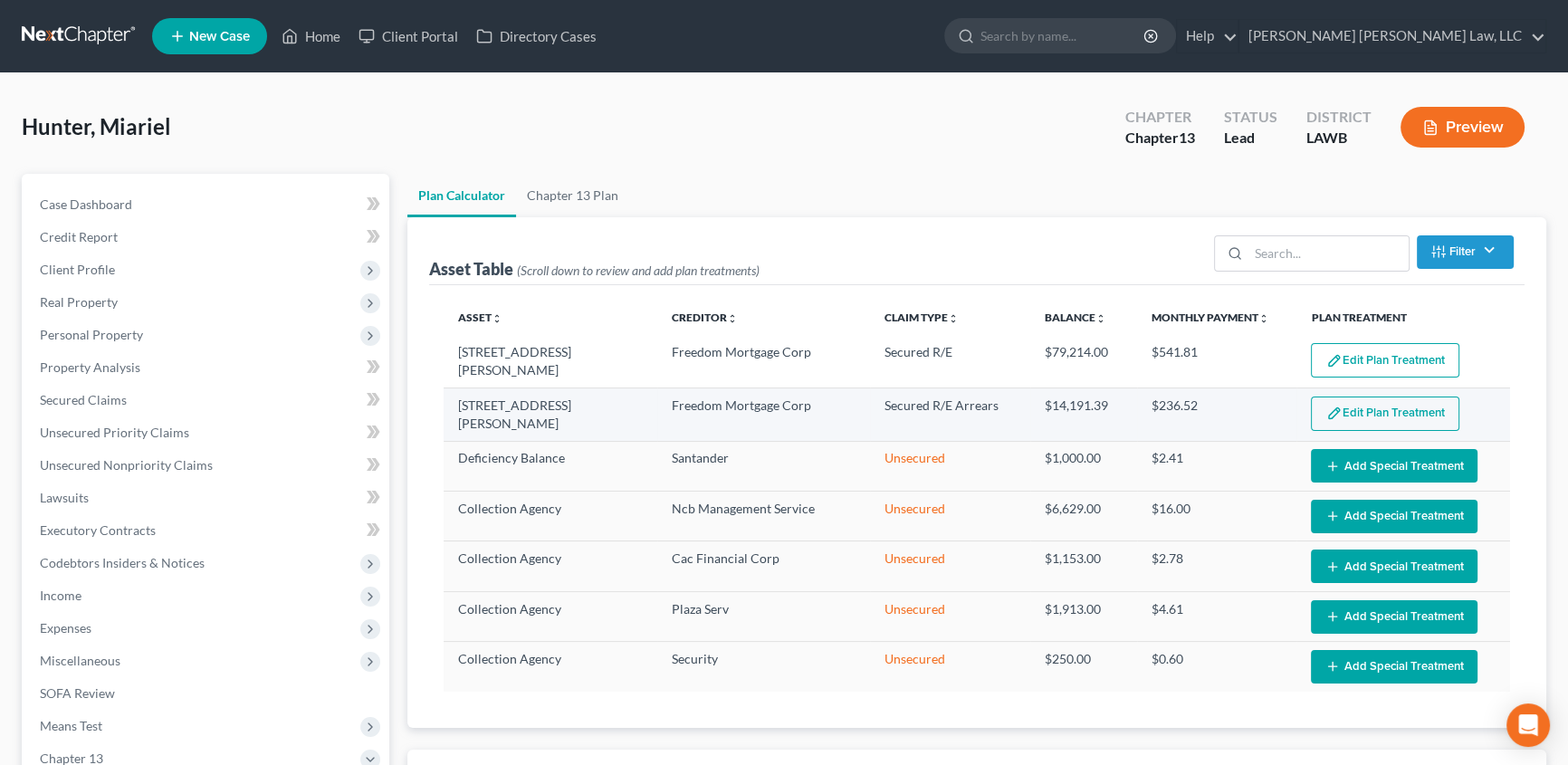
select select "59"
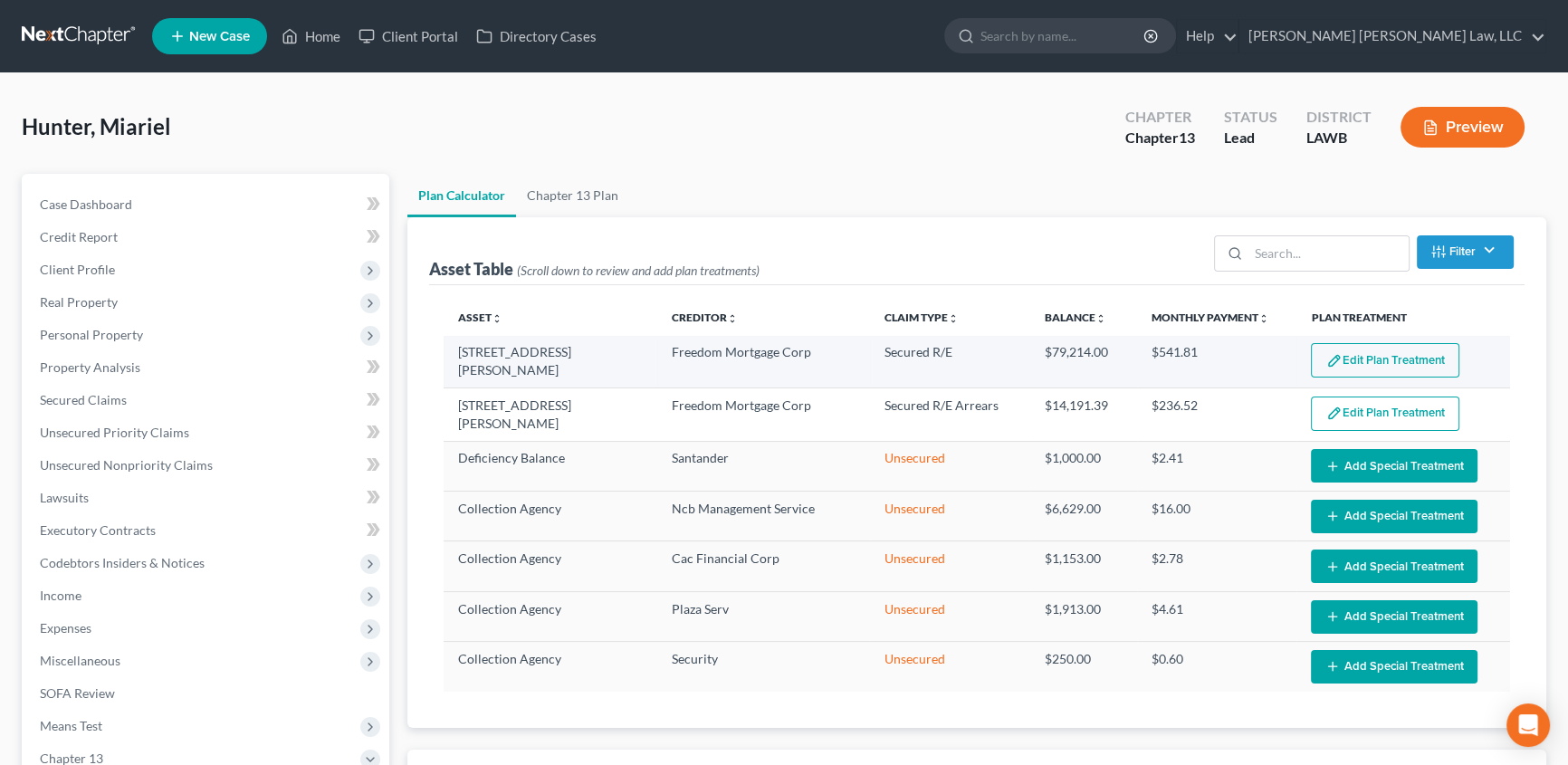
click at [1376, 350] on button "Edit Plan Treatment" at bounding box center [1384, 360] width 148 height 34
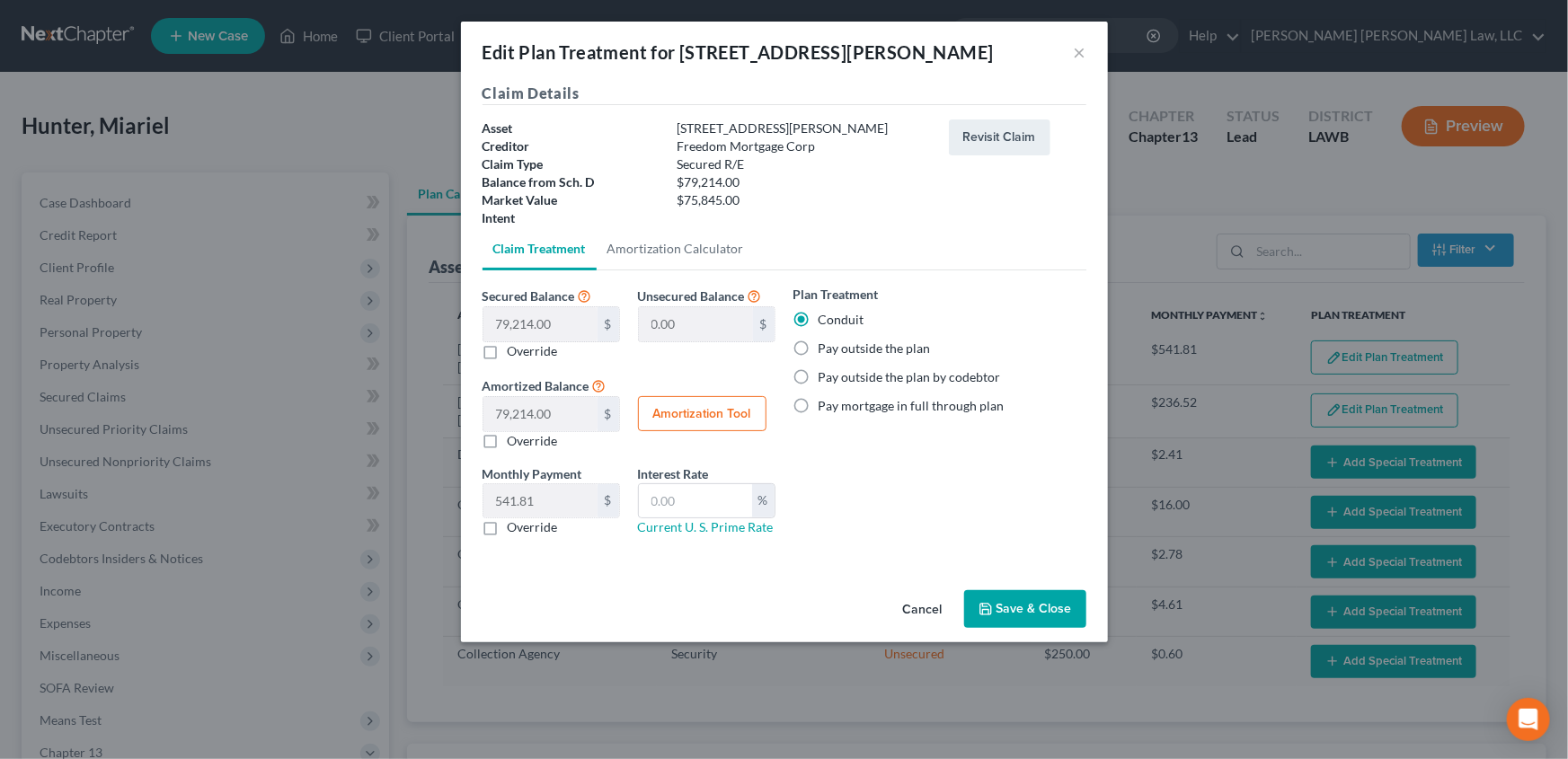
click at [1022, 616] on button "Save & Close" at bounding box center [1025, 609] width 123 height 37
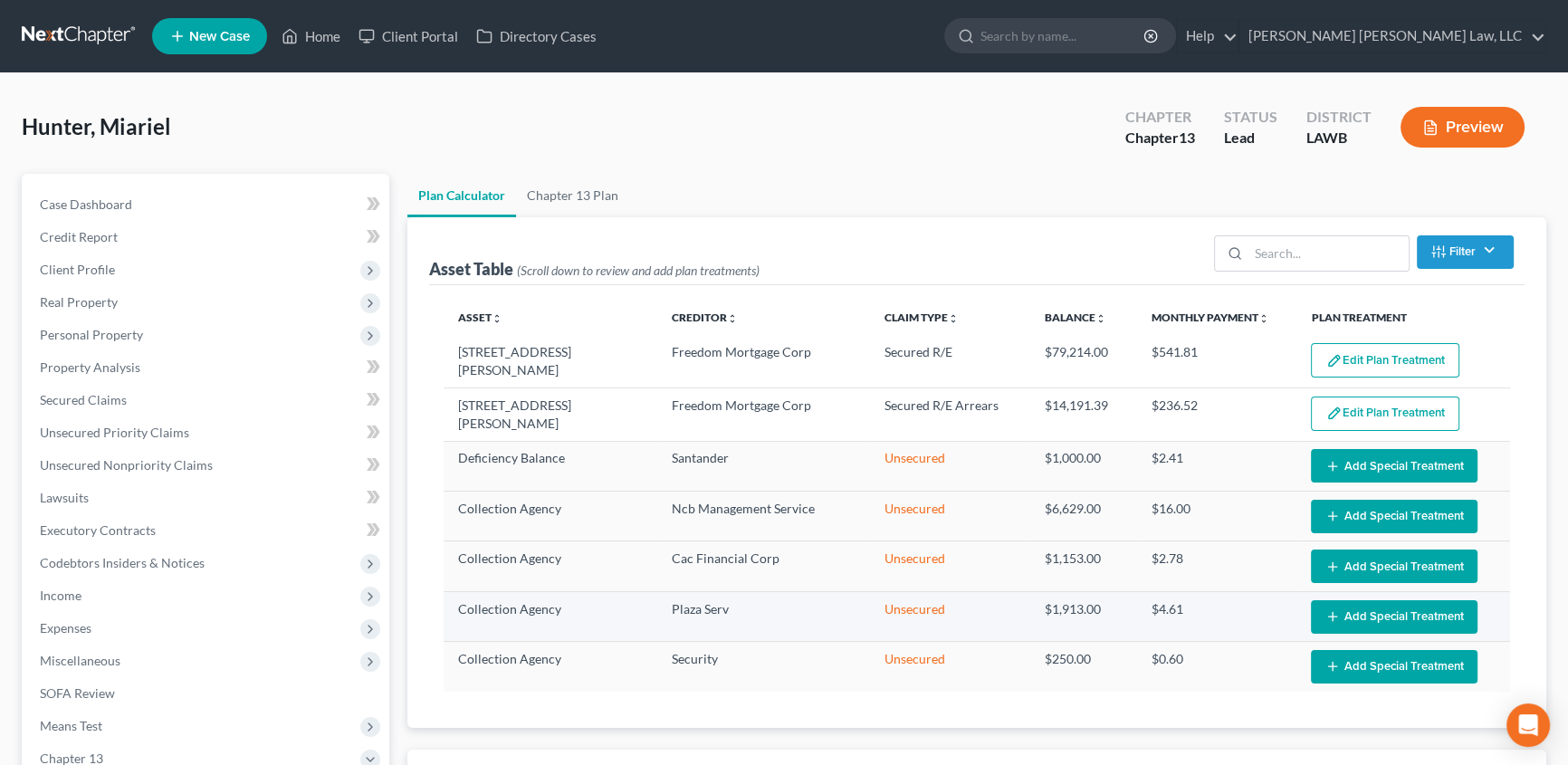
select select "59"
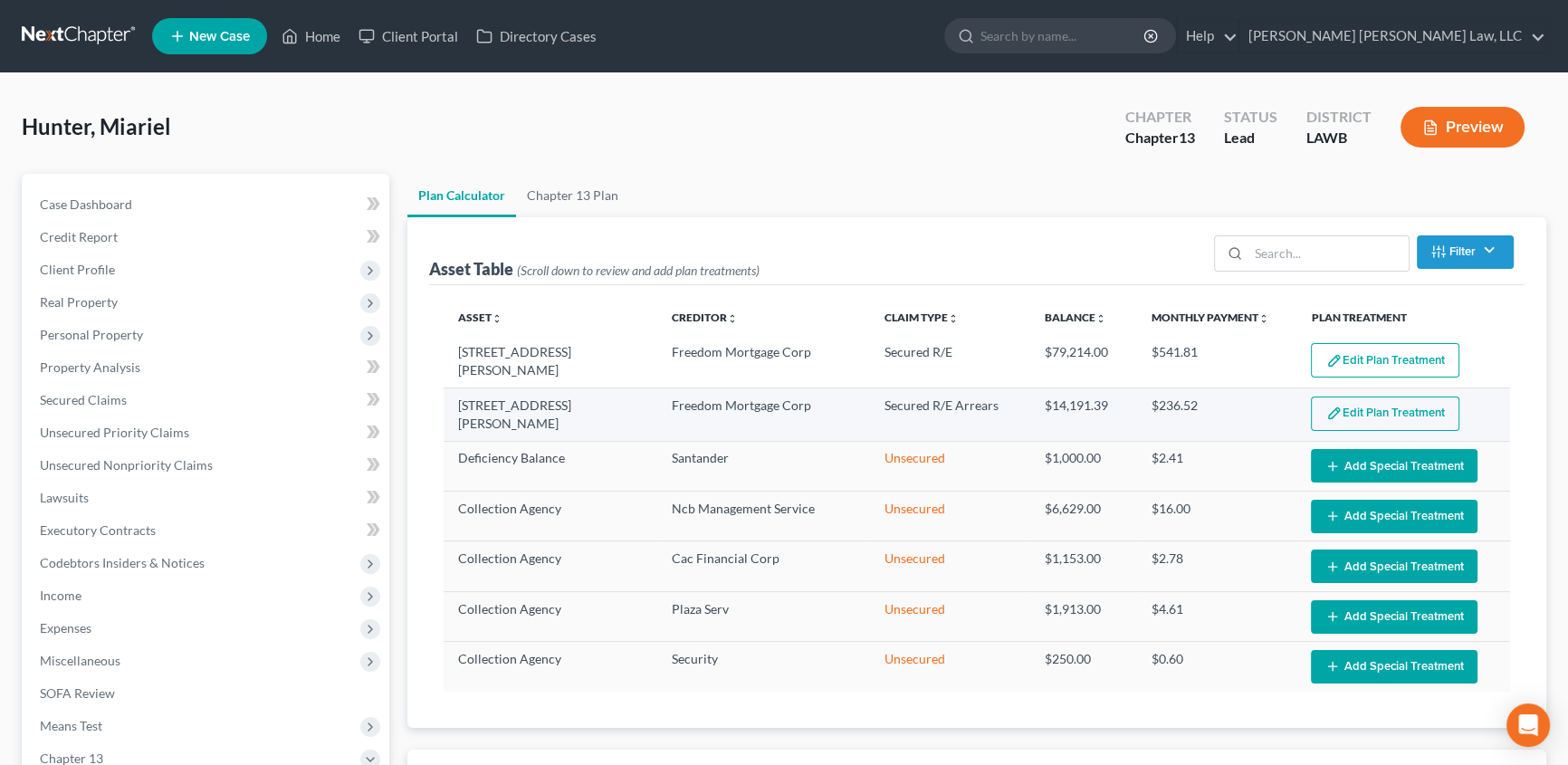
click at [1369, 413] on button "Edit Plan Treatment" at bounding box center [1384, 413] width 148 height 34
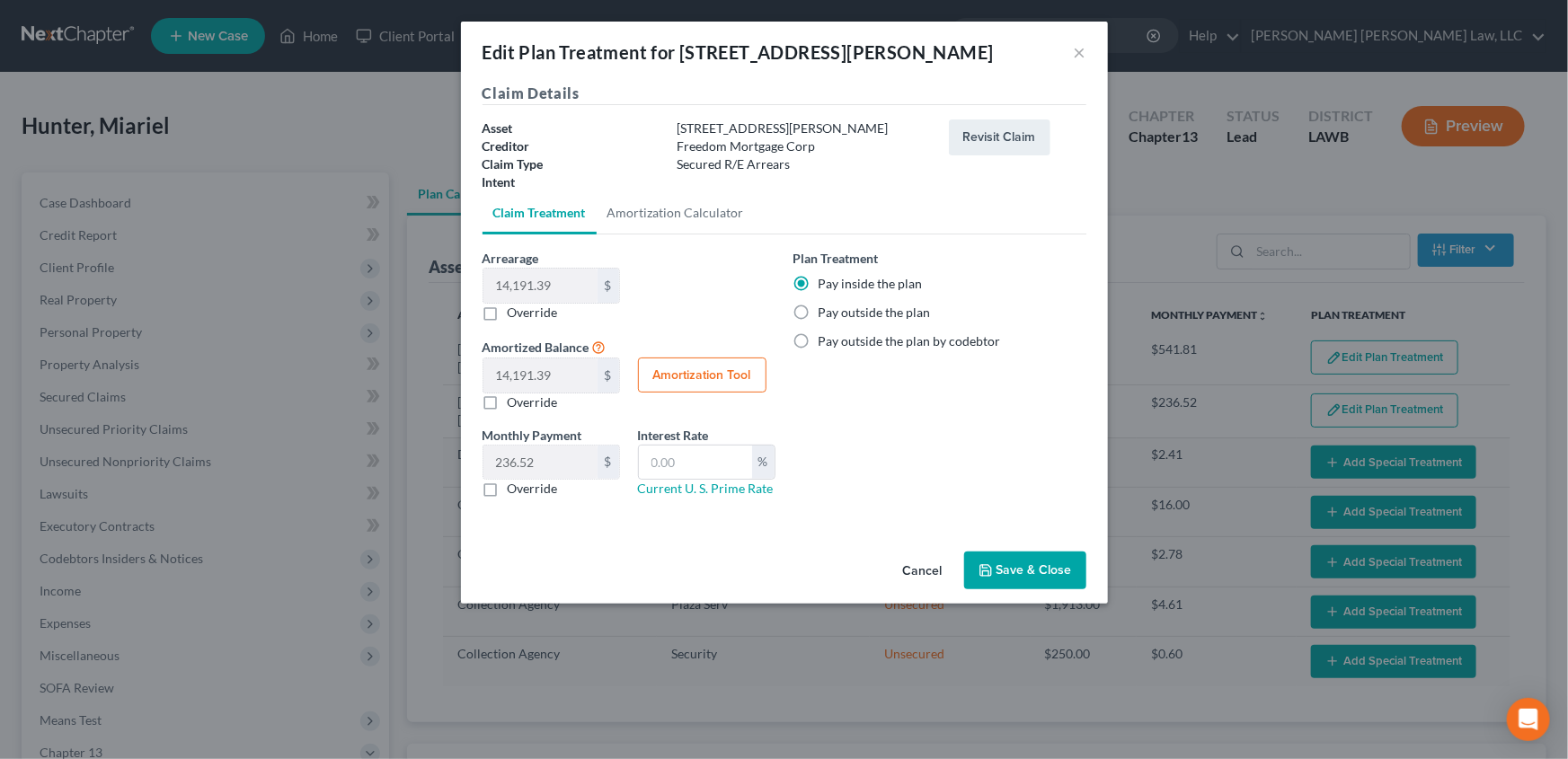
click at [1055, 580] on button "Save & Close" at bounding box center [1025, 570] width 123 height 37
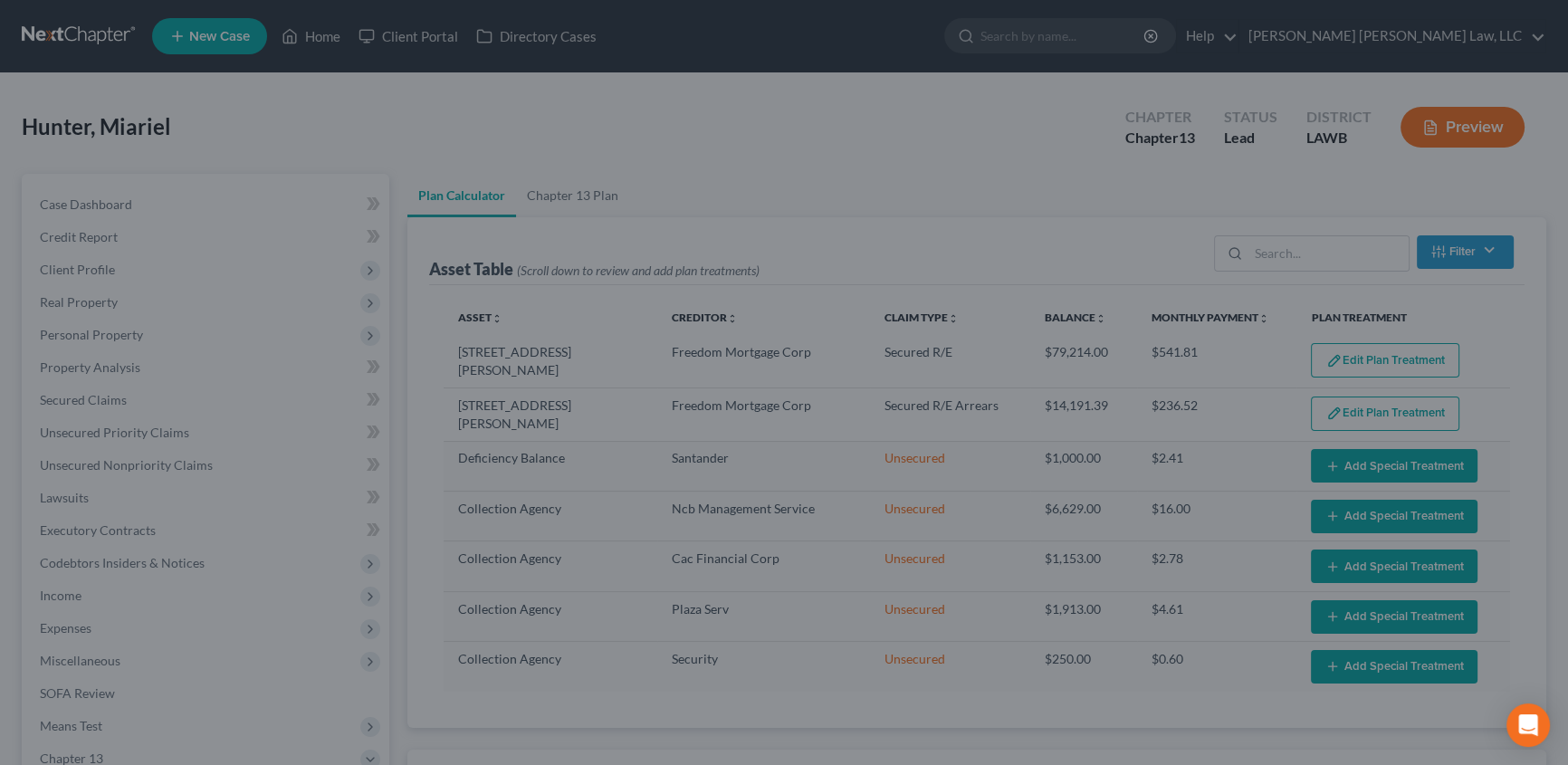
select select "59"
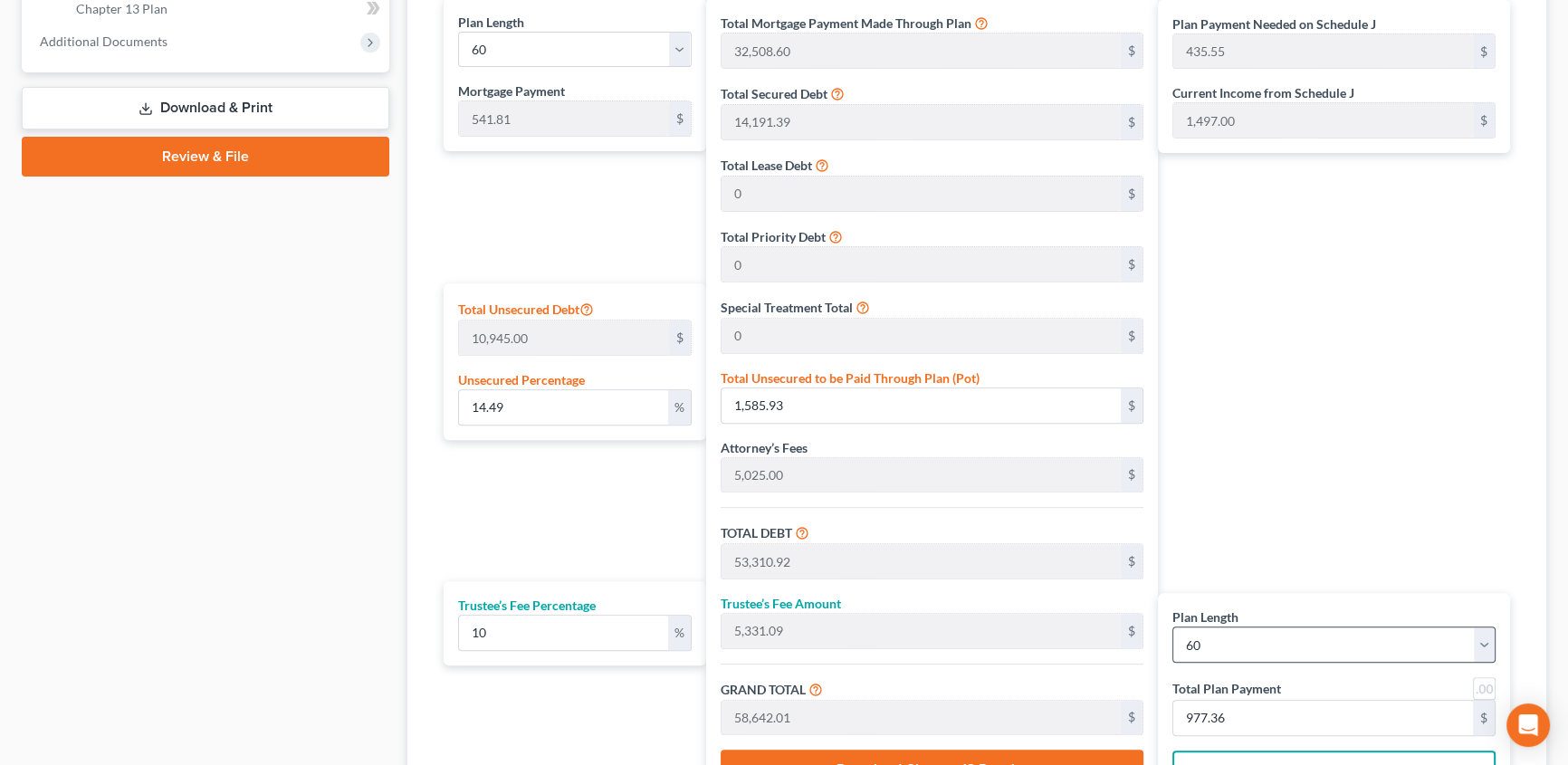
scroll to position [906, 0]
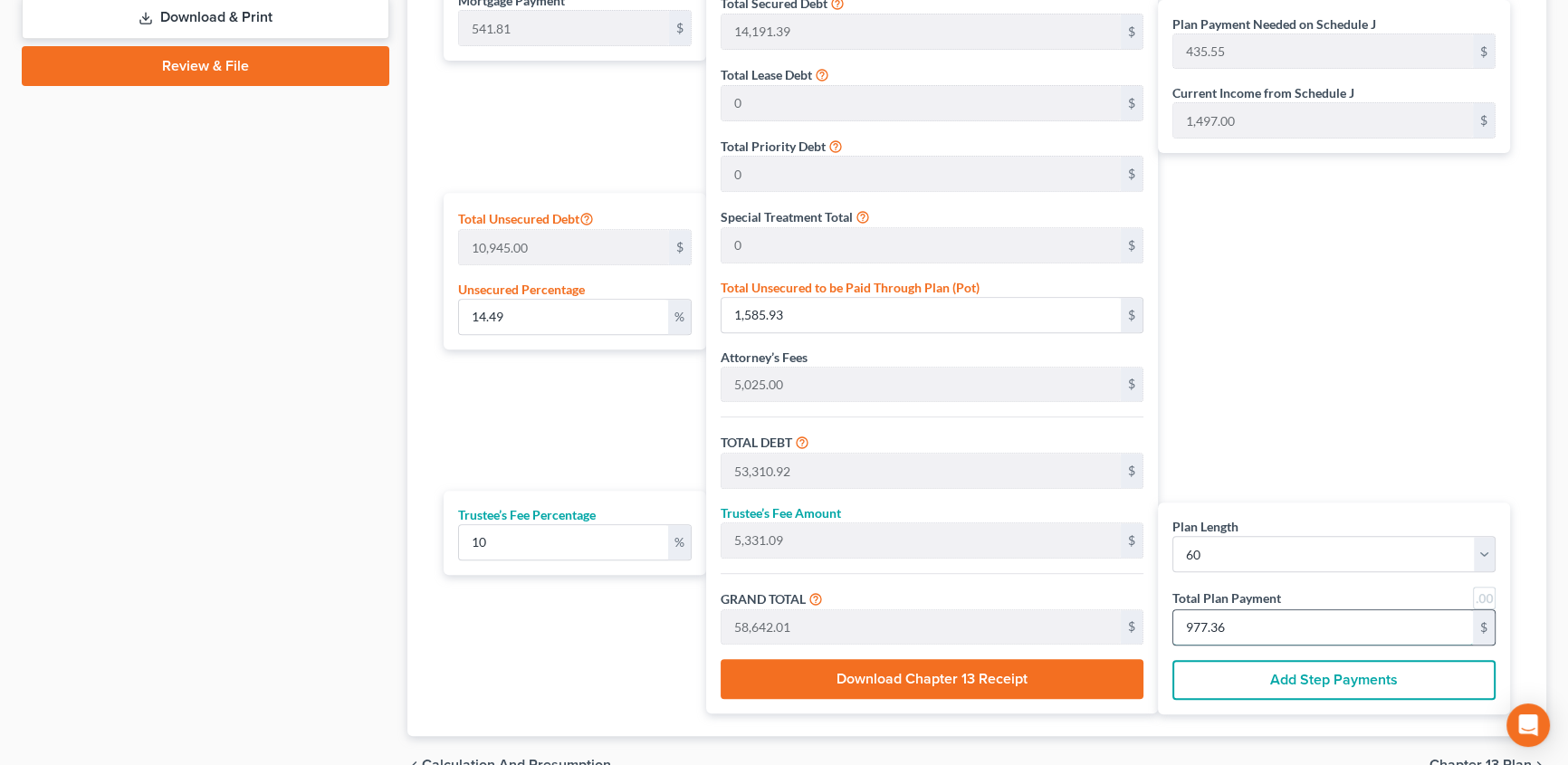
click at [1257, 621] on input "977.36" at bounding box center [1323, 627] width 300 height 34
type input "0"
type input "490.90"
type input "49.09"
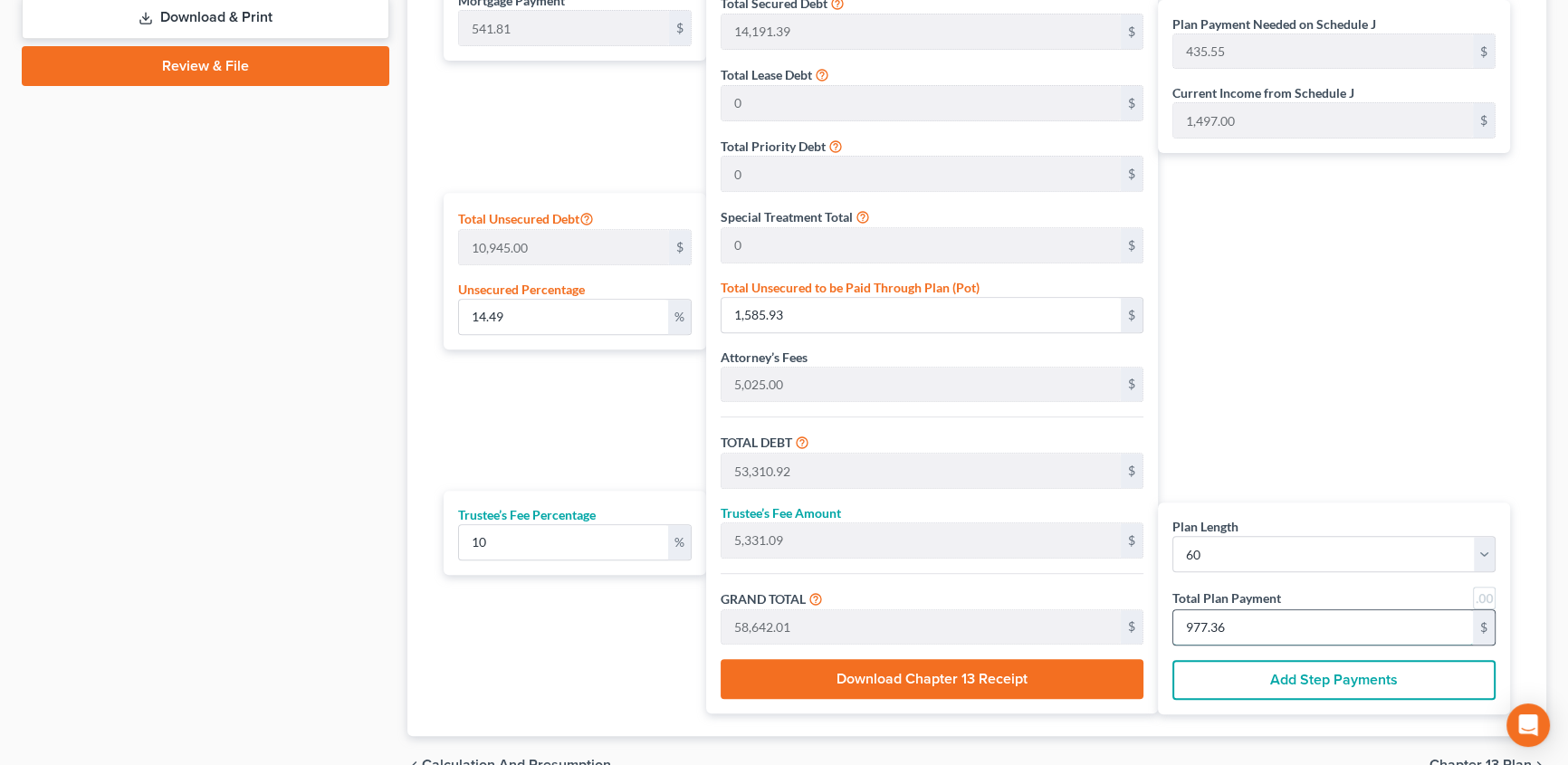
type input "540.00"
type input "9"
type input "5,290.90"
type input "529.09"
type input "5,820.00"
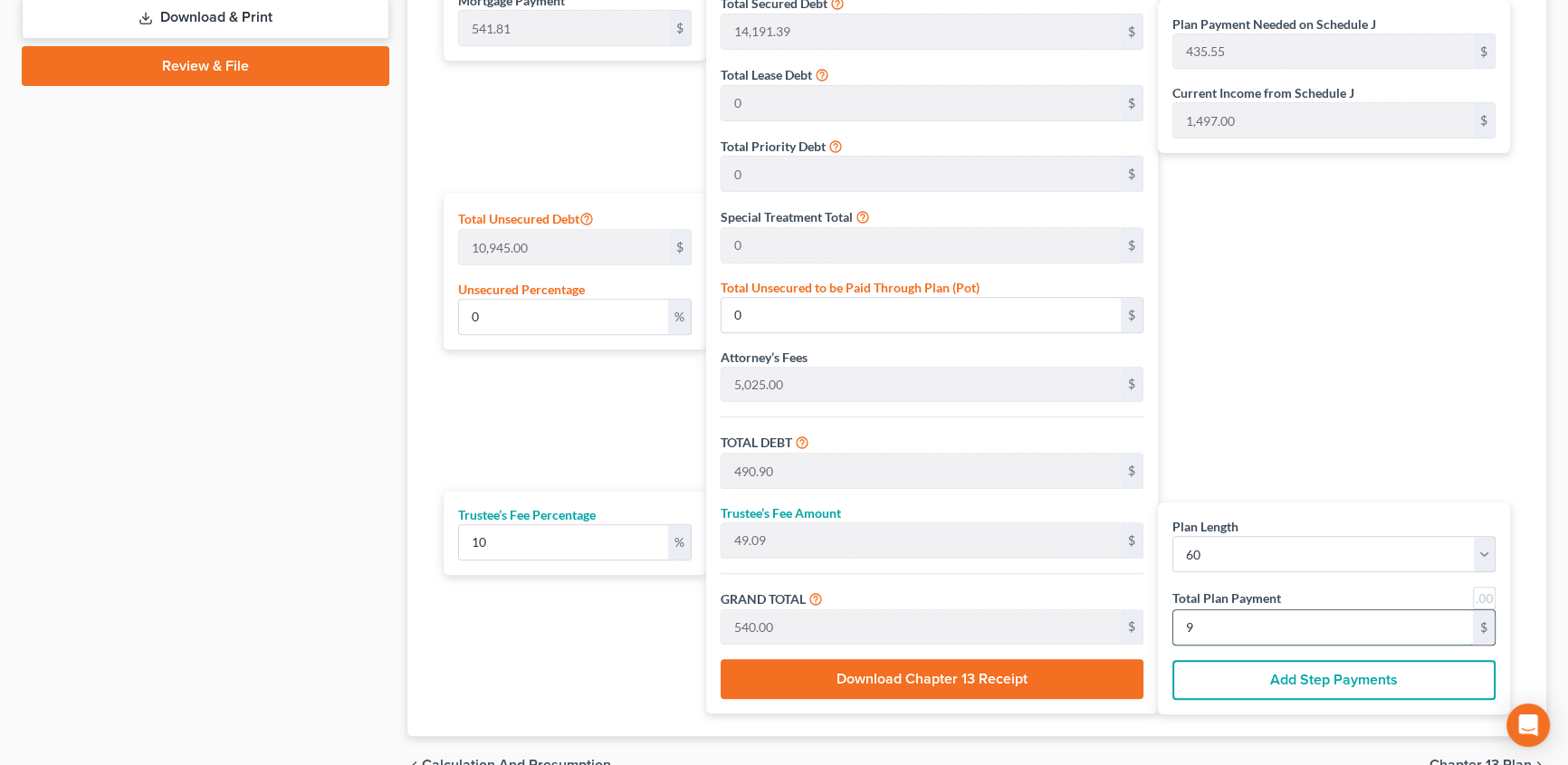
type input "97"
type input "14.31"
type input "1,565.91"
type input "53,290.90"
type input "5,329.09"
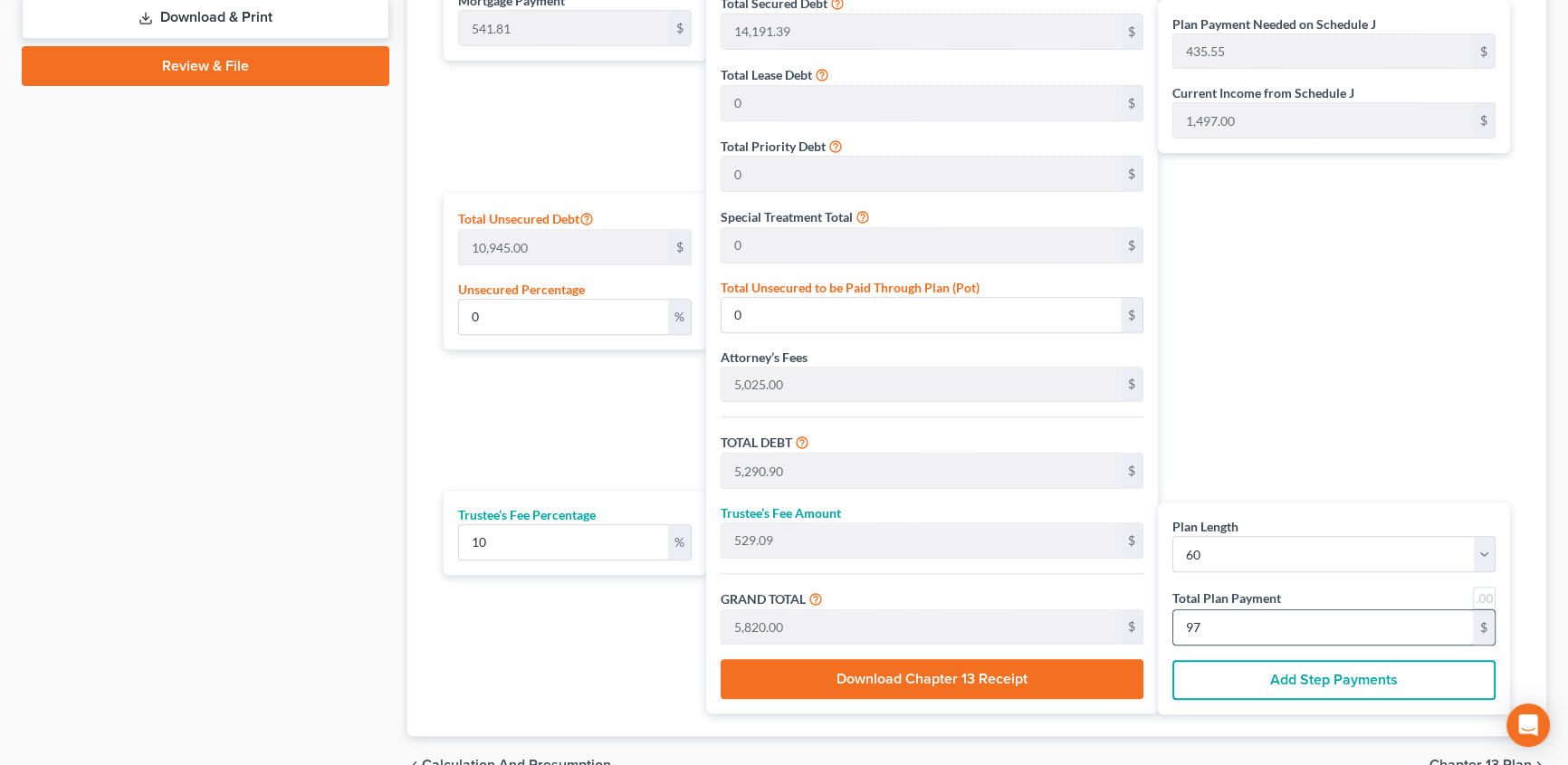
type input "58,620.00"
type input "977.00"
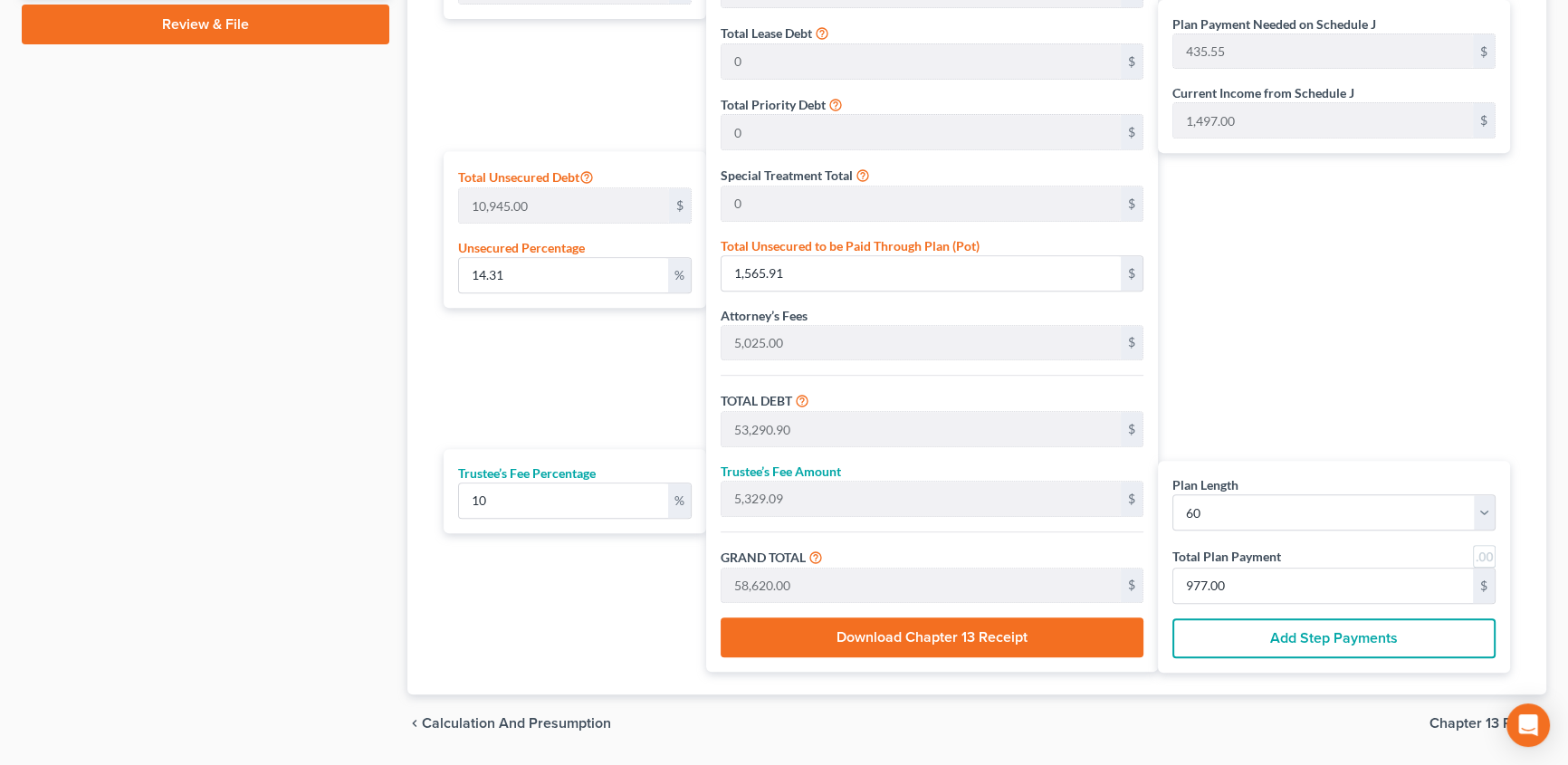
scroll to position [987, 0]
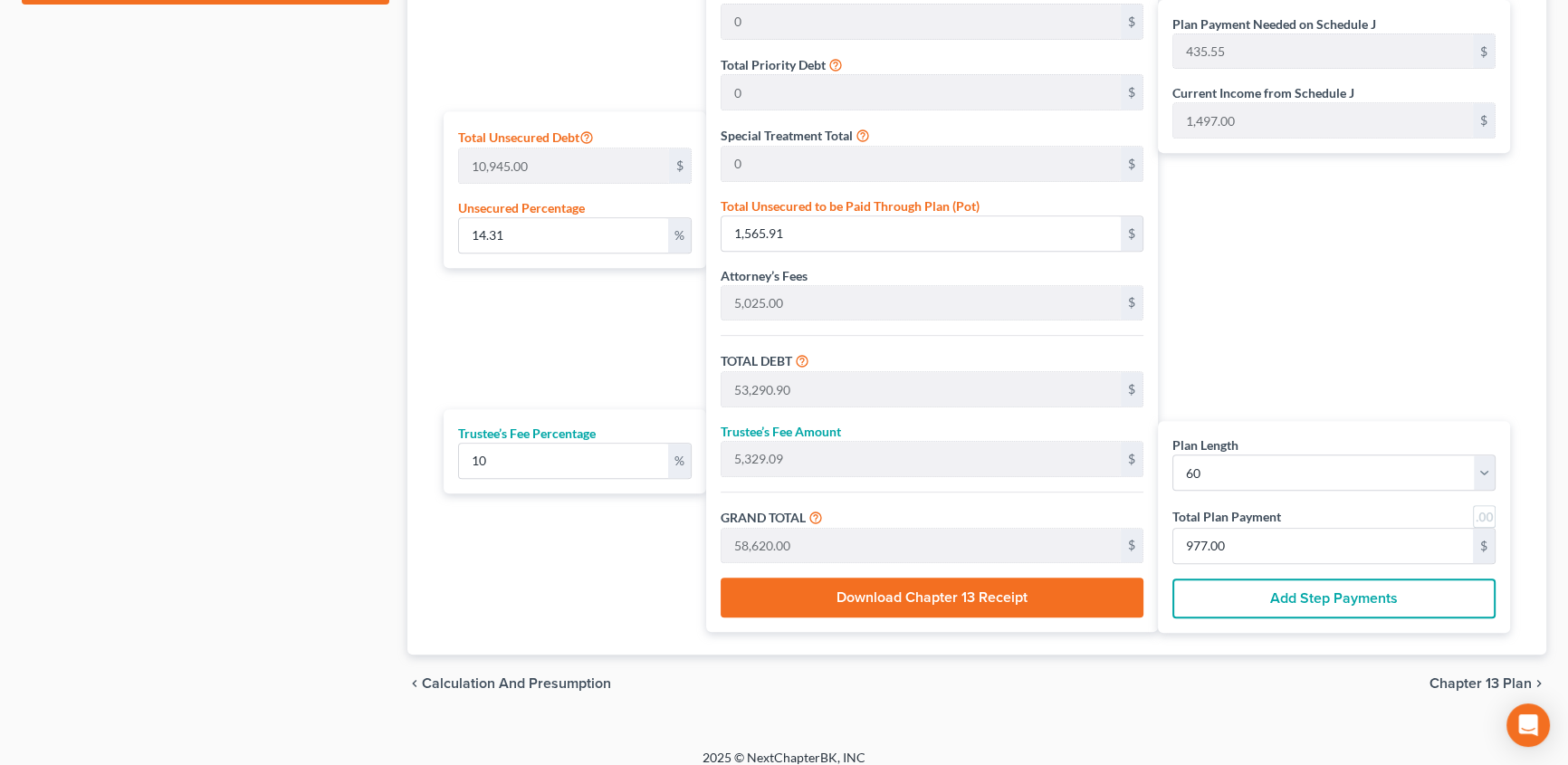
click at [1456, 677] on span "Chapter 13 Plan" at bounding box center [1480, 683] width 102 height 14
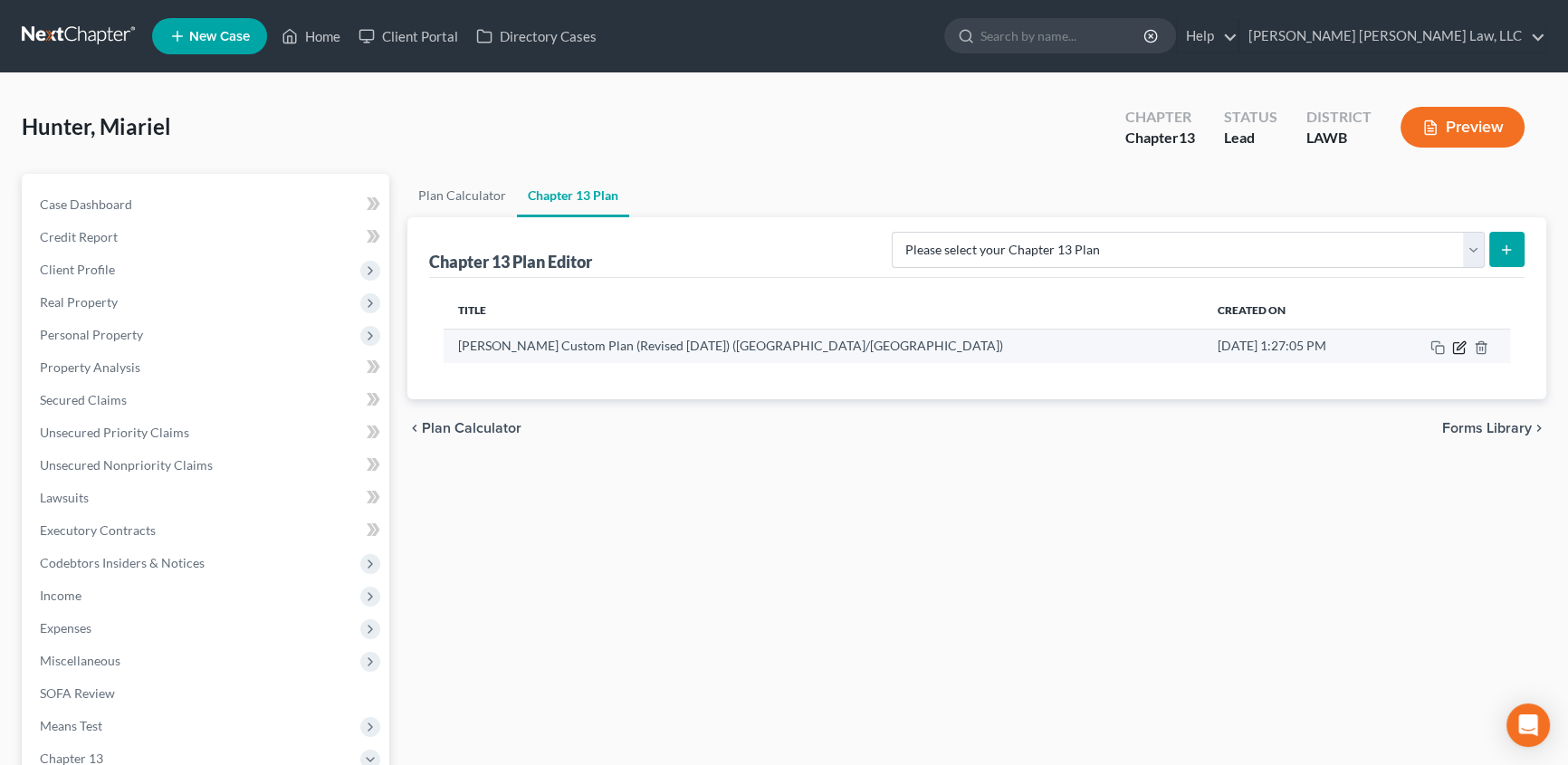
click at [1459, 345] on icon "button" at bounding box center [1459, 347] width 14 height 14
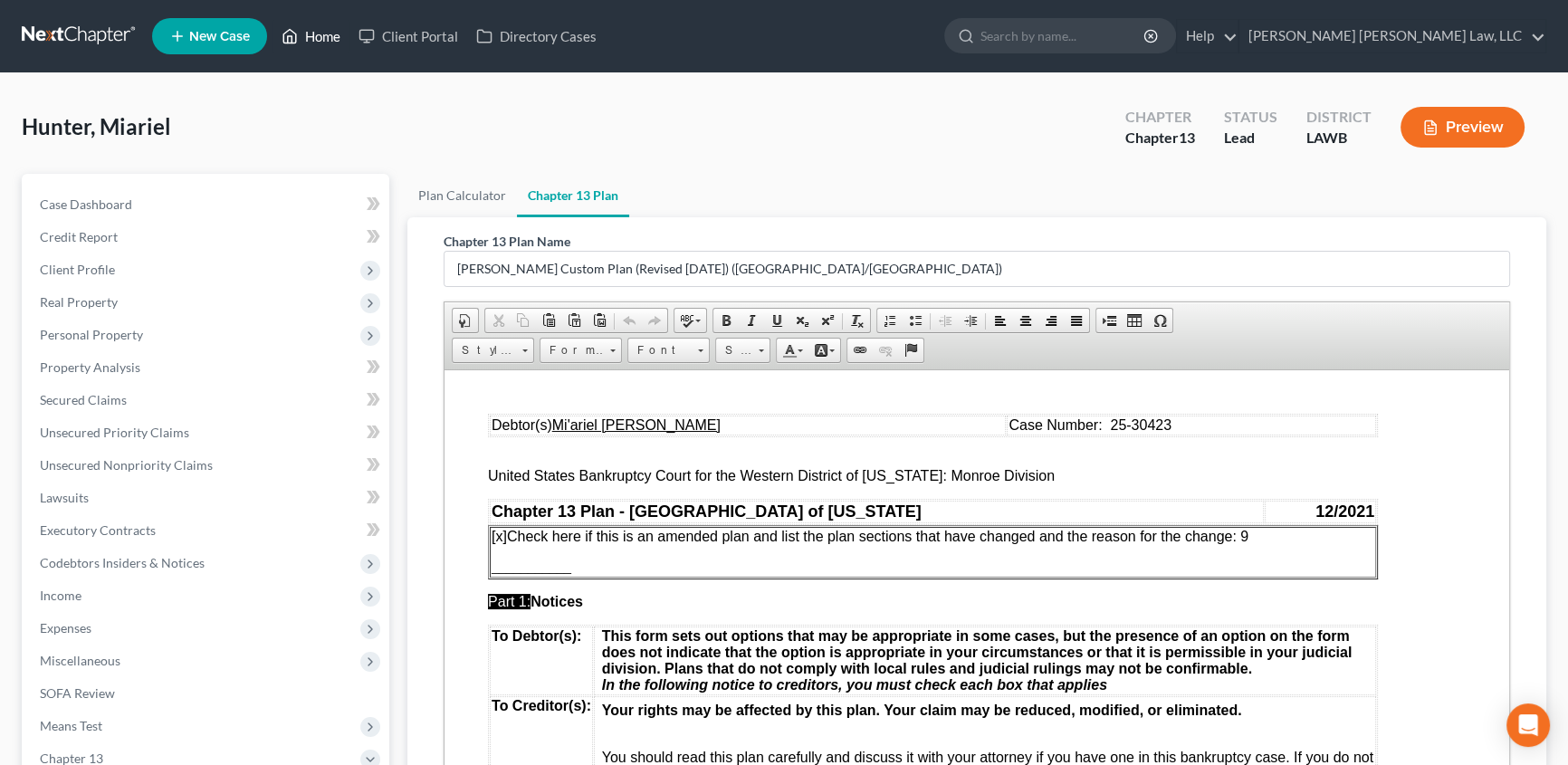
click at [317, 42] on link "Home" at bounding box center [311, 36] width 77 height 33
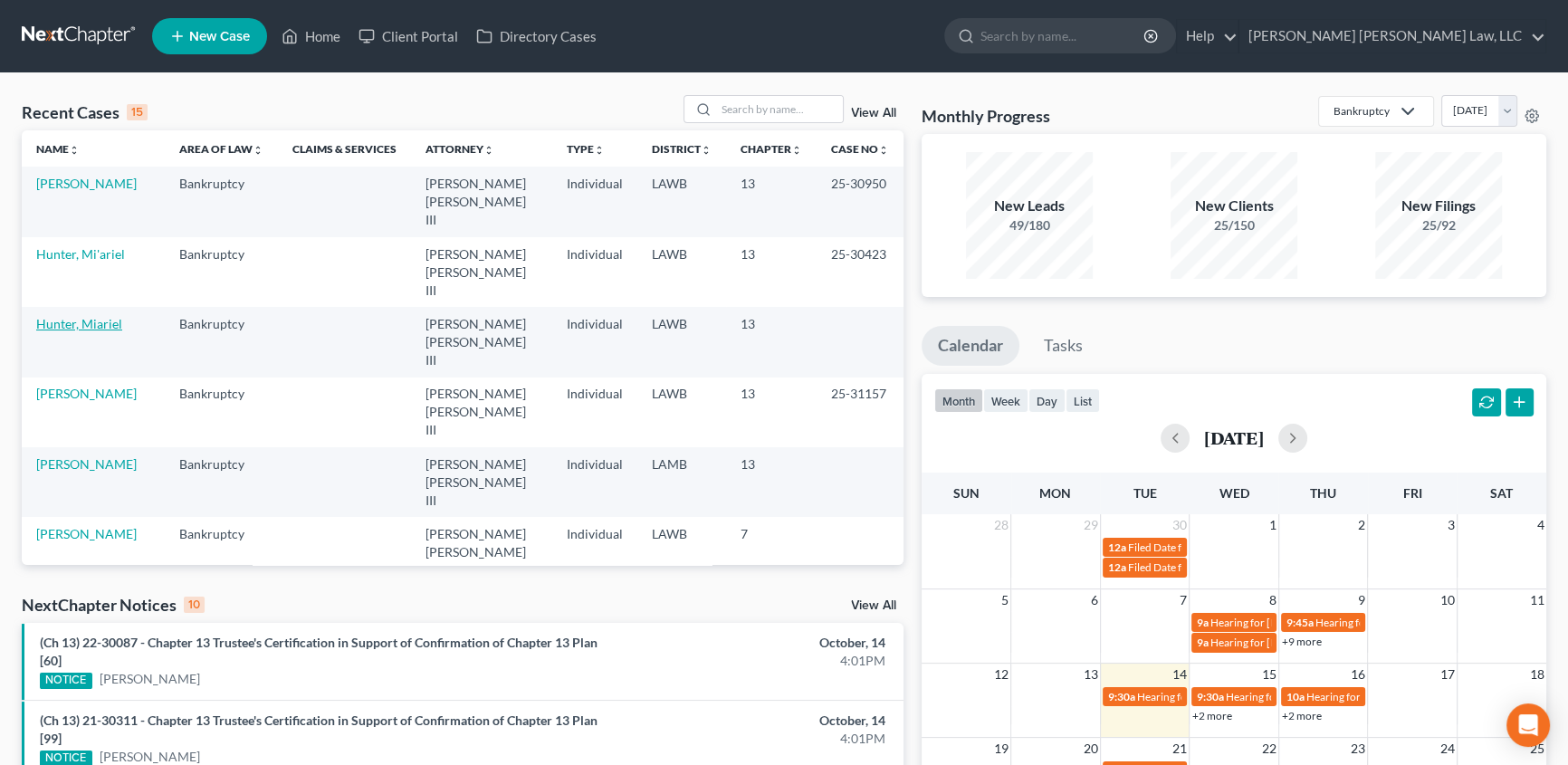
click at [88, 316] on link "Hunter, Miariel" at bounding box center [78, 324] width 86 height 15
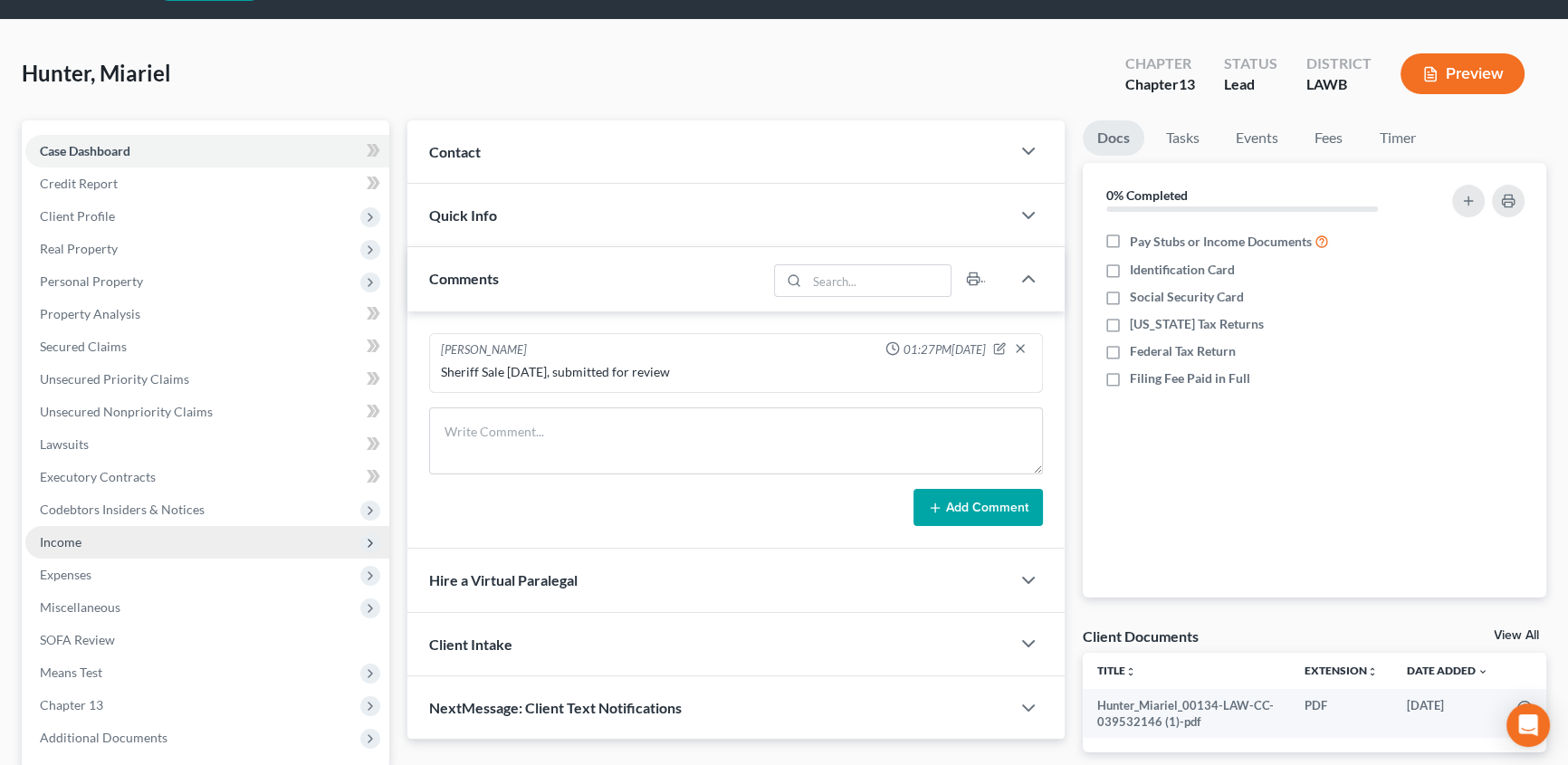
scroll to position [81, 0]
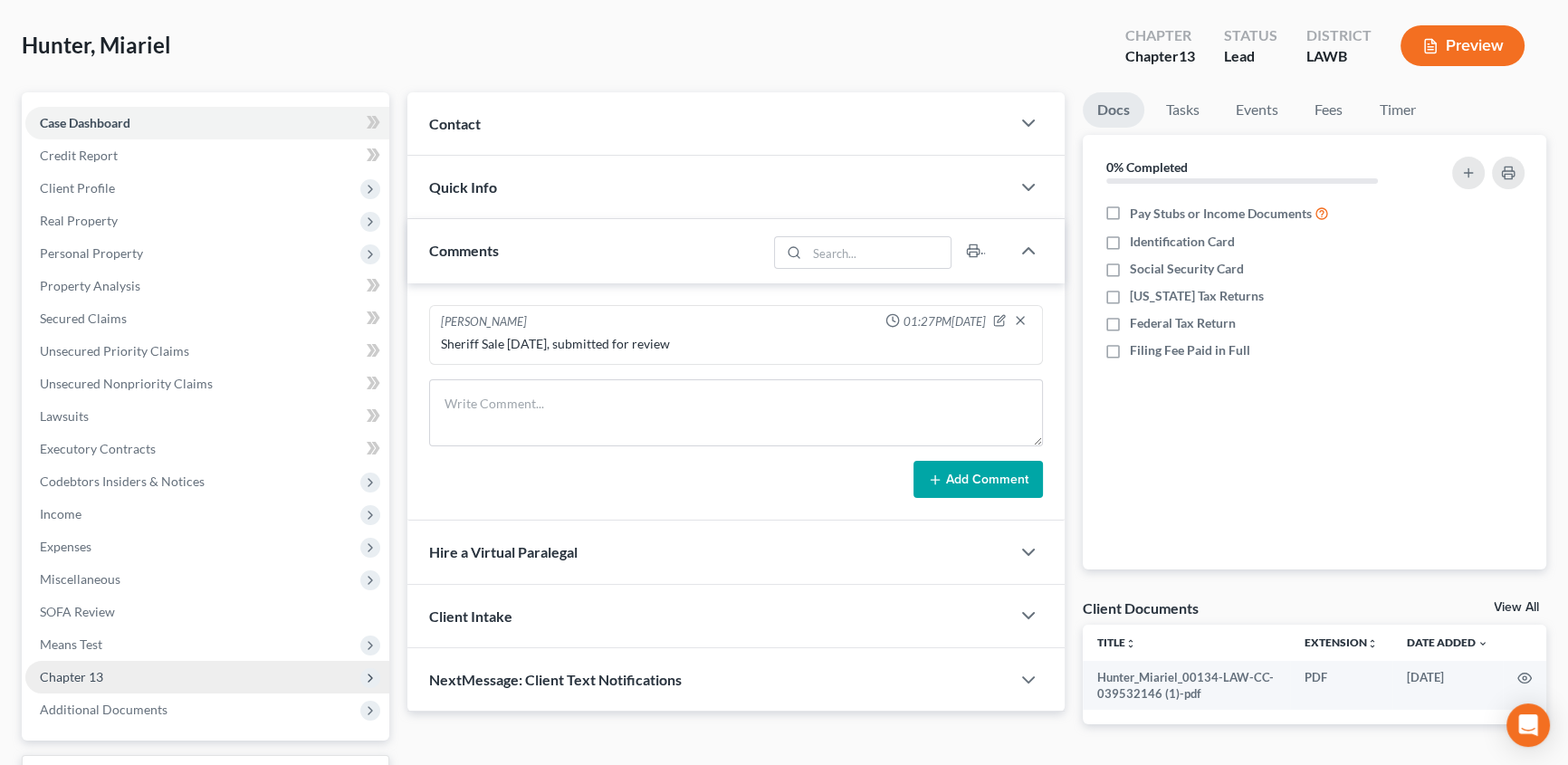
click at [73, 676] on span "Chapter 13" at bounding box center [71, 676] width 63 height 15
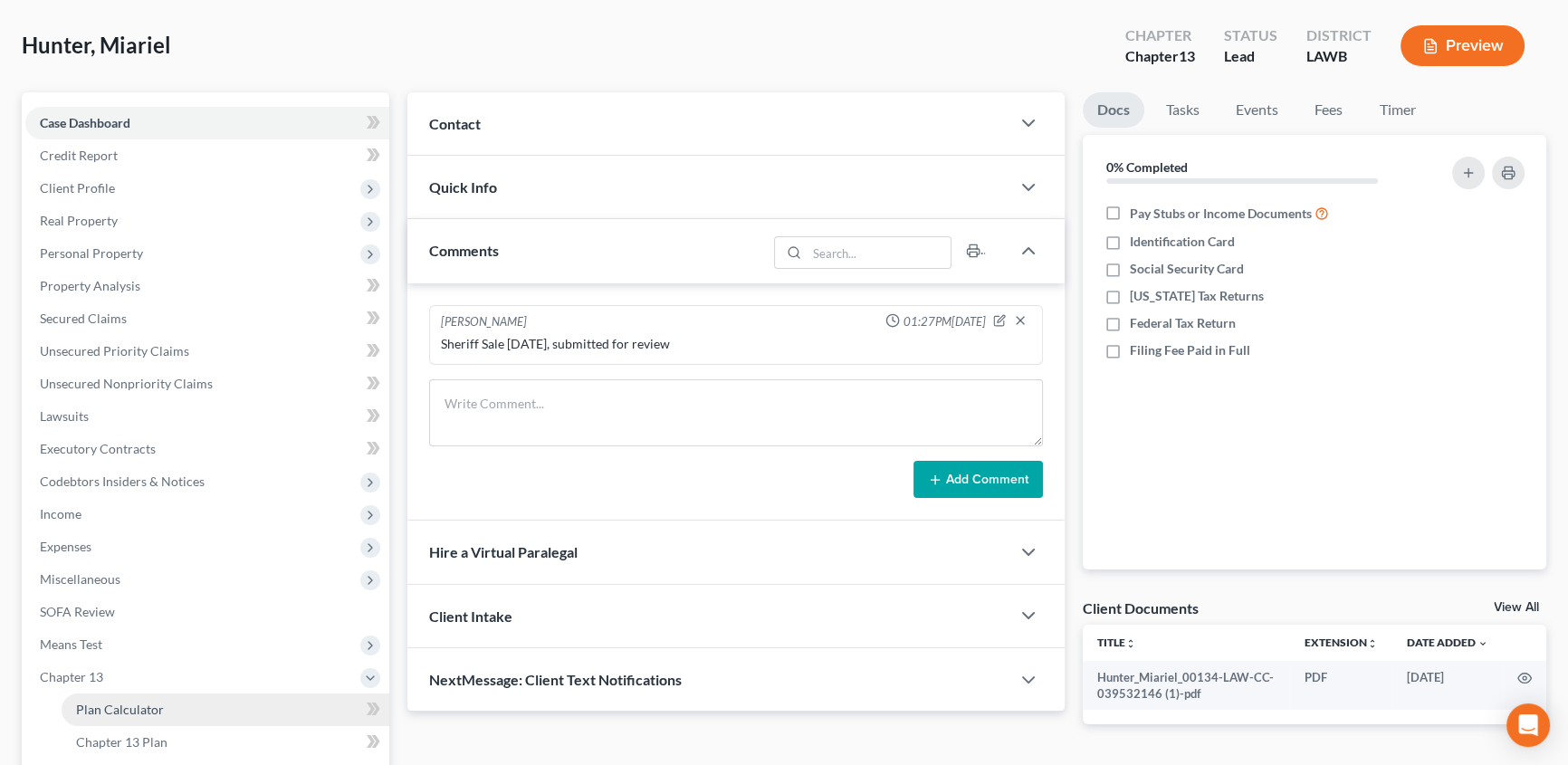
click at [126, 707] on span "Plan Calculator" at bounding box center [120, 709] width 88 height 15
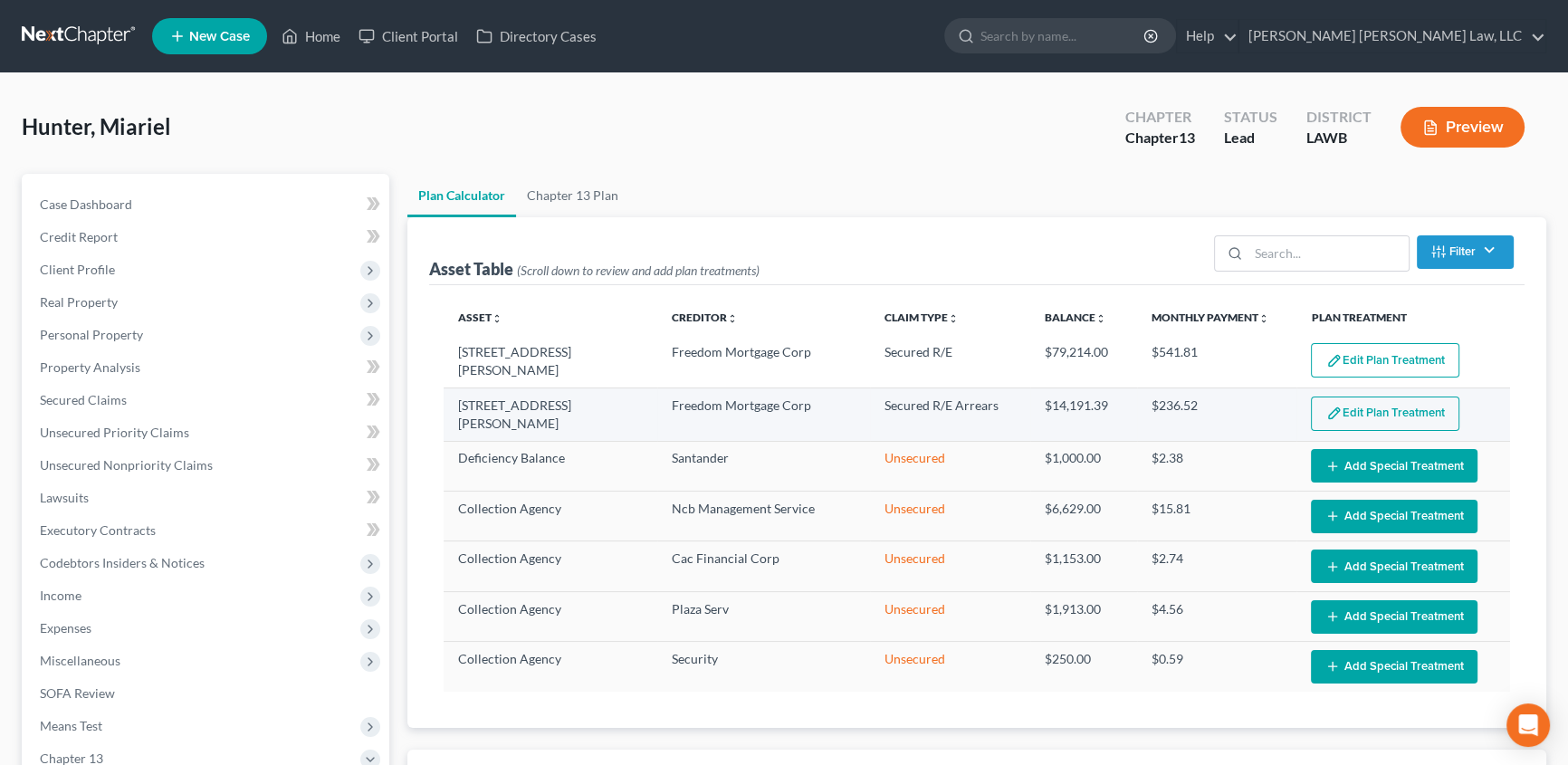
select select "59"
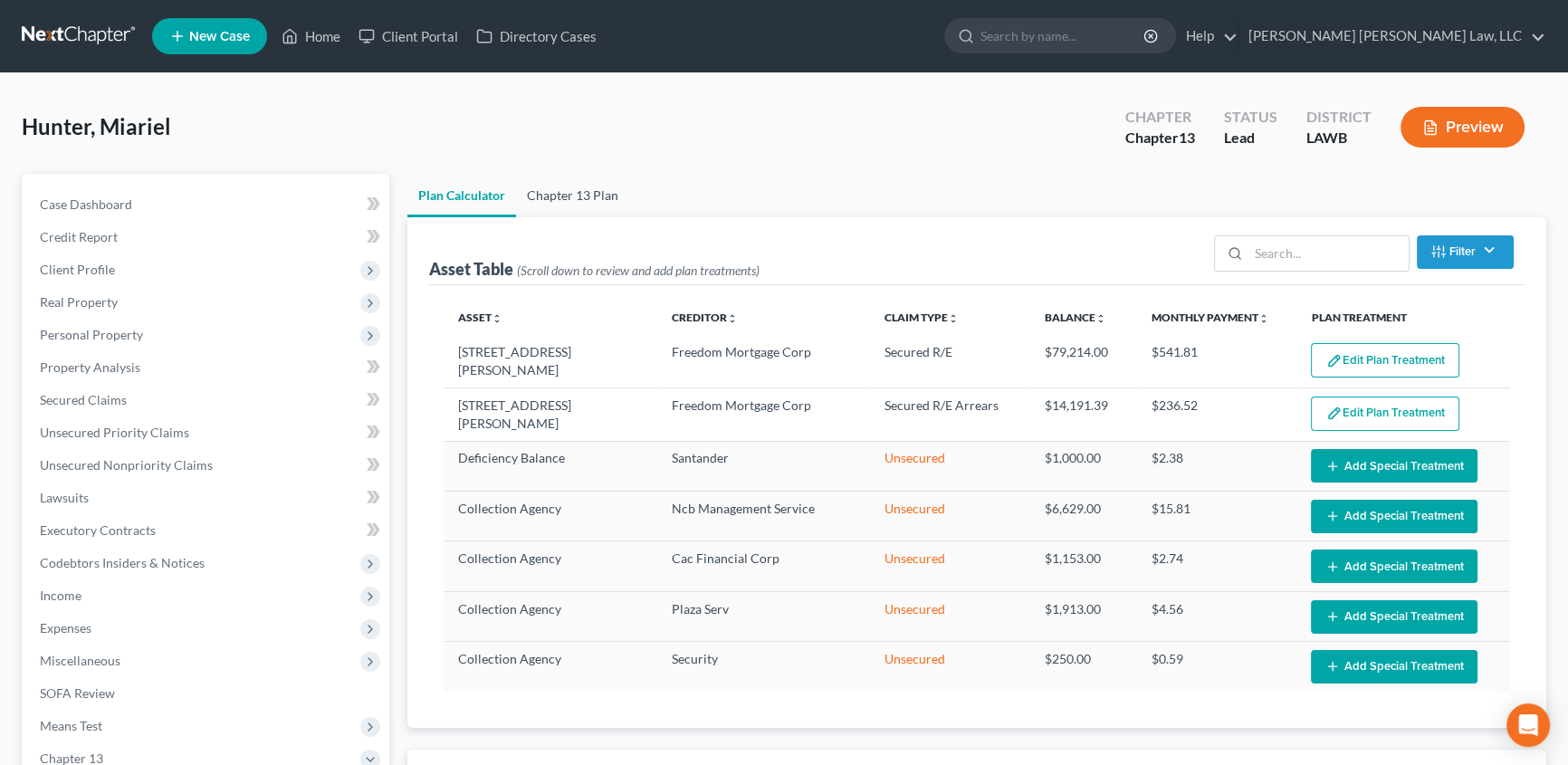
click at [552, 196] on link "Chapter 13 Plan" at bounding box center [572, 195] width 113 height 43
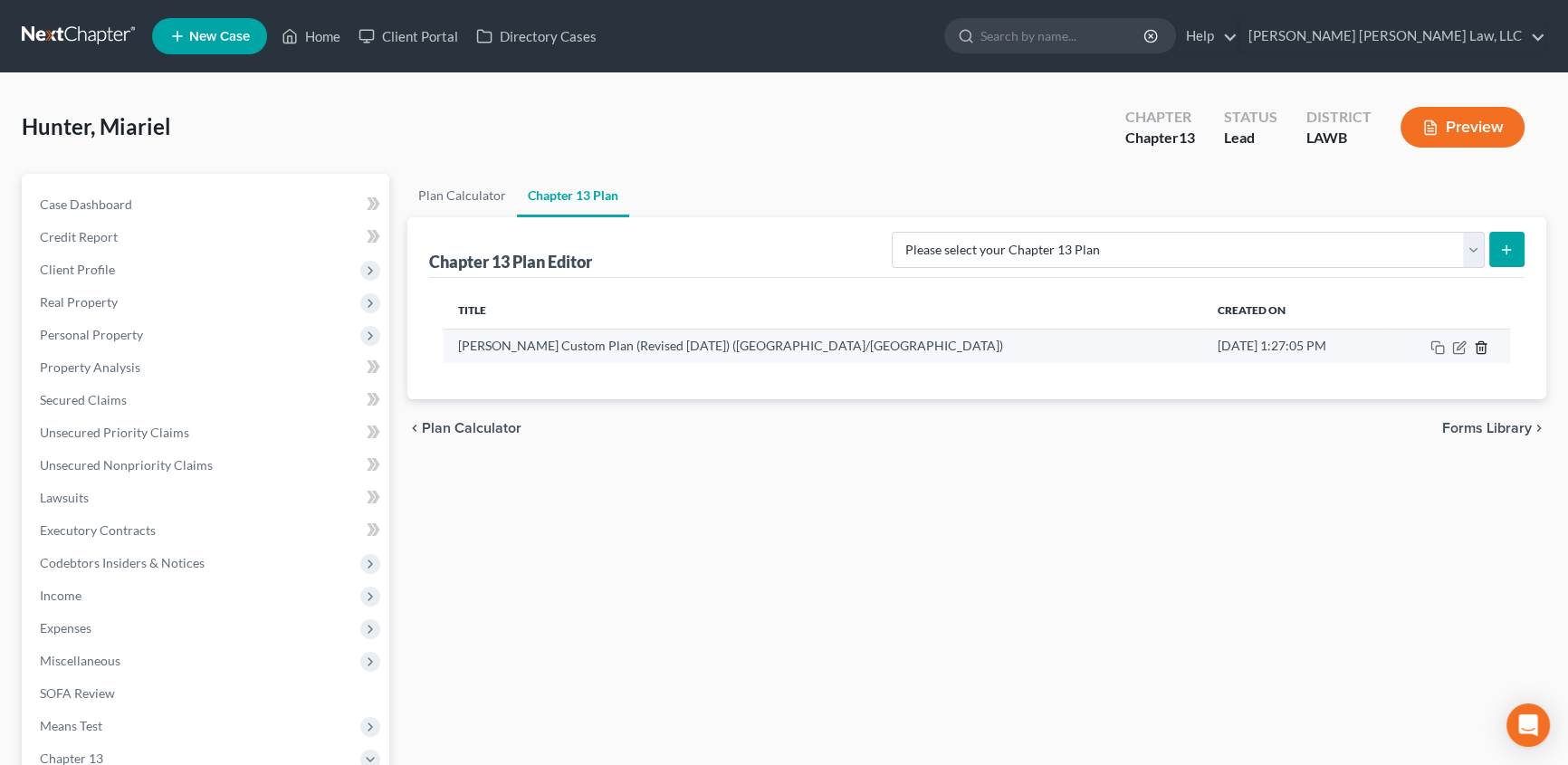
click at [1484, 350] on icon "button" at bounding box center [1480, 347] width 8 height 11
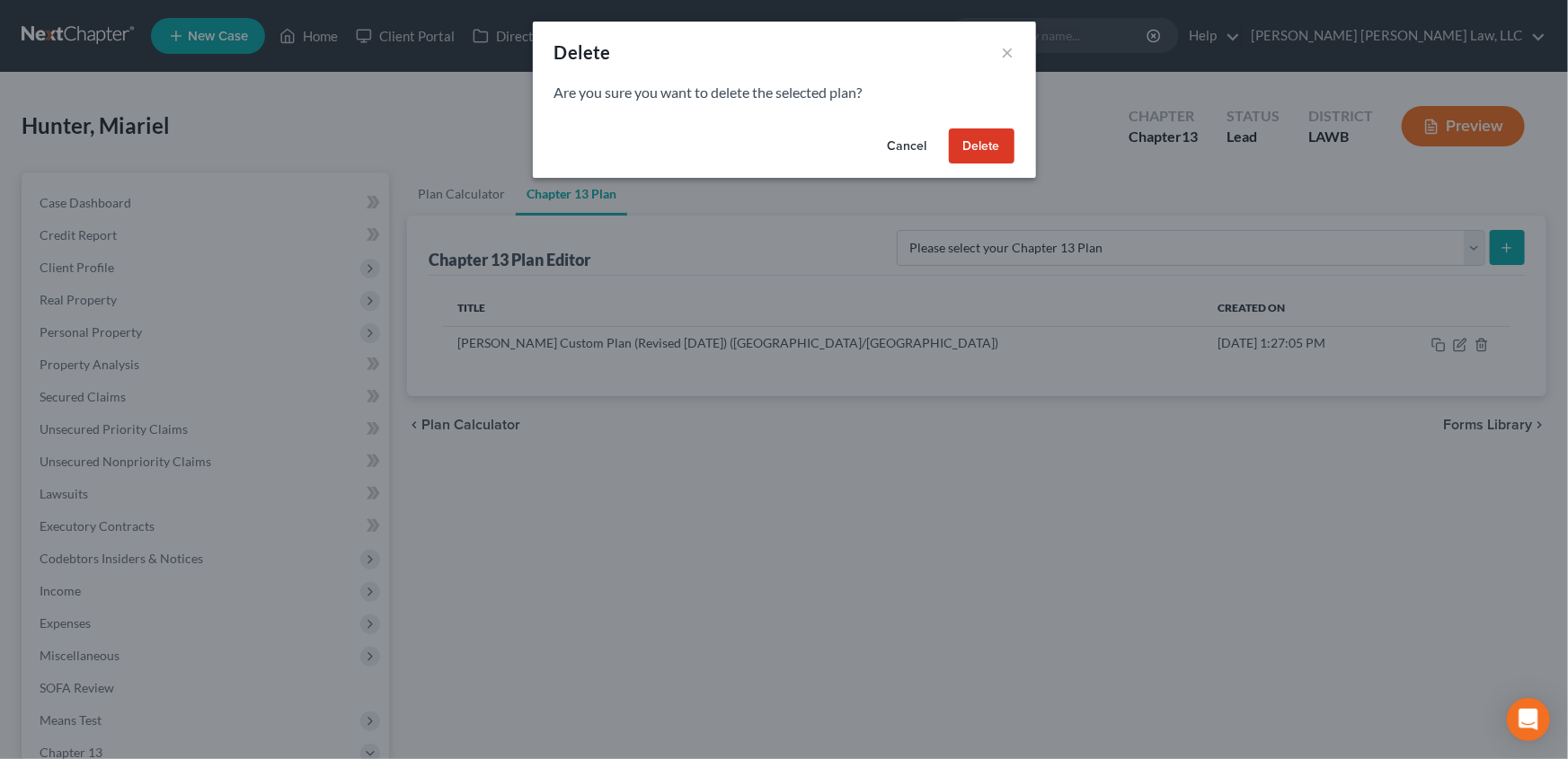
click at [988, 152] on button "Delete" at bounding box center [982, 146] width 66 height 36
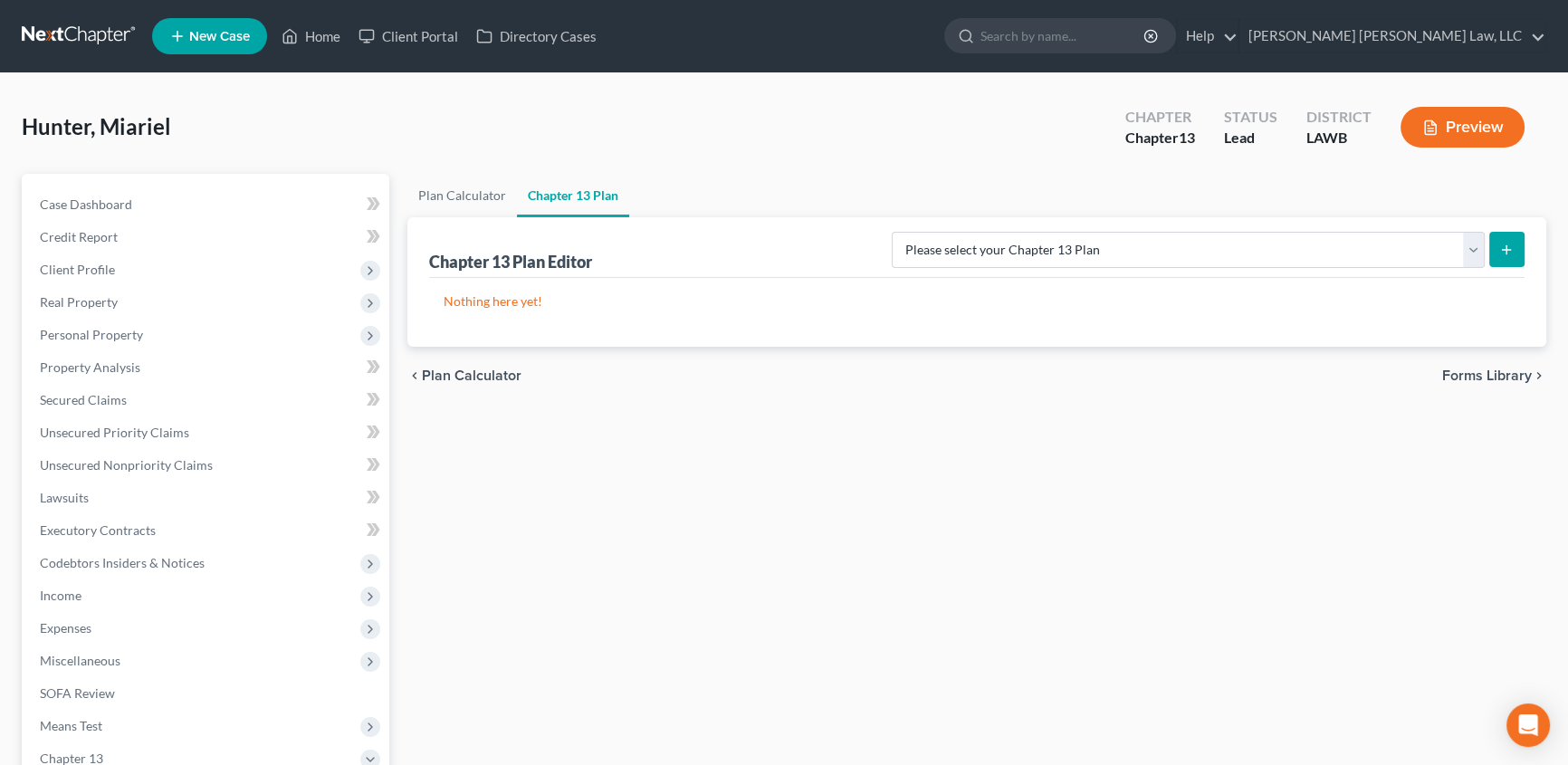
click at [1511, 252] on icon "submit" at bounding box center [1506, 249] width 14 height 14
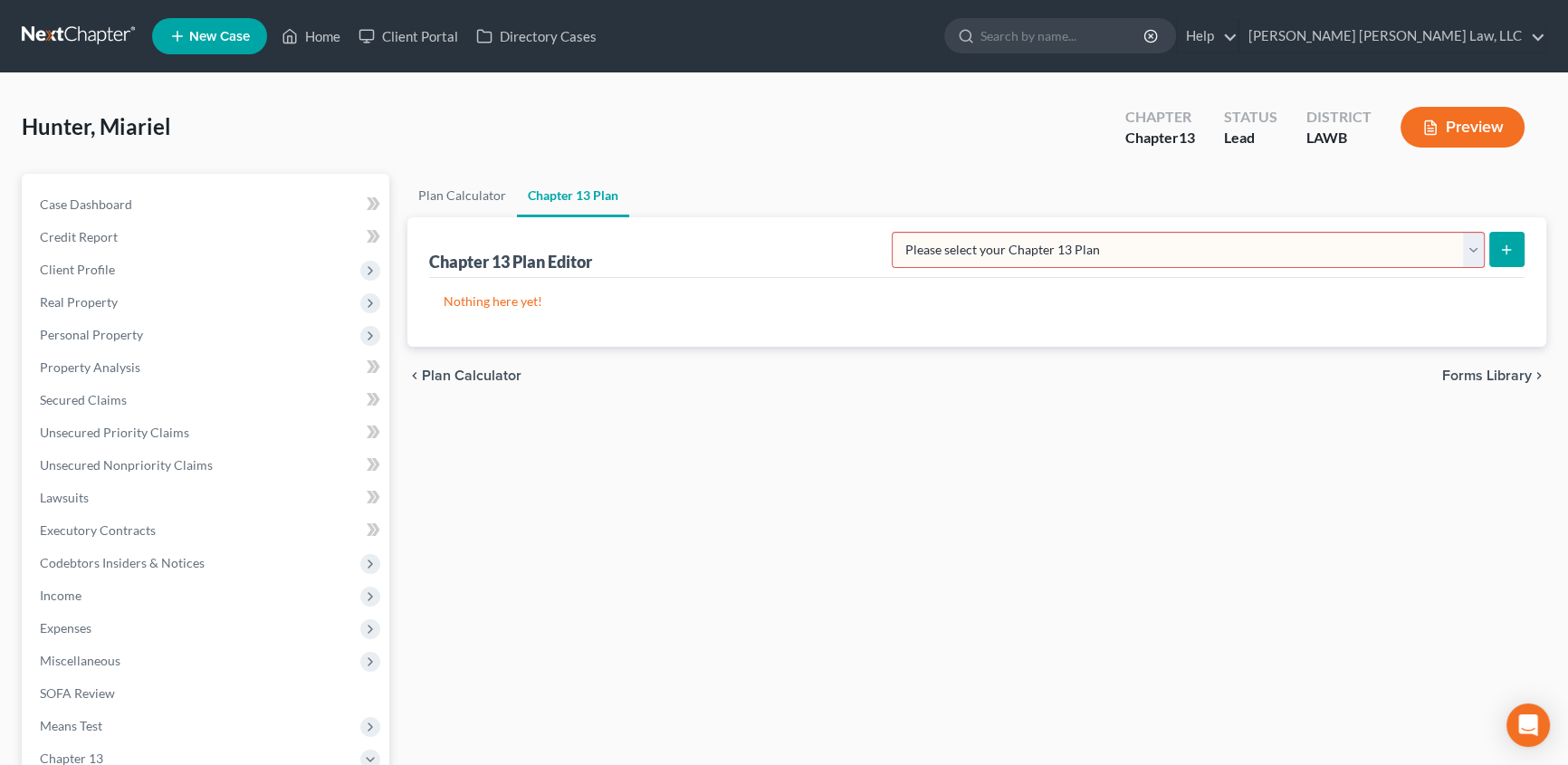
click at [1465, 246] on select "Please select your Chapter 13 Plan [PERSON_NAME] Custom Plan (Revised [DATE]) […" at bounding box center [1188, 250] width 593 height 36
select select "1"
click at [1081, 232] on select "Please select your Chapter 13 Plan [PERSON_NAME] Custom Plan (Revised [DATE]) […" at bounding box center [1188, 250] width 593 height 36
click at [1502, 258] on button "submit" at bounding box center [1506, 249] width 35 height 35
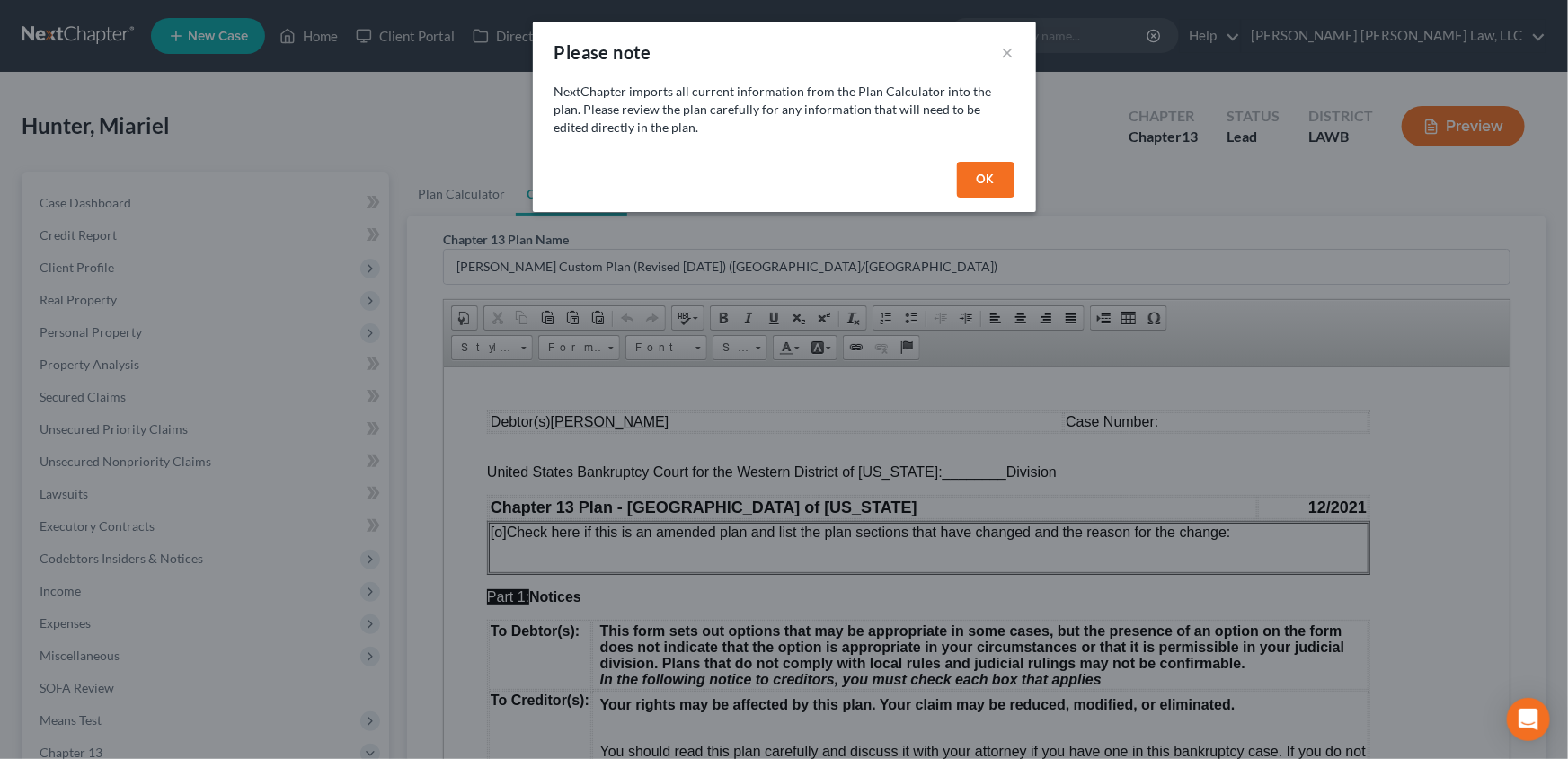
click at [996, 189] on button "OK" at bounding box center [985, 180] width 57 height 36
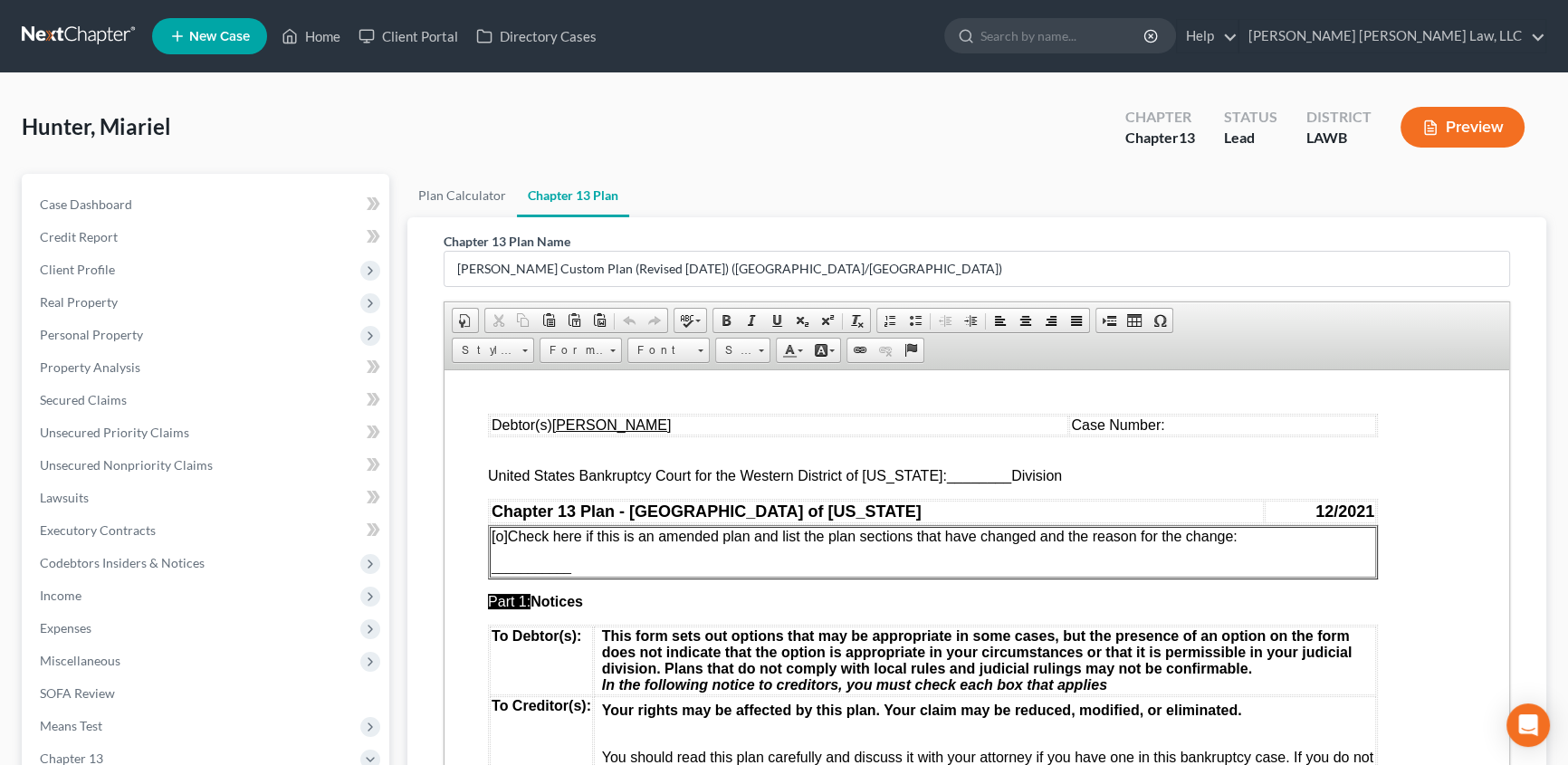
click at [947, 473] on span "________" at bounding box center [979, 474] width 64 height 15
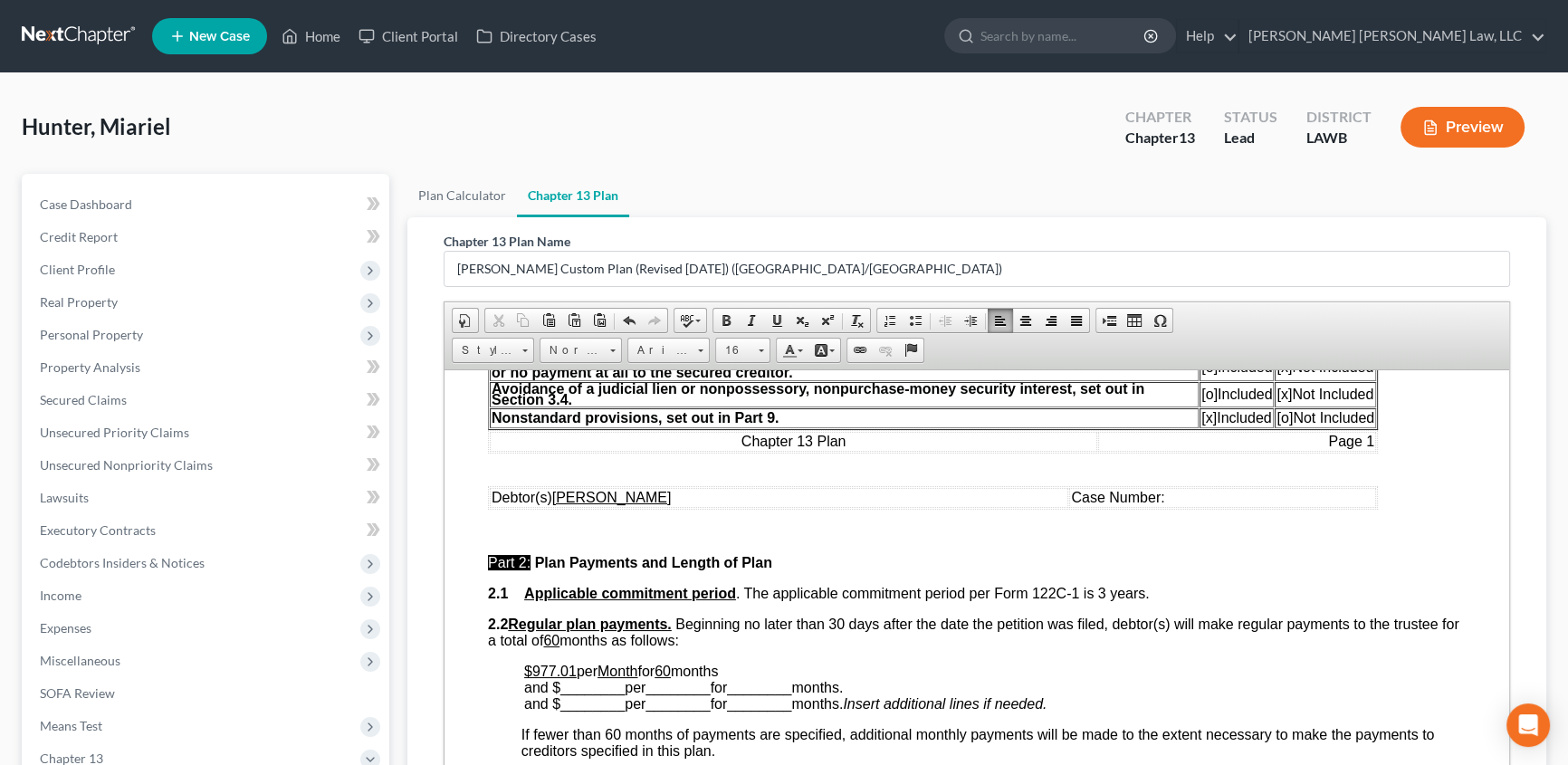
scroll to position [658, 0]
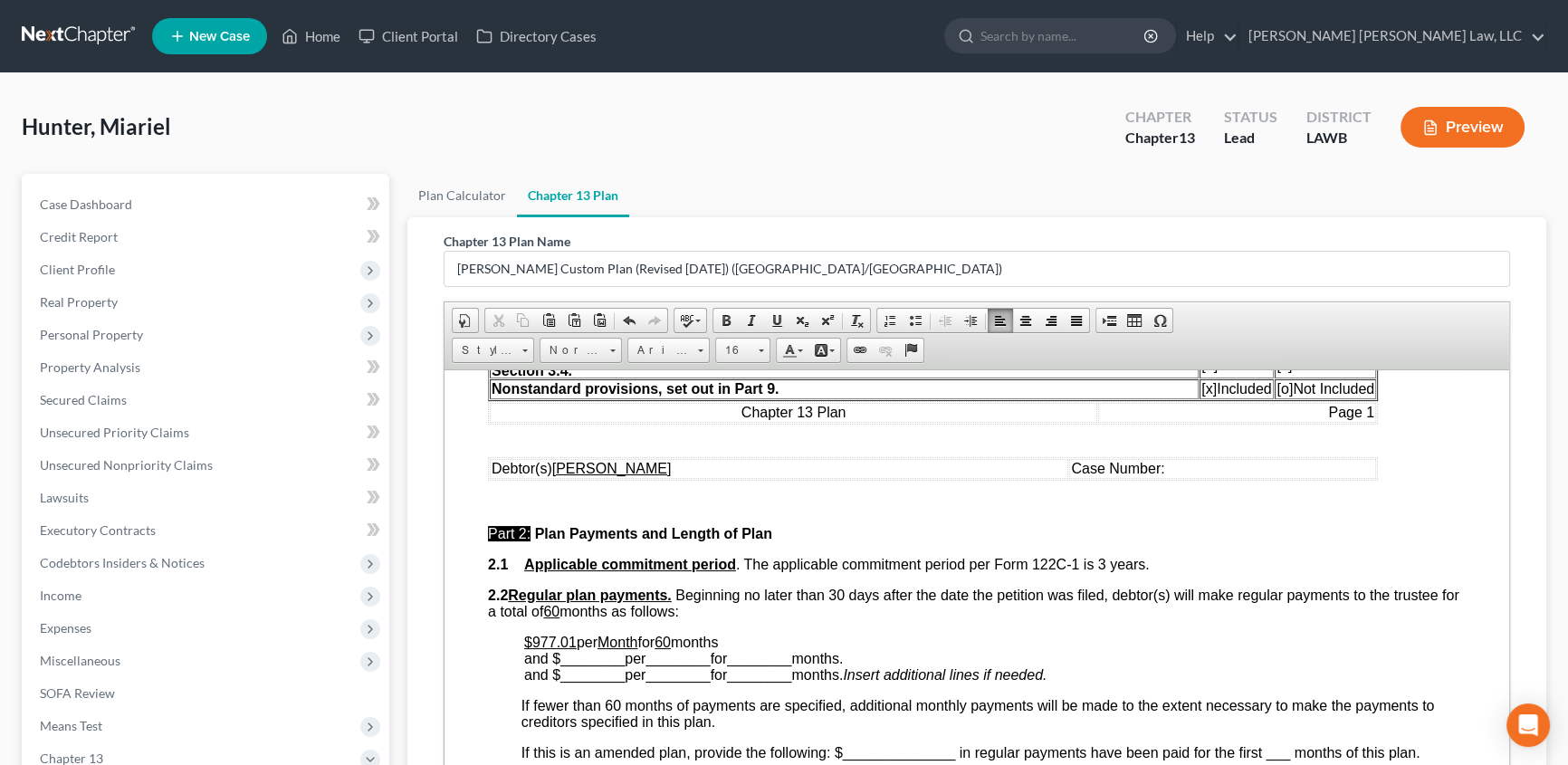
click at [570, 649] on u "$977.01" at bounding box center [551, 641] width 53 height 15
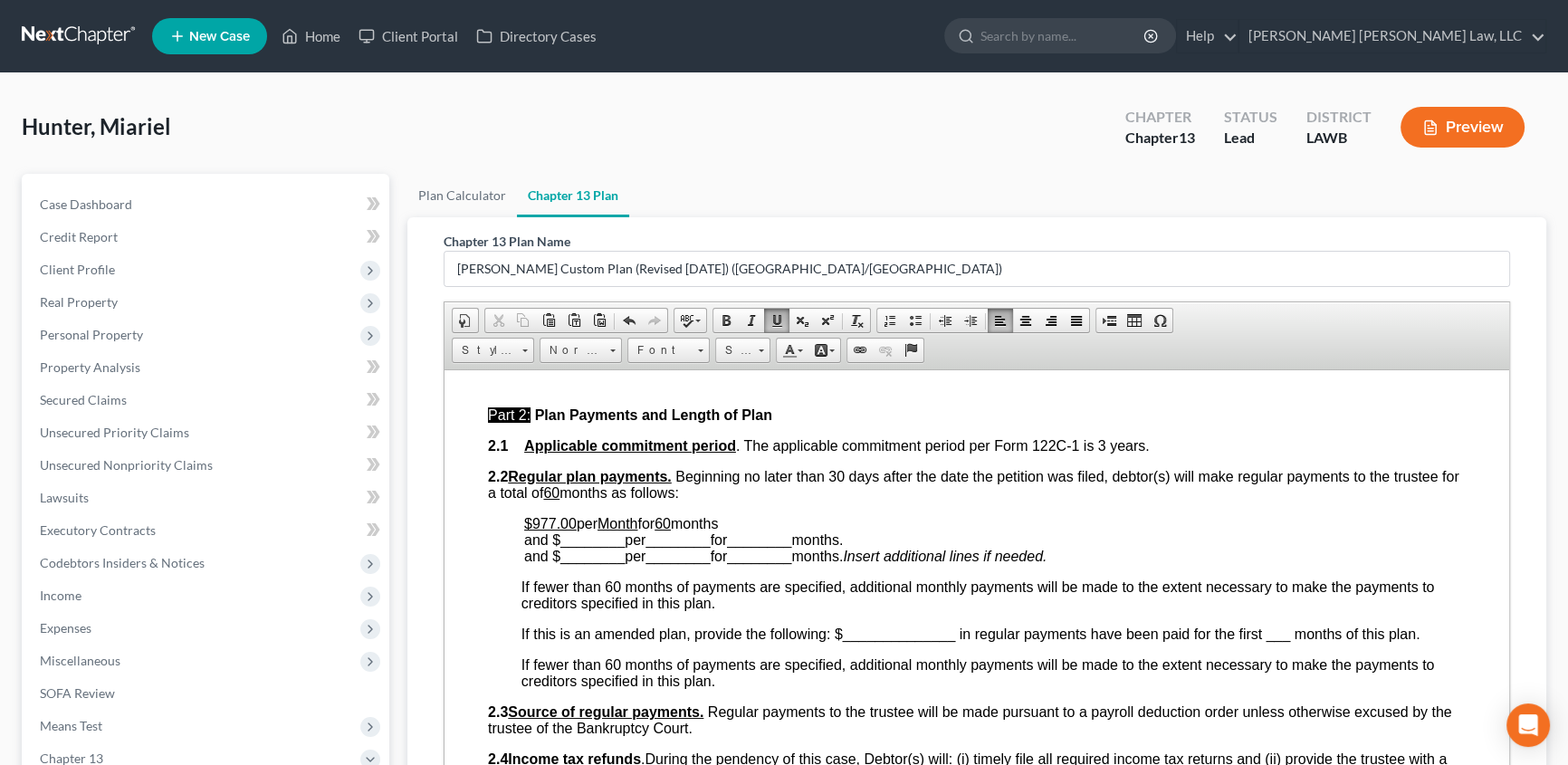
scroll to position [823, 0]
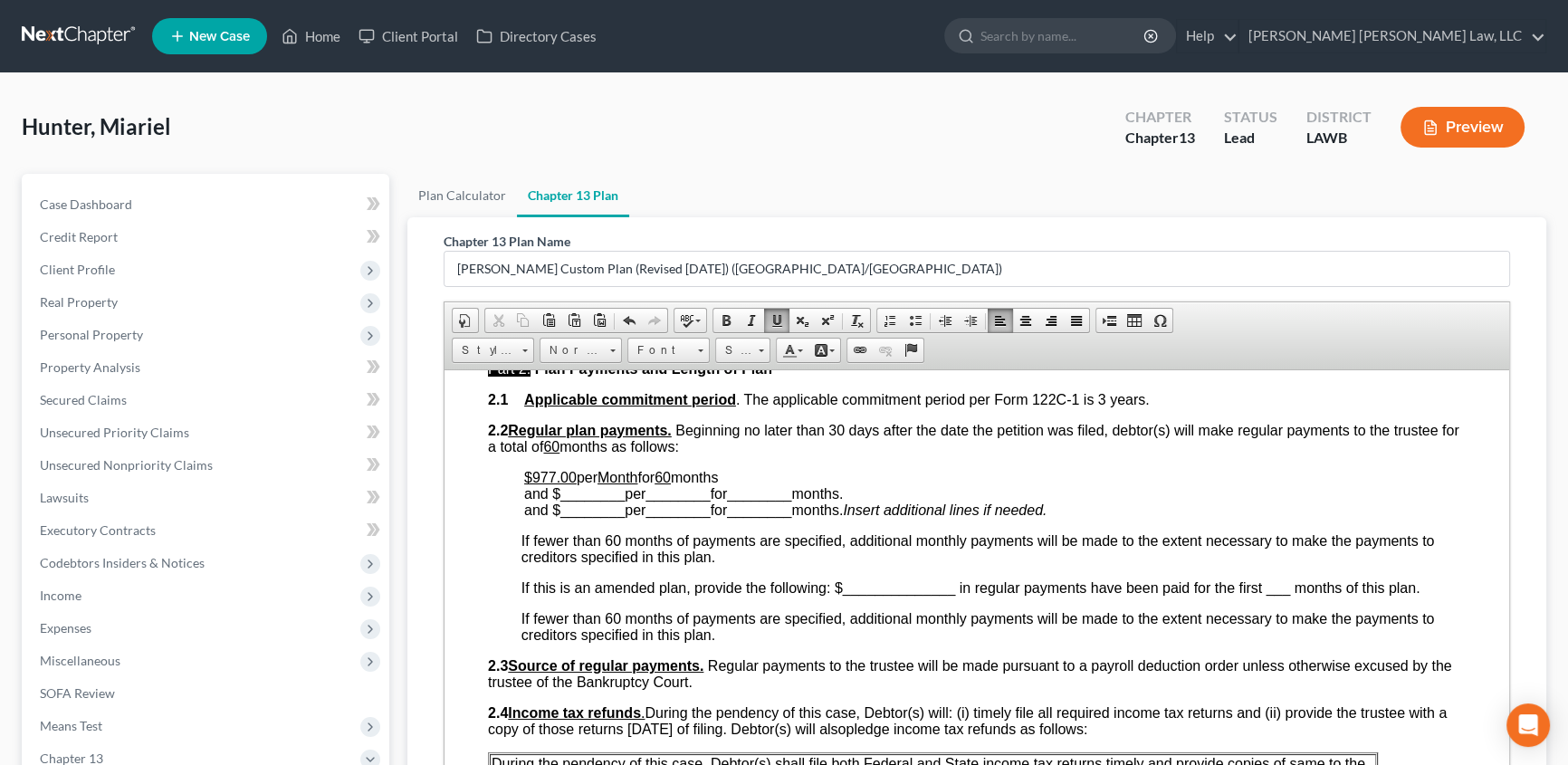
click at [1105, 518] on p "$977.00 per Month for 60 months and $ ________ per ________ for ________ months…" at bounding box center [995, 493] width 941 height 49
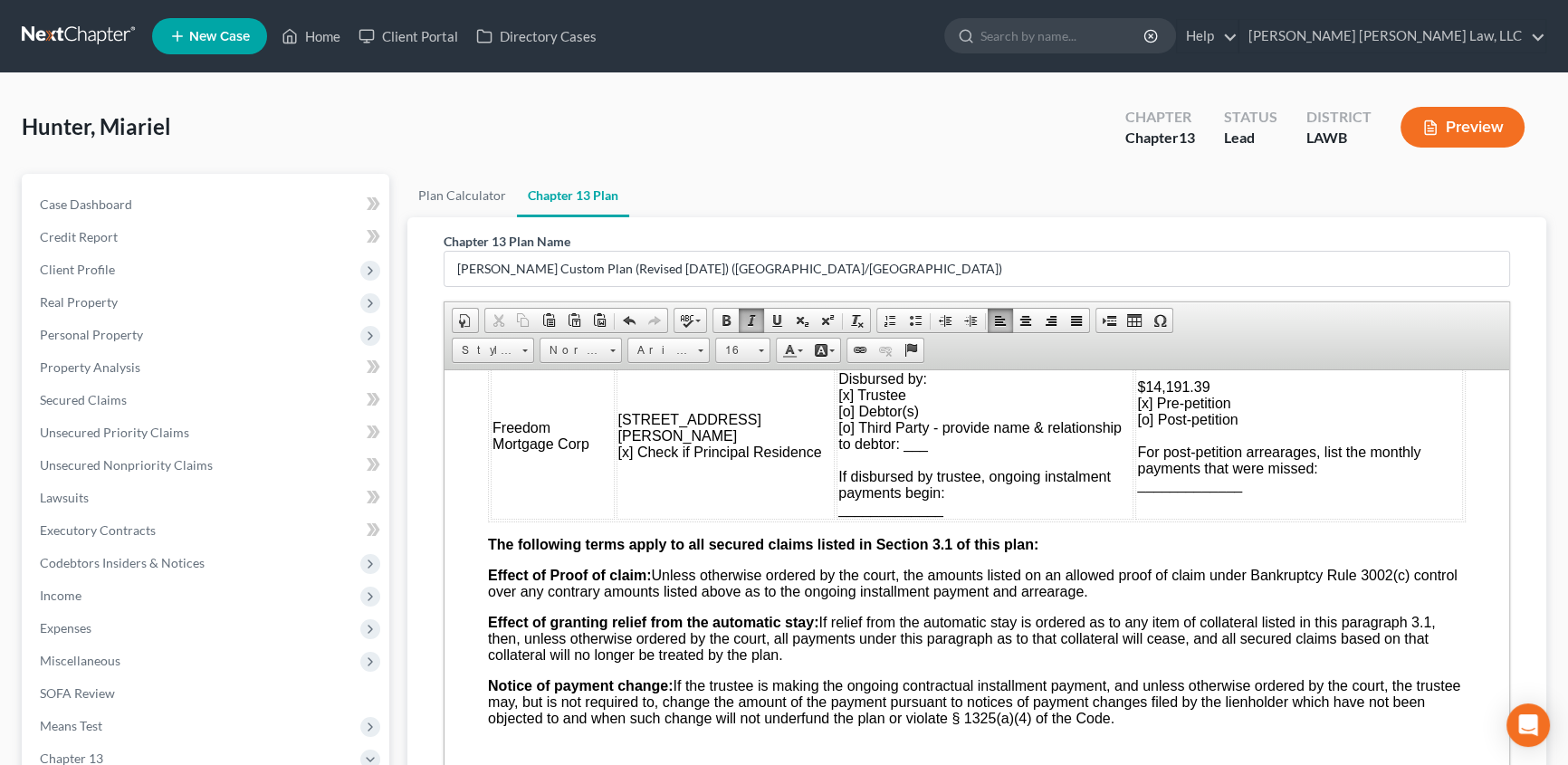
scroll to position [1811, 0]
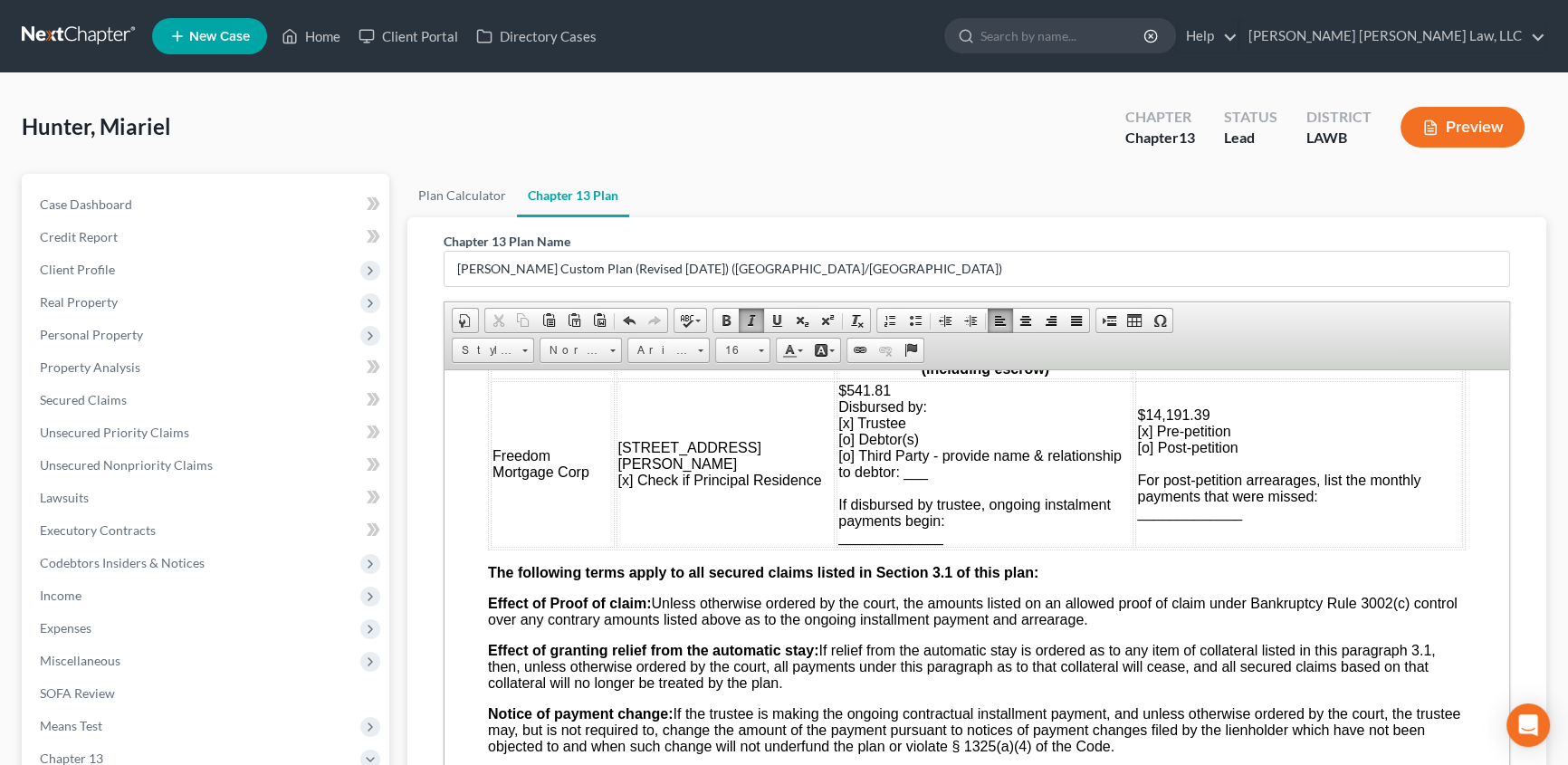
click at [504, 547] on td "Freedom Mortgage Corp" at bounding box center [553, 463] width 124 height 167
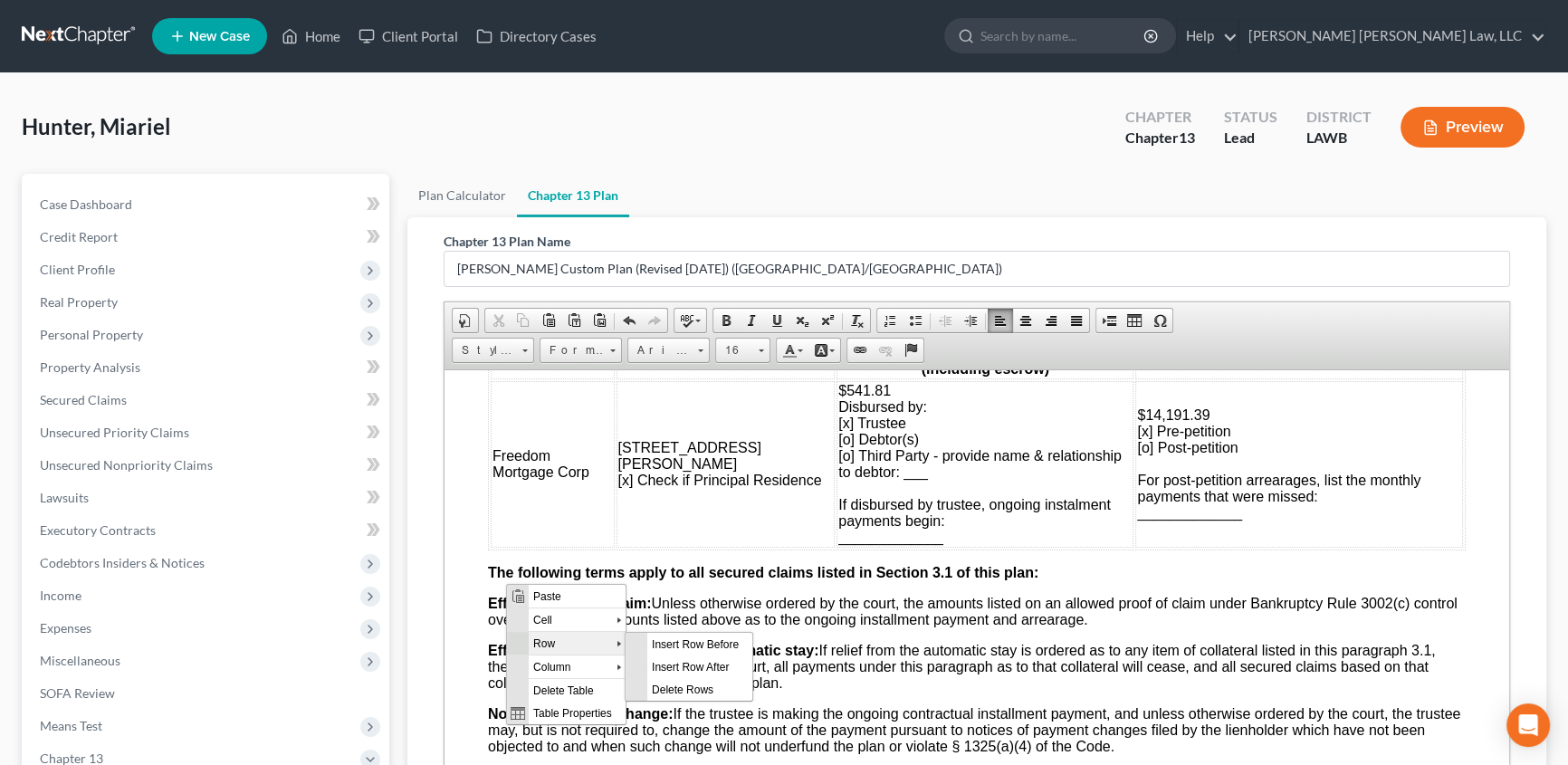
scroll to position [0, 0]
click at [678, 666] on span "Insert Row After" at bounding box center [698, 667] width 105 height 23
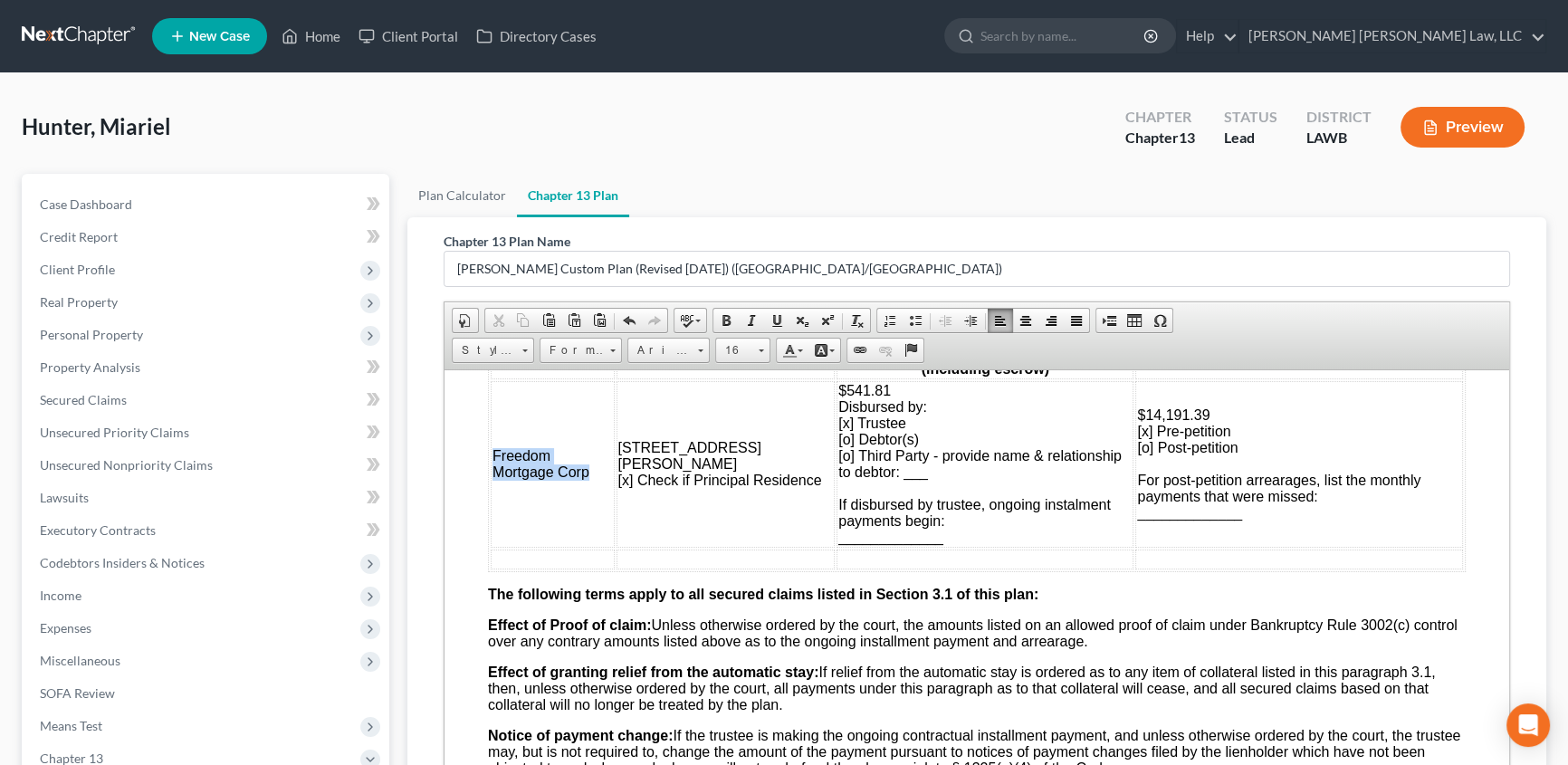
drag, startPoint x: 491, startPoint y: 516, endPoint x: 600, endPoint y: 549, distance: 113.9
click at [600, 547] on td "Freedom Mortgage Corp" at bounding box center [553, 463] width 124 height 167
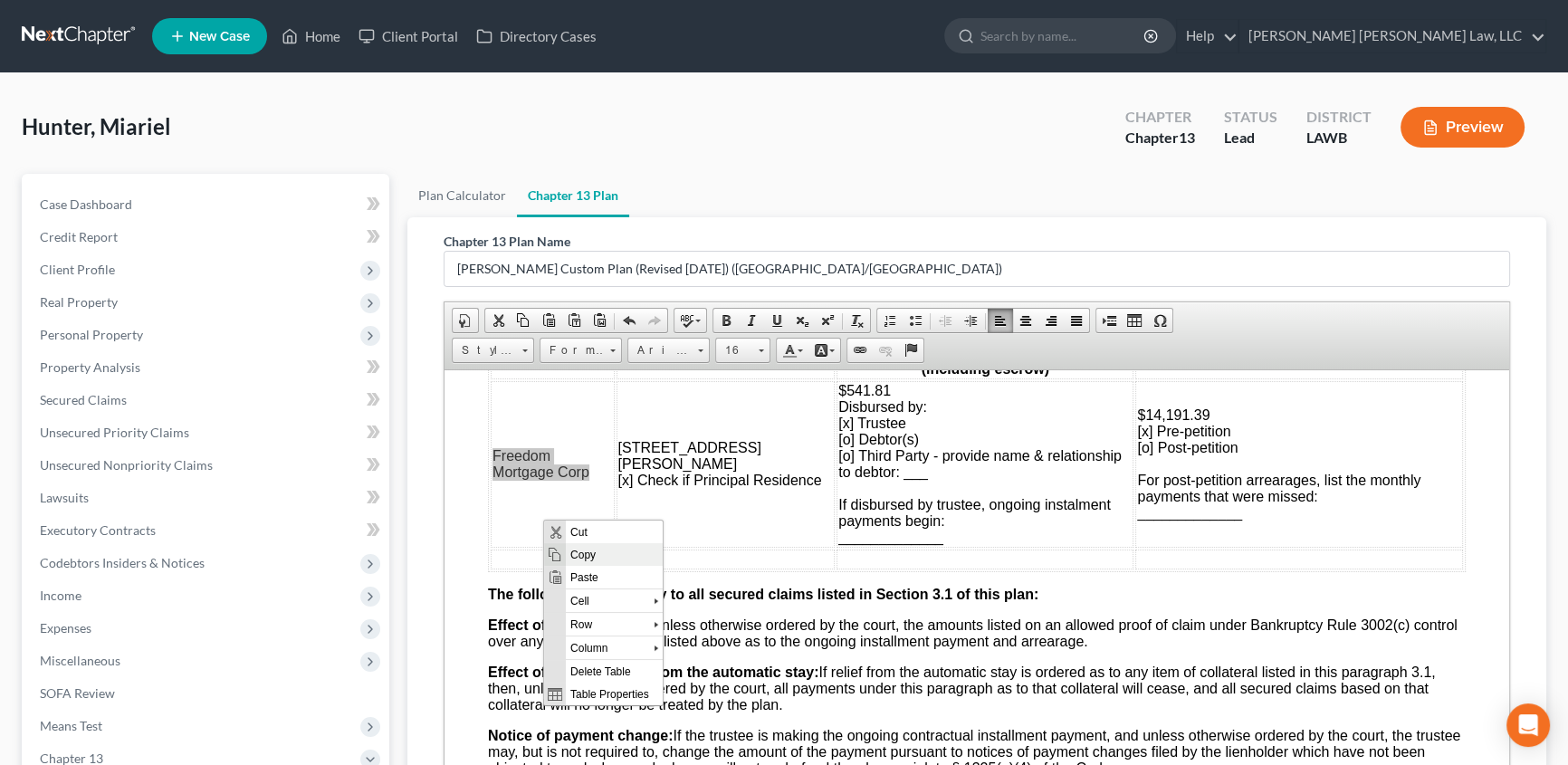
click at [593, 556] on span "Copy" at bounding box center [613, 555] width 97 height 23
copy span "Freedom Mortgage Corp"
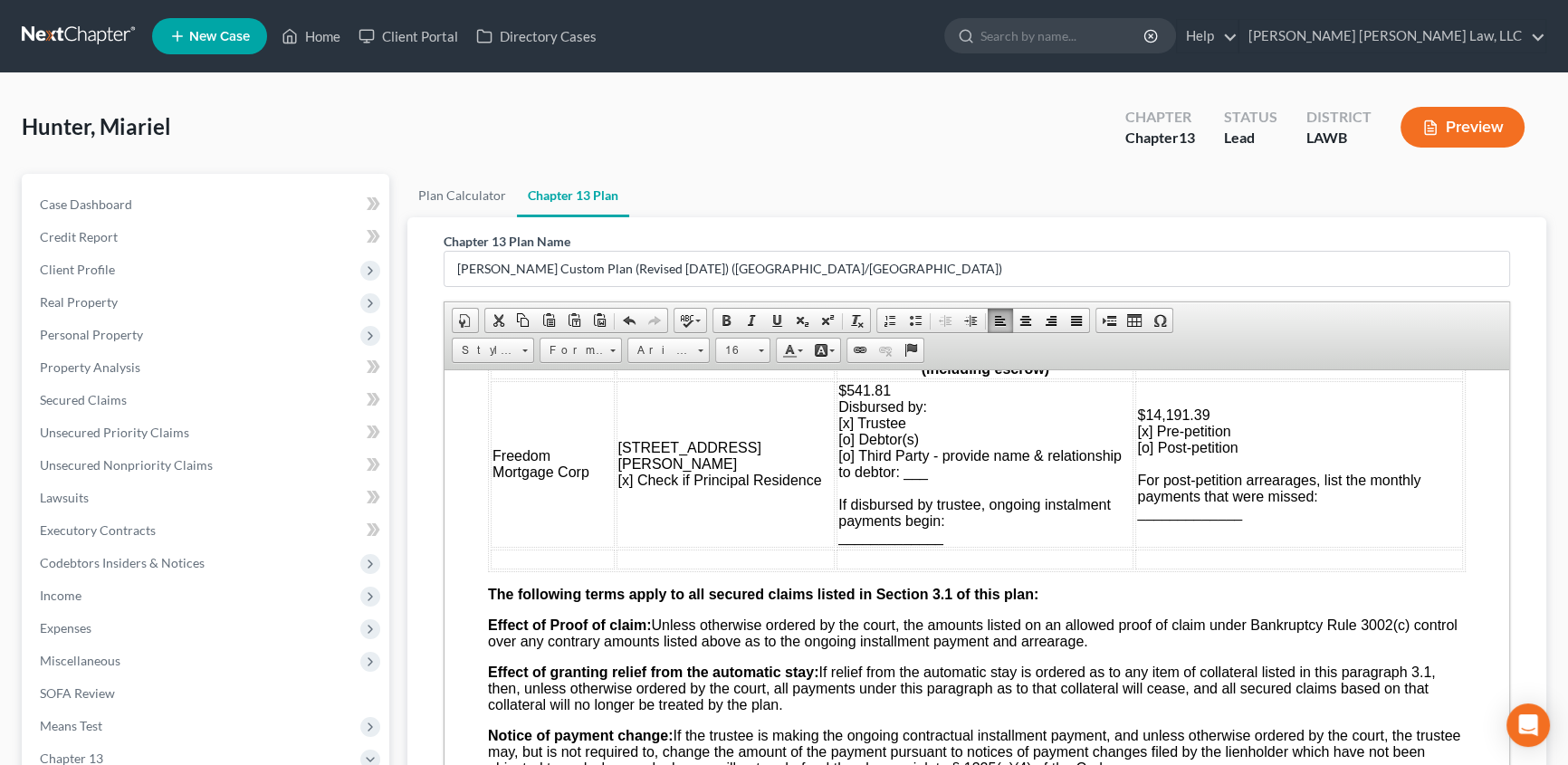
click at [523, 569] on td at bounding box center [553, 558] width 124 height 20
click at [586, 499] on span "Paste" at bounding box center [593, 498] width 97 height 23
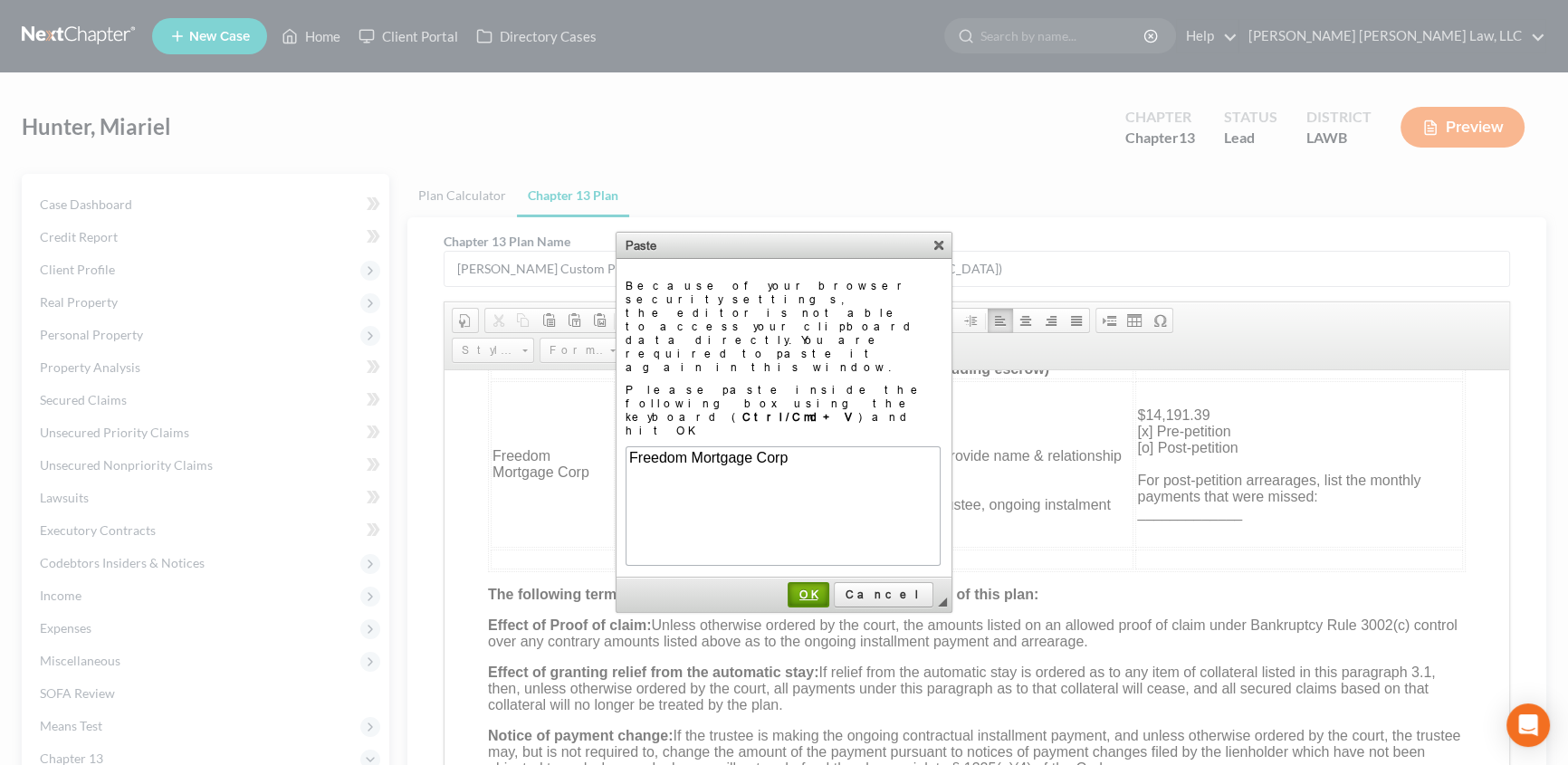
drag, startPoint x: 850, startPoint y: 518, endPoint x: 190, endPoint y: 169, distance: 746.6
click at [827, 588] on span "OK" at bounding box center [808, 594] width 38 height 13
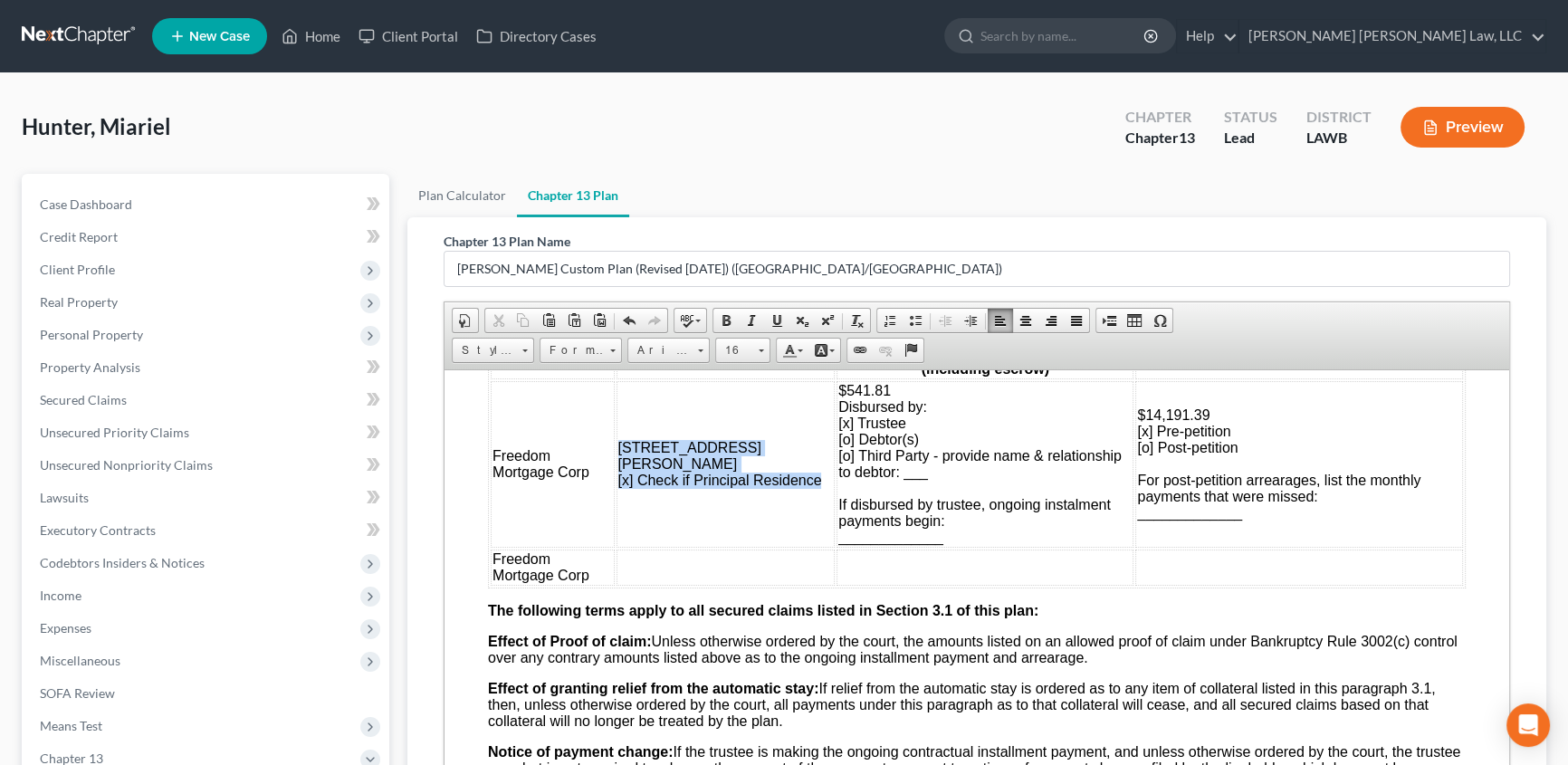
drag, startPoint x: 621, startPoint y: 509, endPoint x: 700, endPoint y: 549, distance: 88.5
click at [700, 547] on td "[STREET_ADDRESS][PERSON_NAME] [x] Check if Principal Residence" at bounding box center [726, 463] width 219 height 167
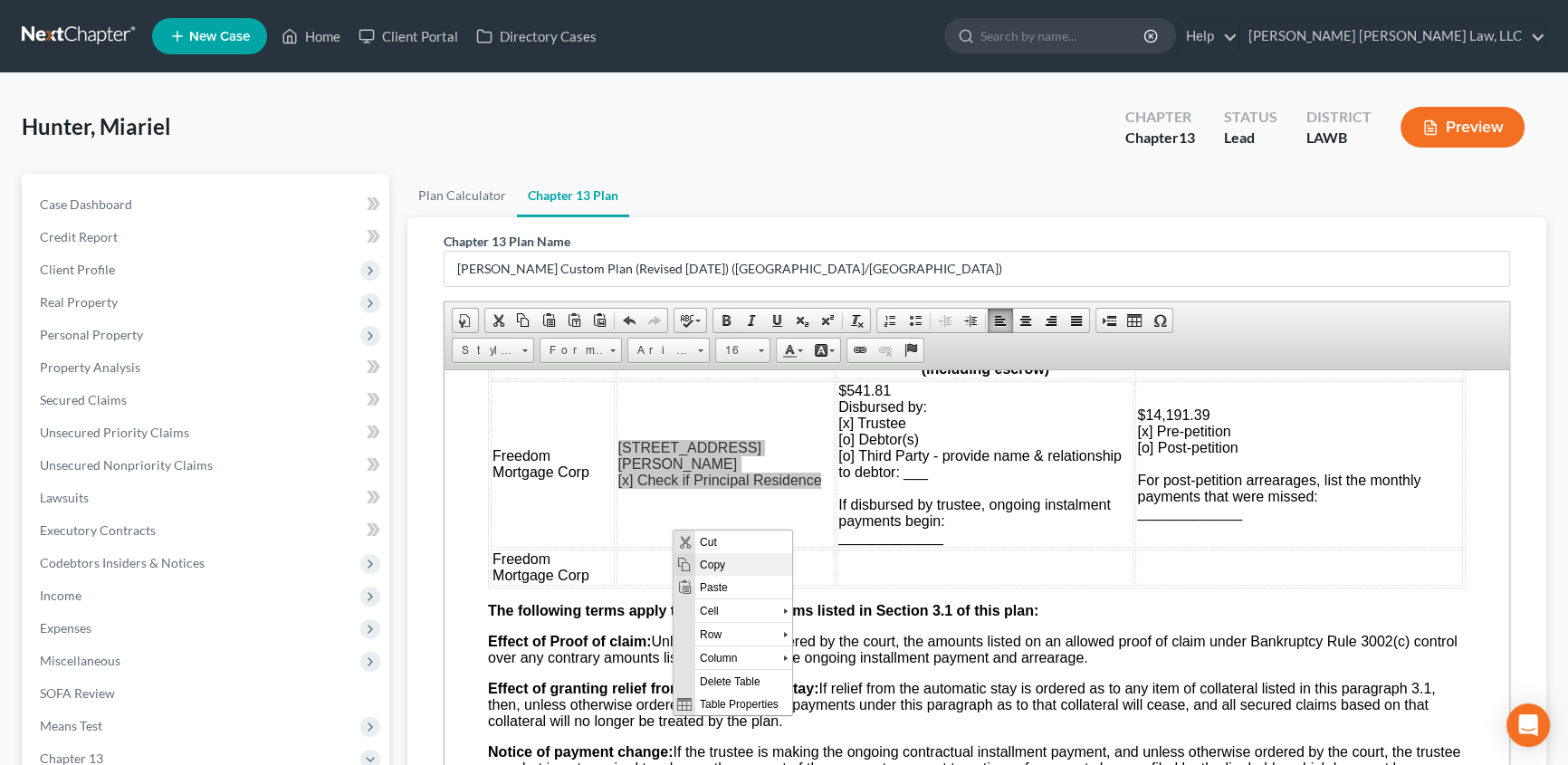
click at [711, 565] on span "Copy" at bounding box center [742, 565] width 97 height 23
copy span "[STREET_ADDRESS][PERSON_NAME] [x] Check if Principal Residence"
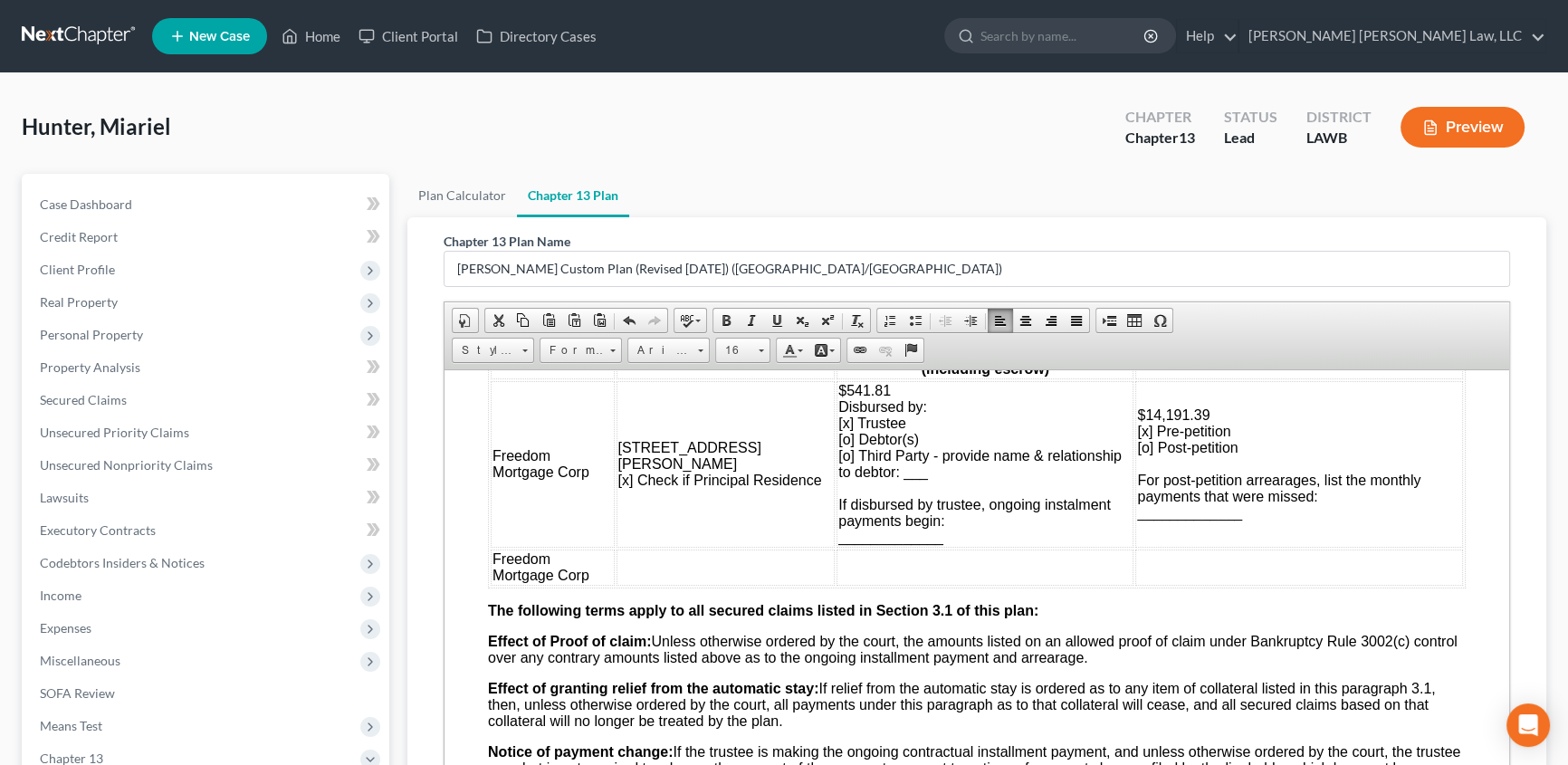
click at [652, 585] on td at bounding box center [726, 567] width 219 height 36
click at [707, 511] on span "Paste" at bounding box center [721, 510] width 97 height 23
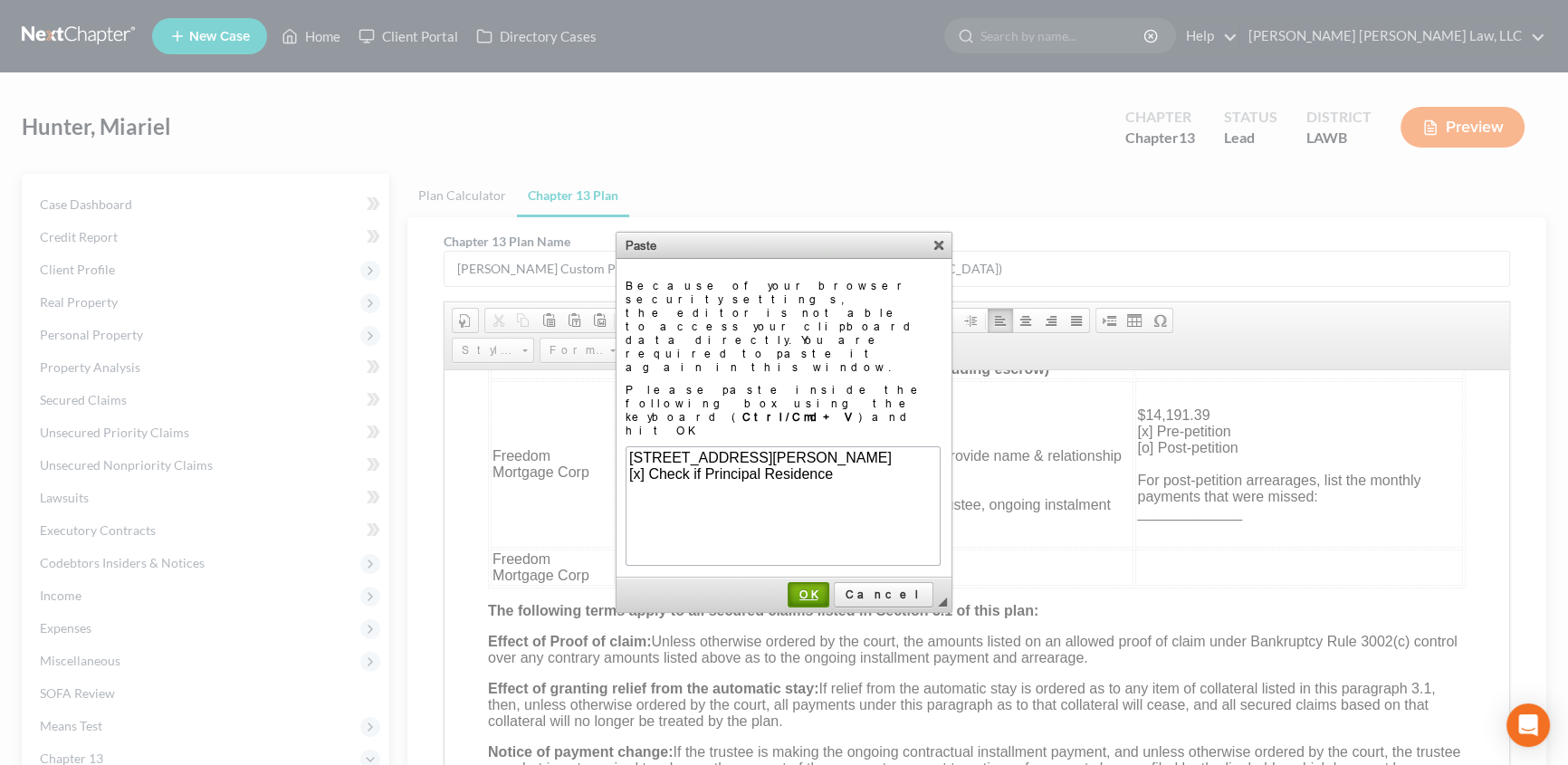
drag, startPoint x: 841, startPoint y: 507, endPoint x: 190, endPoint y: 108, distance: 763.5
click at [829, 582] on link "OK" at bounding box center [808, 594] width 41 height 25
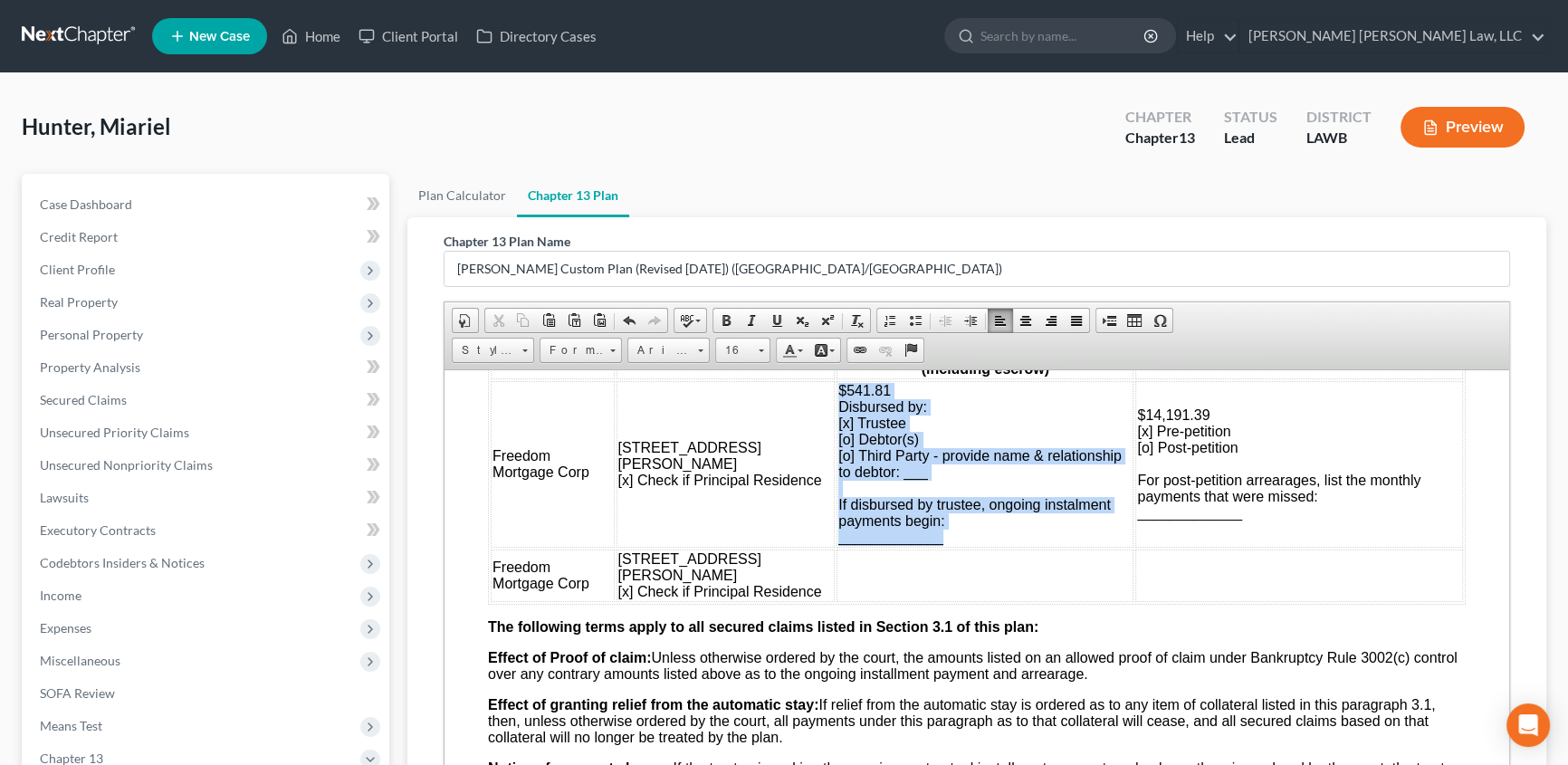
drag, startPoint x: 789, startPoint y: 445, endPoint x: 924, endPoint y: 609, distance: 212.4
click at [924, 547] on td "$541.81 Disbursed by: [x] Trustee [o] Debtor(s) [o] Third Party - provide name …" at bounding box center [984, 463] width 297 height 167
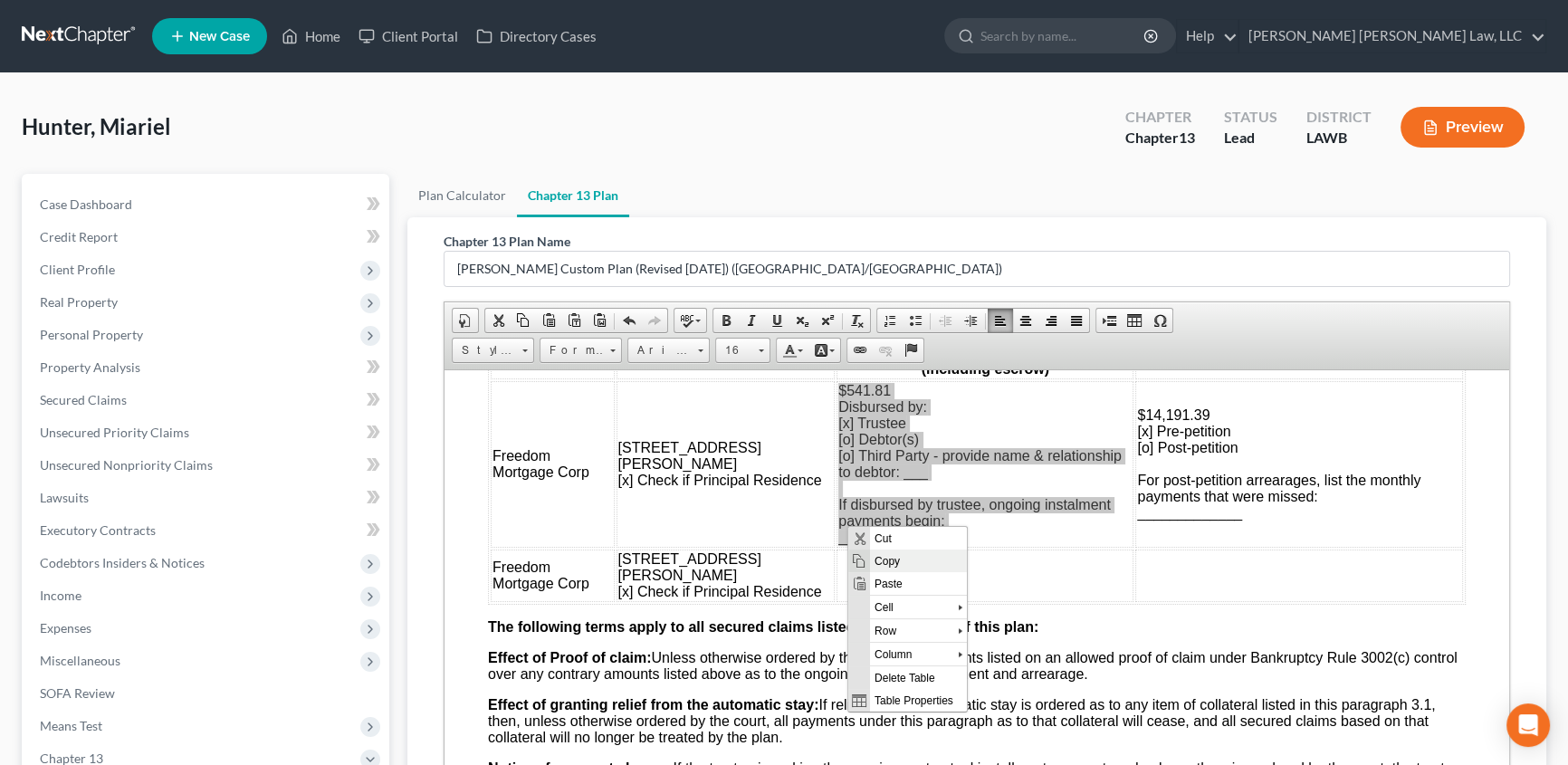
click at [897, 561] on span "Copy" at bounding box center [917, 561] width 97 height 23
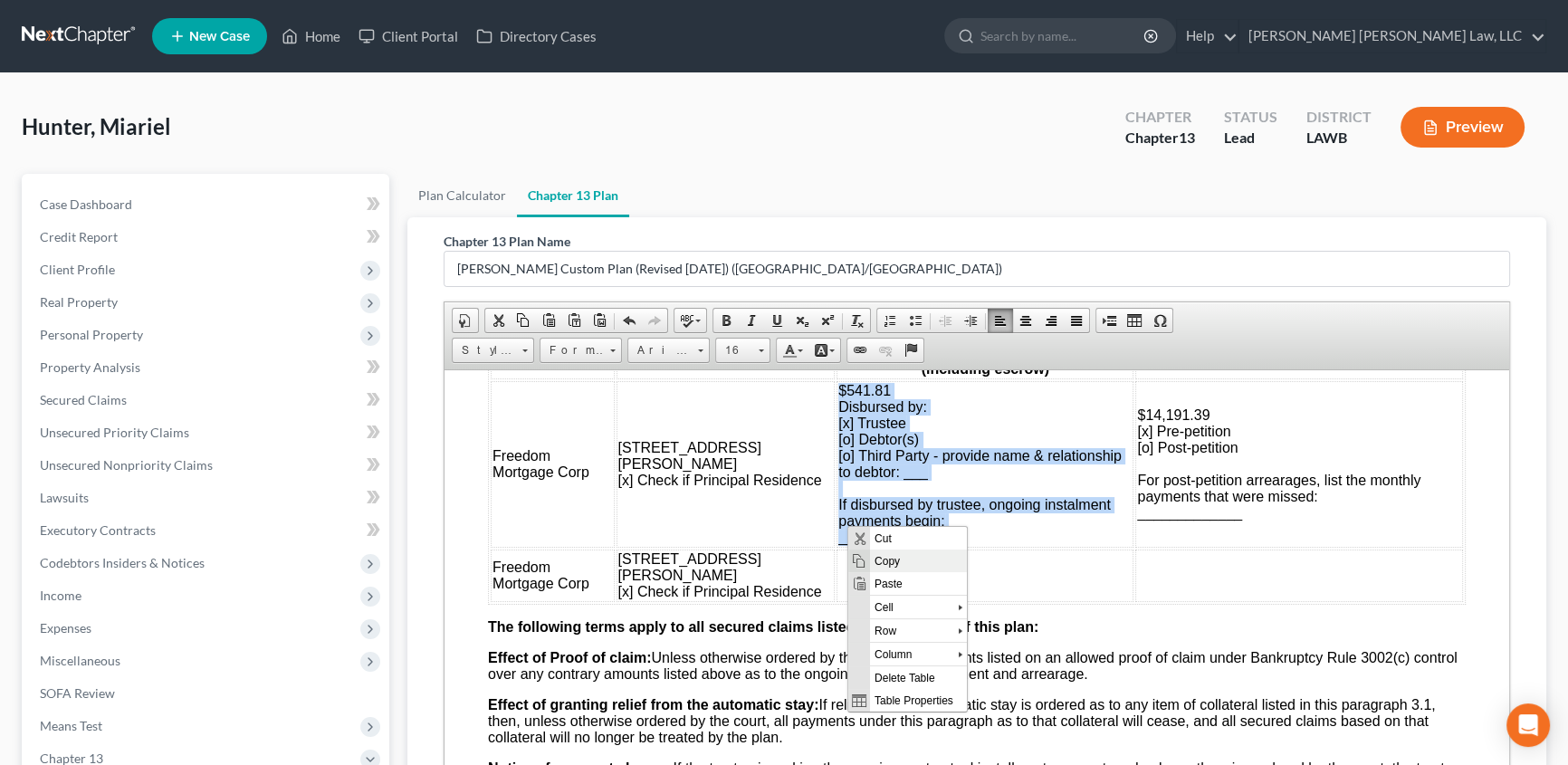
copy span "$541.81 Disbursed by: [x] Trustee [o] Debtor(s) [o] Third Party - provide name …"
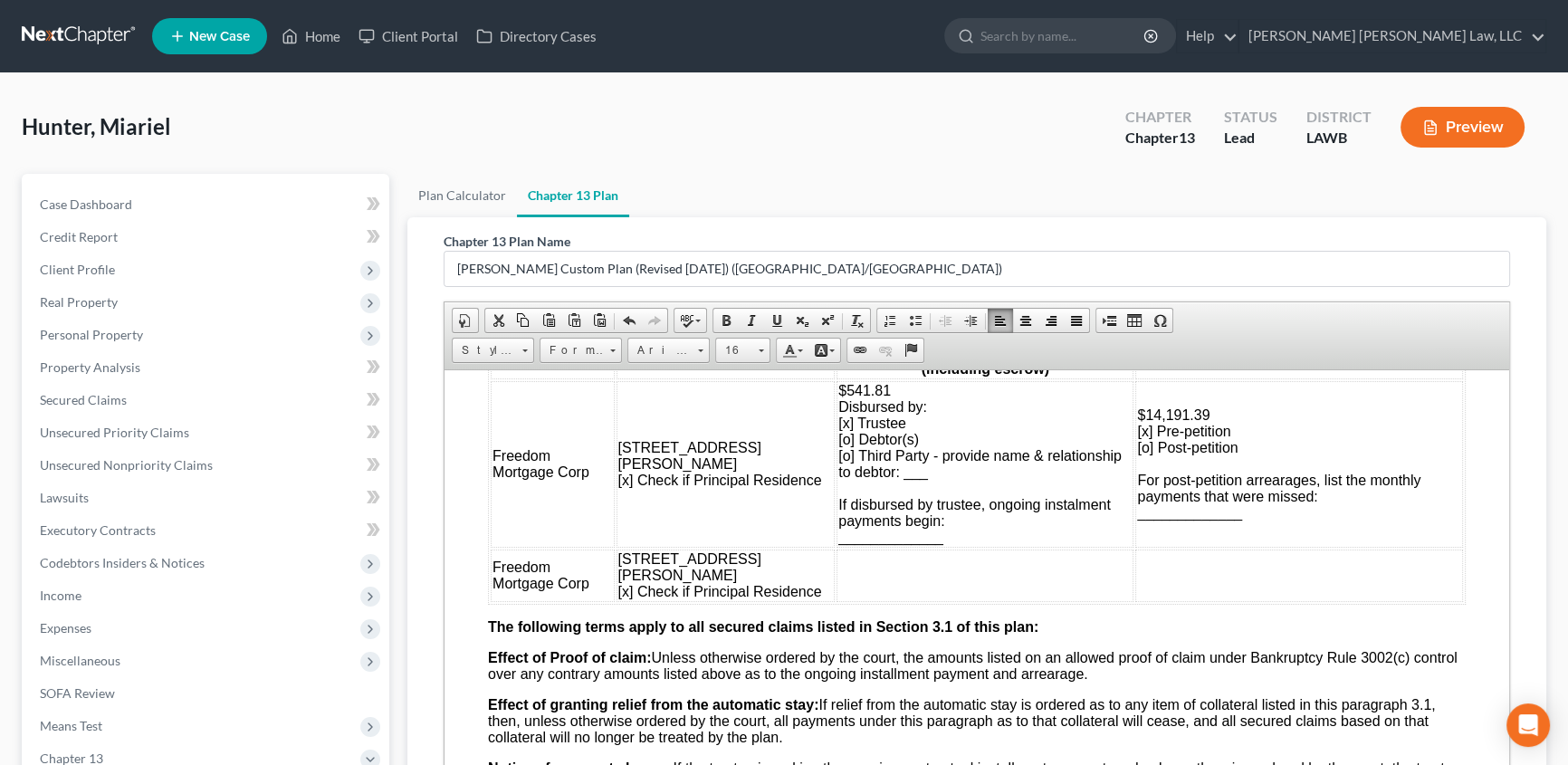
click at [836, 601] on td at bounding box center [984, 575] width 297 height 53
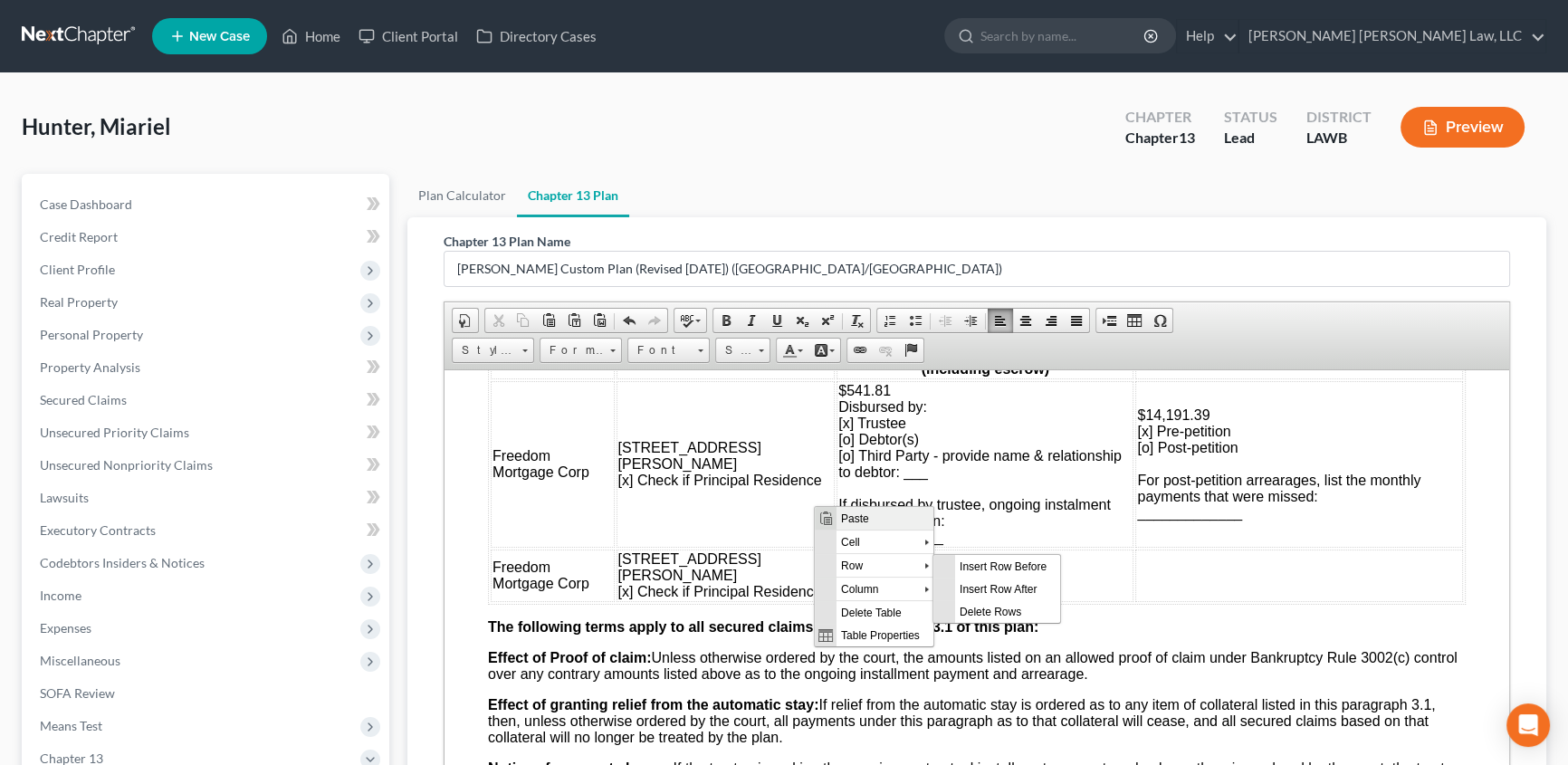
click at [848, 517] on span "Paste" at bounding box center [883, 519] width 97 height 23
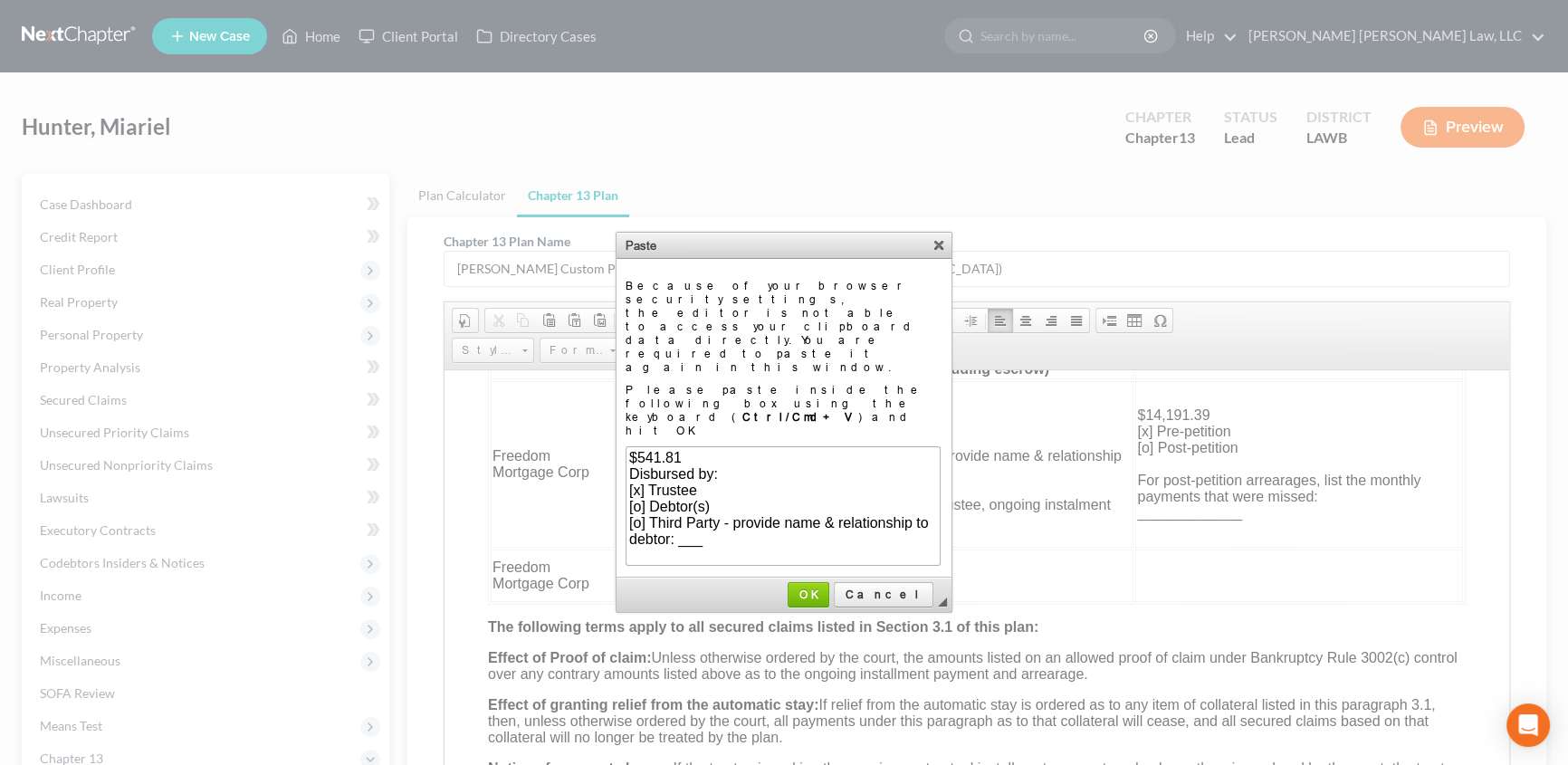
scroll to position [57, 0]
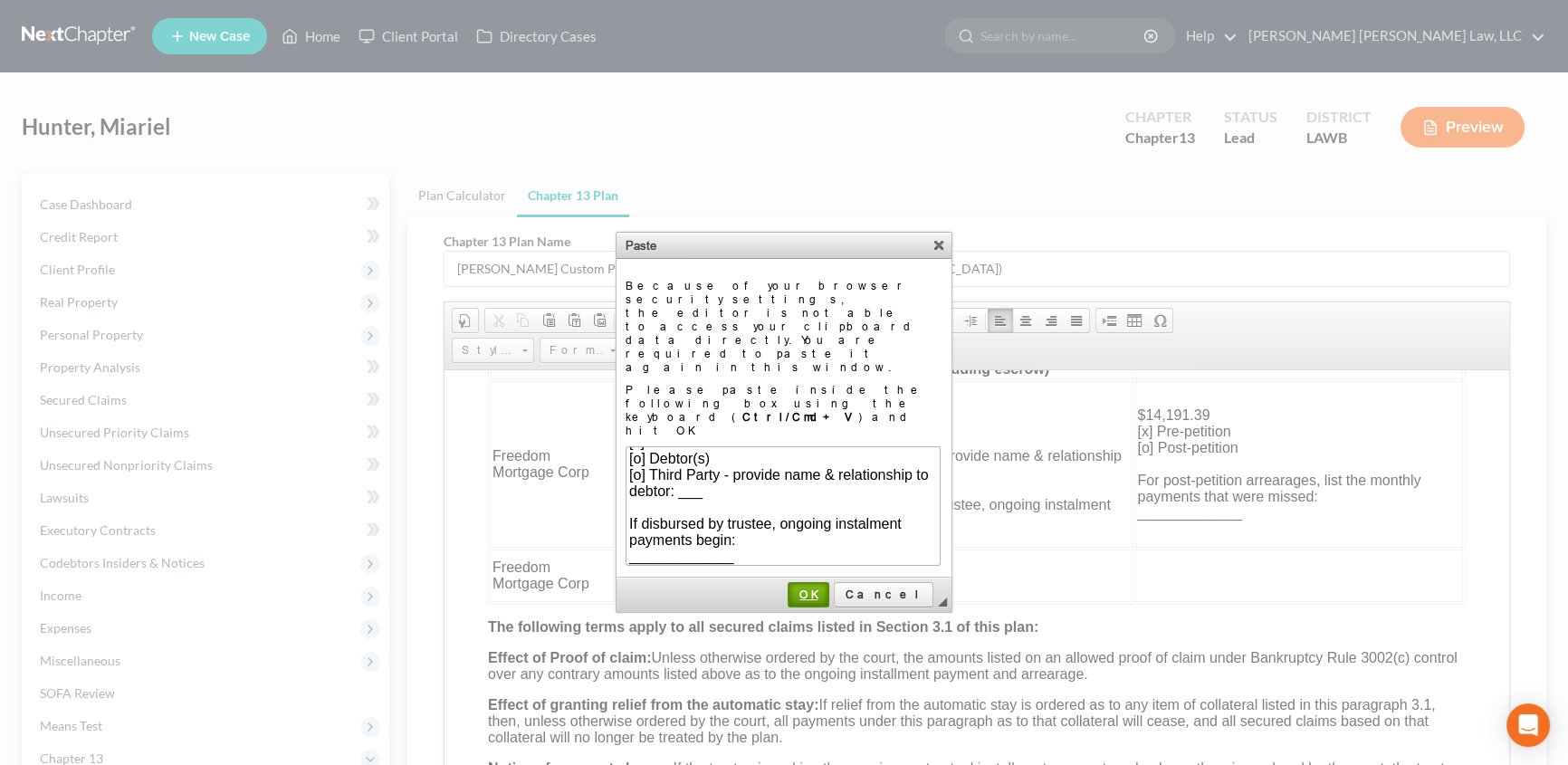
click at [827, 588] on span "OK" at bounding box center [808, 594] width 38 height 13
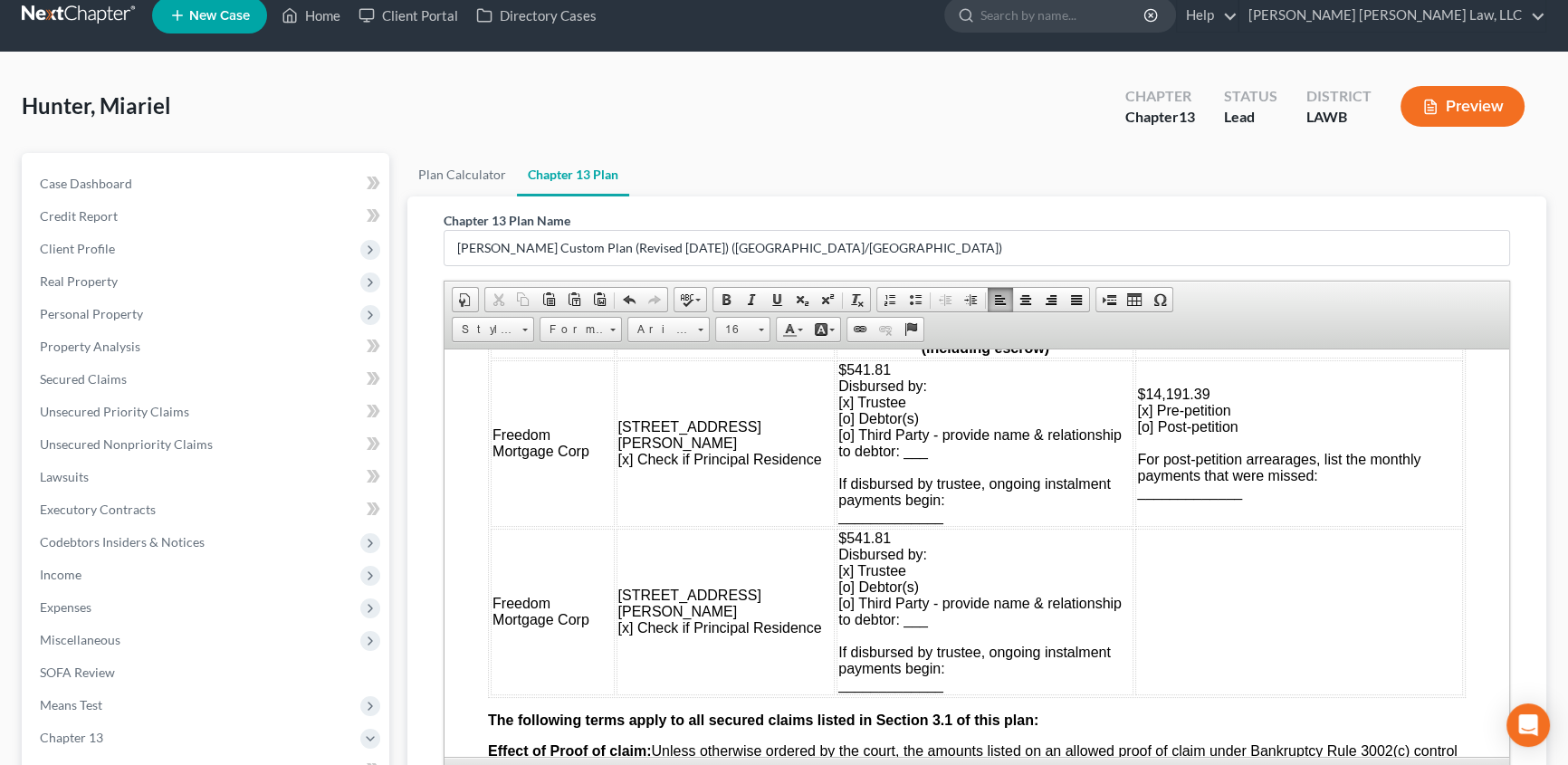
scroll to position [4, 0]
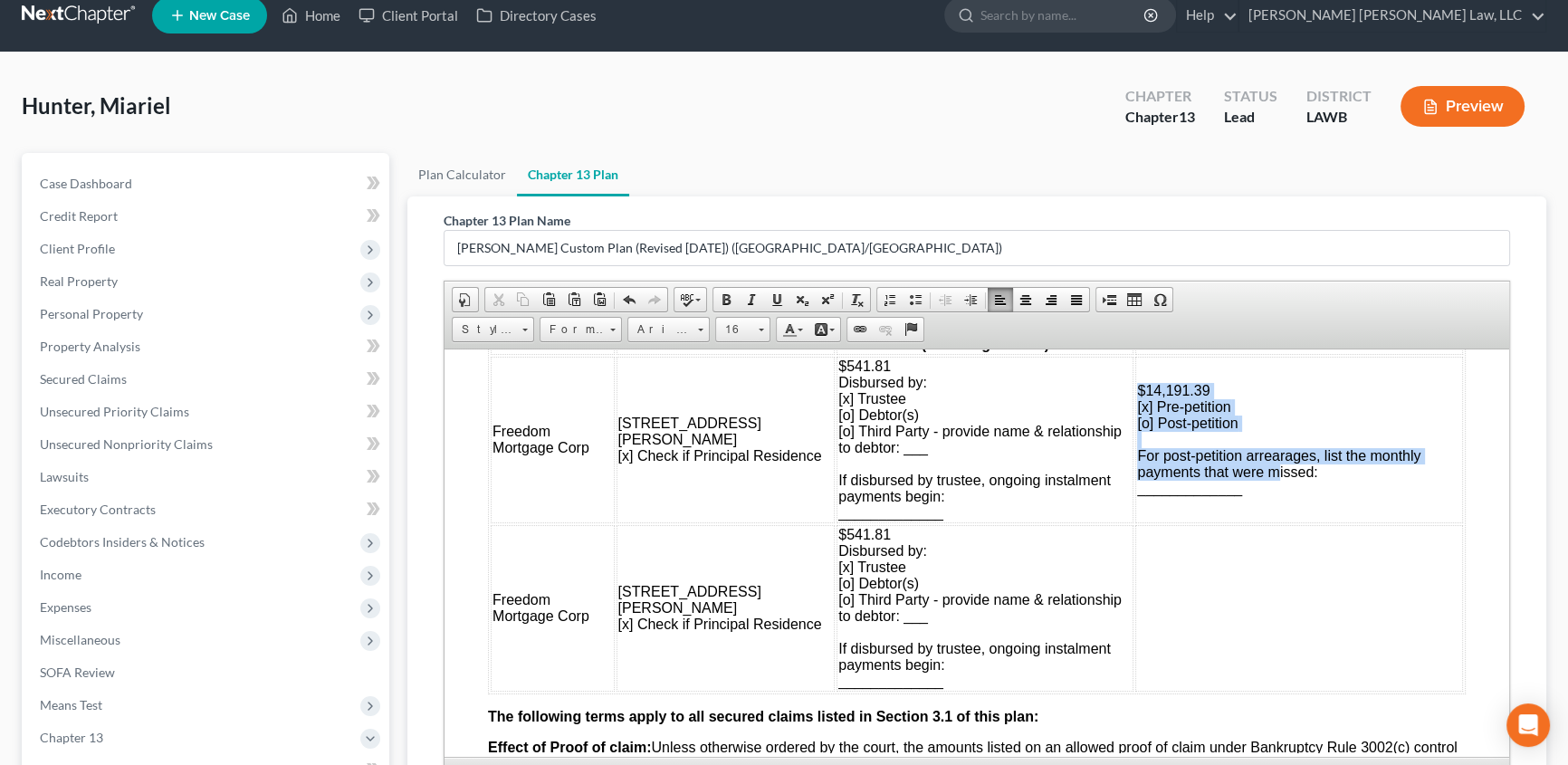
drag, startPoint x: 1104, startPoint y: 451, endPoint x: 1244, endPoint y: 553, distance: 173.2
click at [1244, 523] on td "$14,191.39 [x] Pre-petition [o] Post-petition For post-petition arrearages, lis…" at bounding box center [1298, 439] width 327 height 167
click at [1246, 523] on td "$14,191.39 [x] Pre-petition [o] Post-petition For post-petition arrearages, lis…" at bounding box center [1298, 439] width 327 height 167
drag, startPoint x: 1104, startPoint y: 453, endPoint x: 1244, endPoint y: 552, distance: 171.5
click at [1244, 523] on td "$14,191.39 [x] Pre-petition [o] Post-petition For post-petition arrearages, lis…" at bounding box center [1298, 439] width 327 height 167
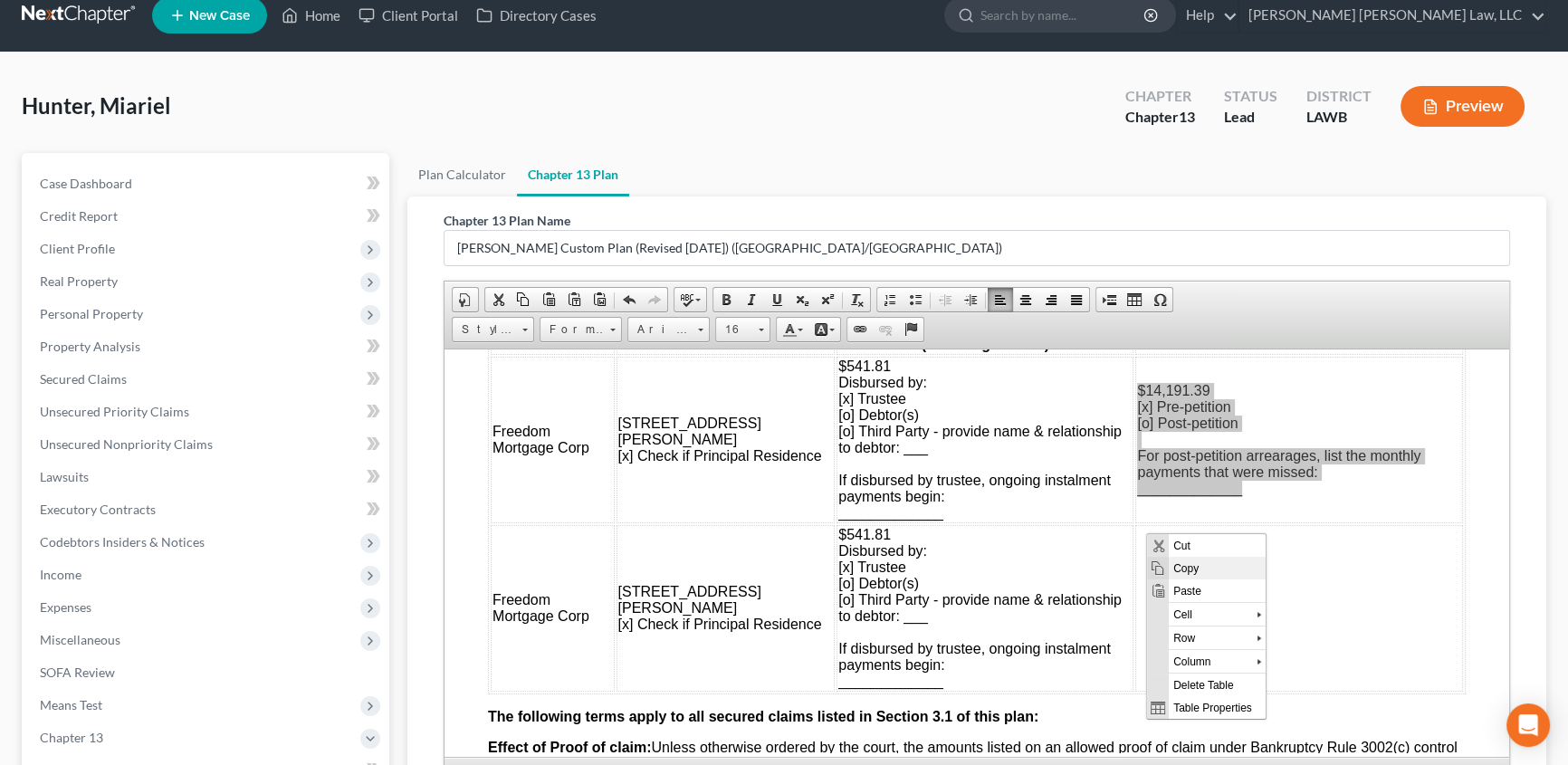
click at [1188, 566] on span "Copy" at bounding box center [1215, 567] width 97 height 23
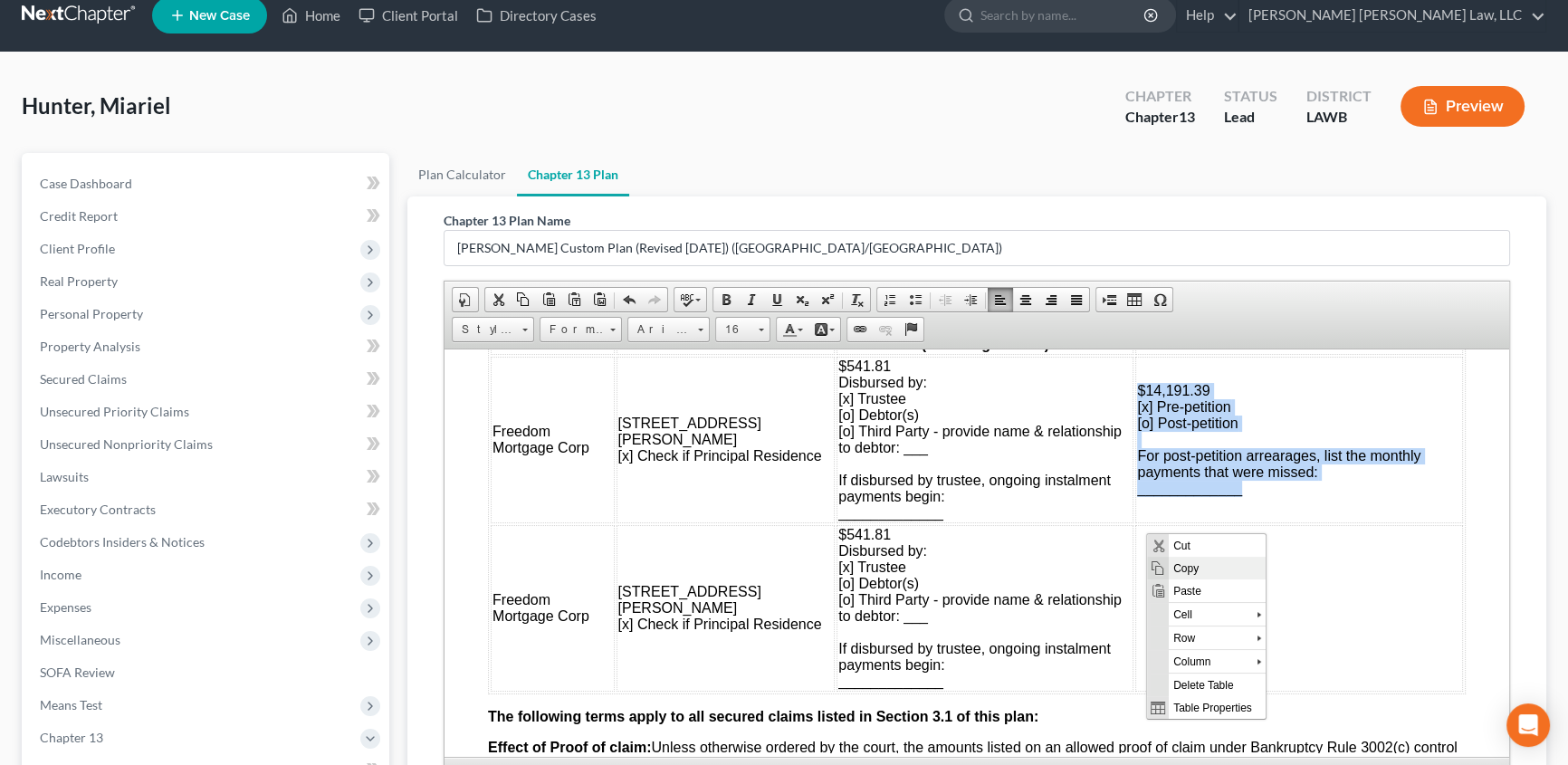
copy span "$14,191.39 [x] Pre-petition [o] Post-petition For post-petition arrearages, lis…"
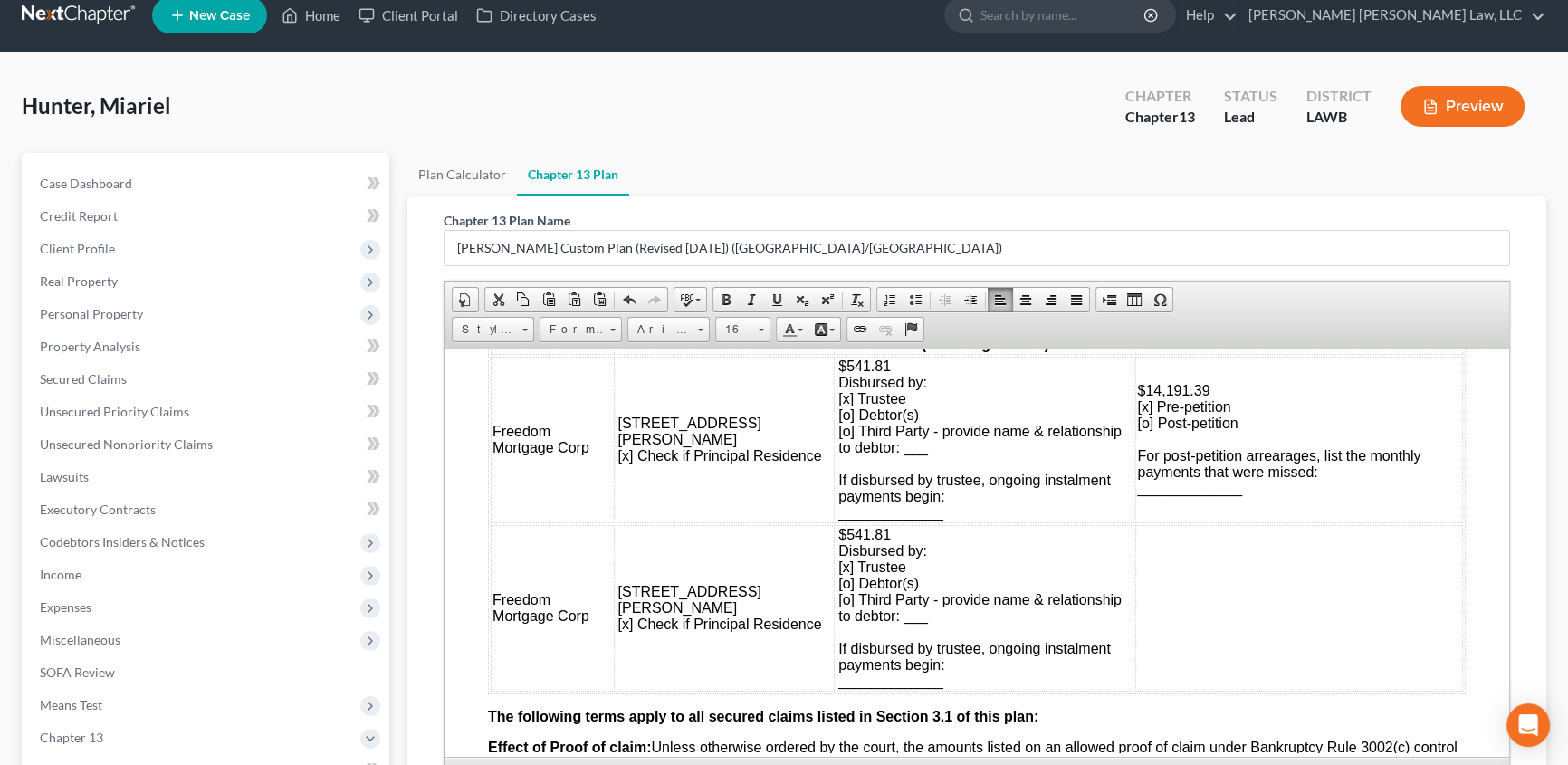
click at [1168, 642] on td at bounding box center [1298, 607] width 327 height 167
click at [1208, 511] on span "Paste" at bounding box center [1238, 511] width 97 height 23
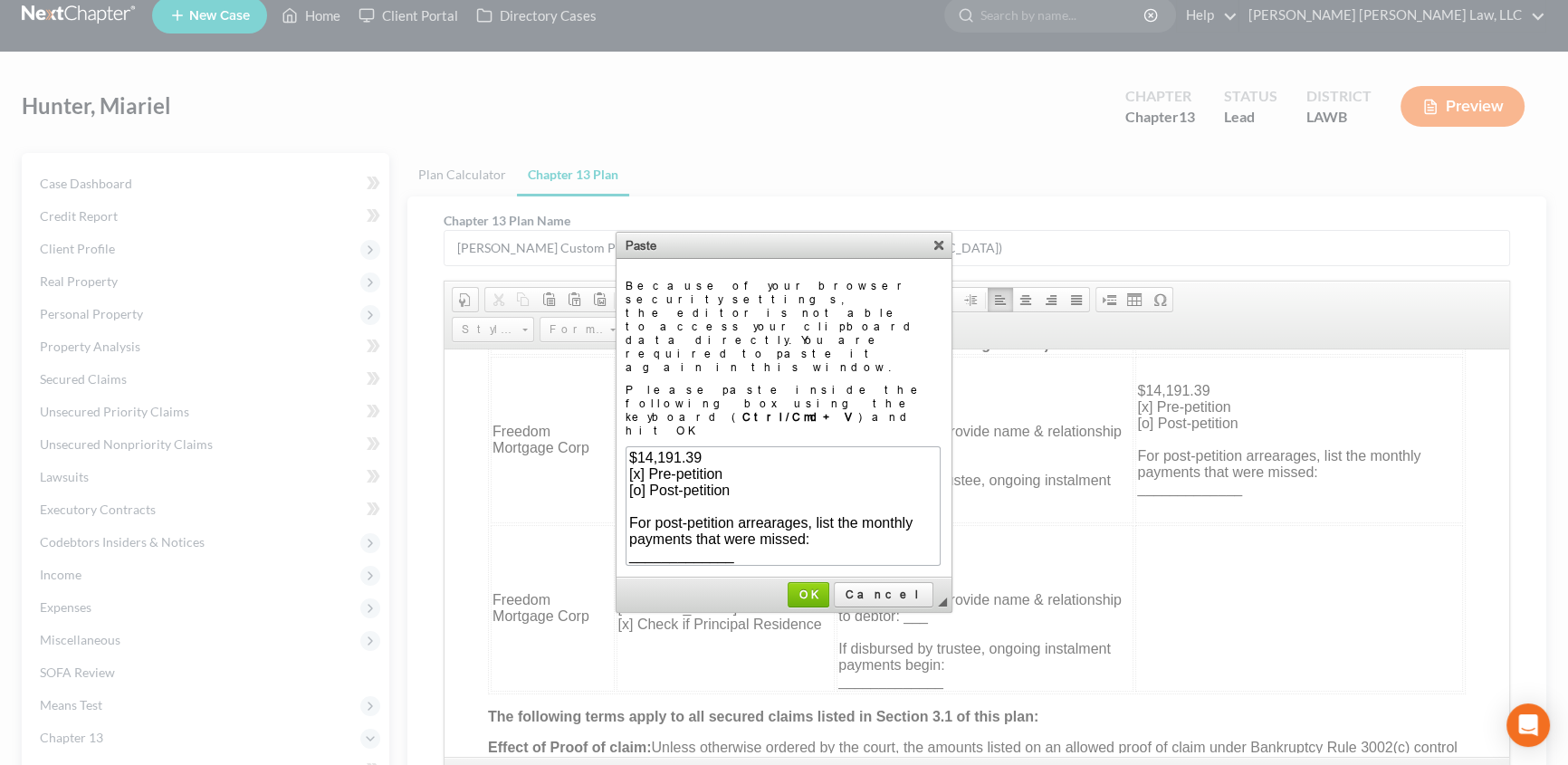
scroll to position [6, 0]
click at [827, 588] on span "OK" at bounding box center [808, 594] width 38 height 13
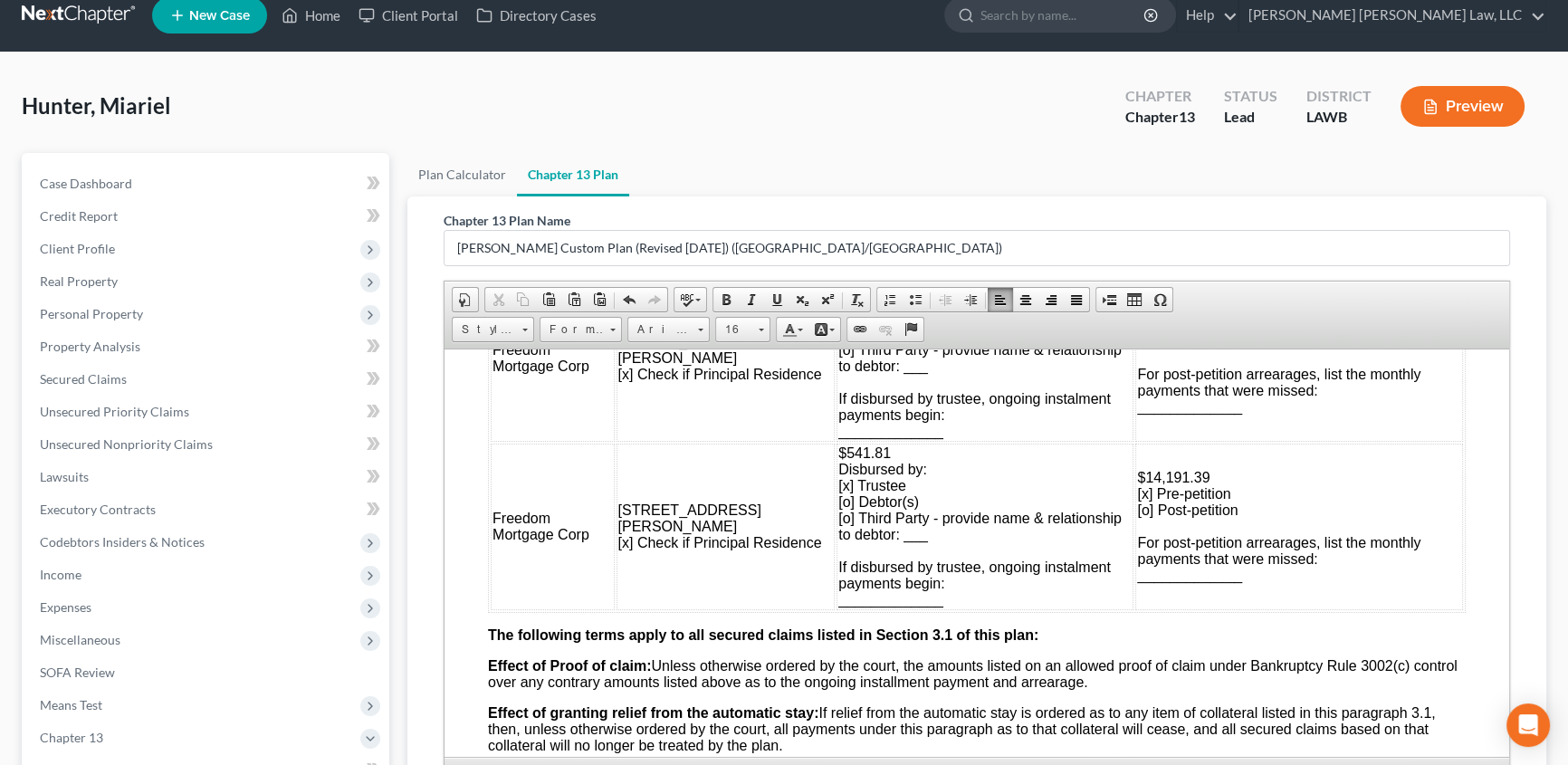
scroll to position [1811, 0]
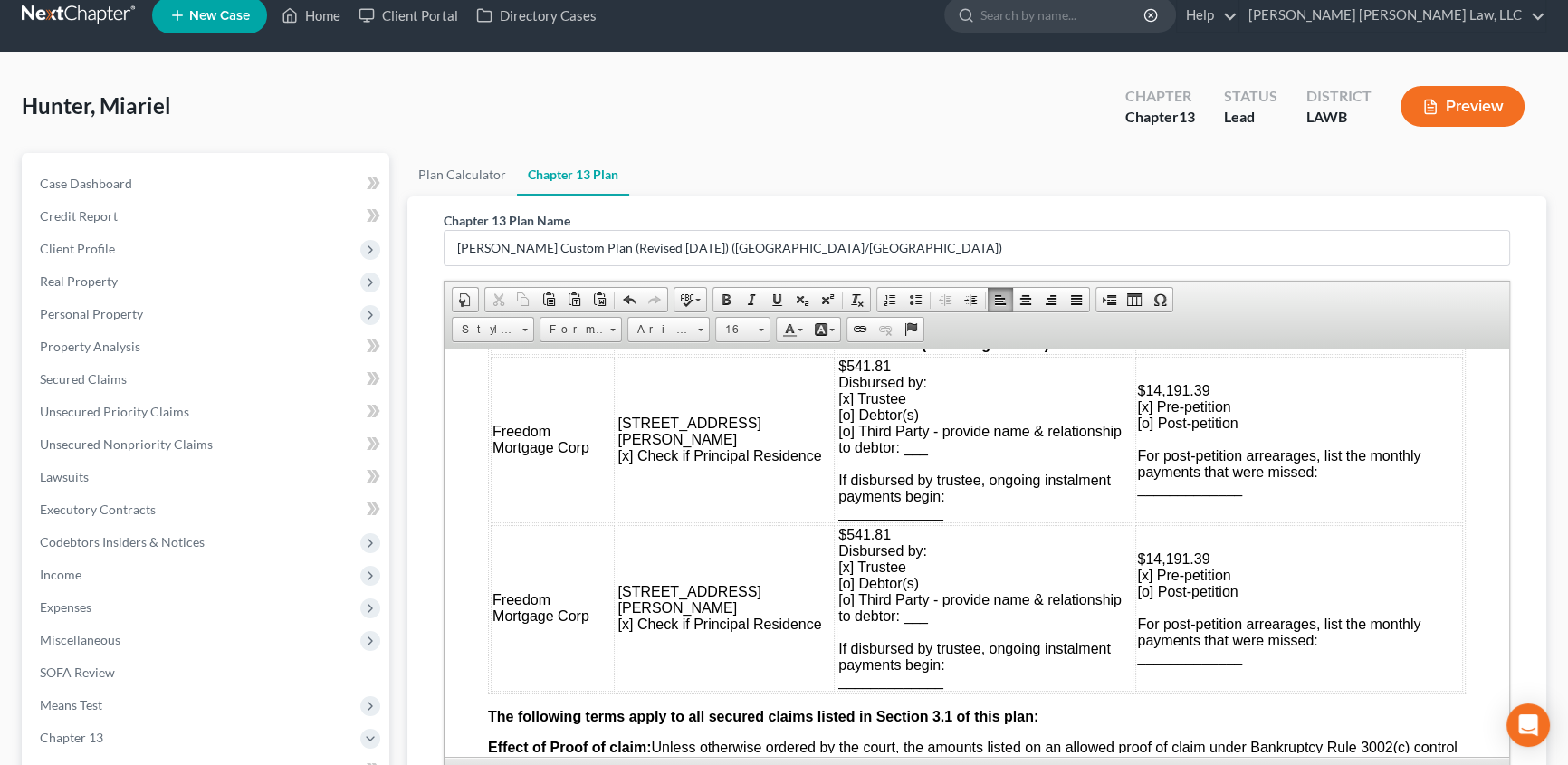
drag, startPoint x: 1115, startPoint y: 650, endPoint x: 1119, endPoint y: 665, distance: 15.5
click at [1137, 582] on span "[x] Pre-petition" at bounding box center [1183, 574] width 93 height 15
click at [1137, 599] on span "[o] Post-petition" at bounding box center [1187, 590] width 101 height 15
click at [1137, 566] on span "$14,191.39" at bounding box center [1173, 558] width 73 height 15
click at [838, 541] on span "$541.81" at bounding box center [865, 534] width 53 height 15
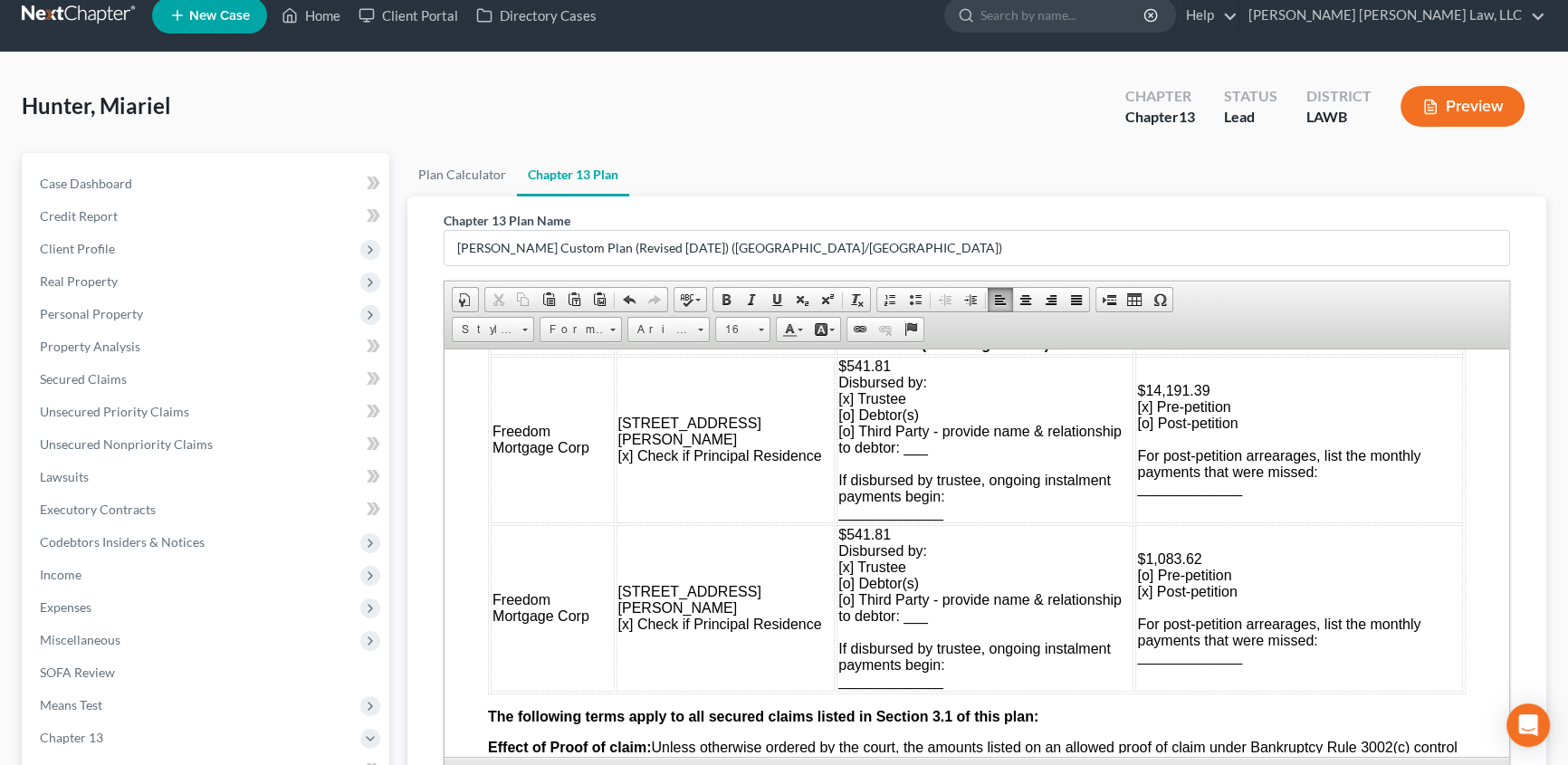
click at [838, 541] on span "$541.81" at bounding box center [865, 534] width 53 height 15
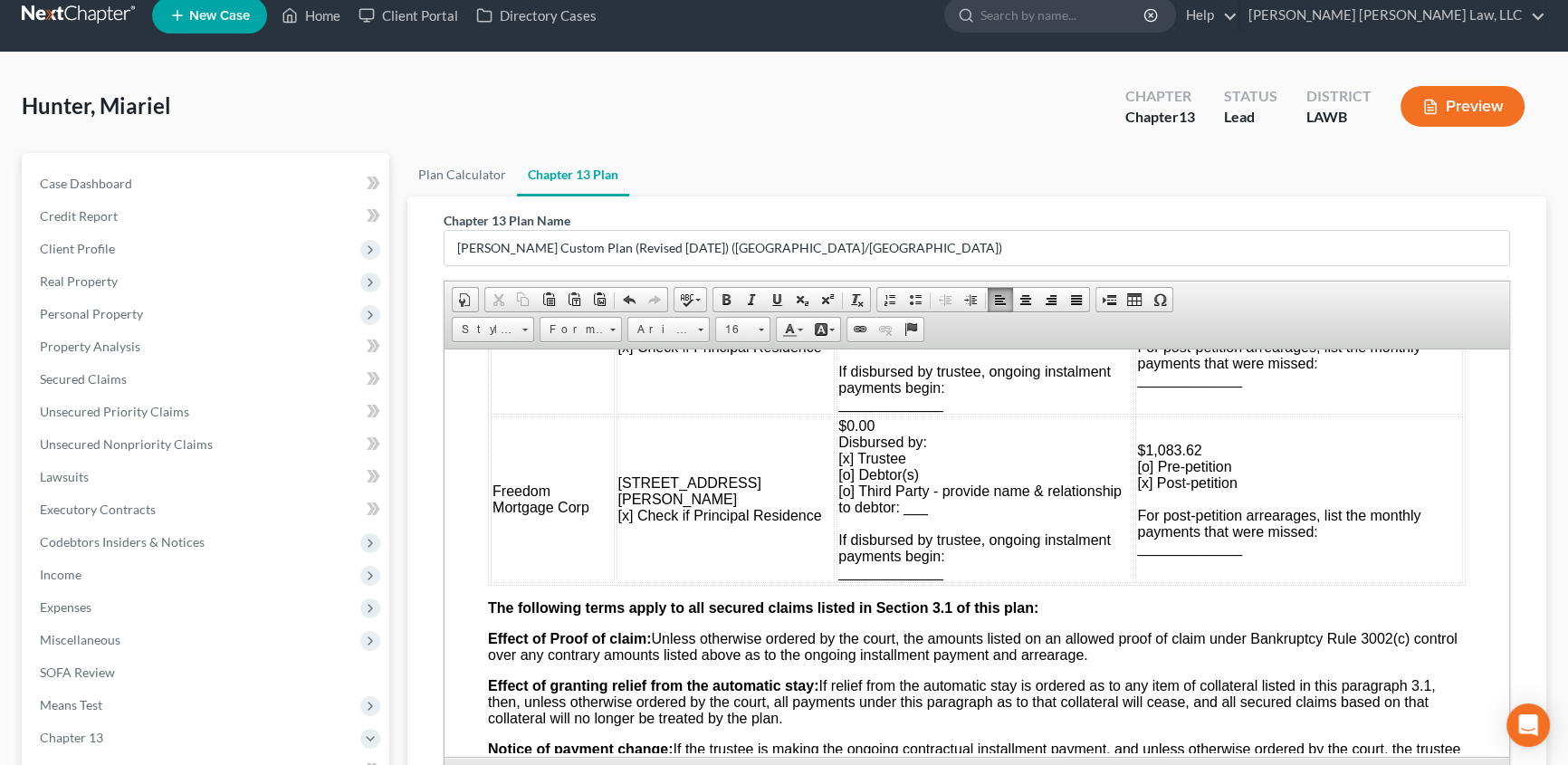
scroll to position [1975, 0]
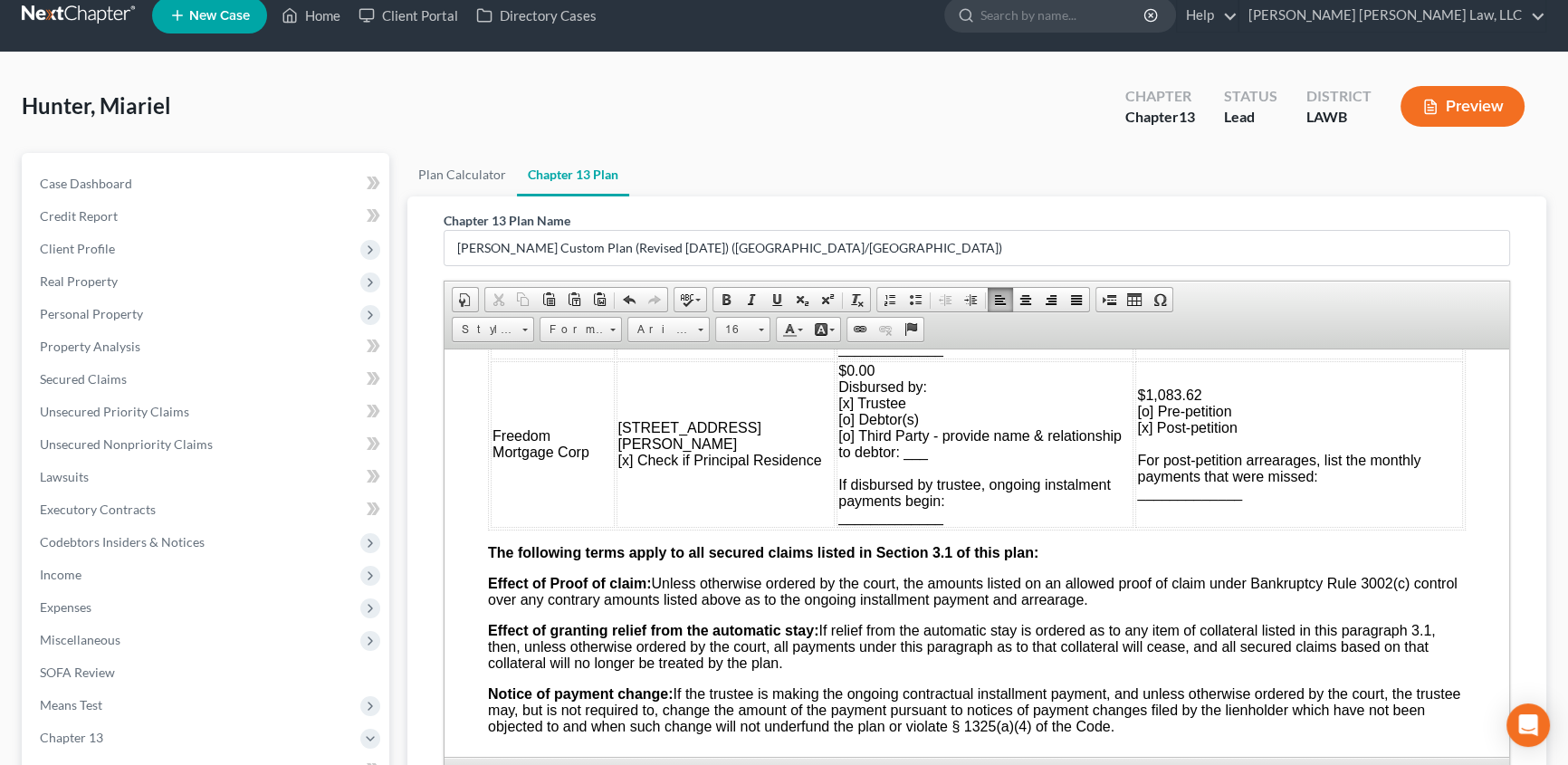
click at [549, 527] on td "Freedom Mortgage Corp" at bounding box center [553, 443] width 124 height 167
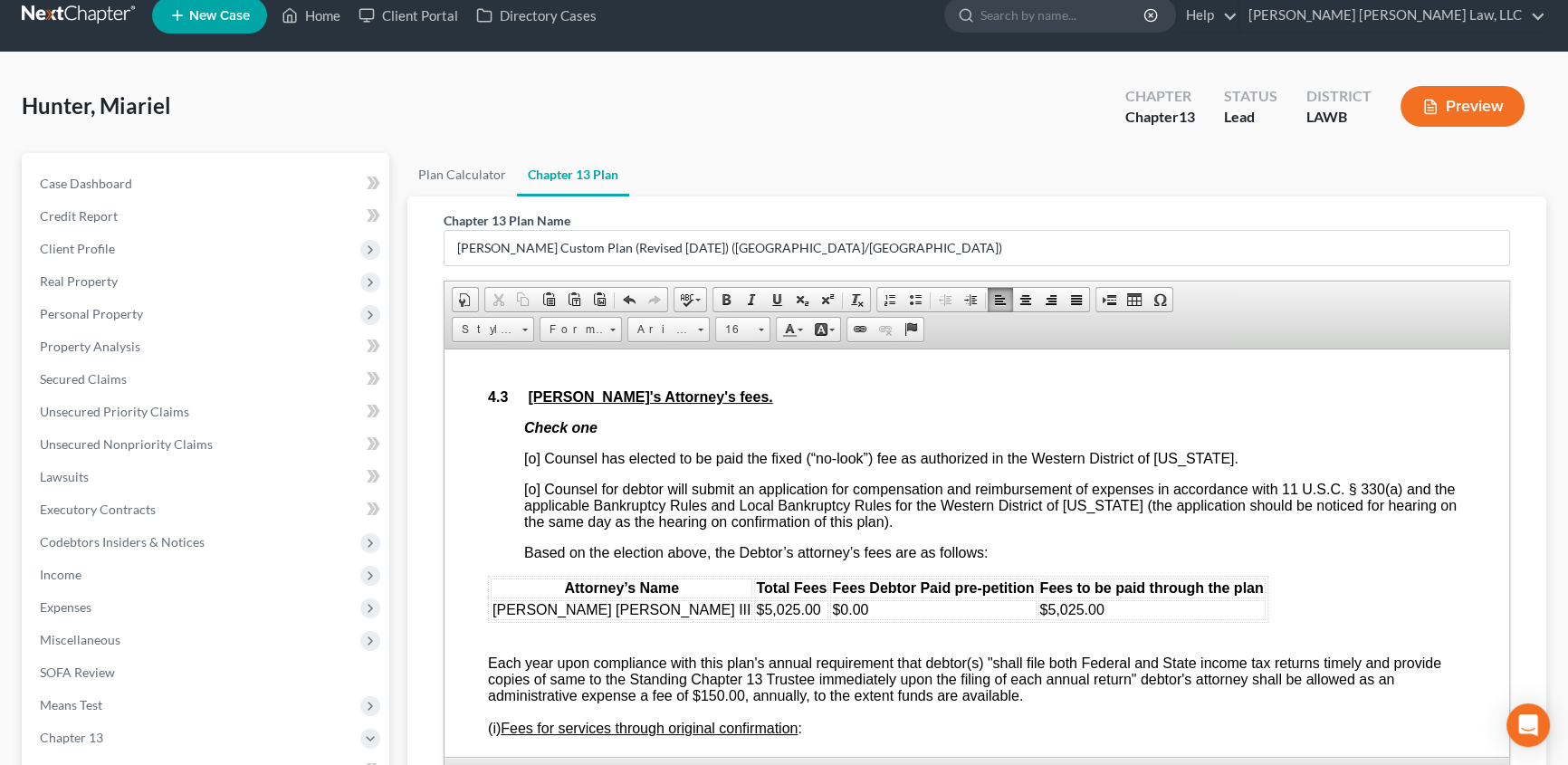
scroll to position [3292, 0]
click at [526, 464] on span "[o] Counsel has elected to be paid the fixed (“no-look”) fee as authorized in t…" at bounding box center [881, 457] width 714 height 15
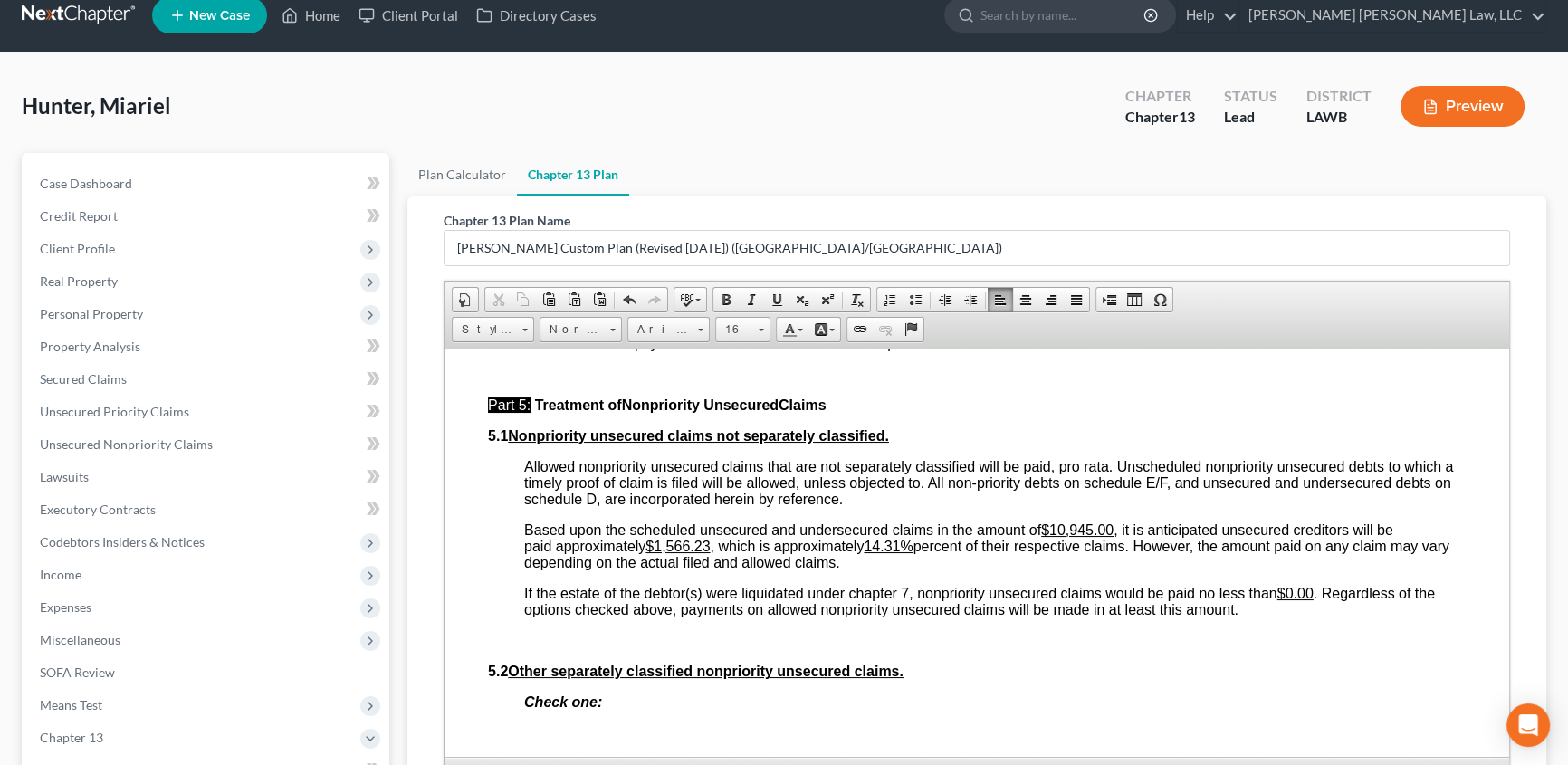
scroll to position [4528, 0]
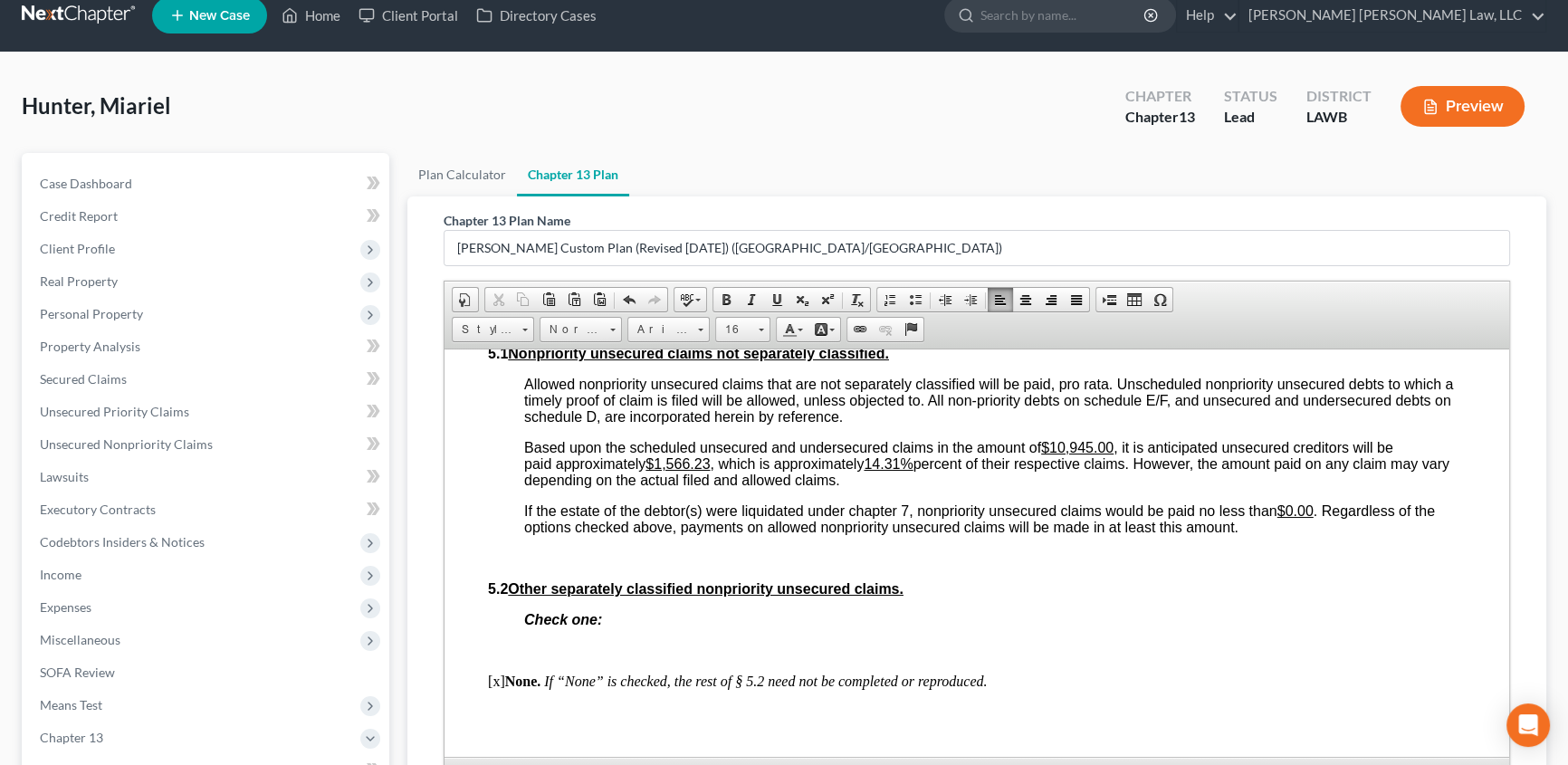
click at [658, 471] on u "$1,566.23" at bounding box center [677, 463] width 64 height 15
click at [892, 471] on u "14.31%" at bounding box center [868, 463] width 49 height 15
click at [891, 471] on u "14.310.30 %" at bounding box center [883, 463] width 77 height 15
click at [1288, 535] on p "If the estate of the debtor(s) were liquidated under chapter 7, nonpriority uns…" at bounding box center [995, 519] width 941 height 33
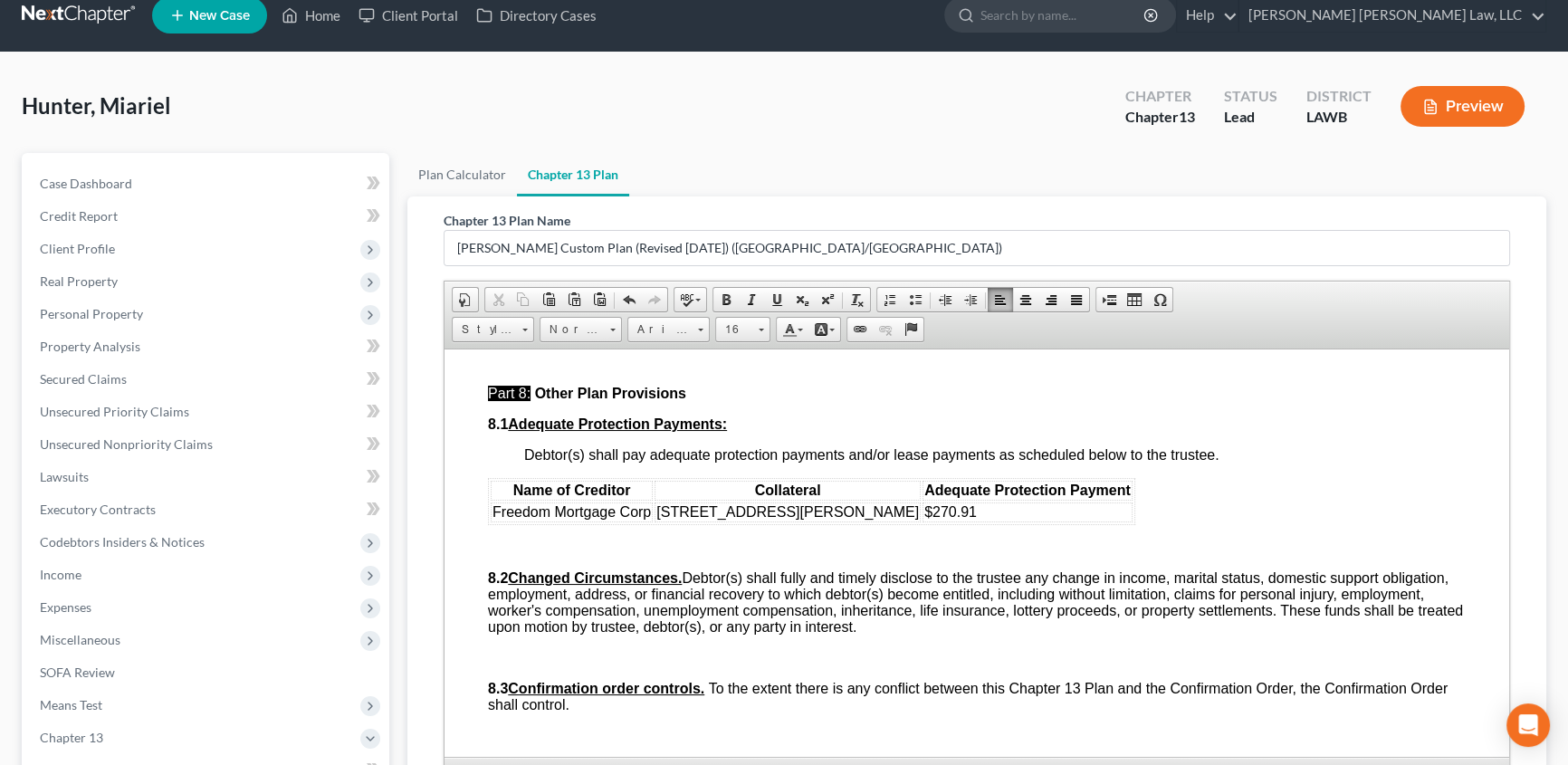
scroll to position [5350, 0]
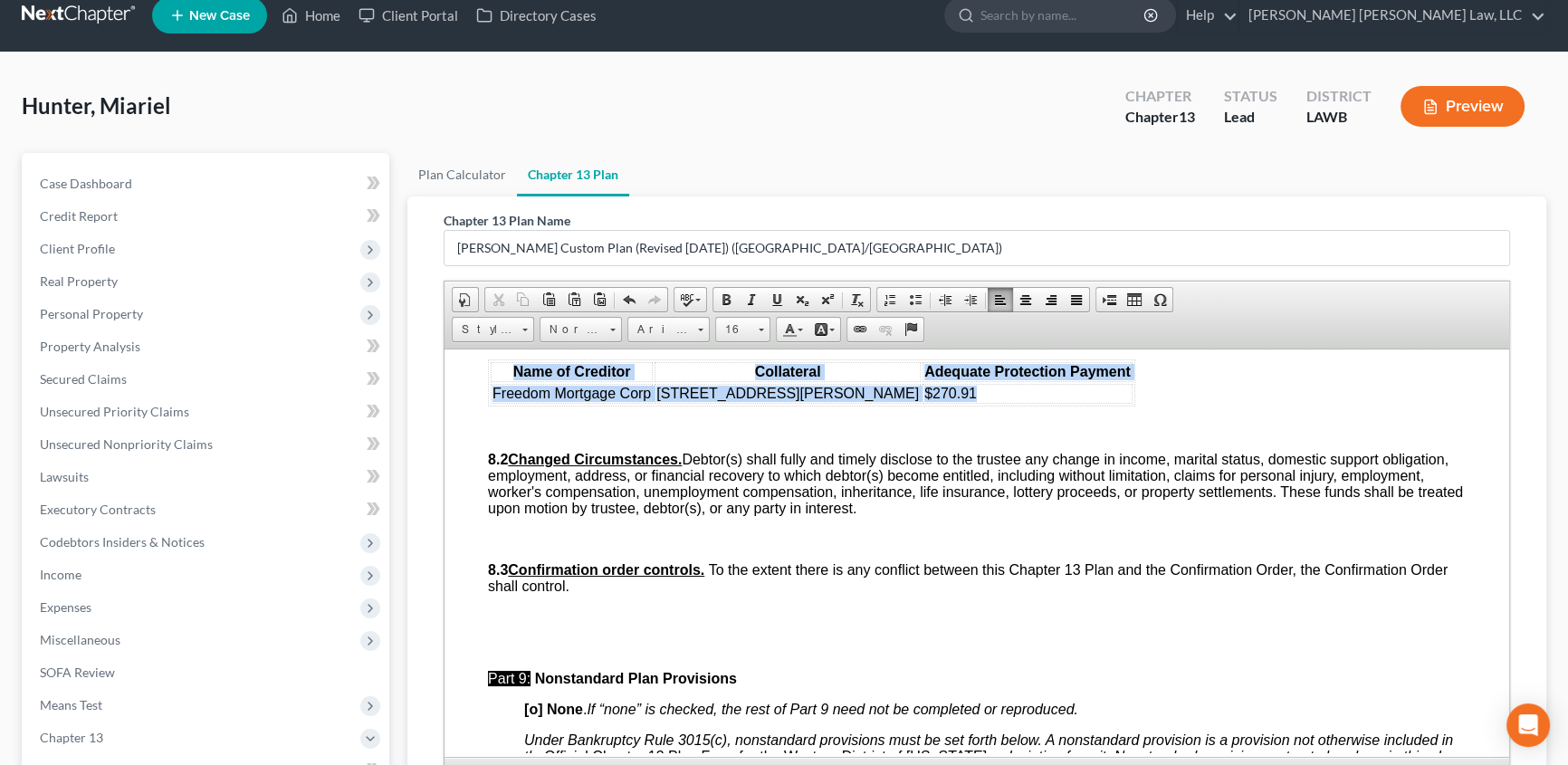
drag, startPoint x: 512, startPoint y: 560, endPoint x: 848, endPoint y: 588, distance: 337.2
click at [848, 406] on table "Name of Creditor Collateral Adequate Protection Payment Freedom Mortgage Corp […" at bounding box center [811, 382] width 647 height 47
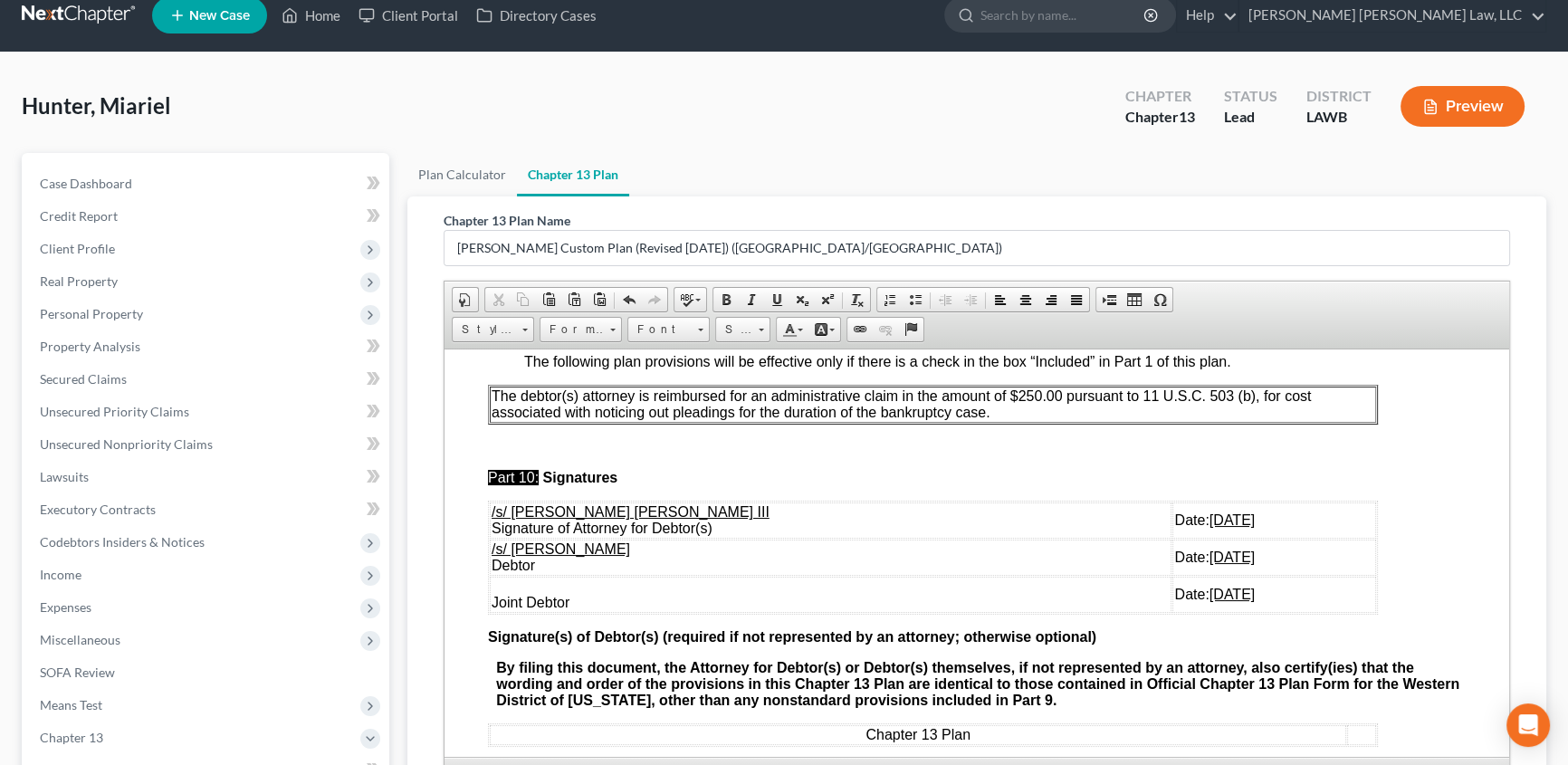
click at [1001, 420] on p "The debtor(s) attorney is reimbursed for an administrative claim in the amount …" at bounding box center [933, 404] width 883 height 33
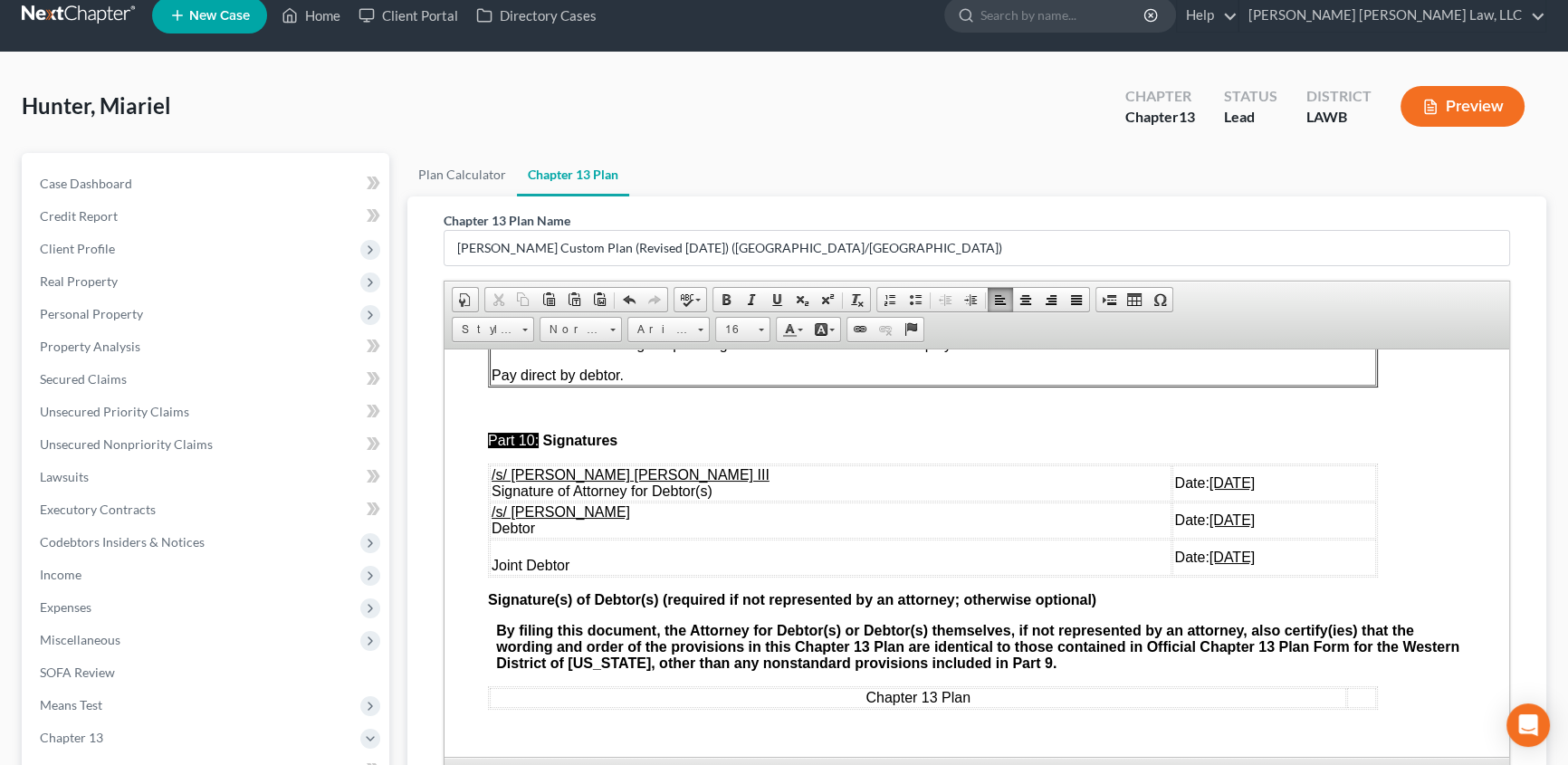
scroll to position [5895, 0]
drag, startPoint x: 492, startPoint y: 632, endPoint x: 1205, endPoint y: 684, distance: 714.9
click at [1208, 575] on tbody "/s/ [PERSON_NAME] [PERSON_NAME] III Signature of Attorney for Debtor(s) Date: […" at bounding box center [933, 519] width 886 height 110
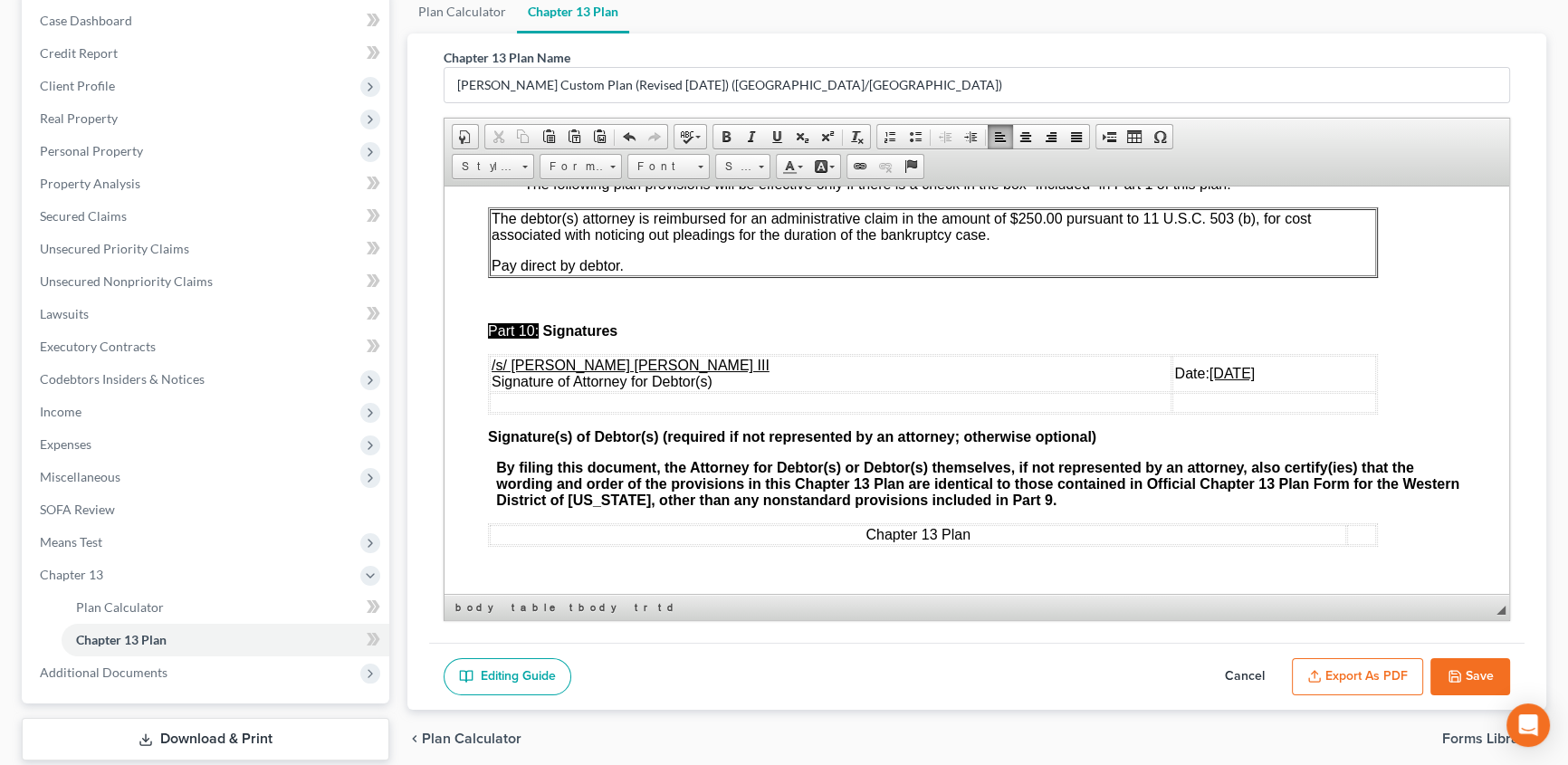
scroll to position [186, 0]
click at [1468, 676] on button "Save" at bounding box center [1470, 675] width 79 height 38
select select "1"
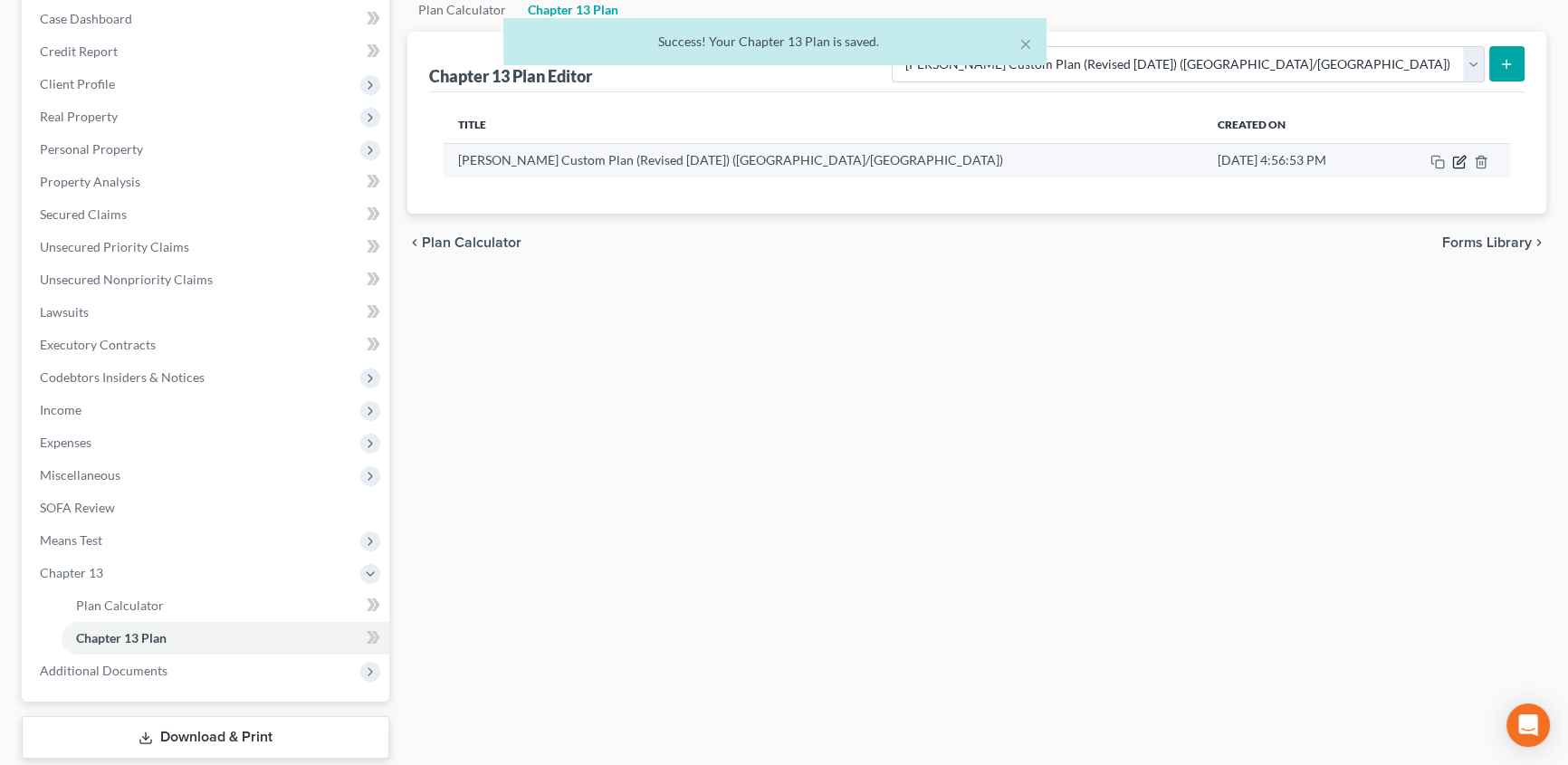
click at [1457, 162] on icon "button" at bounding box center [1461, 159] width 8 height 8
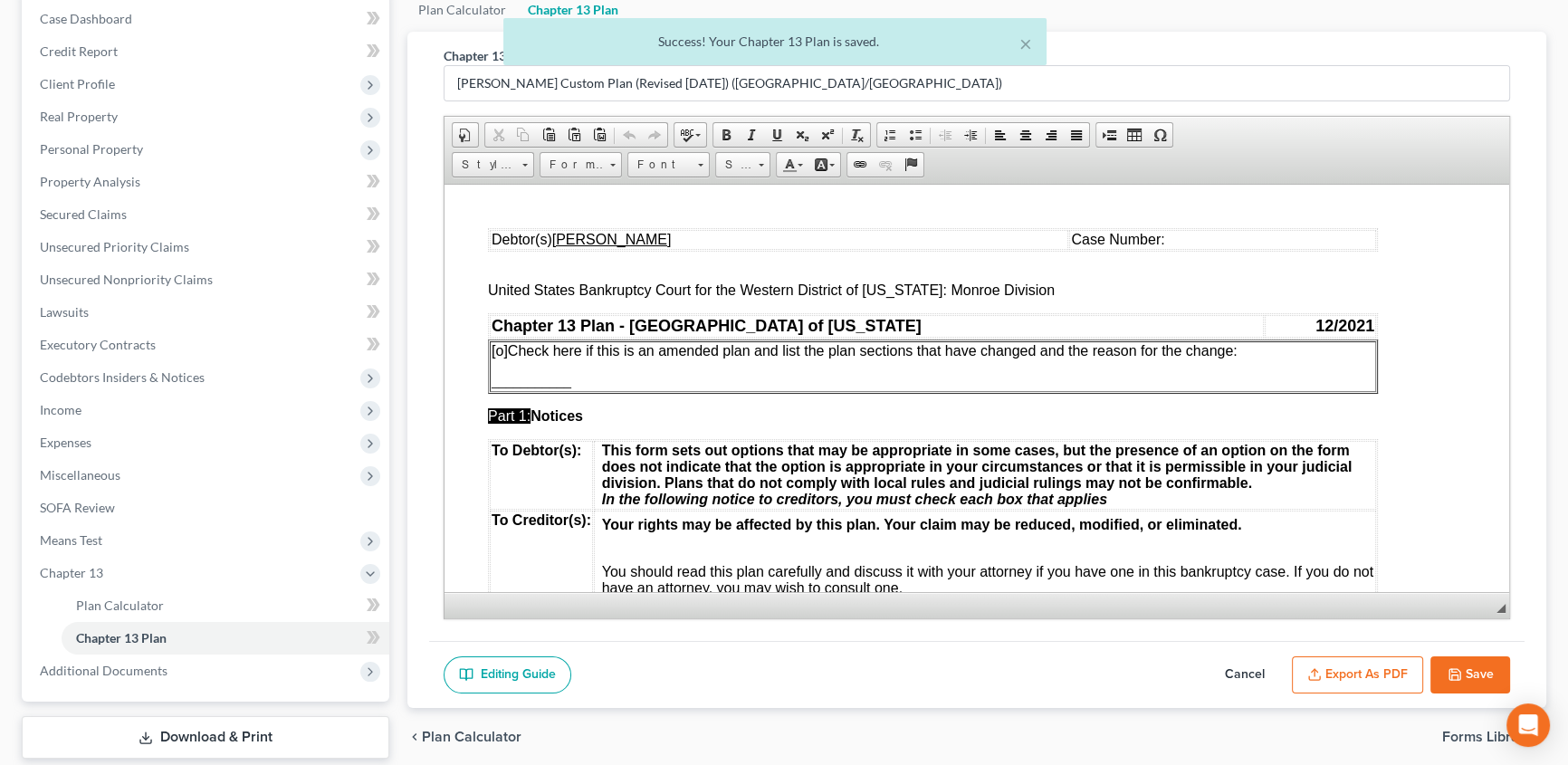
scroll to position [0, 0]
click at [1349, 678] on button "Export as PDF" at bounding box center [1357, 675] width 131 height 38
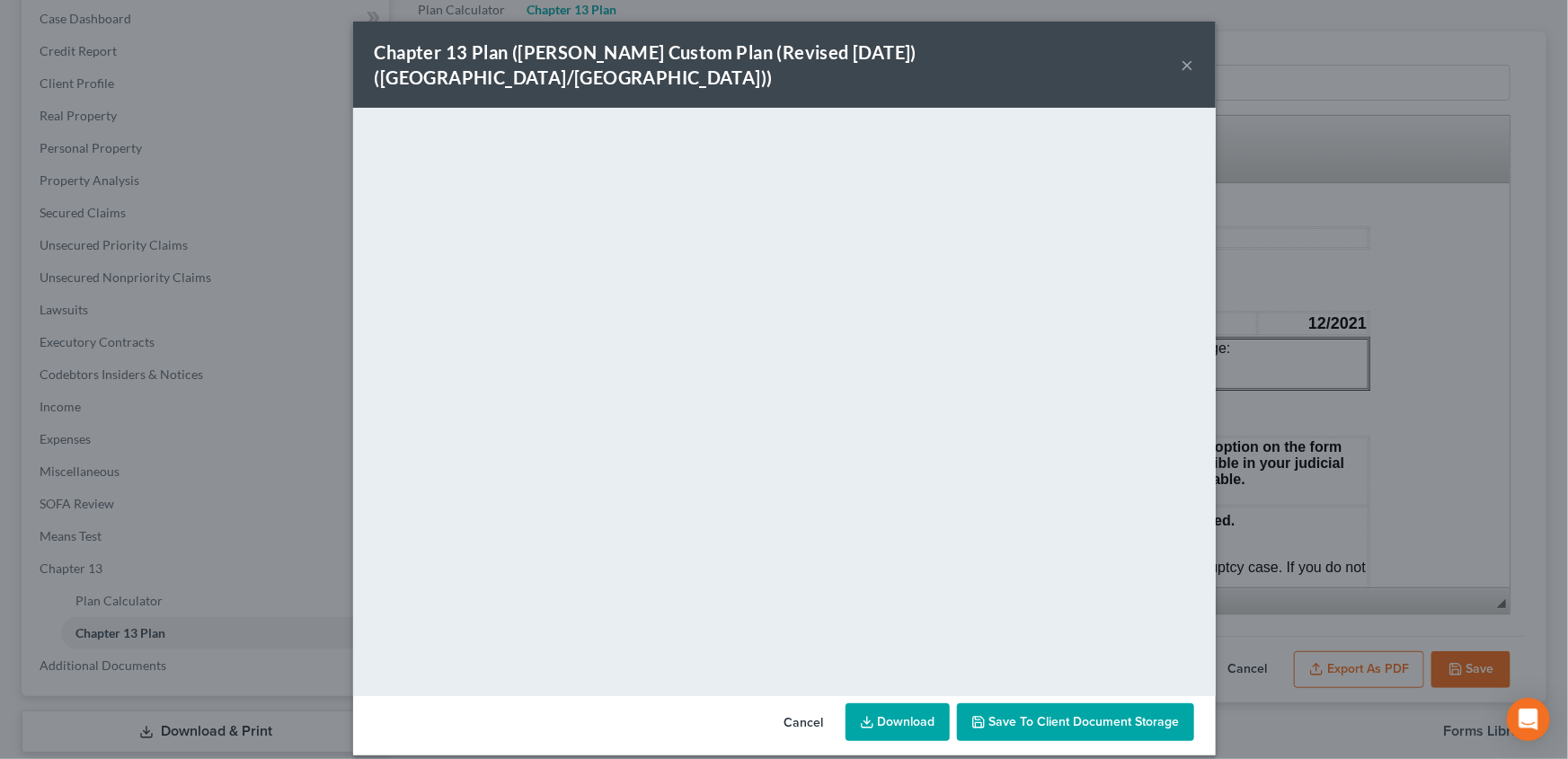
drag, startPoint x: 1284, startPoint y: 740, endPoint x: 1179, endPoint y: 728, distance: 105.7
click at [1284, 740] on div "Chapter 13 Plan ([PERSON_NAME] Custom Plan (Revised [DATE]) ([GEOGRAPHIC_DATA]/…" at bounding box center [784, 379] width 1568 height 759
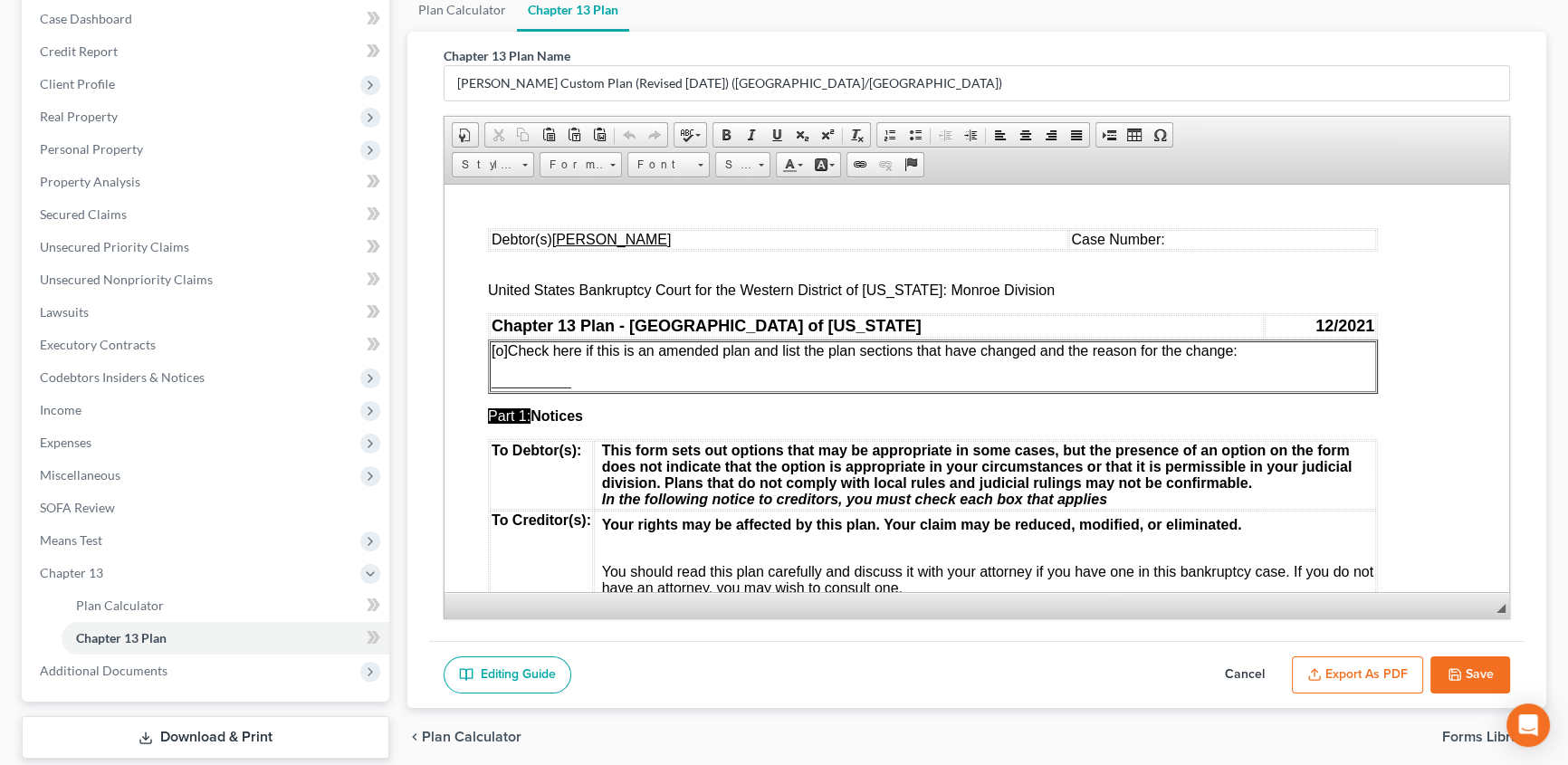
click at [169, 731] on link "Download & Print" at bounding box center [206, 737] width 368 height 42
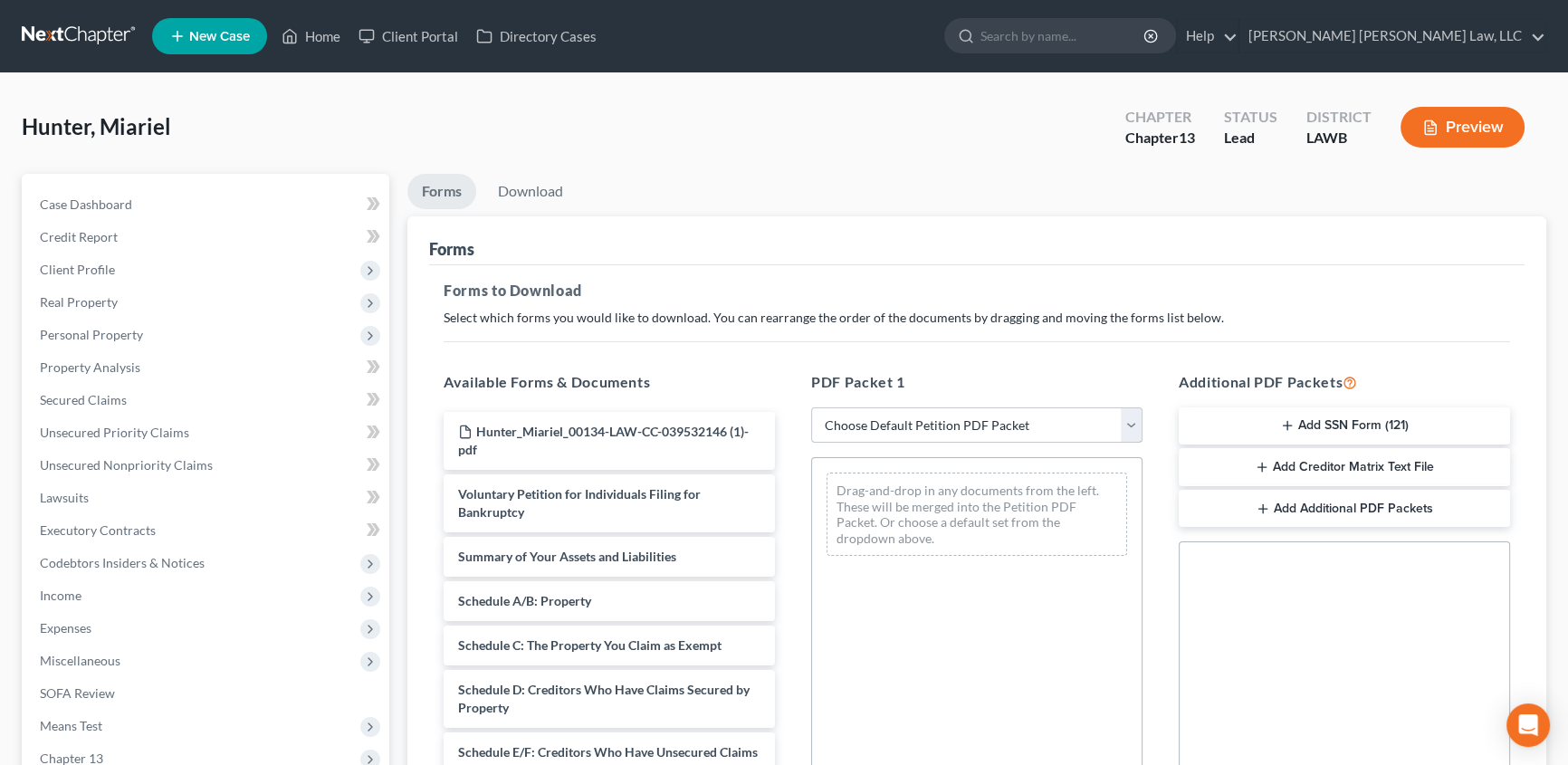
click at [878, 424] on select "Choose Default Petition PDF Packet Complete Bankruptcy Petition (all forms and …" at bounding box center [976, 425] width 331 height 36
select select "0"
click at [811, 407] on select "Choose Default Petition PDF Packet Complete Bankruptcy Petition (all forms and …" at bounding box center [976, 425] width 331 height 36
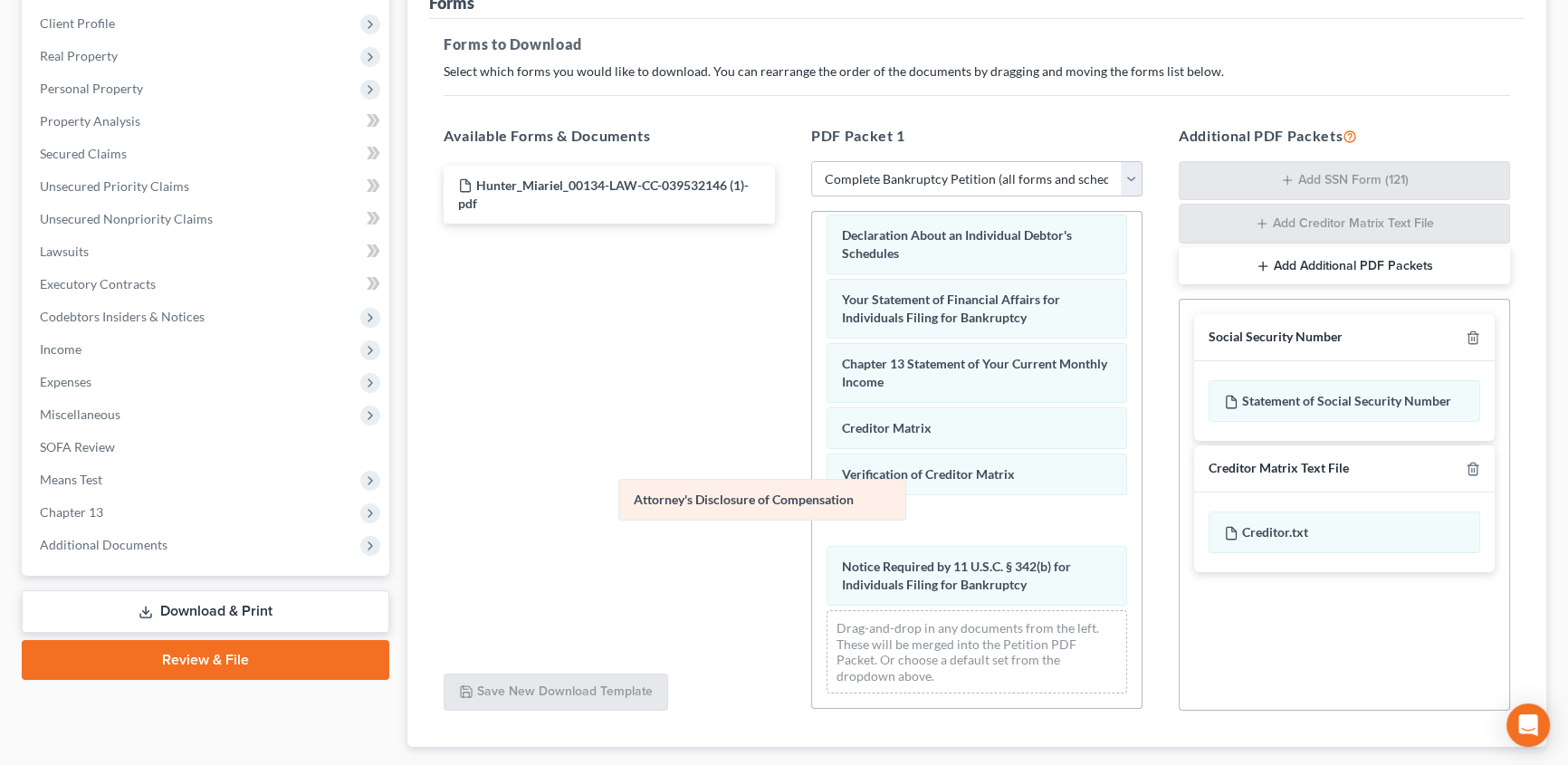
scroll to position [514, 0]
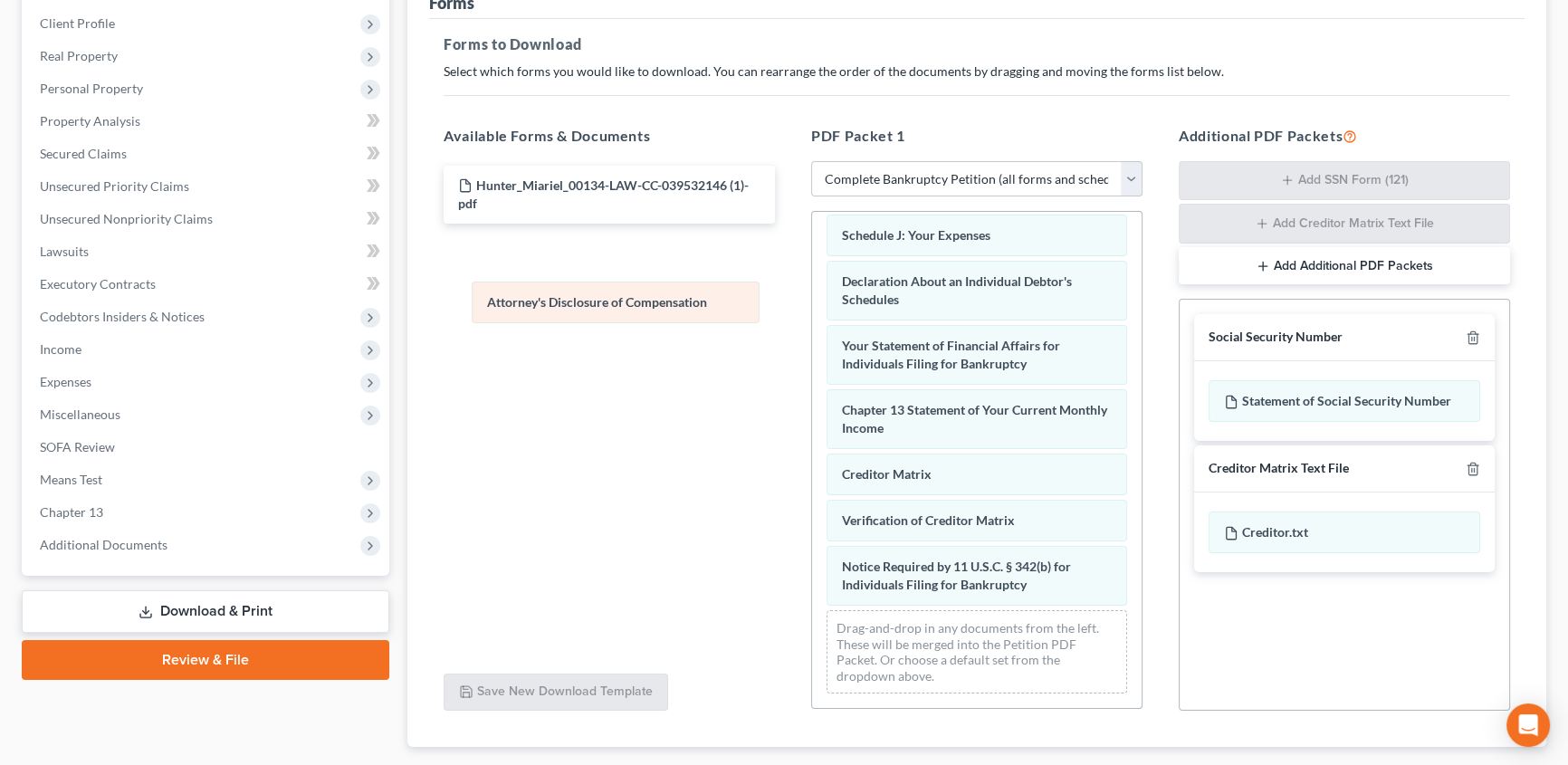
drag, startPoint x: 969, startPoint y: 590, endPoint x: 616, endPoint y: 308, distance: 451.8
click at [812, 308] on div "Attorney's Disclosure of Compensation Voluntary Petition for Individuals Filing…" at bounding box center [976, 210] width 329 height 996
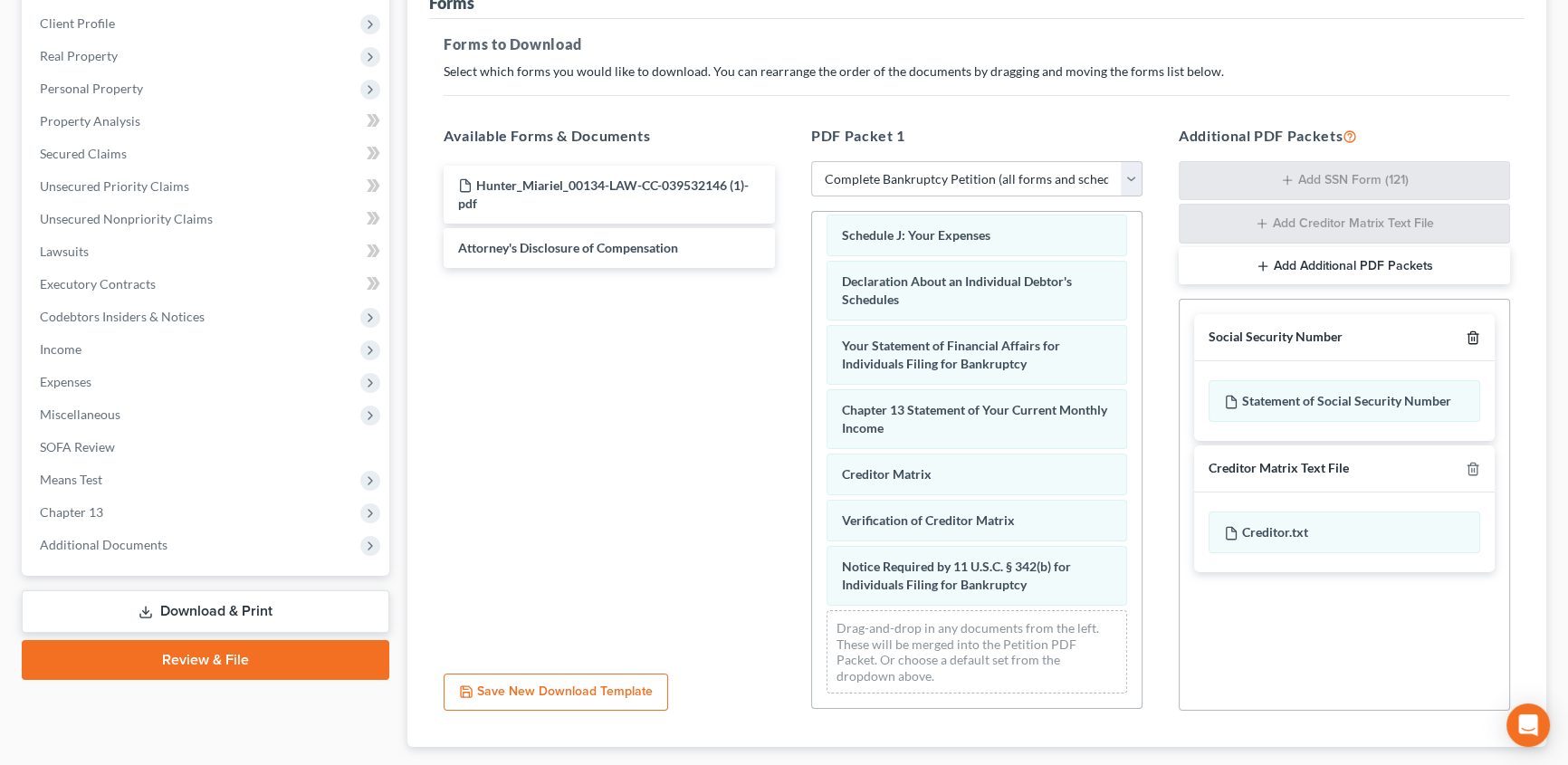
click at [1469, 332] on icon "button" at bounding box center [1472, 338] width 8 height 11
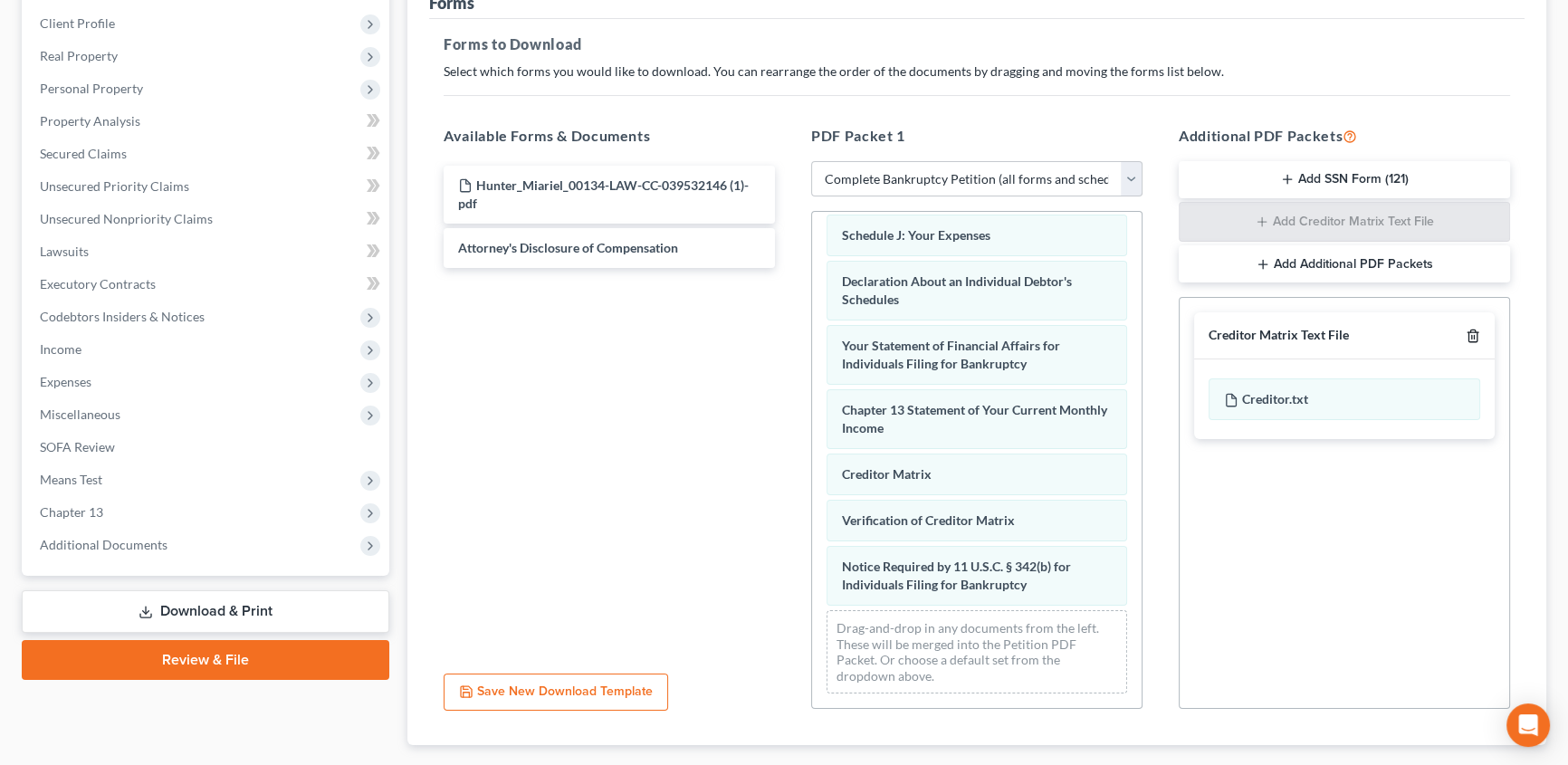
click at [1469, 330] on icon "button" at bounding box center [1472, 335] width 14 height 14
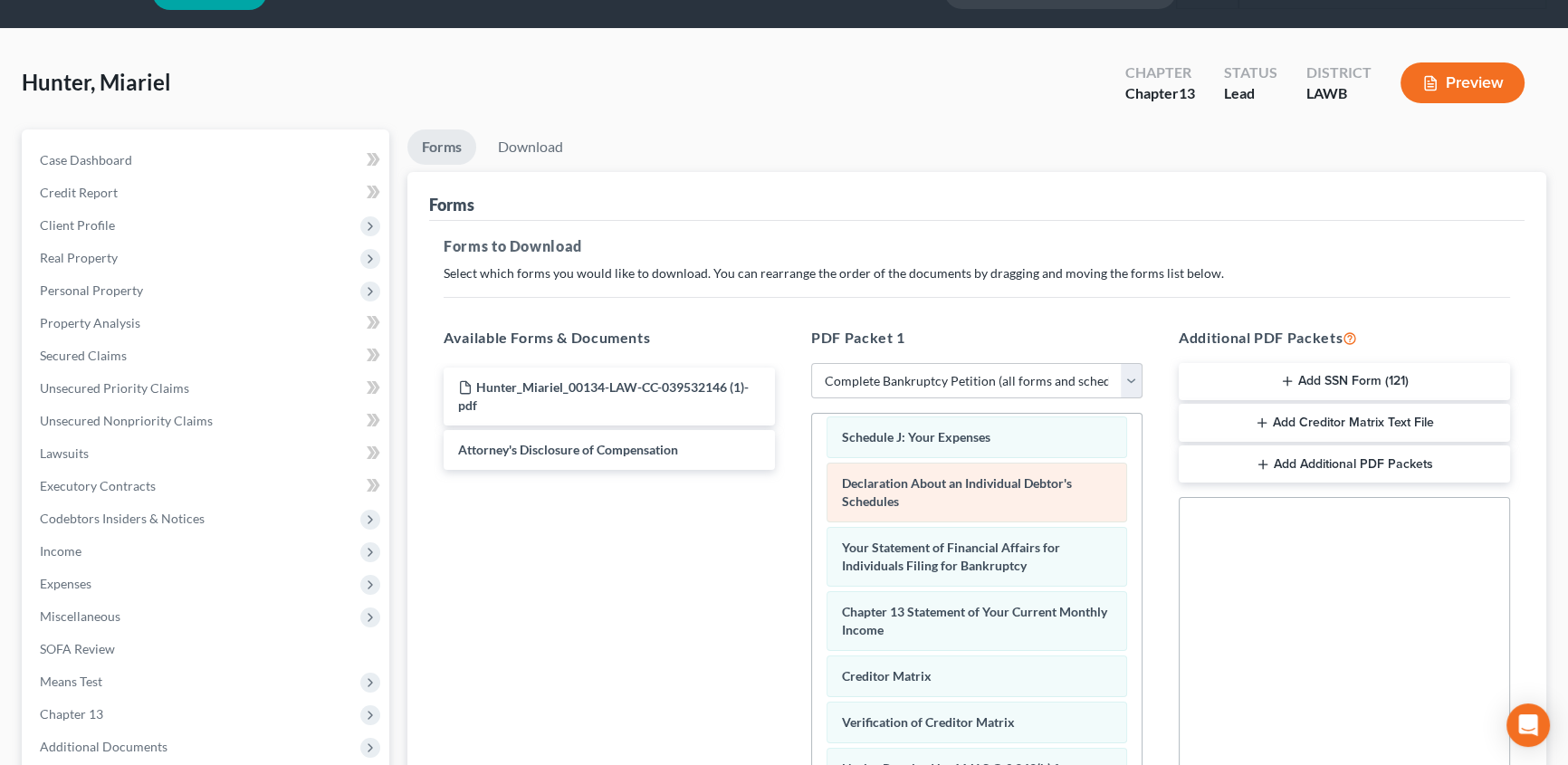
scroll to position [0, 0]
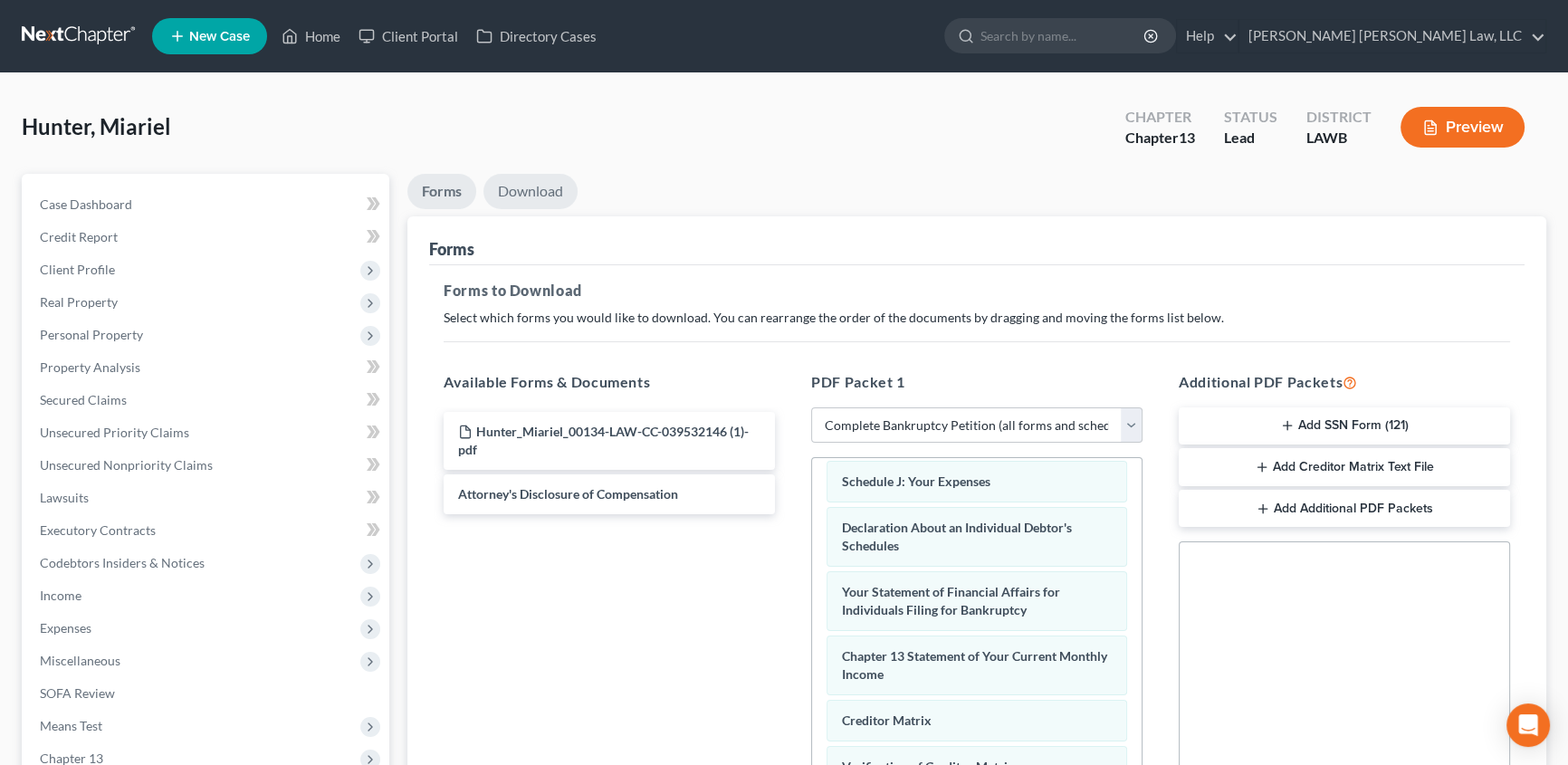
click at [531, 186] on link "Download" at bounding box center [531, 191] width 94 height 35
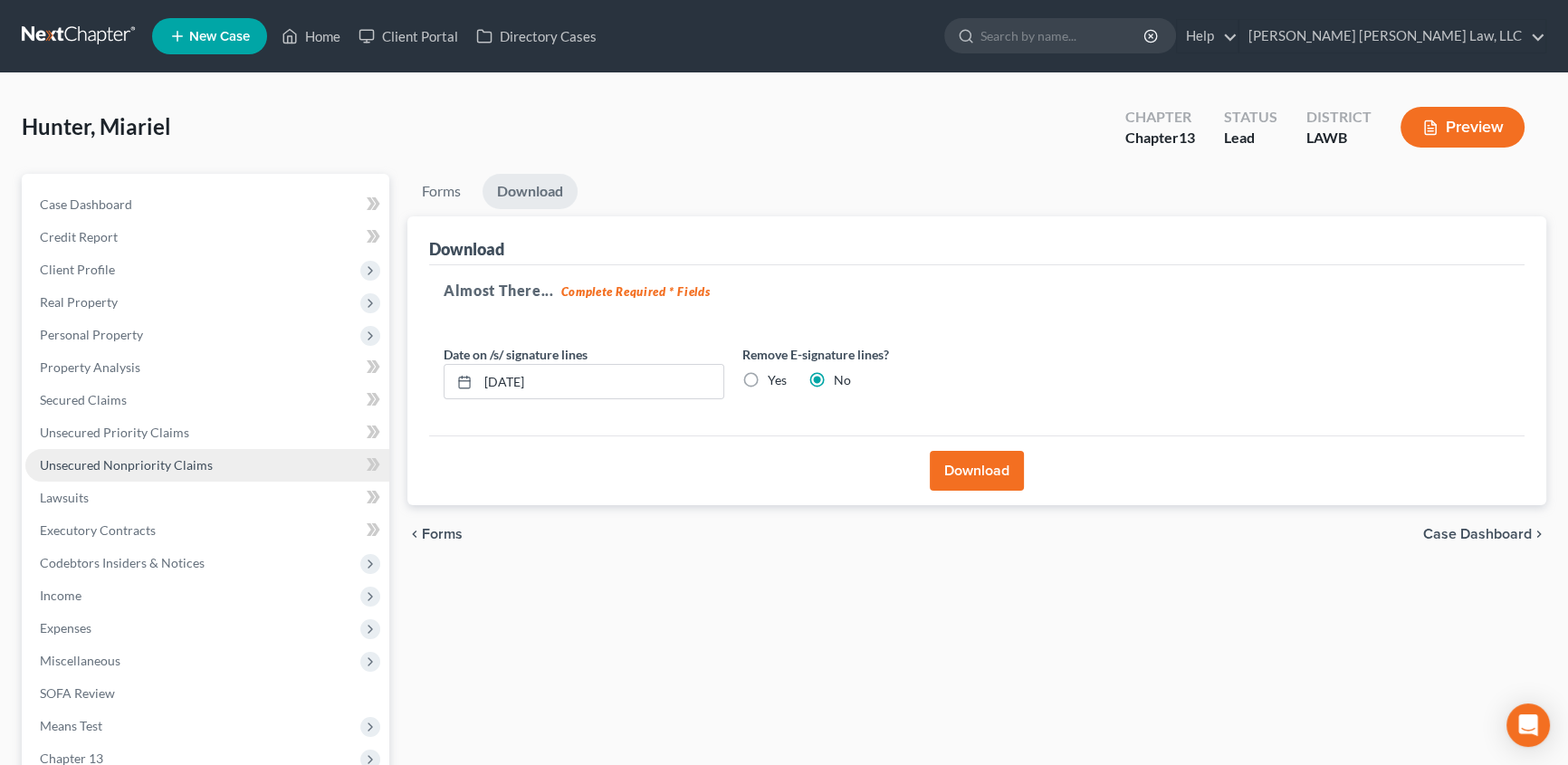
click at [996, 469] on button "Download" at bounding box center [977, 471] width 94 height 40
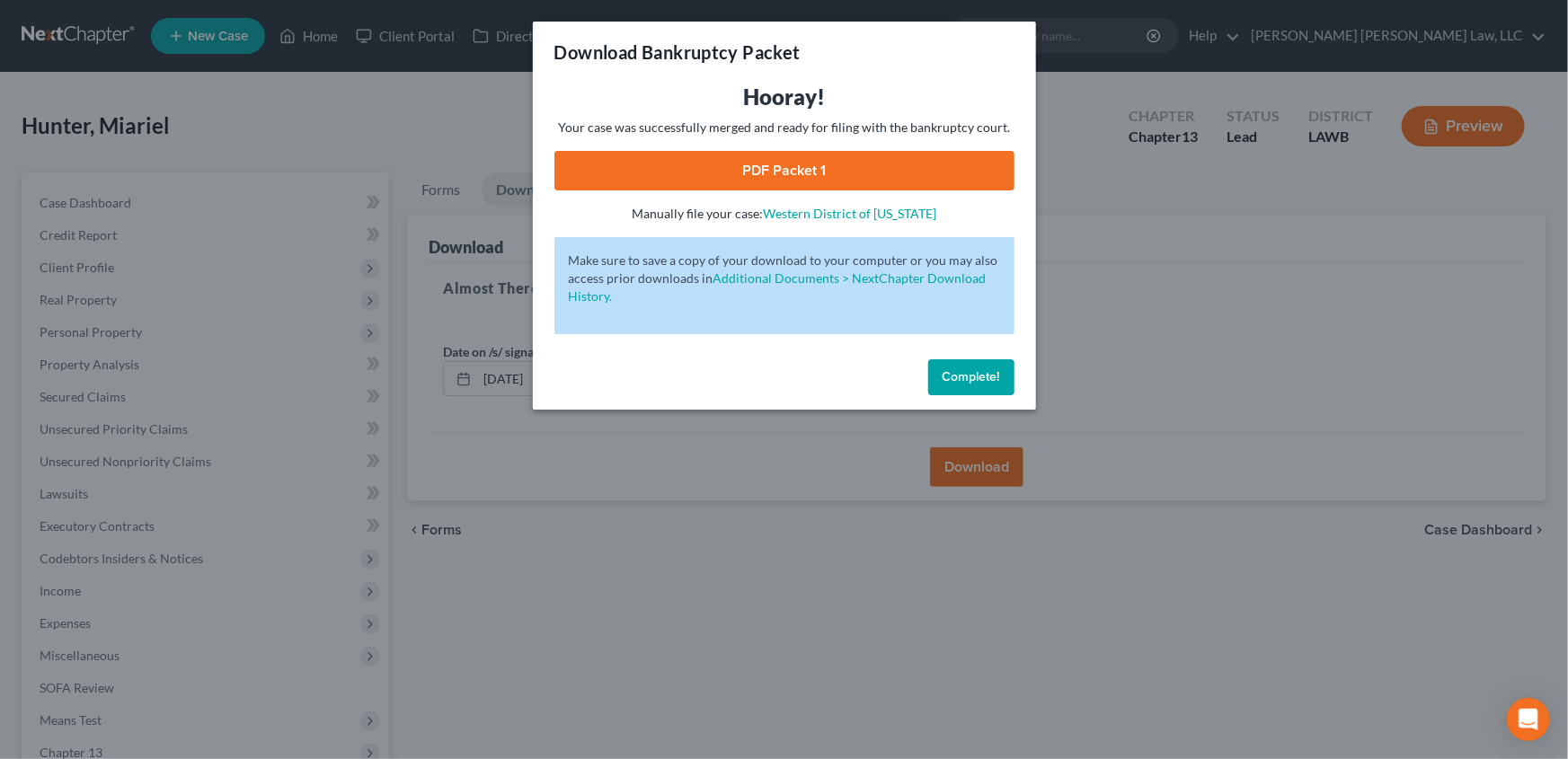
click at [798, 168] on link "PDF Packet 1" at bounding box center [784, 170] width 460 height 39
click at [959, 379] on span "Complete!" at bounding box center [971, 377] width 57 height 15
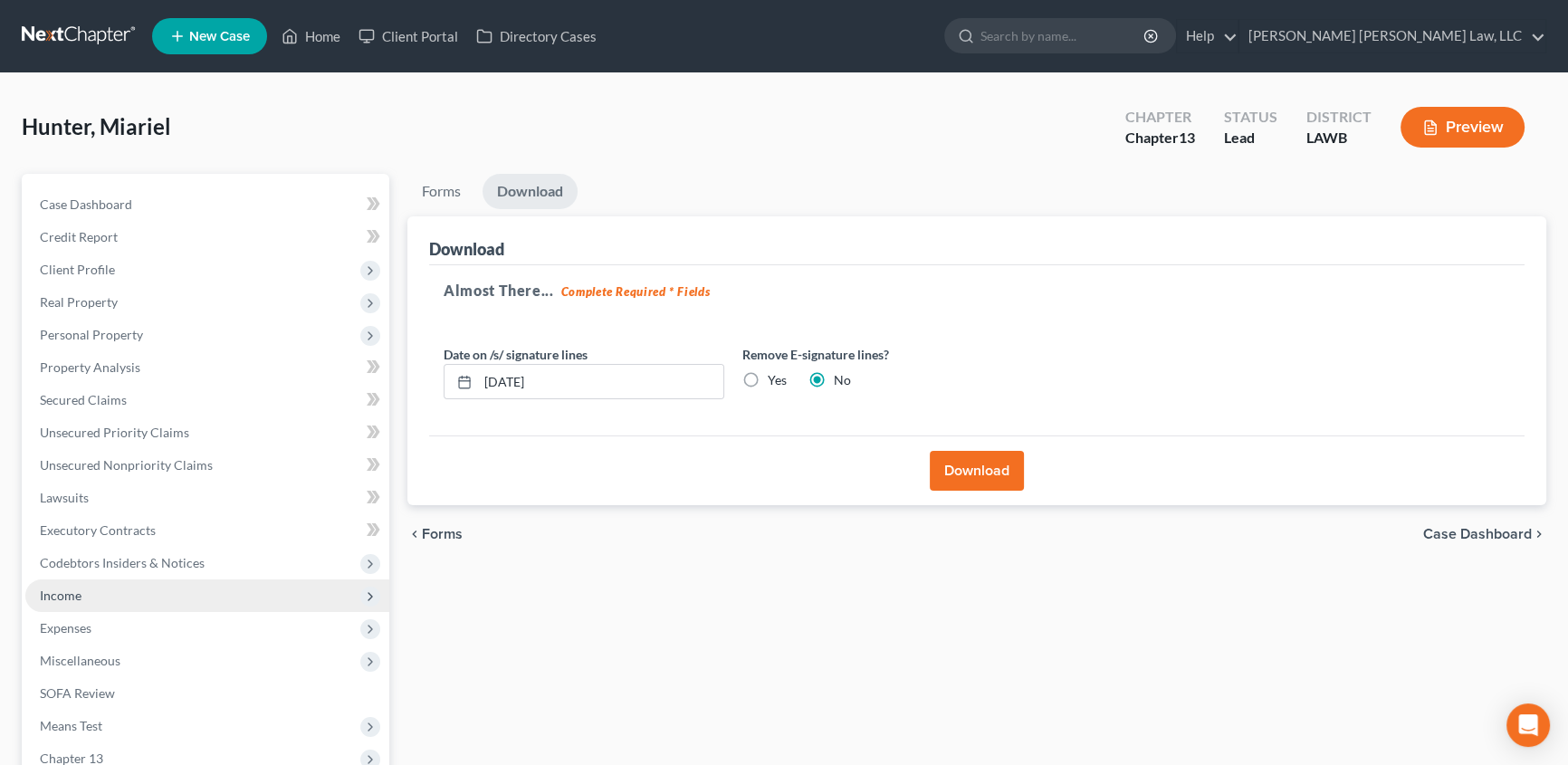
click at [82, 598] on span "Income" at bounding box center [207, 595] width 364 height 33
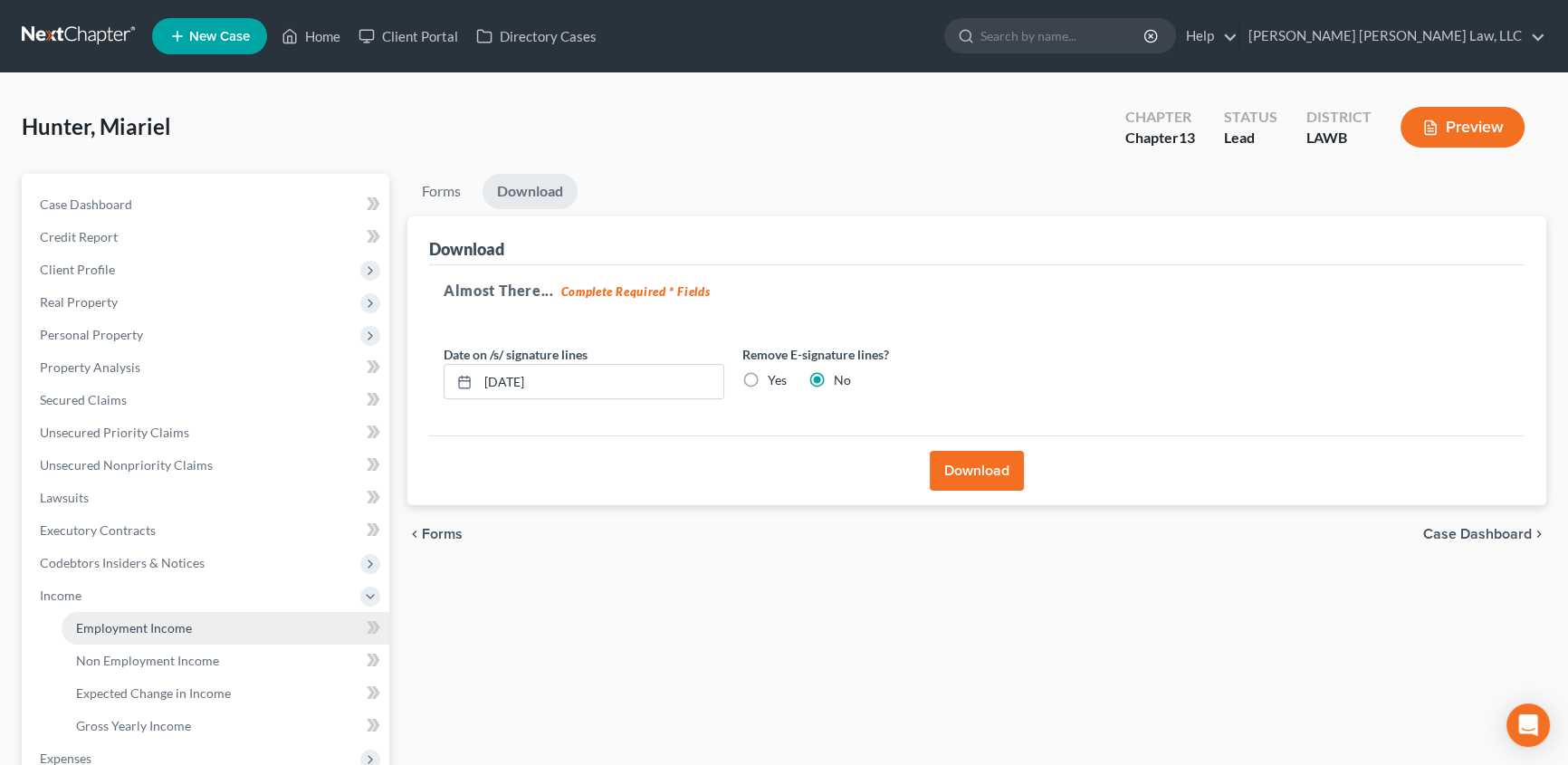
click at [177, 634] on span "Employment Income" at bounding box center [134, 628] width 116 height 15
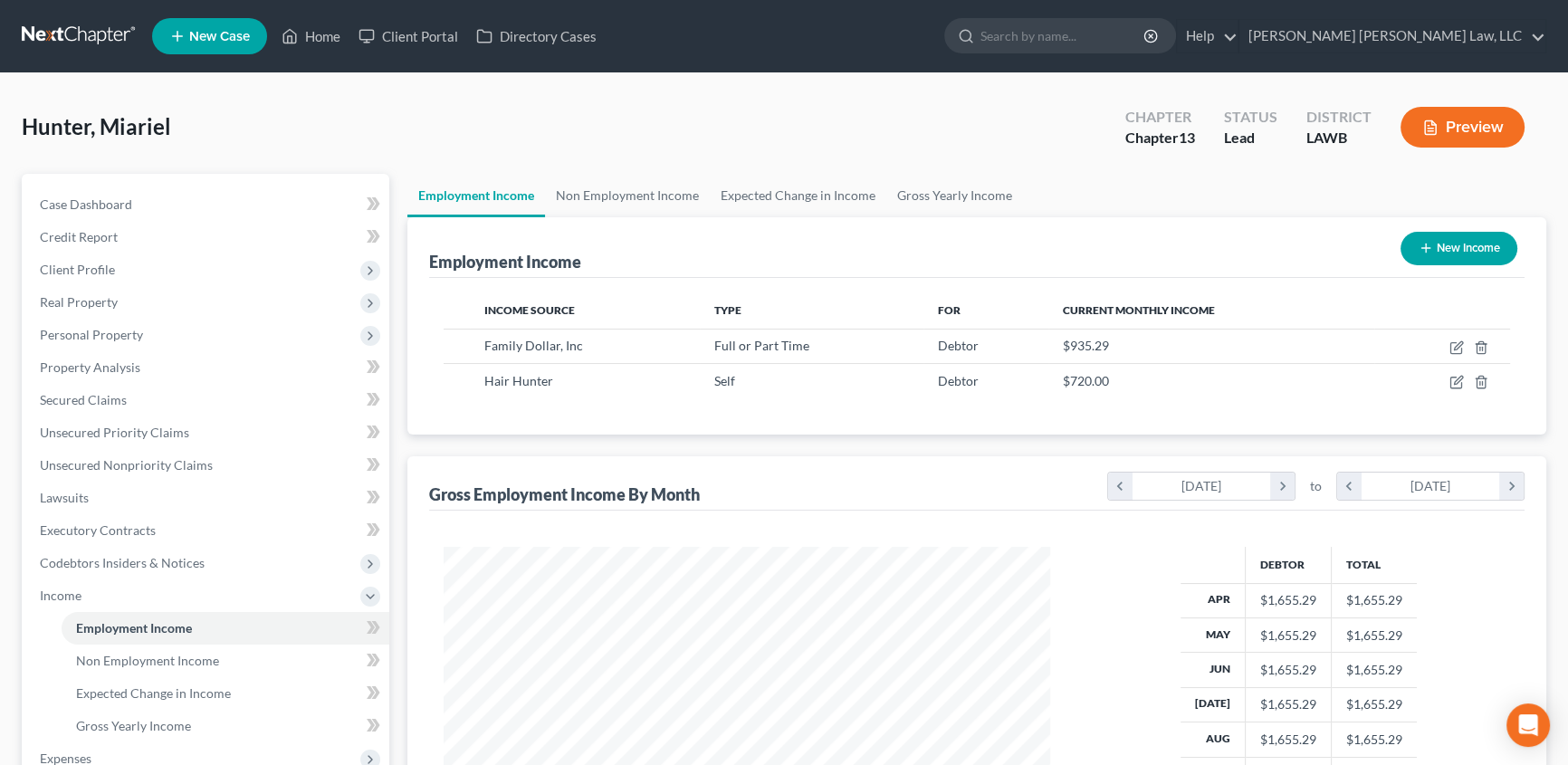
scroll to position [324, 643]
click at [588, 198] on link "Non Employment Income" at bounding box center [627, 195] width 165 height 43
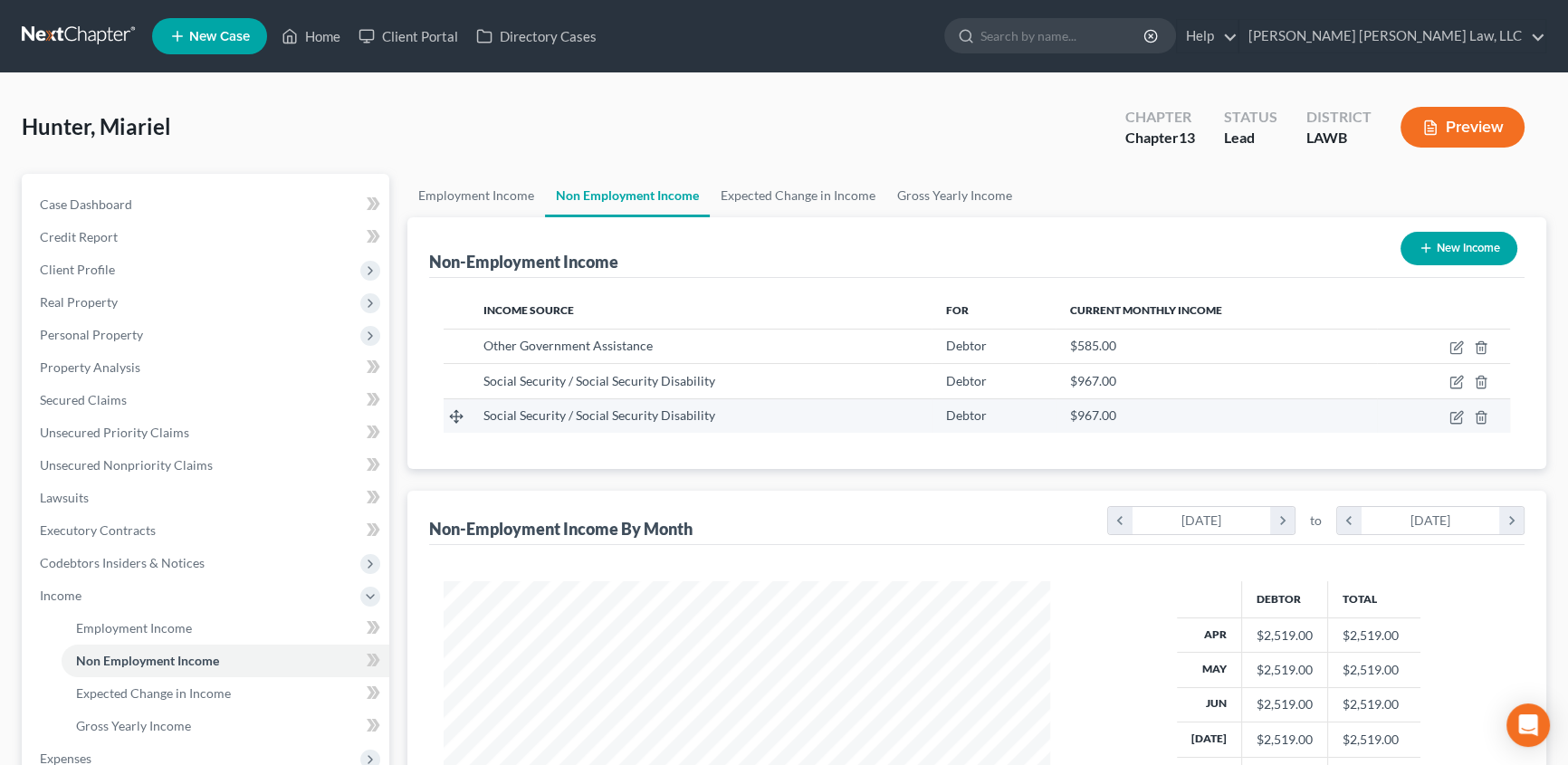
scroll to position [324, 643]
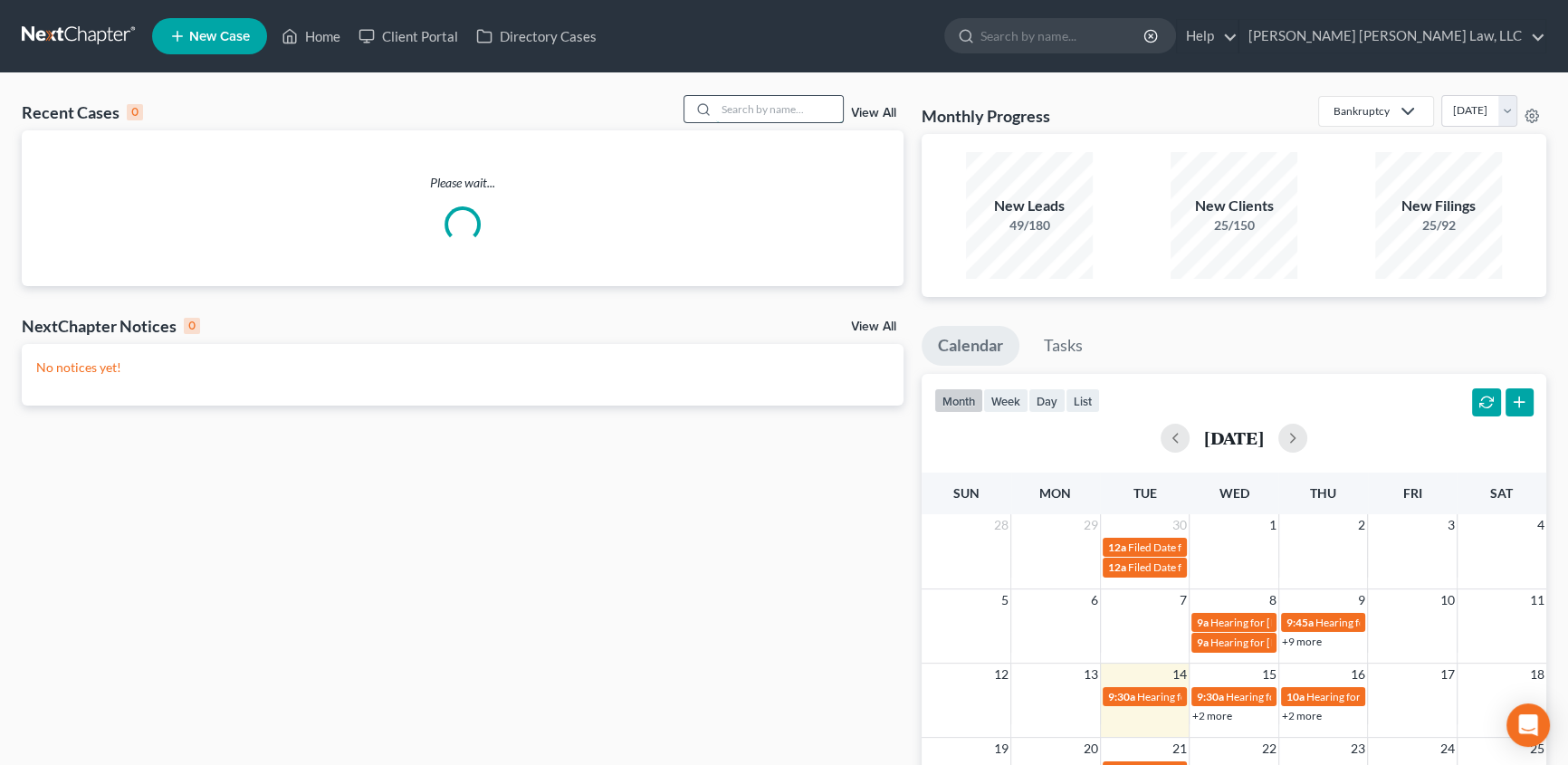
click at [778, 104] on input "search" at bounding box center [779, 109] width 126 height 26
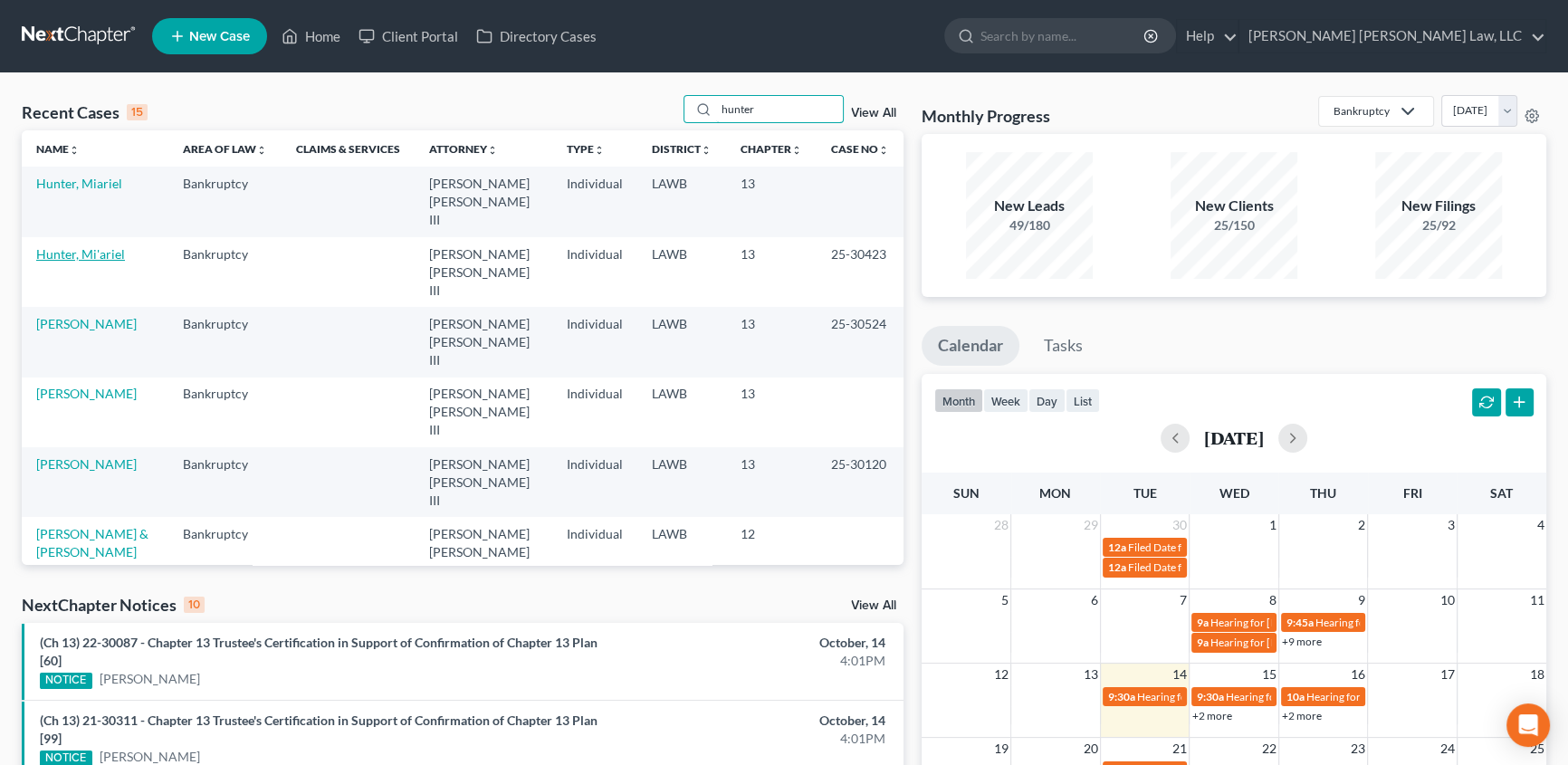
type input "hunter"
click at [80, 246] on link "Hunter, Mi'ariel" at bounding box center [80, 254] width 89 height 15
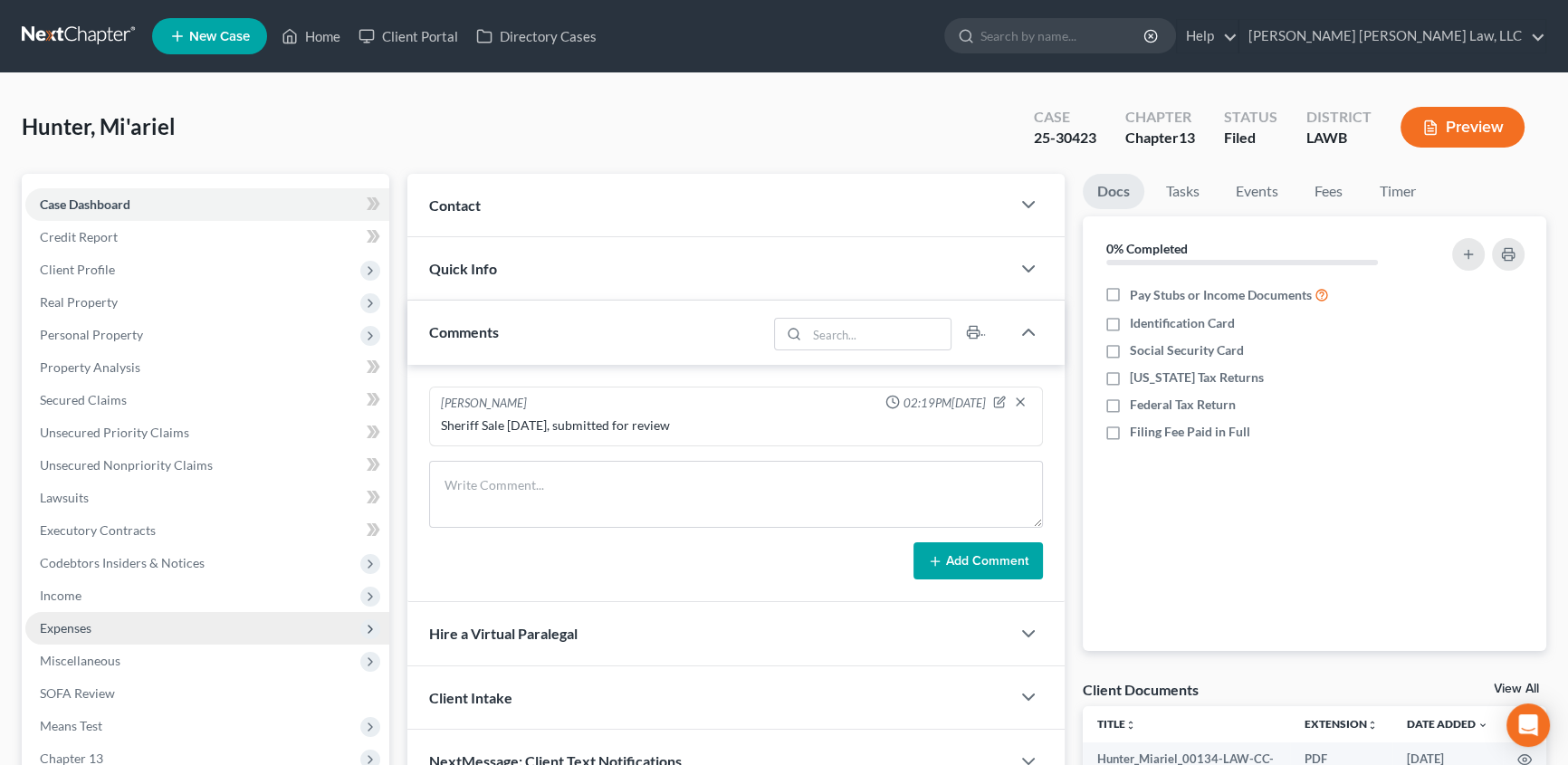
click at [85, 624] on span "Expenses" at bounding box center [65, 628] width 52 height 15
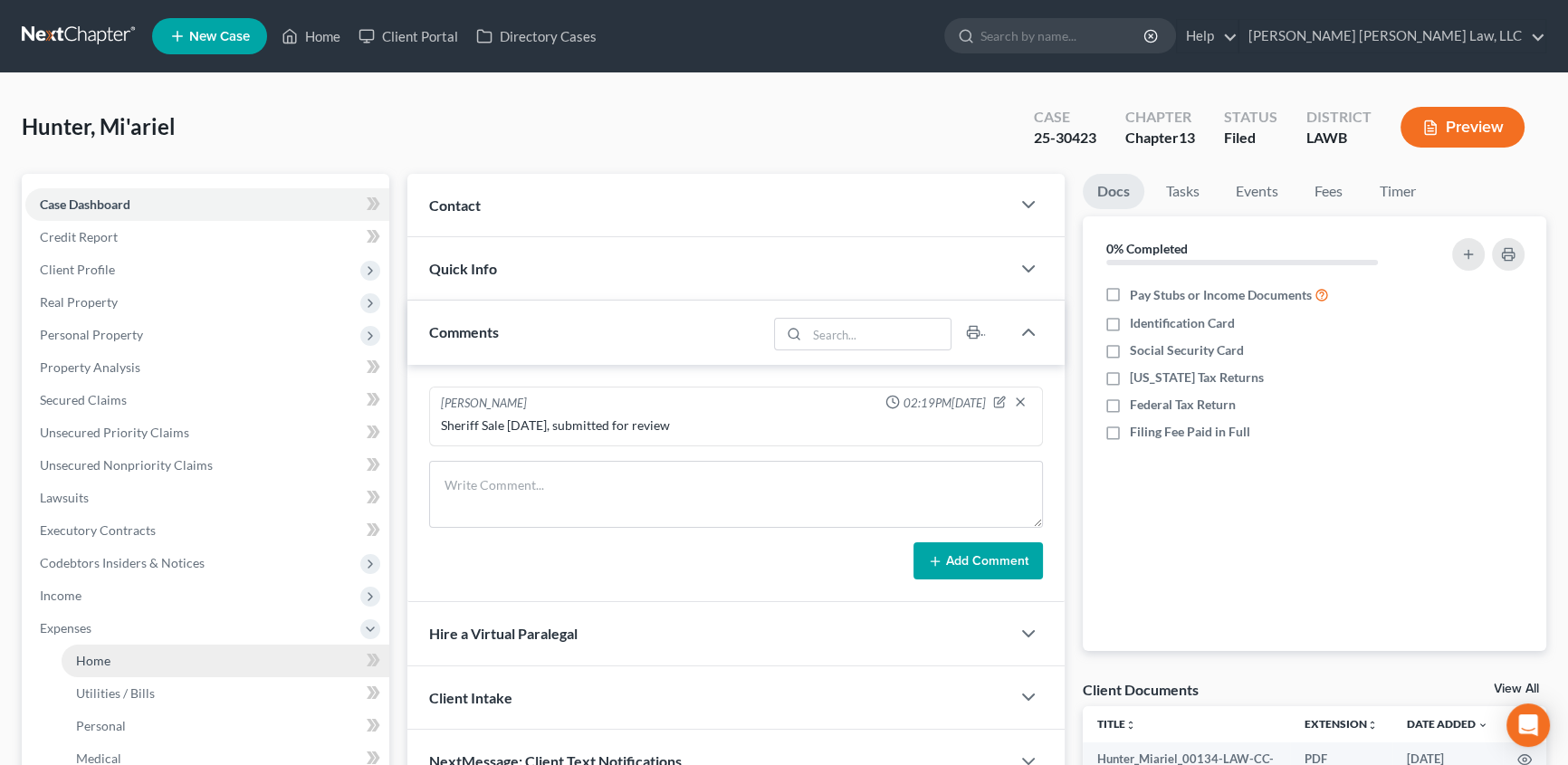
click at [85, 649] on link "Home" at bounding box center [224, 660] width 327 height 33
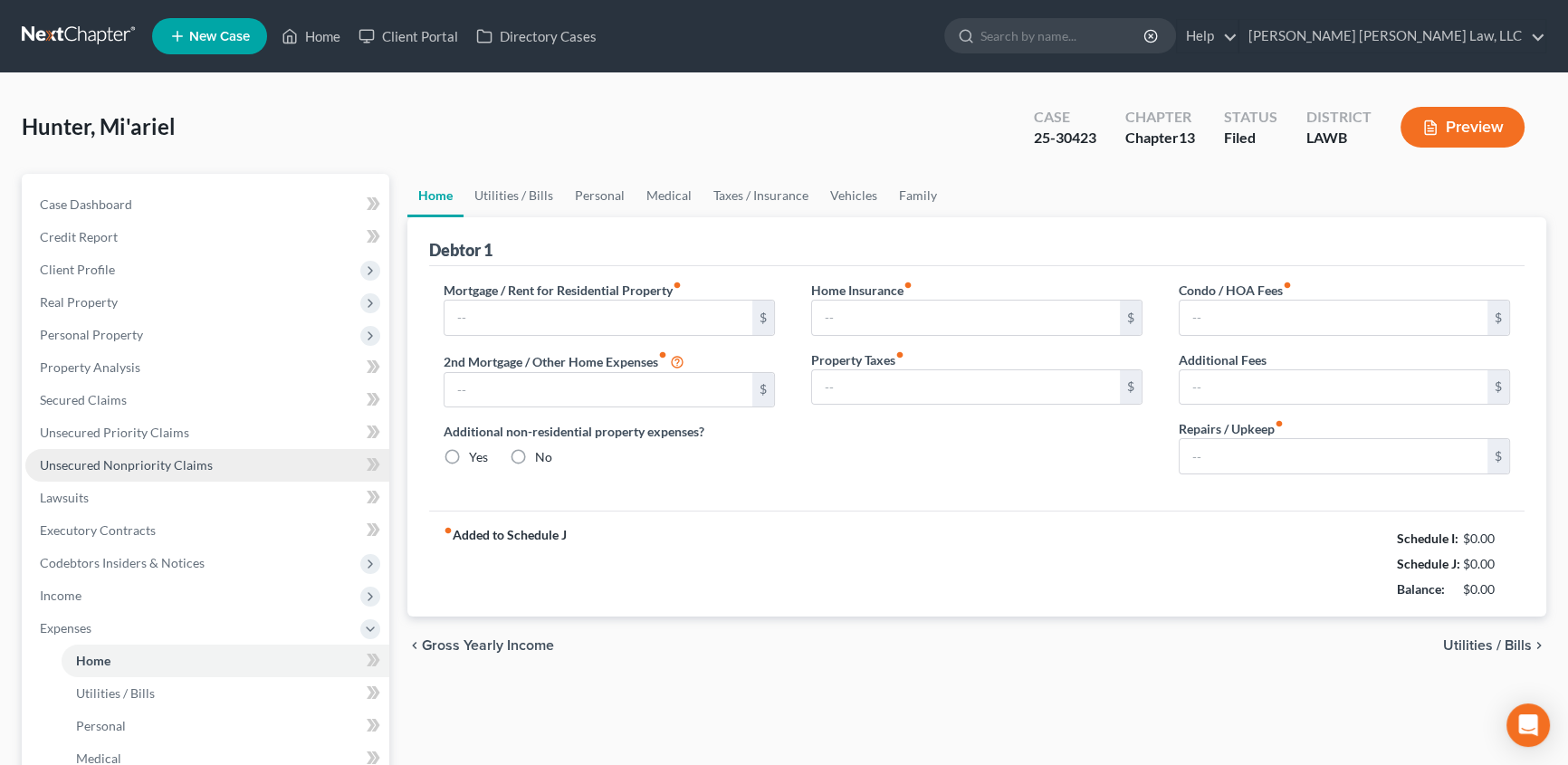
type input "0.00"
radio input "true"
type input "0.00"
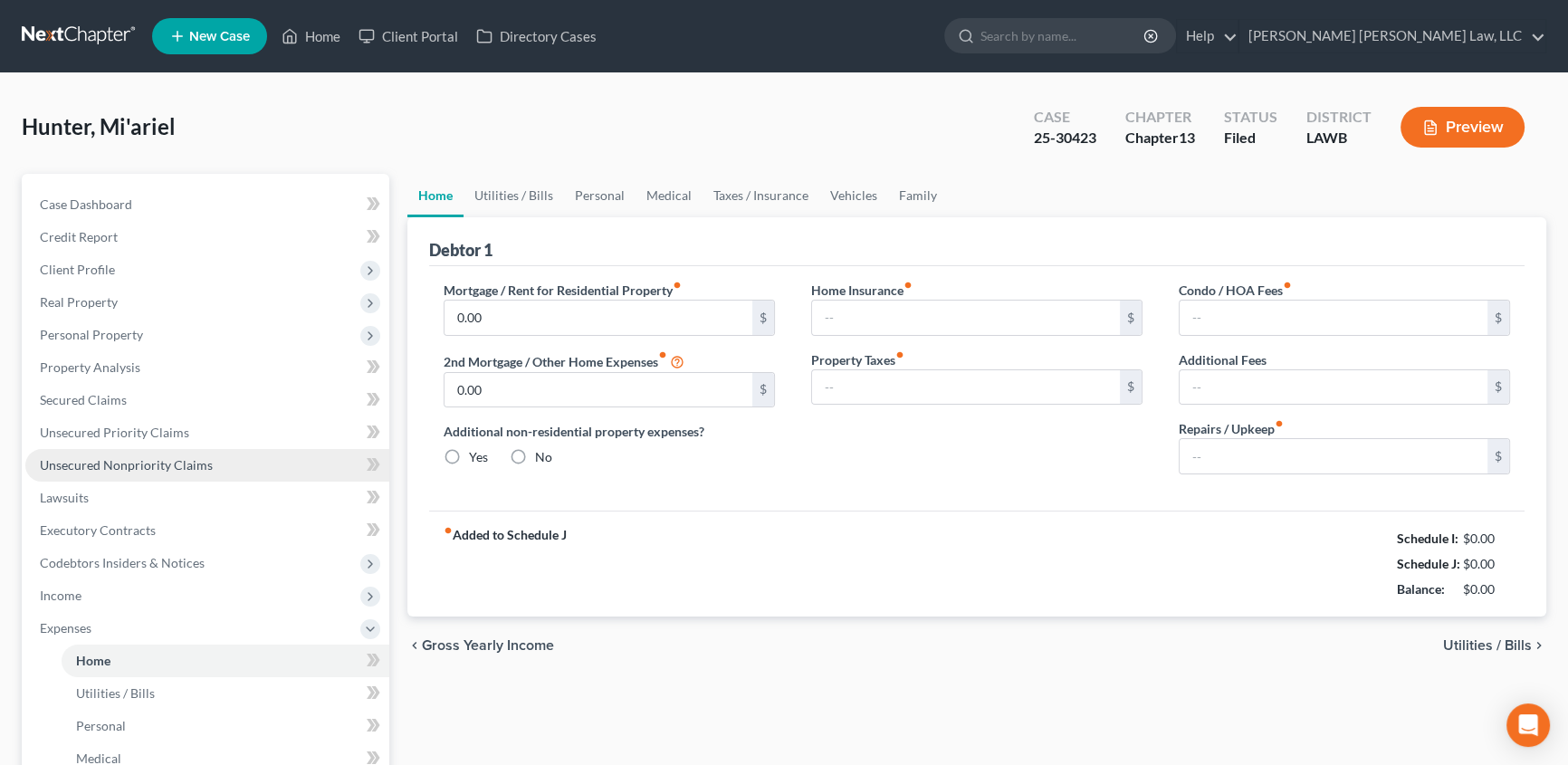
type input "0.00"
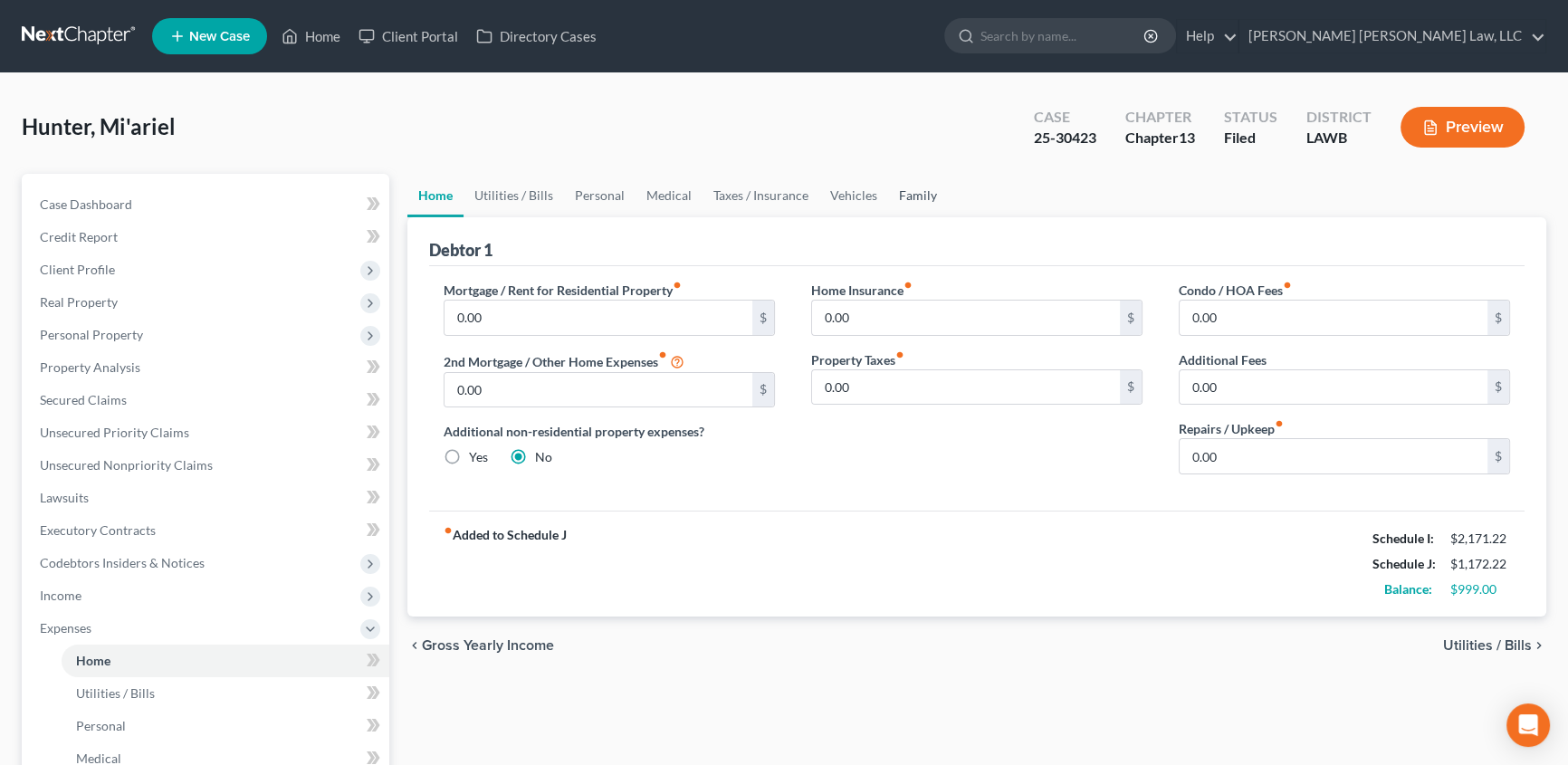
click at [900, 195] on link "Family" at bounding box center [917, 195] width 59 height 43
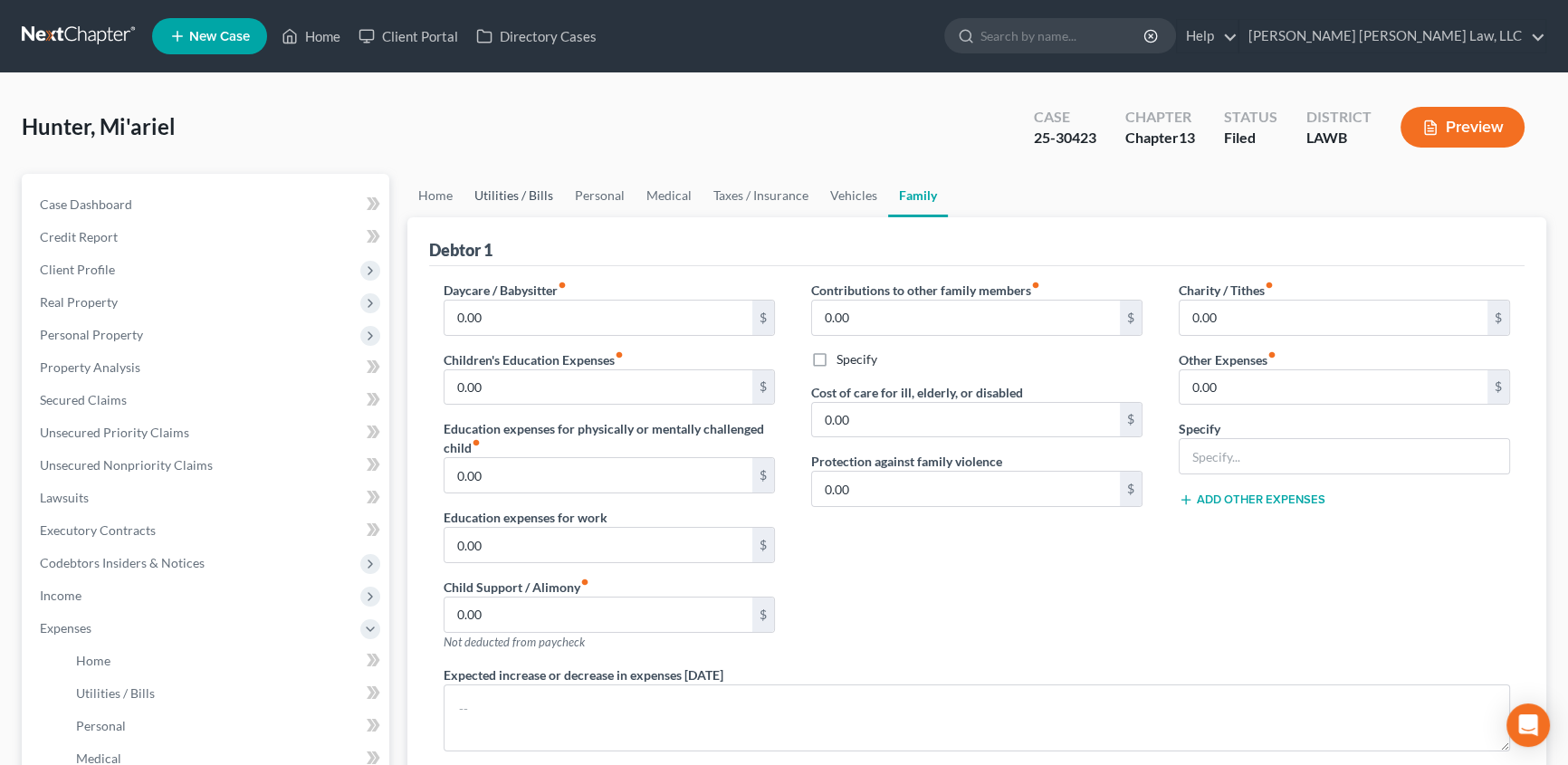
click at [515, 193] on link "Utilities / Bills" at bounding box center [513, 195] width 101 height 43
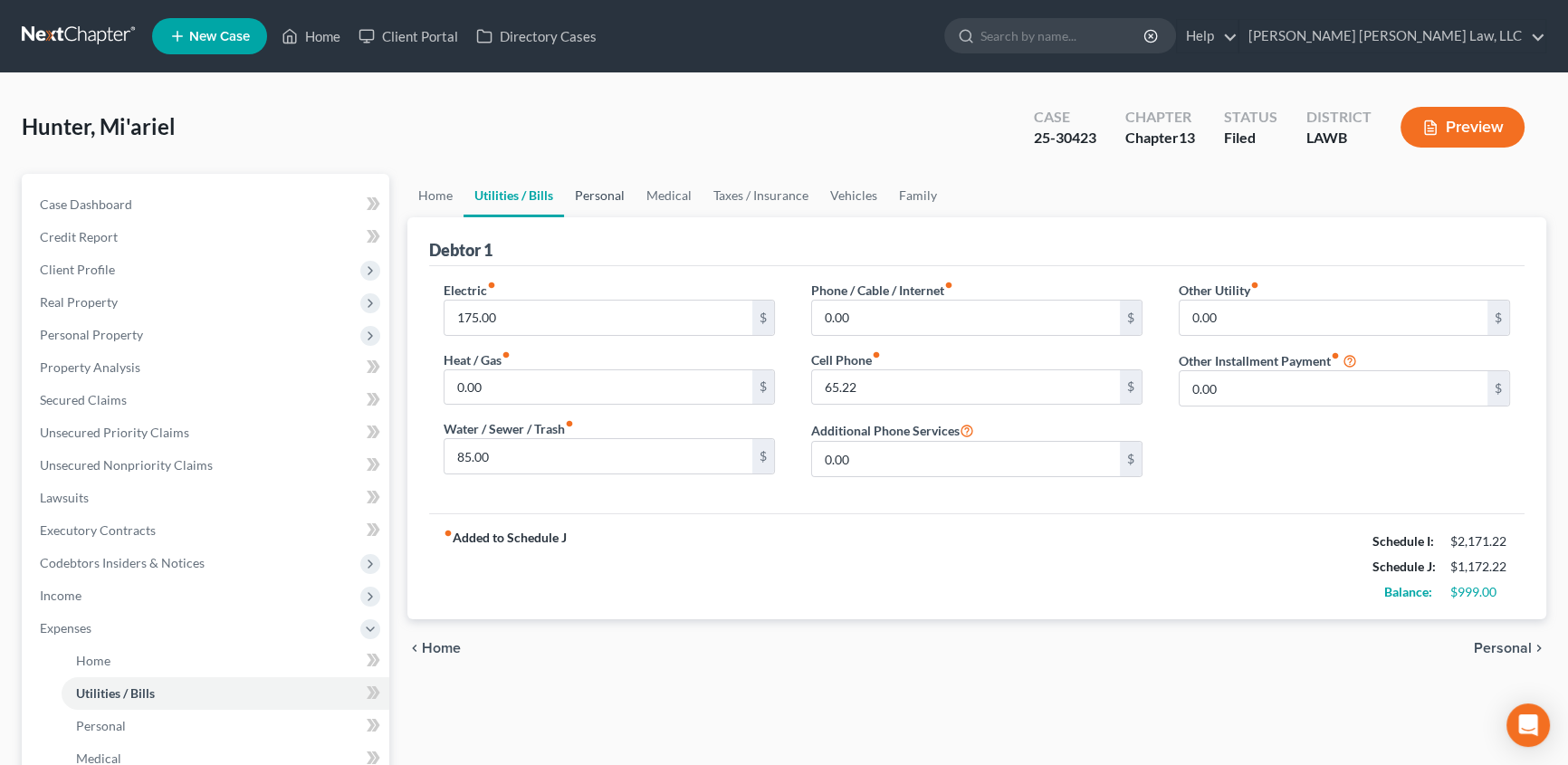
click at [602, 192] on link "Personal" at bounding box center [600, 195] width 72 height 43
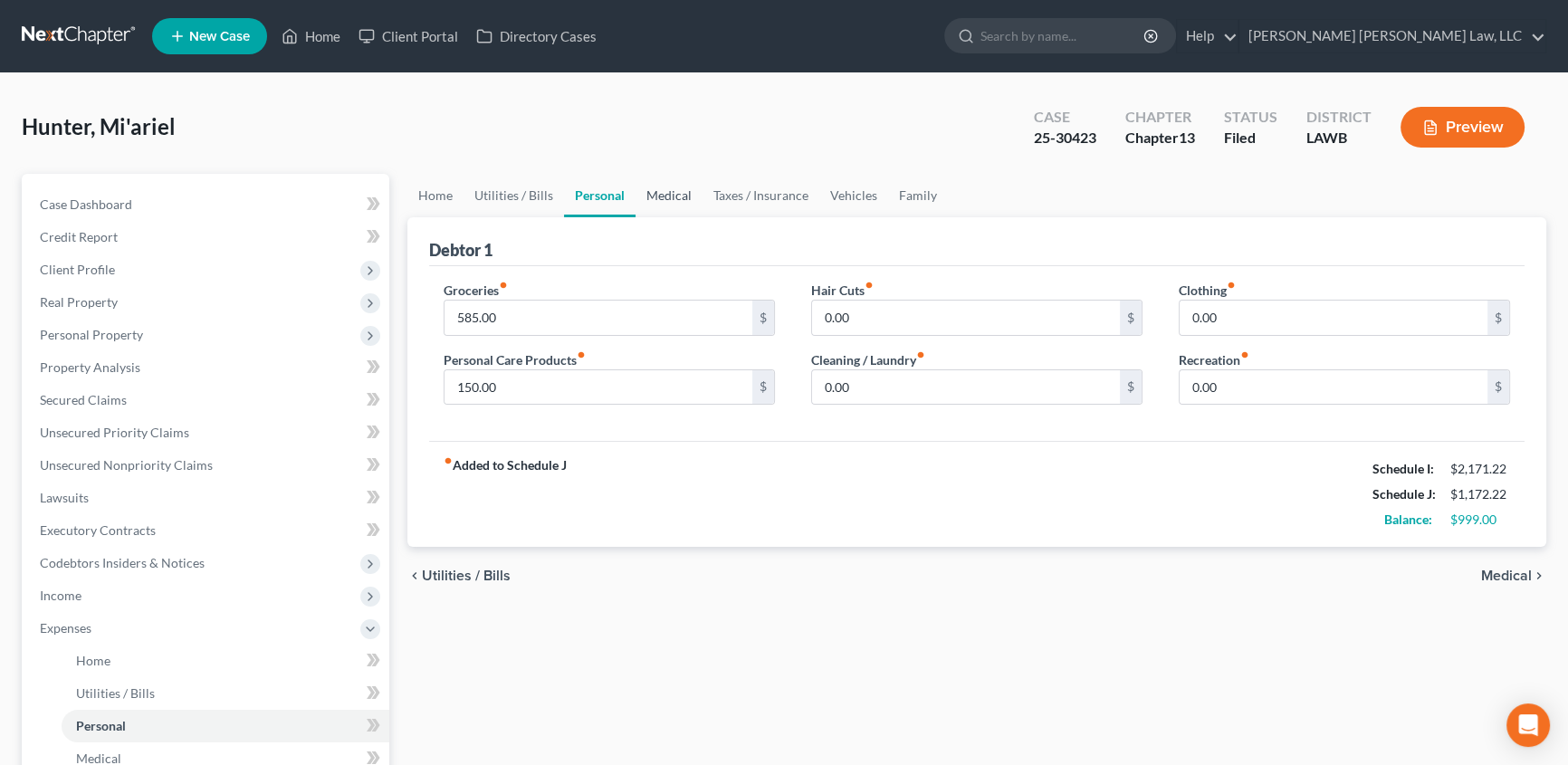
click at [668, 189] on link "Medical" at bounding box center [668, 195] width 67 height 43
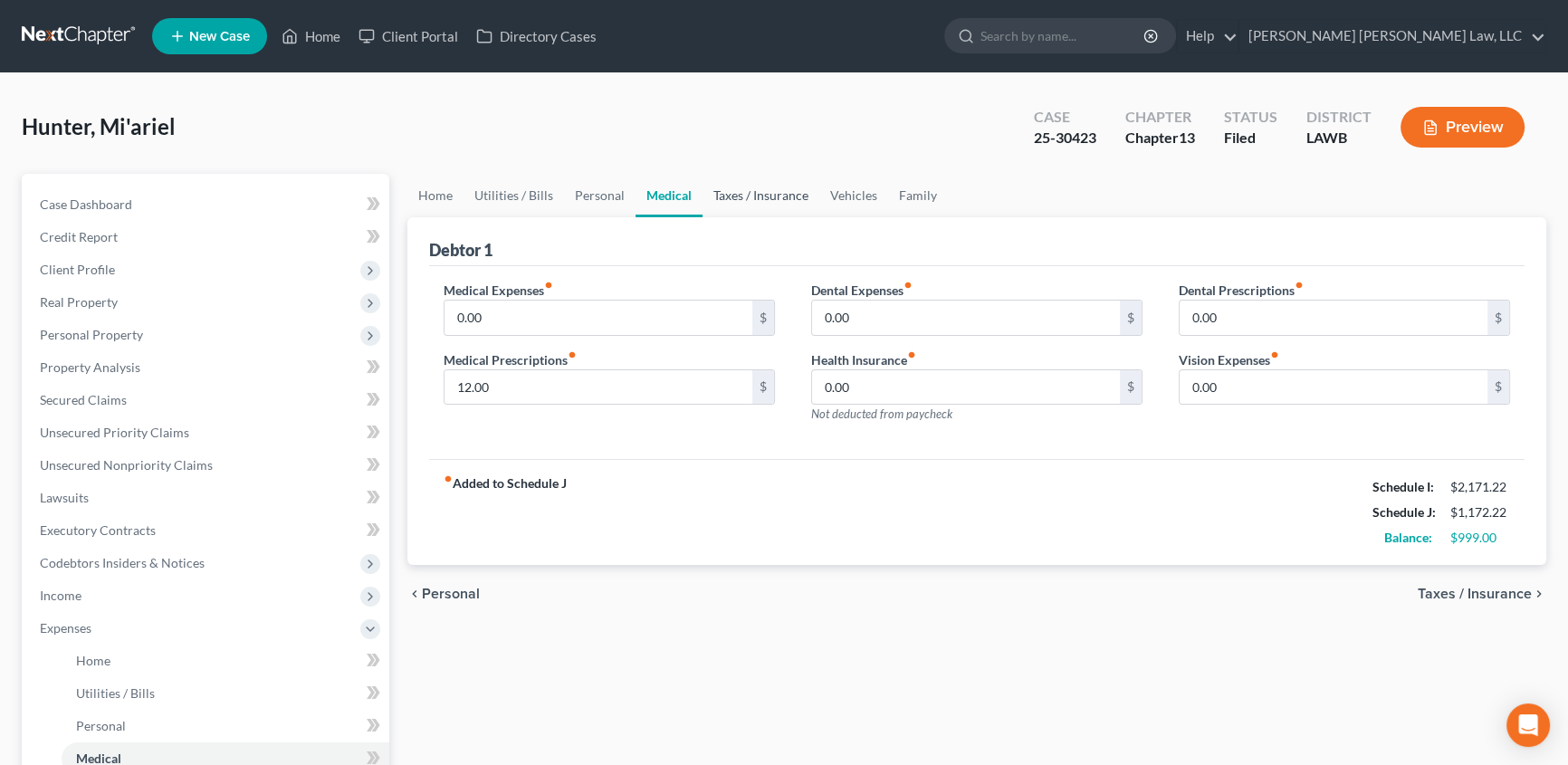
click at [765, 195] on link "Taxes / Insurance" at bounding box center [761, 195] width 117 height 43
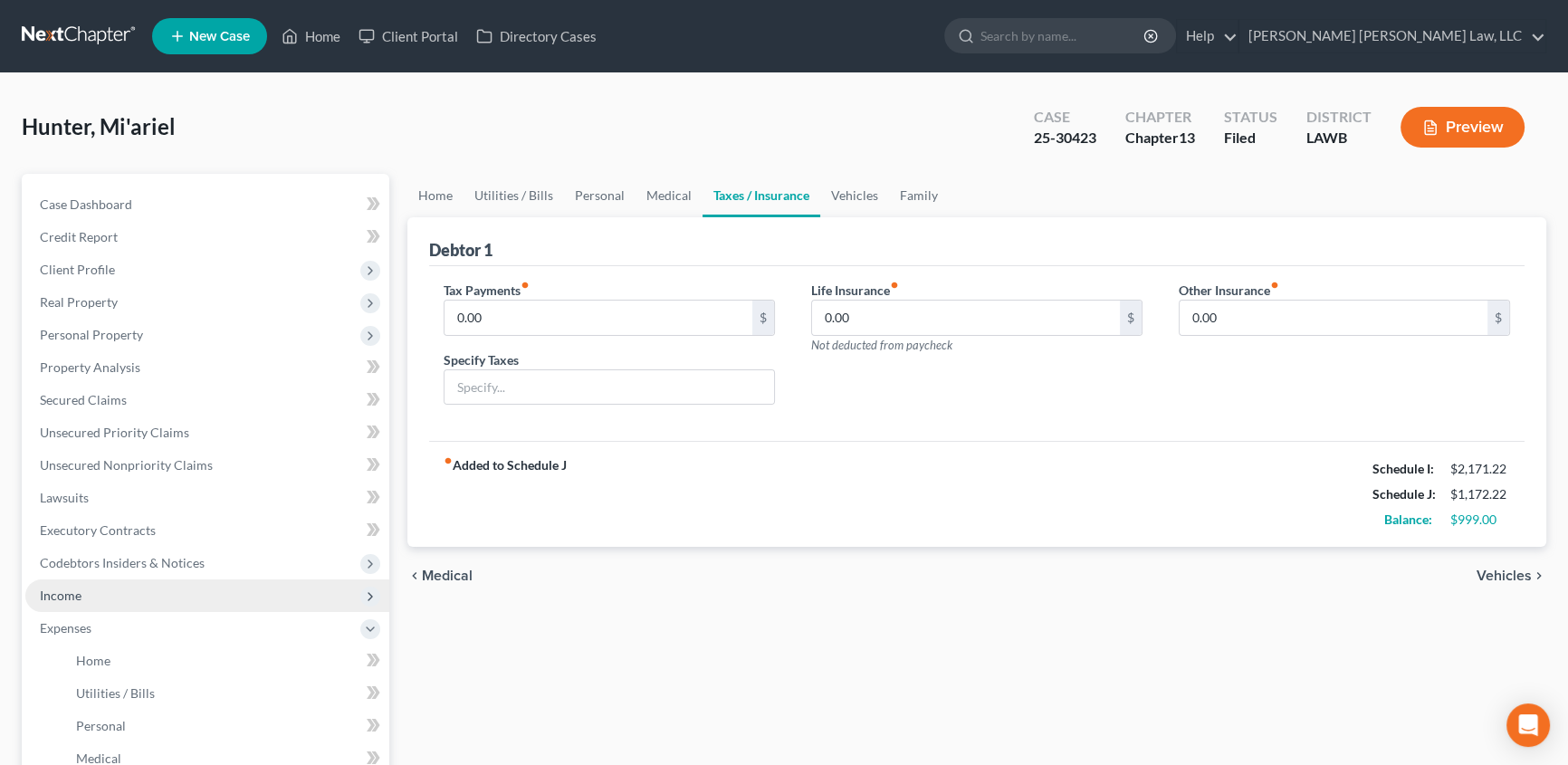
click at [59, 594] on span "Income" at bounding box center [60, 595] width 41 height 15
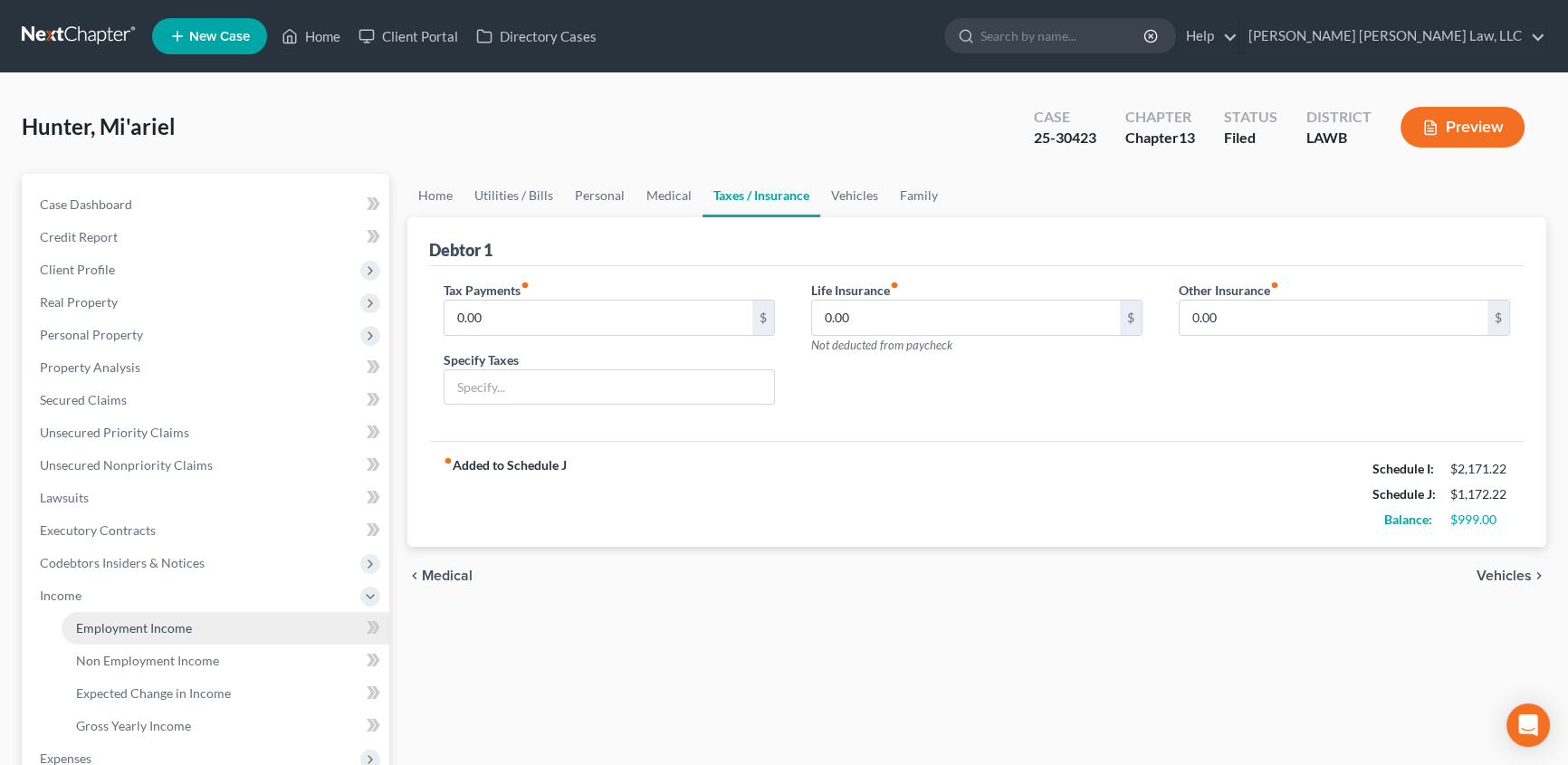
click at [165, 621] on span "Employment Income" at bounding box center [134, 628] width 116 height 15
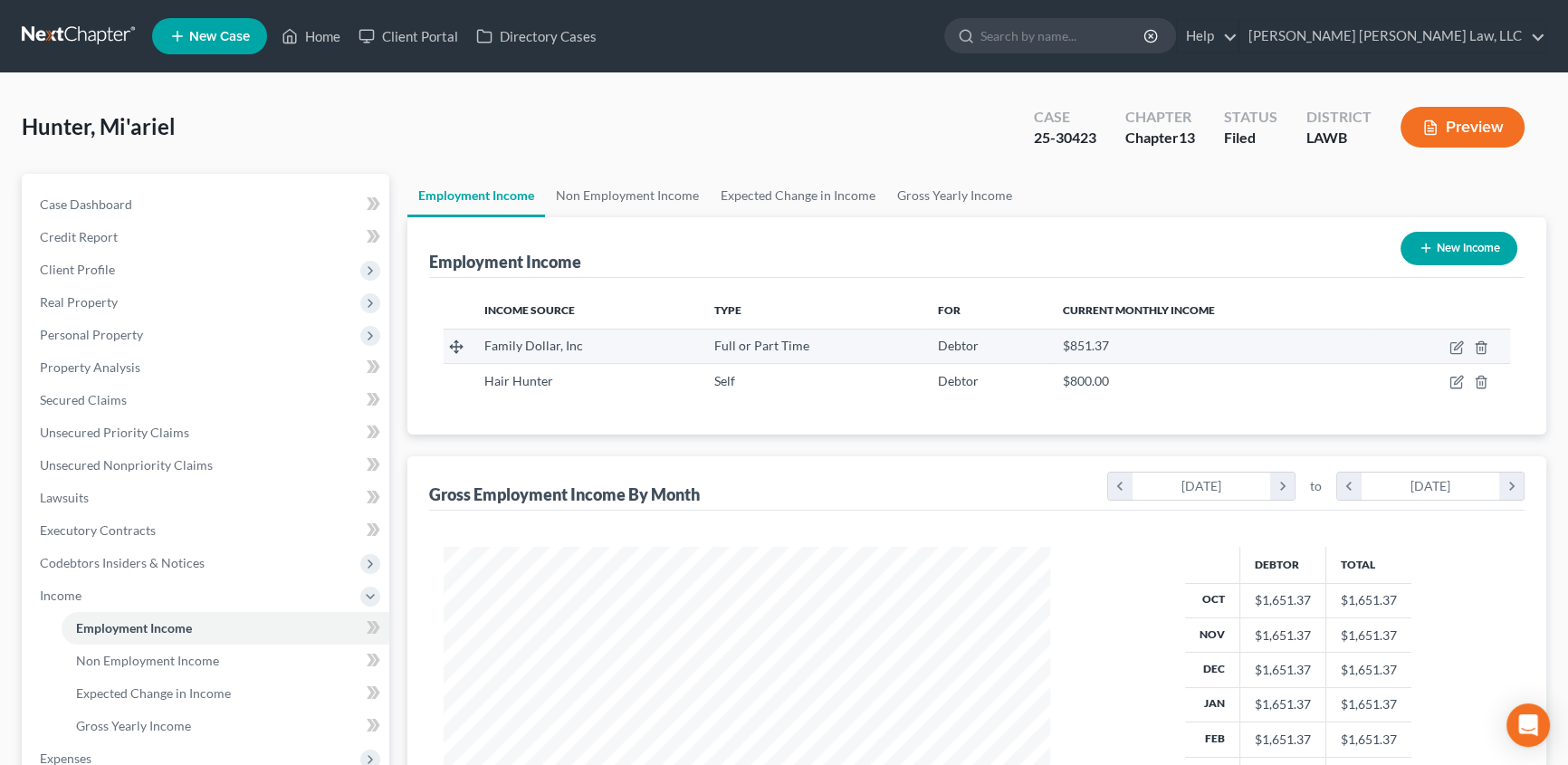
scroll to position [324, 643]
click at [621, 186] on link "Non Employment Income" at bounding box center [627, 195] width 165 height 43
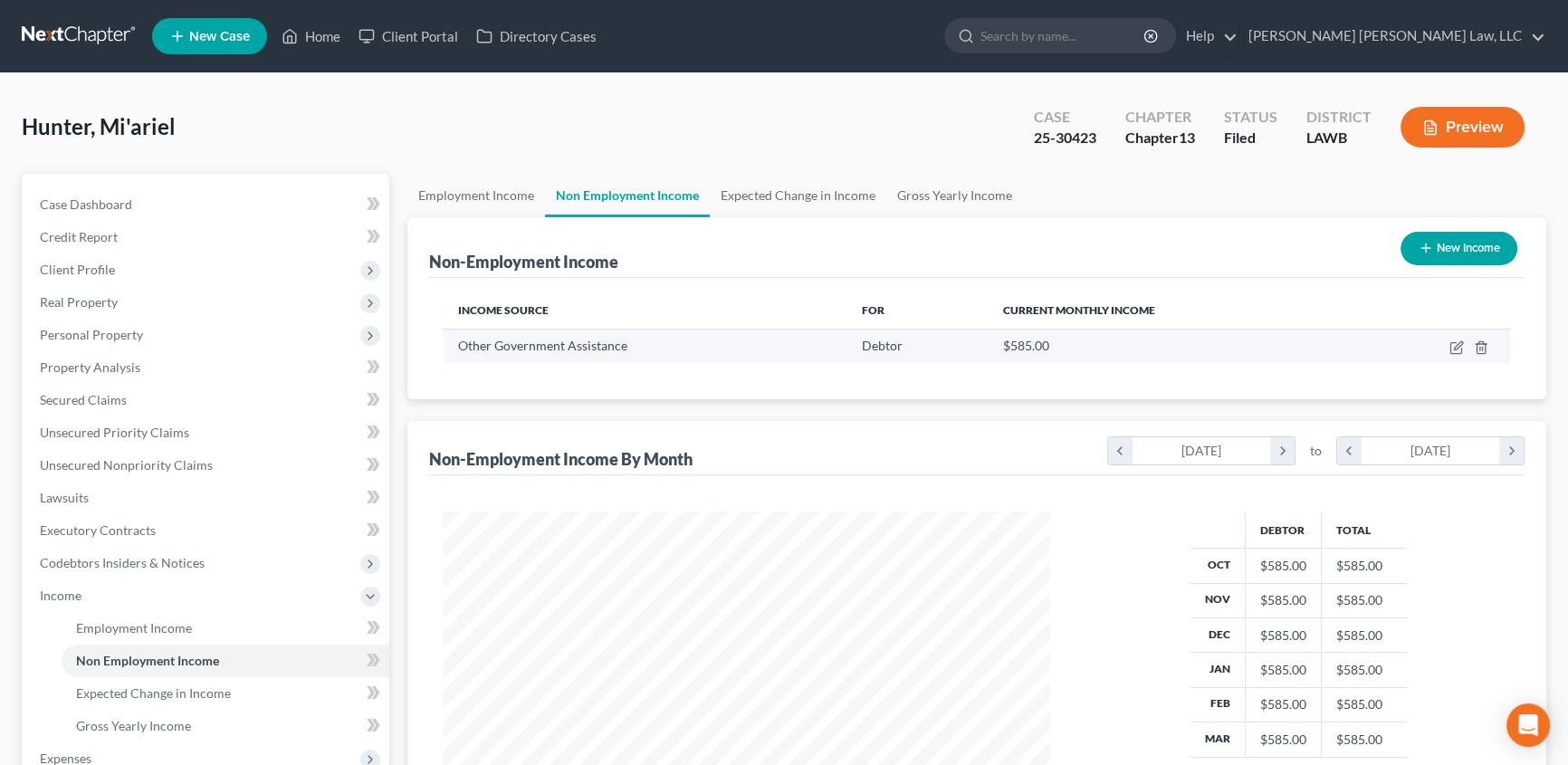
scroll to position [324, 643]
click at [322, 34] on link "Home" at bounding box center [311, 36] width 77 height 33
